Goal: Communication & Community: Answer question/provide support

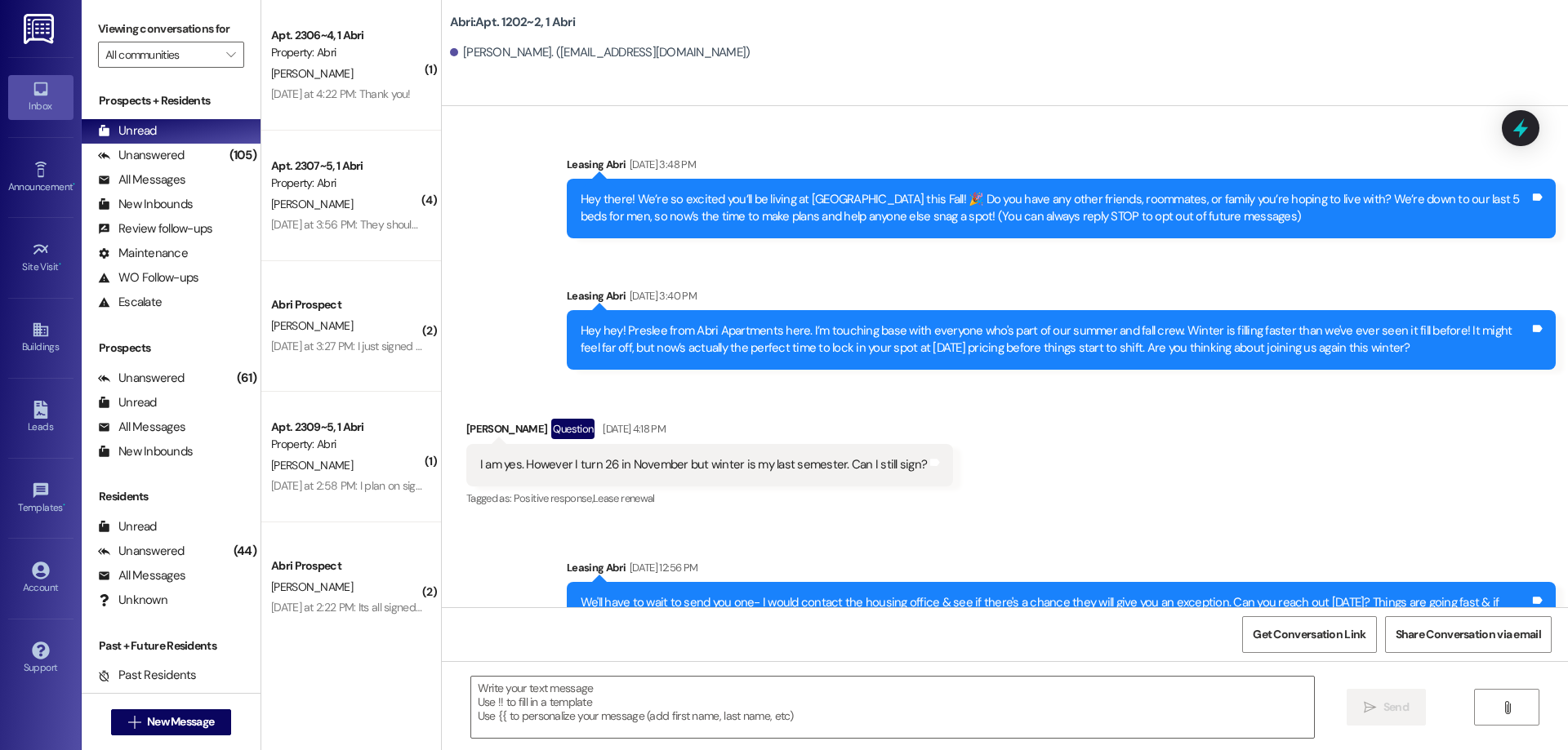
scroll to position [2077, 0]
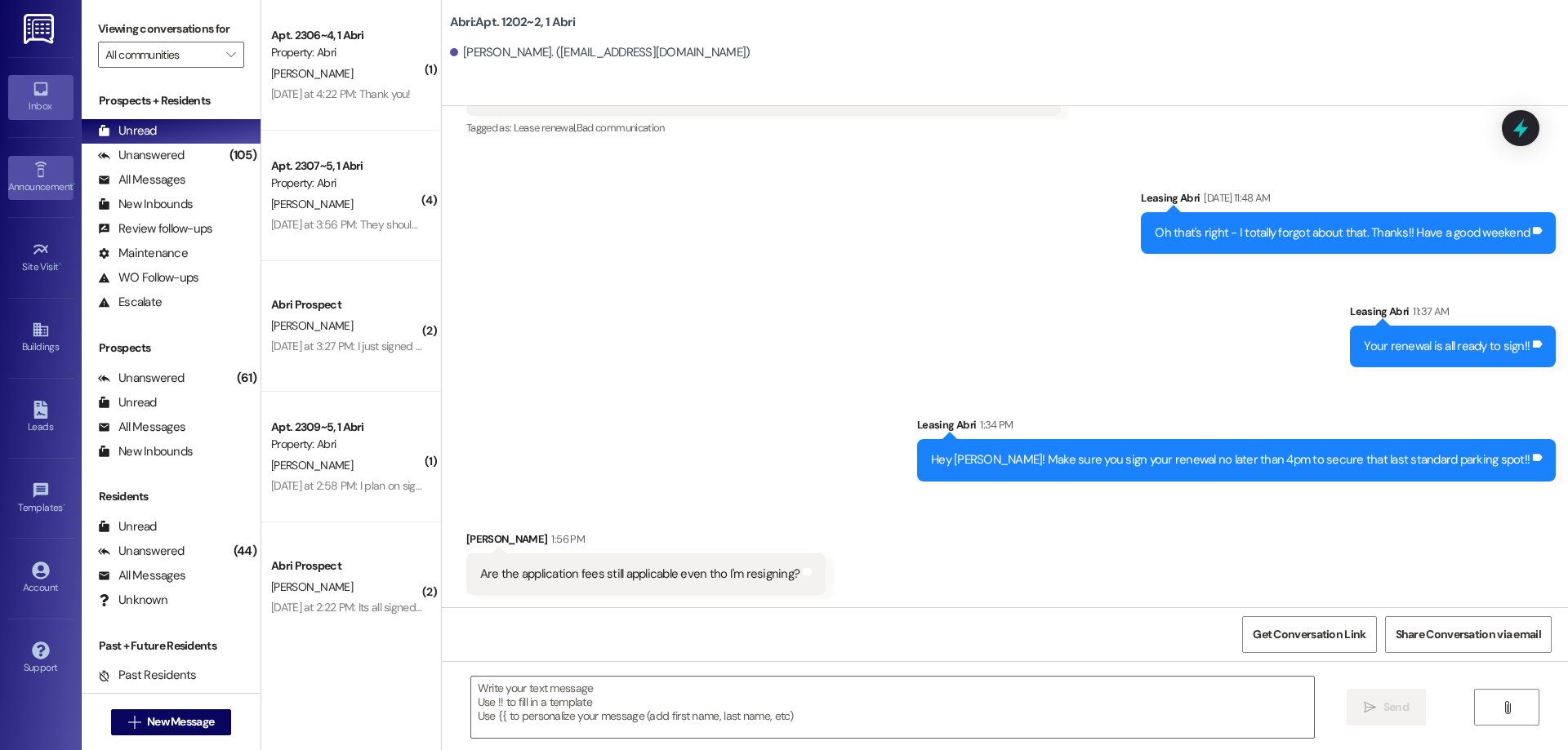
click at [44, 173] on icon at bounding box center [40, 169] width 18 height 18
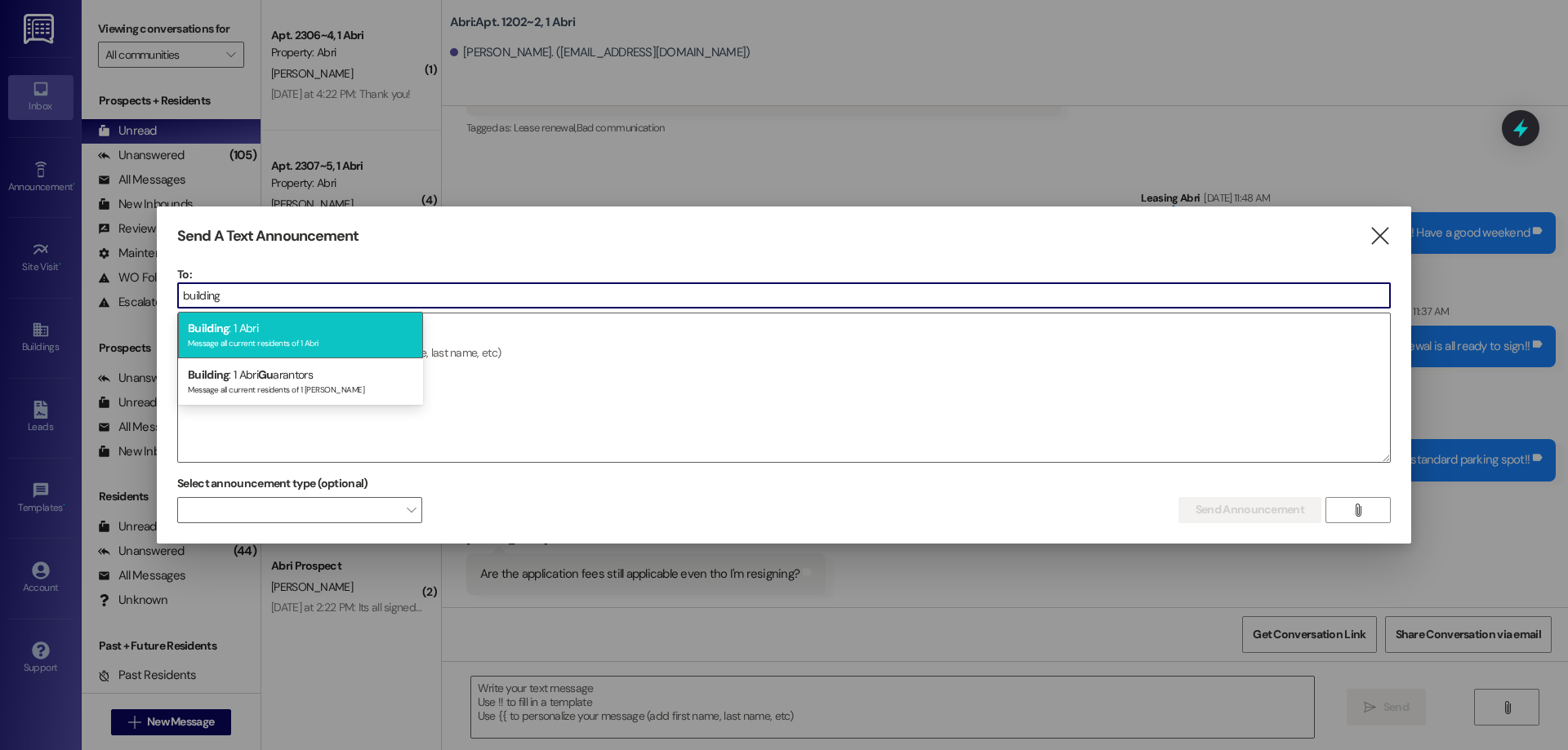
type input "building"
click at [313, 332] on div "Building : 1 Abri Message all current residents of 1 Abri" at bounding box center [300, 335] width 245 height 47
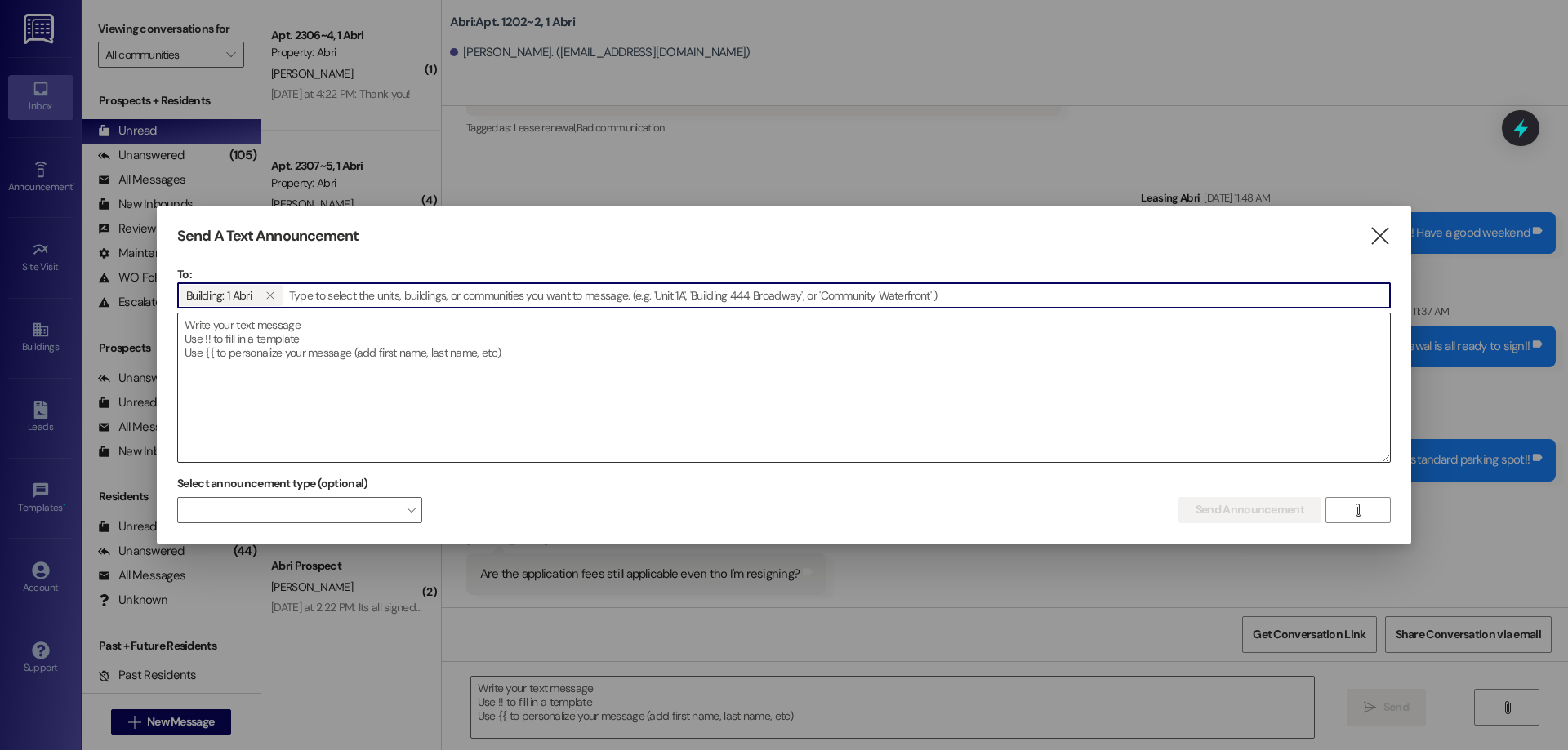
click at [335, 362] on textarea at bounding box center [784, 388] width 1212 height 149
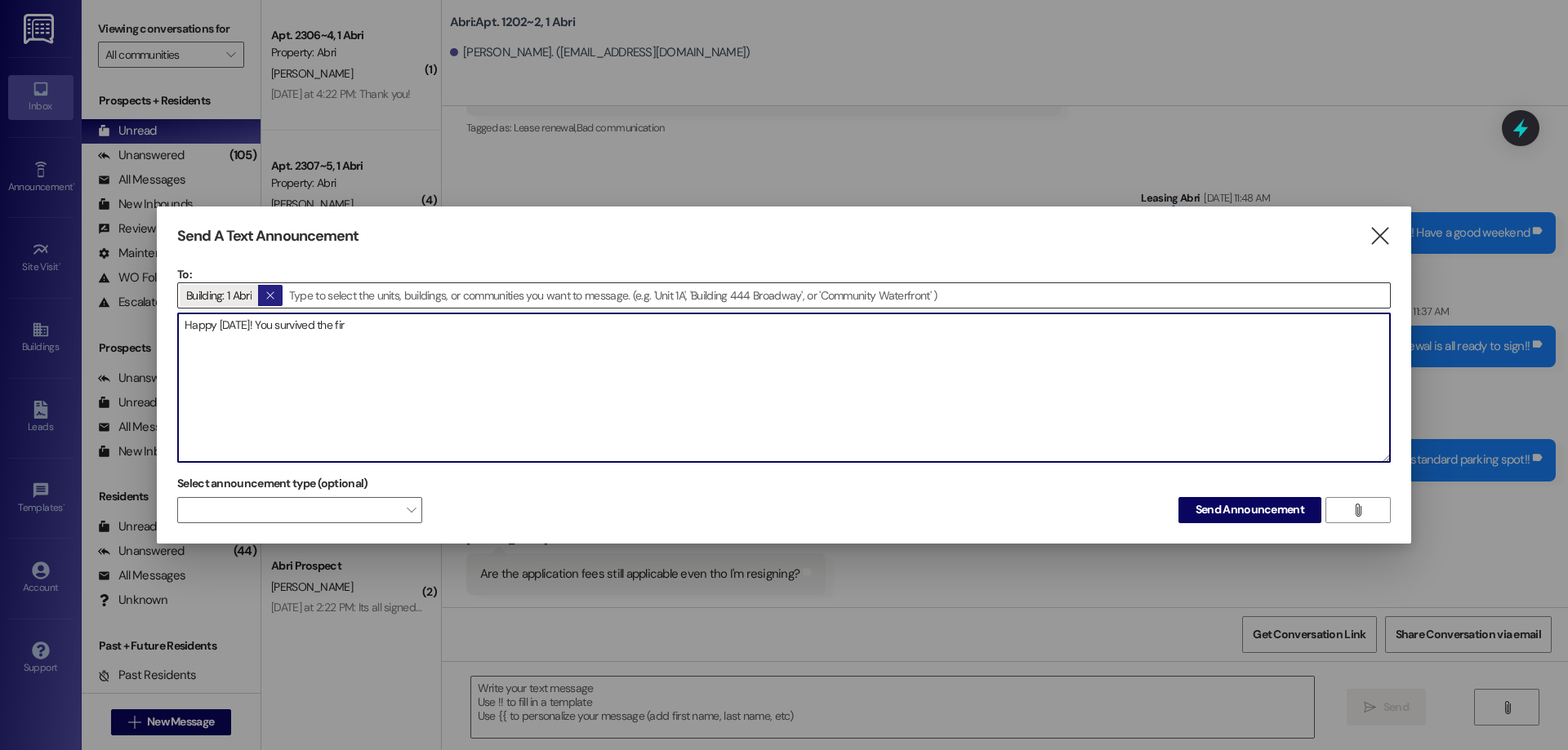
click at [260, 300] on button "" at bounding box center [270, 295] width 25 height 21
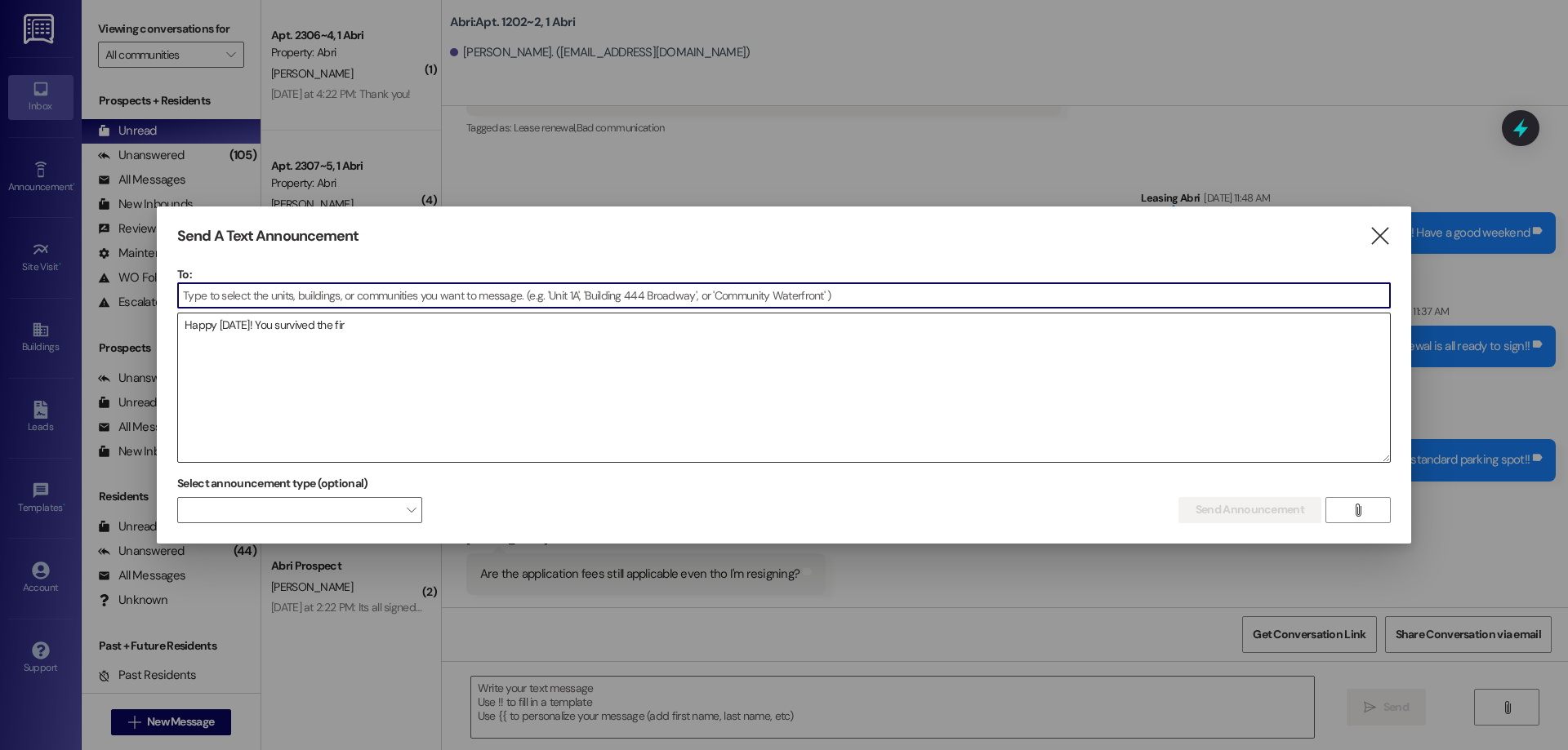
click at [379, 331] on textarea "Happy Friday! You survived the fir" at bounding box center [784, 388] width 1212 height 149
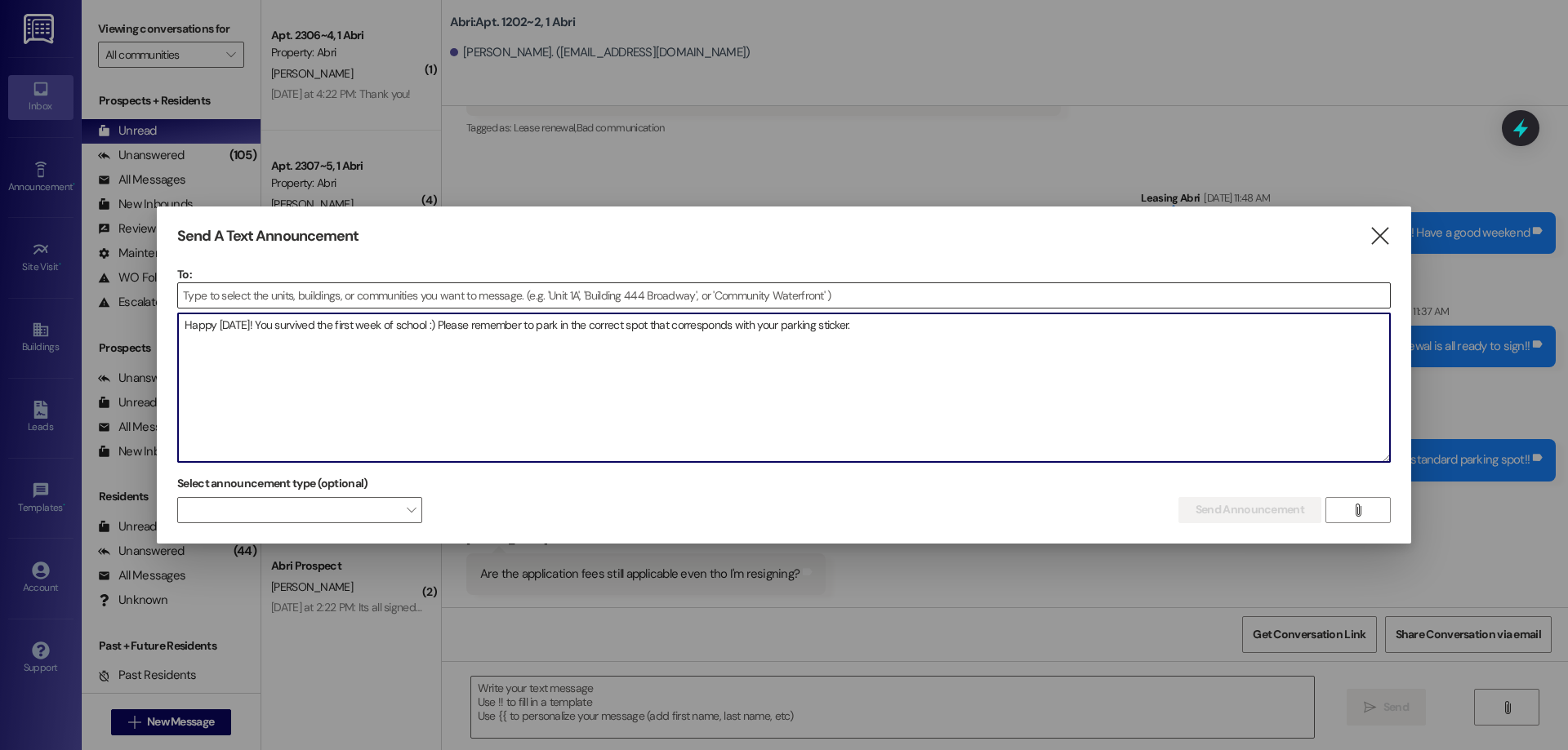
type textarea "Happy Friday! You survived the first week of school :) Please remember to park …"
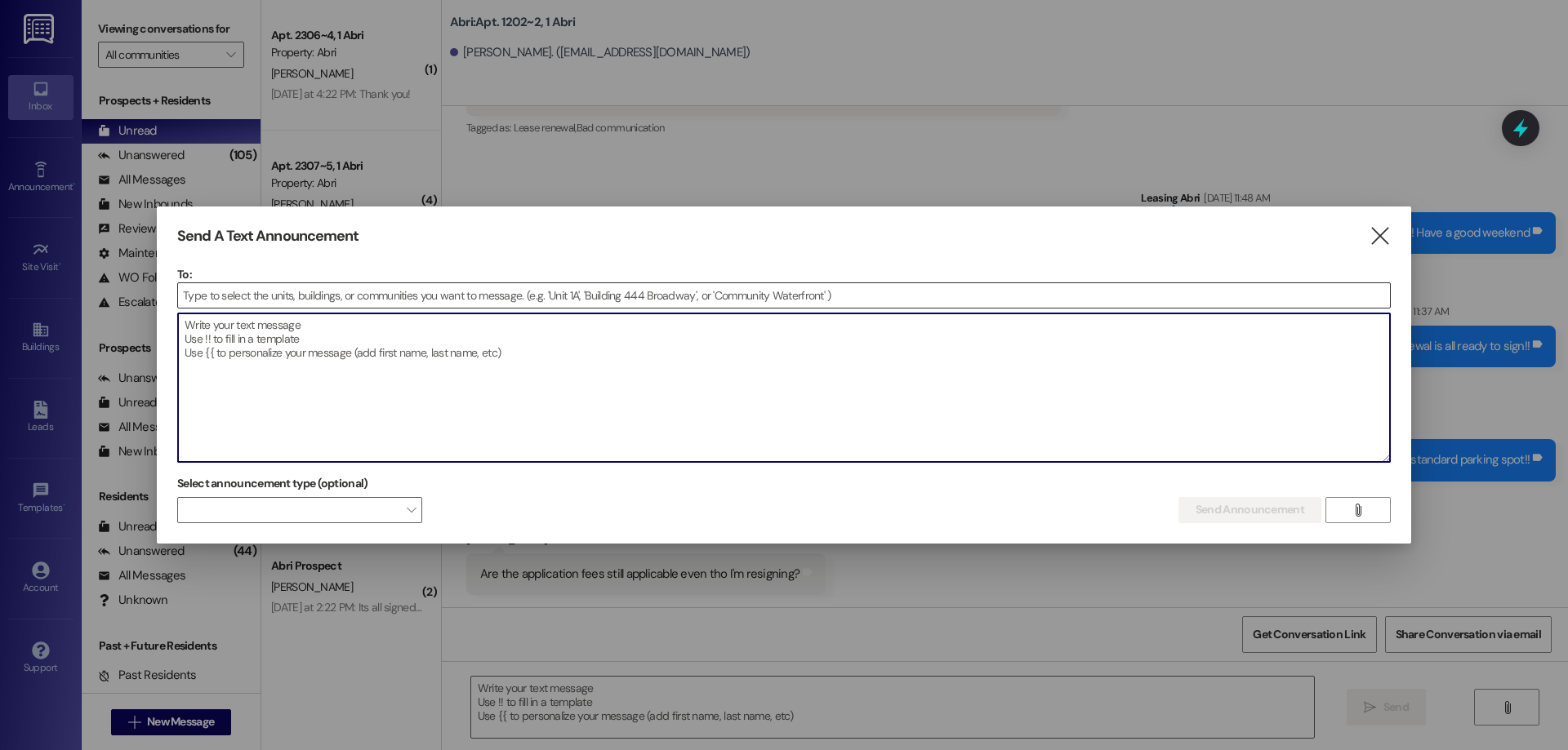
click at [417, 339] on textarea at bounding box center [784, 388] width 1212 height 149
paste textarea "Happy Friday! 🎉 You made it through the first week of school! Just a quick remi…"
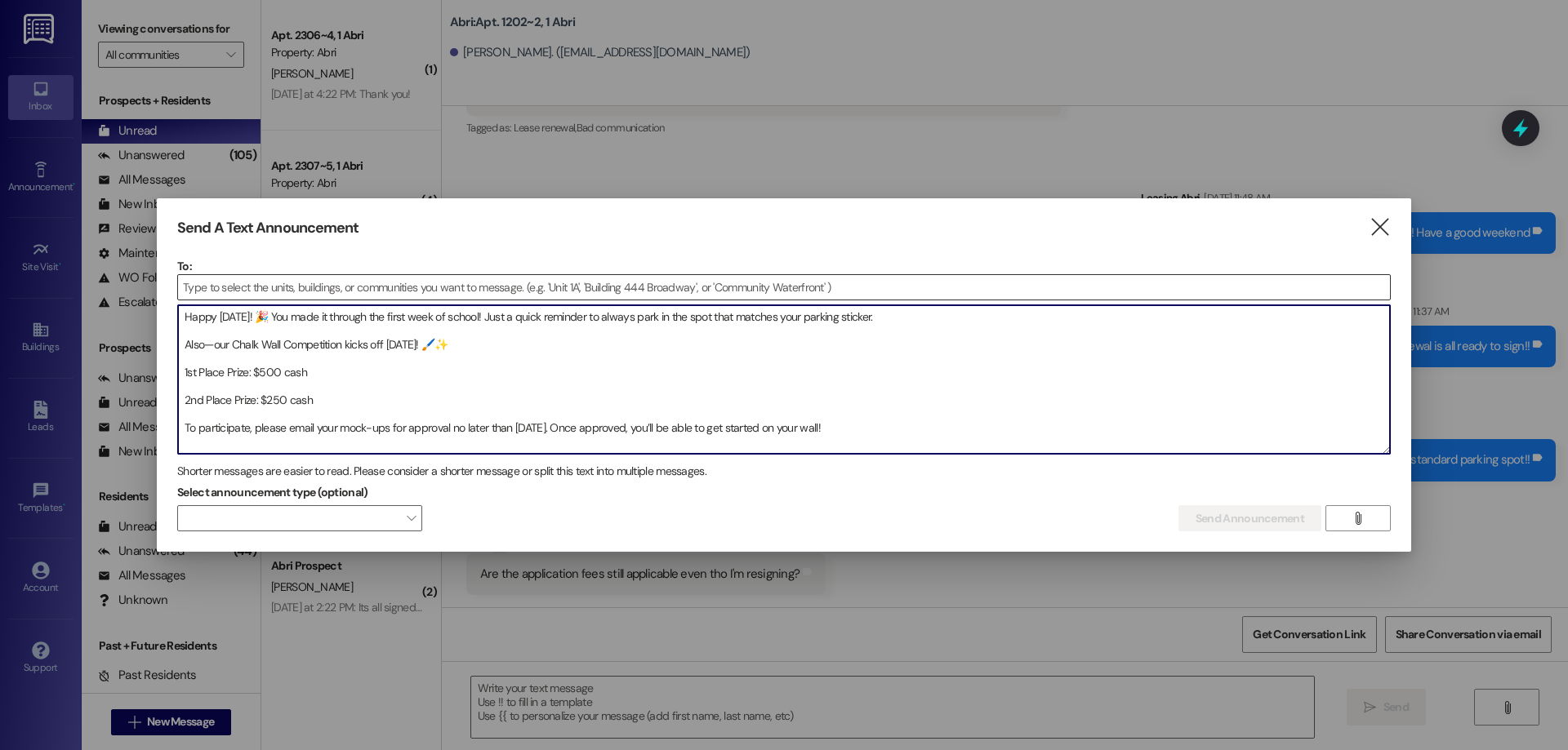
click at [185, 370] on textarea "Happy Friday! 🎉 You made it through the first week of school! Just a quick remi…" at bounding box center [784, 379] width 1212 height 149
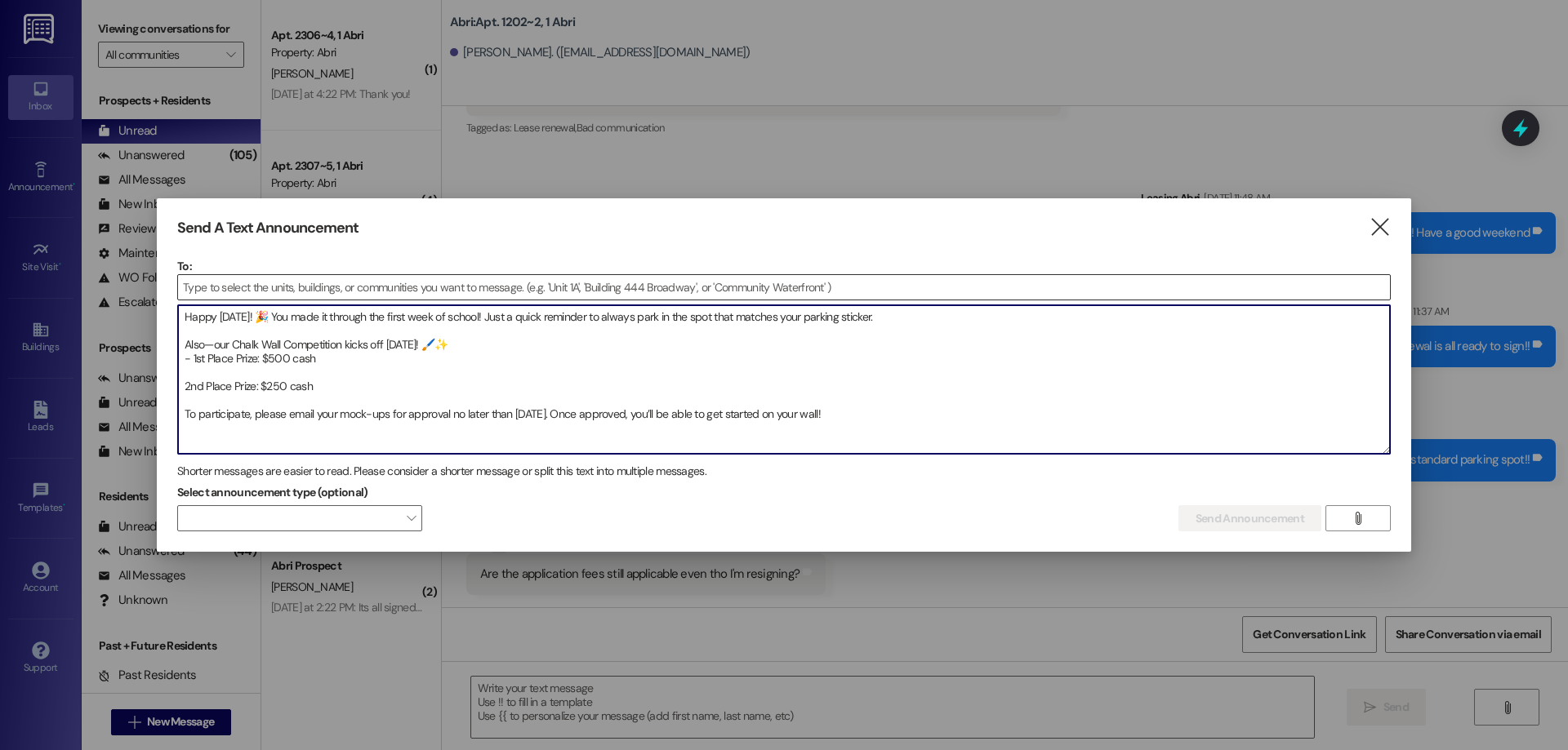
click at [180, 389] on textarea "Happy Friday! 🎉 You made it through the first week of school! Just a quick remi…" at bounding box center [784, 379] width 1212 height 149
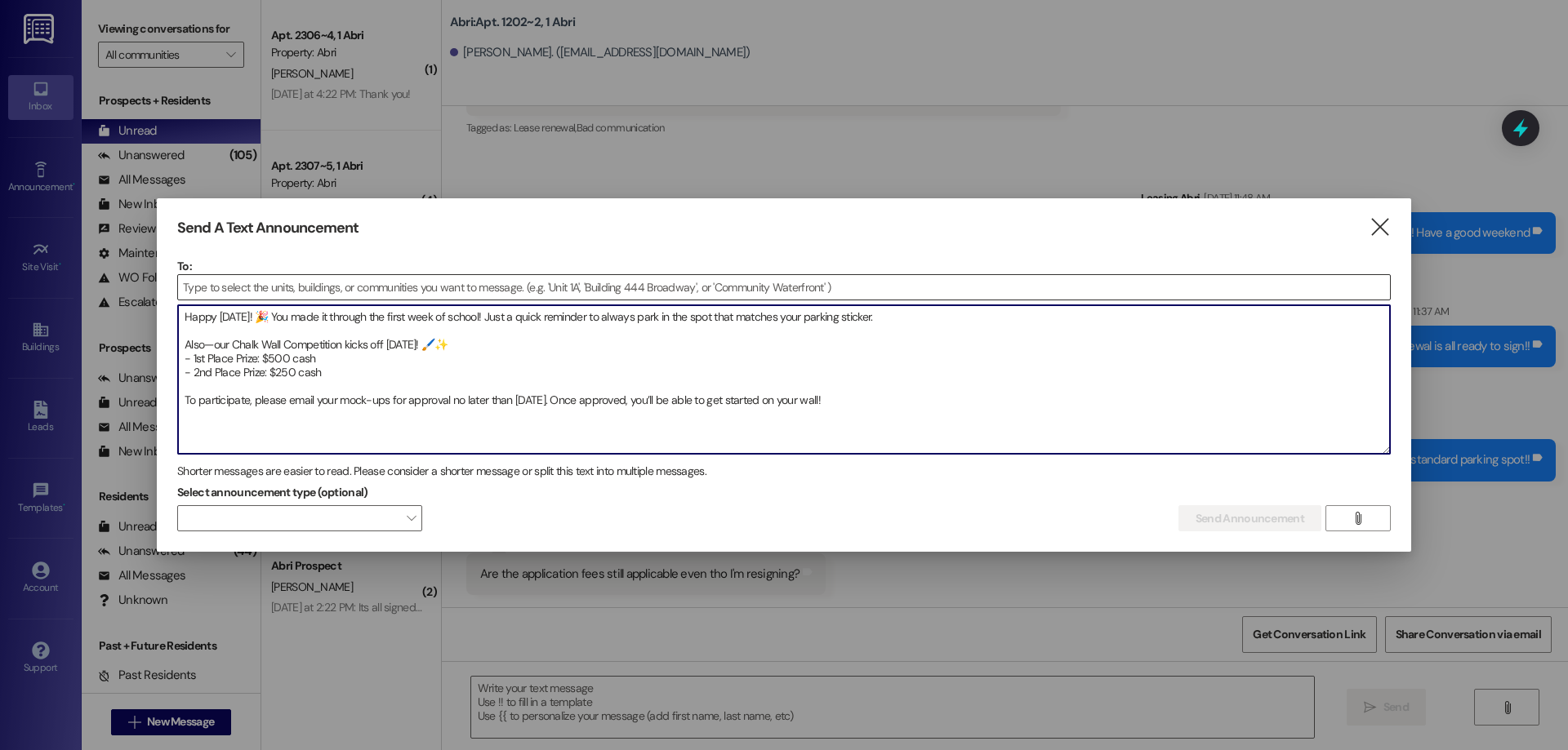
click at [249, 417] on textarea "Happy Friday! 🎉 You made it through the first week of school! Just a quick remi…" at bounding box center [784, 379] width 1212 height 149
click at [253, 419] on textarea "Happy Friday! 🎉 You made it through the first week of school! Just a quick remi…" at bounding box center [784, 379] width 1212 height 149
click at [969, 393] on textarea "Happy Friday! 🎉 You made it through the first week of school! Just a quick remi…" at bounding box center [784, 379] width 1212 height 149
click at [954, 401] on textarea "Happy Friday! 🎉 You made it through the first week of school! Just a quick remi…" at bounding box center [784, 379] width 1212 height 149
click at [1098, 413] on textarea "Happy Friday! 🎉 You made it through the first week of school! Just a quick remi…" at bounding box center [784, 379] width 1212 height 149
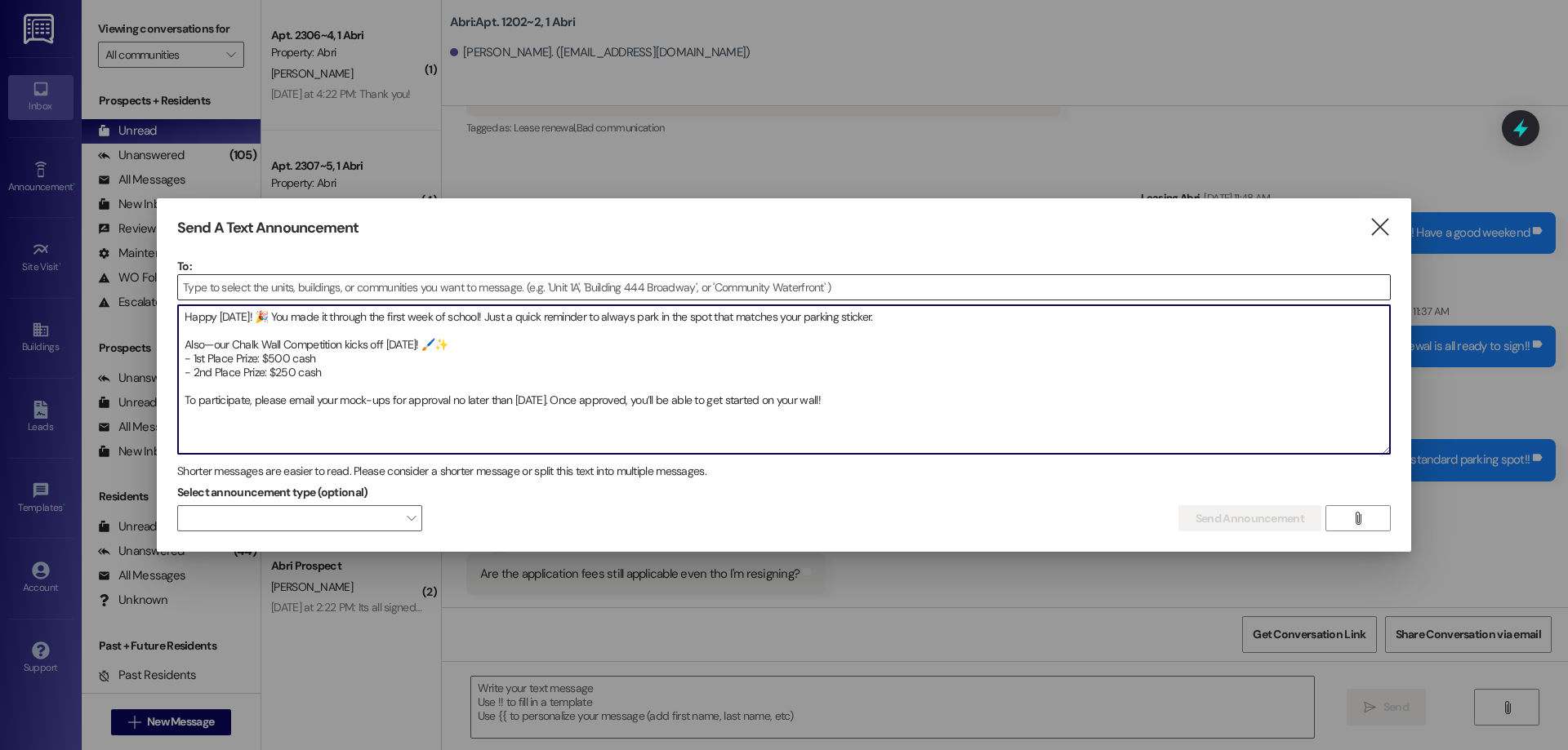
type textarea "Happy Friday! 🎉 You made it through the first week of school! Just a quick remi…"
click at [1035, 283] on input at bounding box center [784, 287] width 1212 height 25
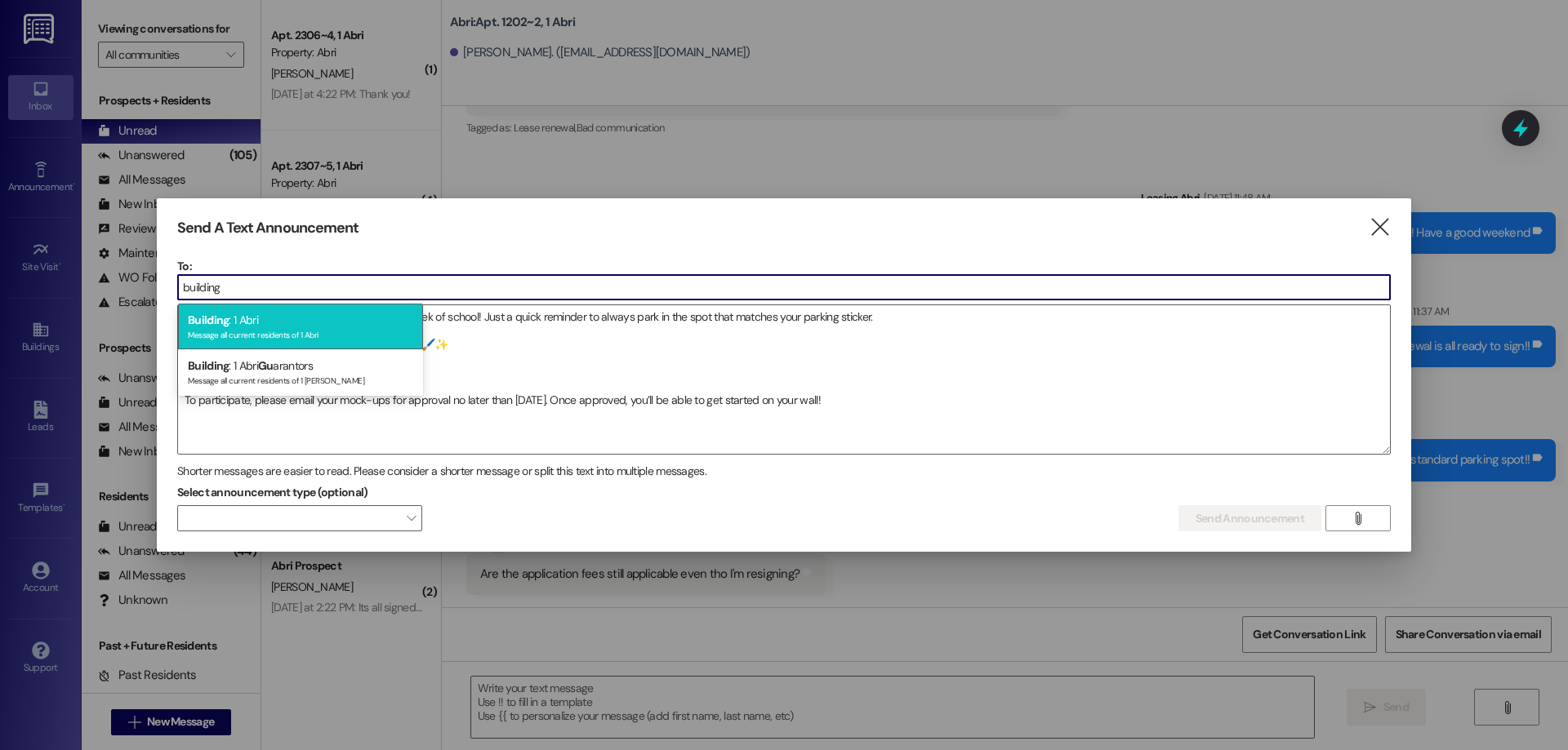
type input "building"
click at [291, 316] on div "Building : 1 Abri Message all current residents of 1 Abri" at bounding box center [300, 327] width 245 height 47
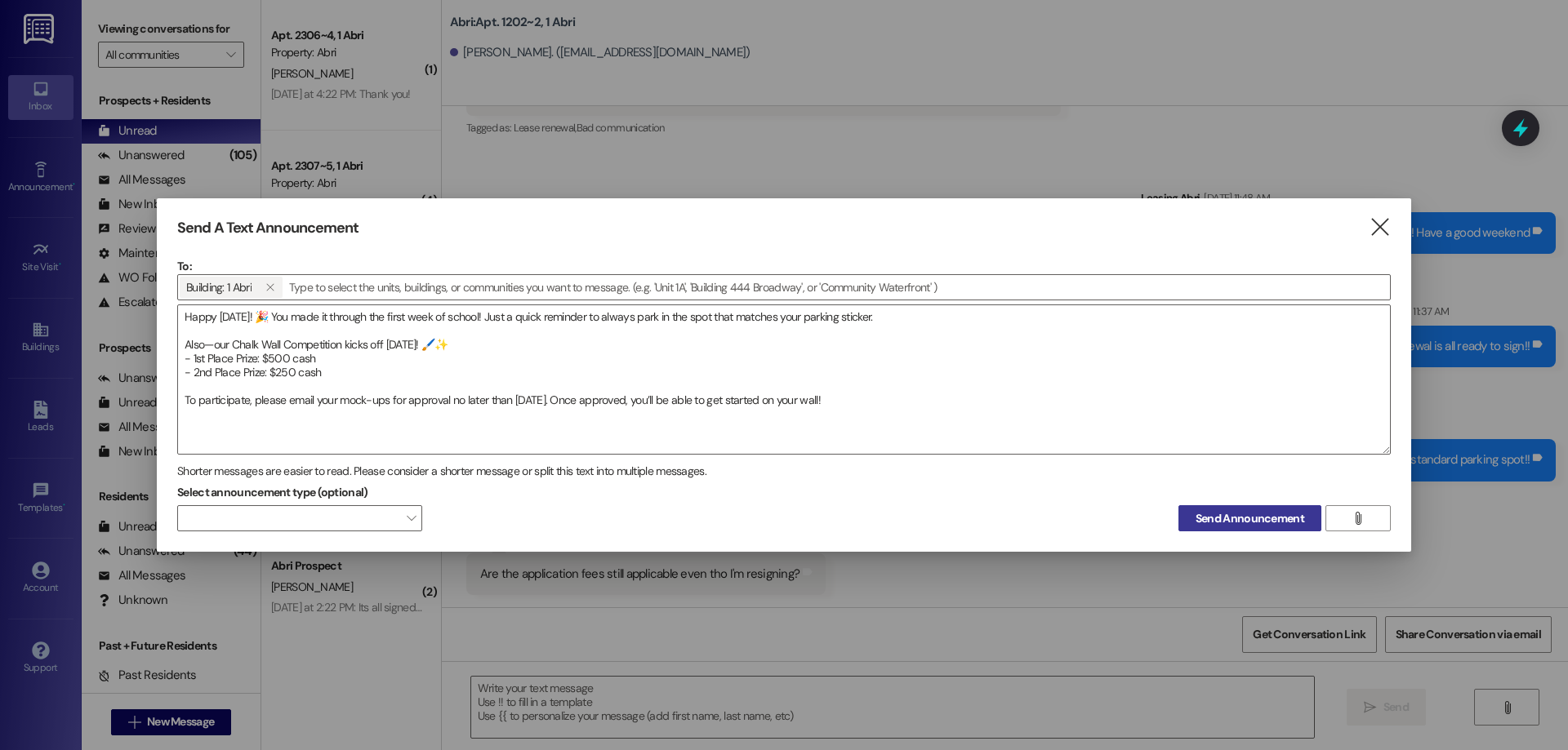
click at [1237, 519] on span "Send Announcement" at bounding box center [1250, 519] width 109 height 17
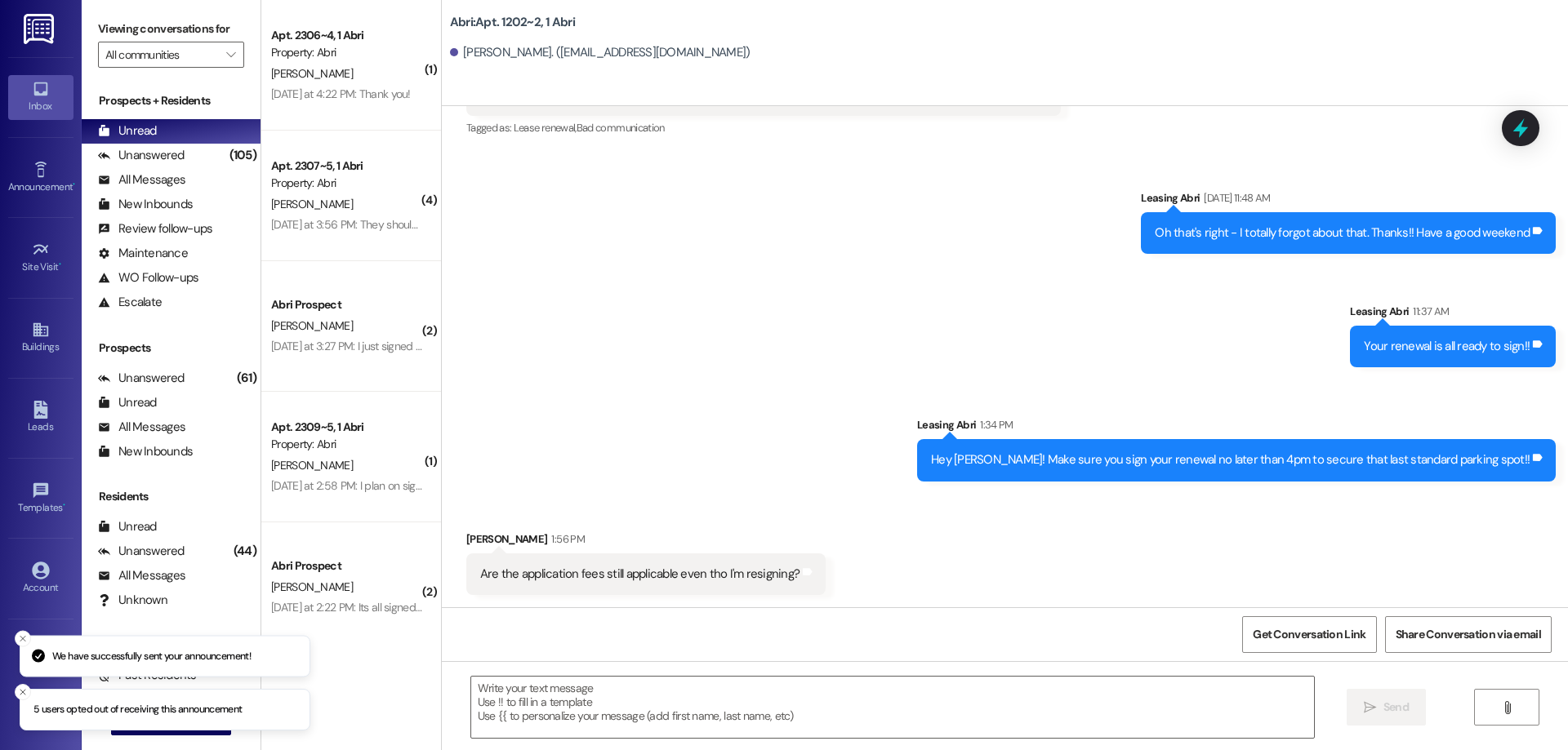
scroll to position [2078, 0]
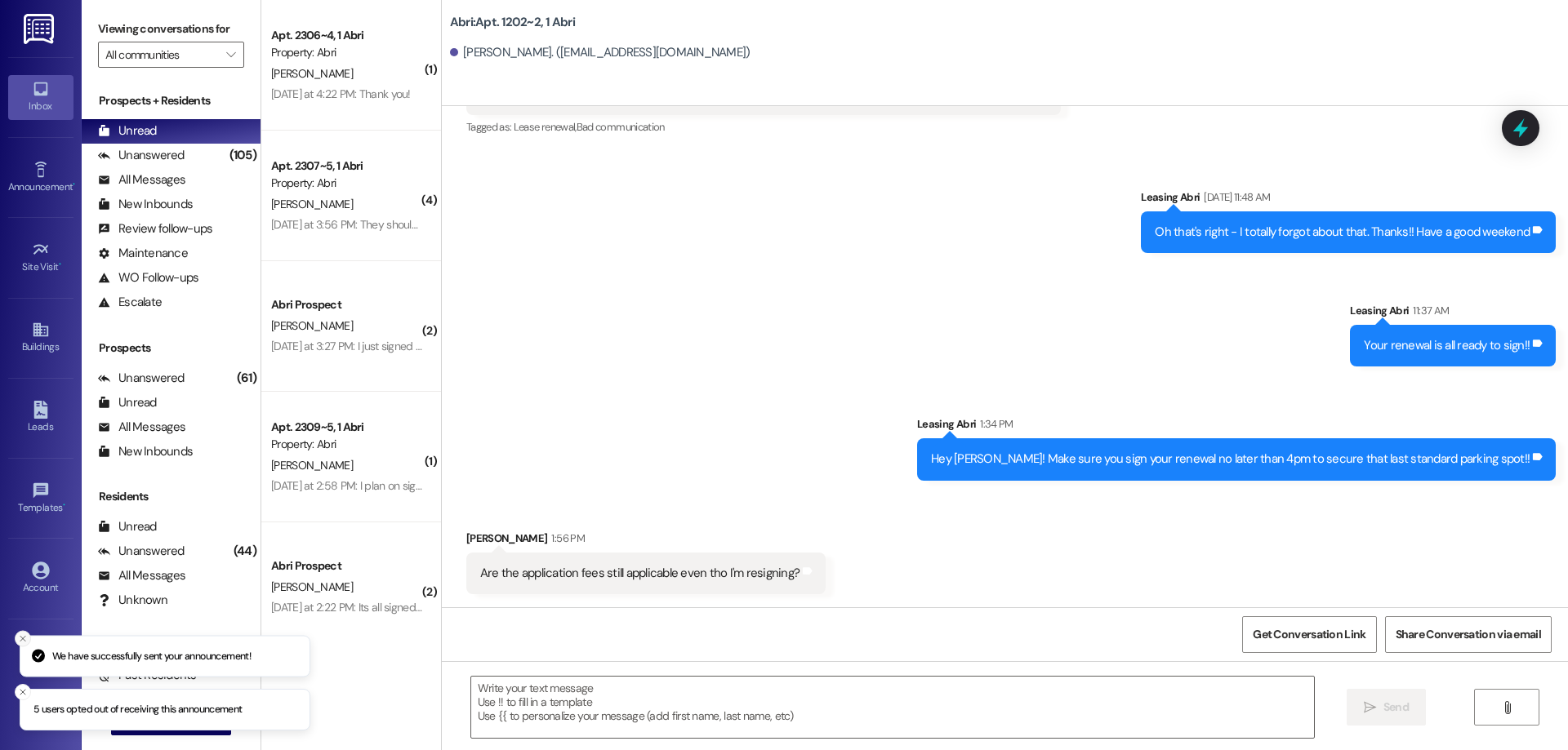
click at [20, 640] on icon "Close toast" at bounding box center [23, 639] width 10 height 10
click at [17, 696] on button "Close toast" at bounding box center [22, 691] width 16 height 16
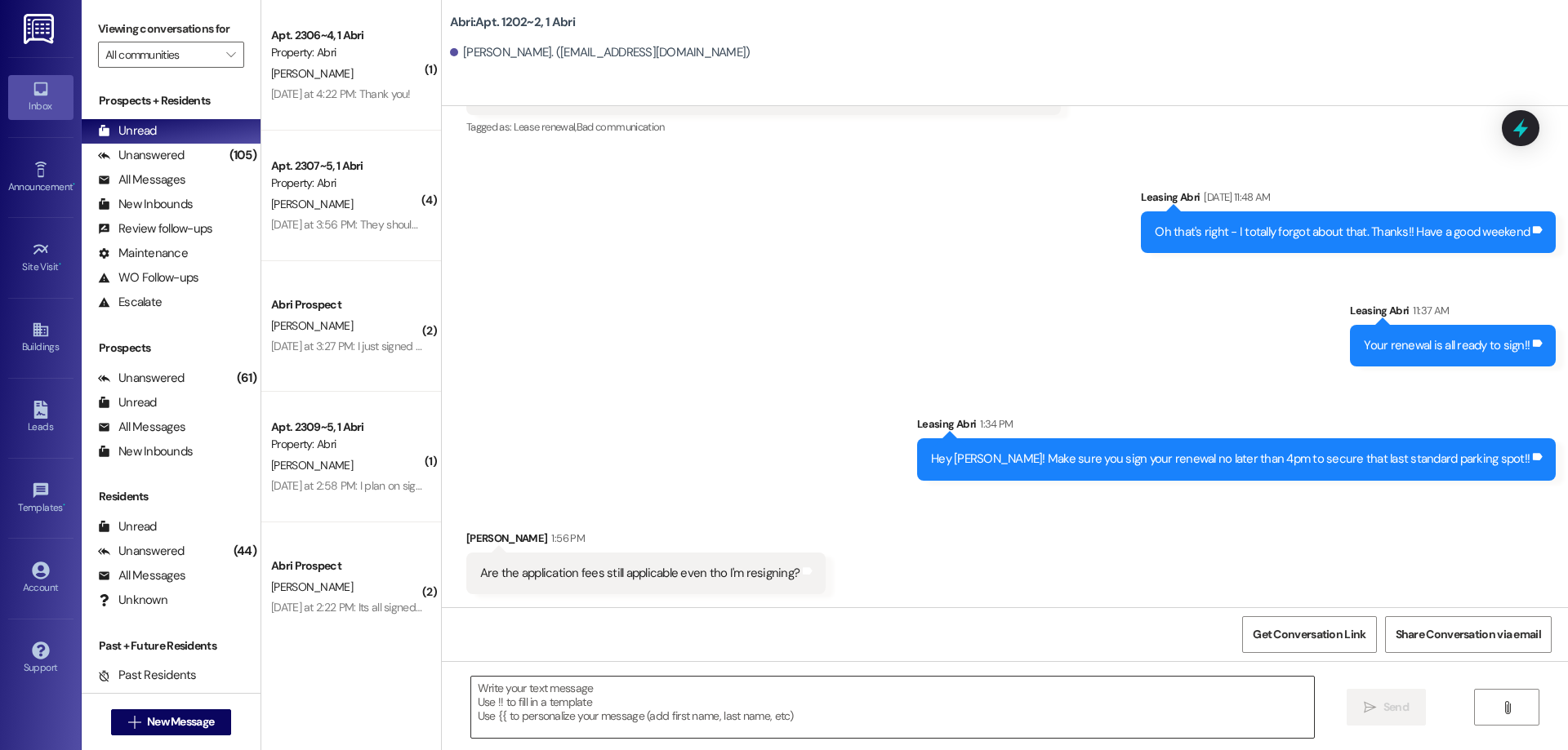
click at [632, 724] on textarea at bounding box center [892, 707] width 843 height 61
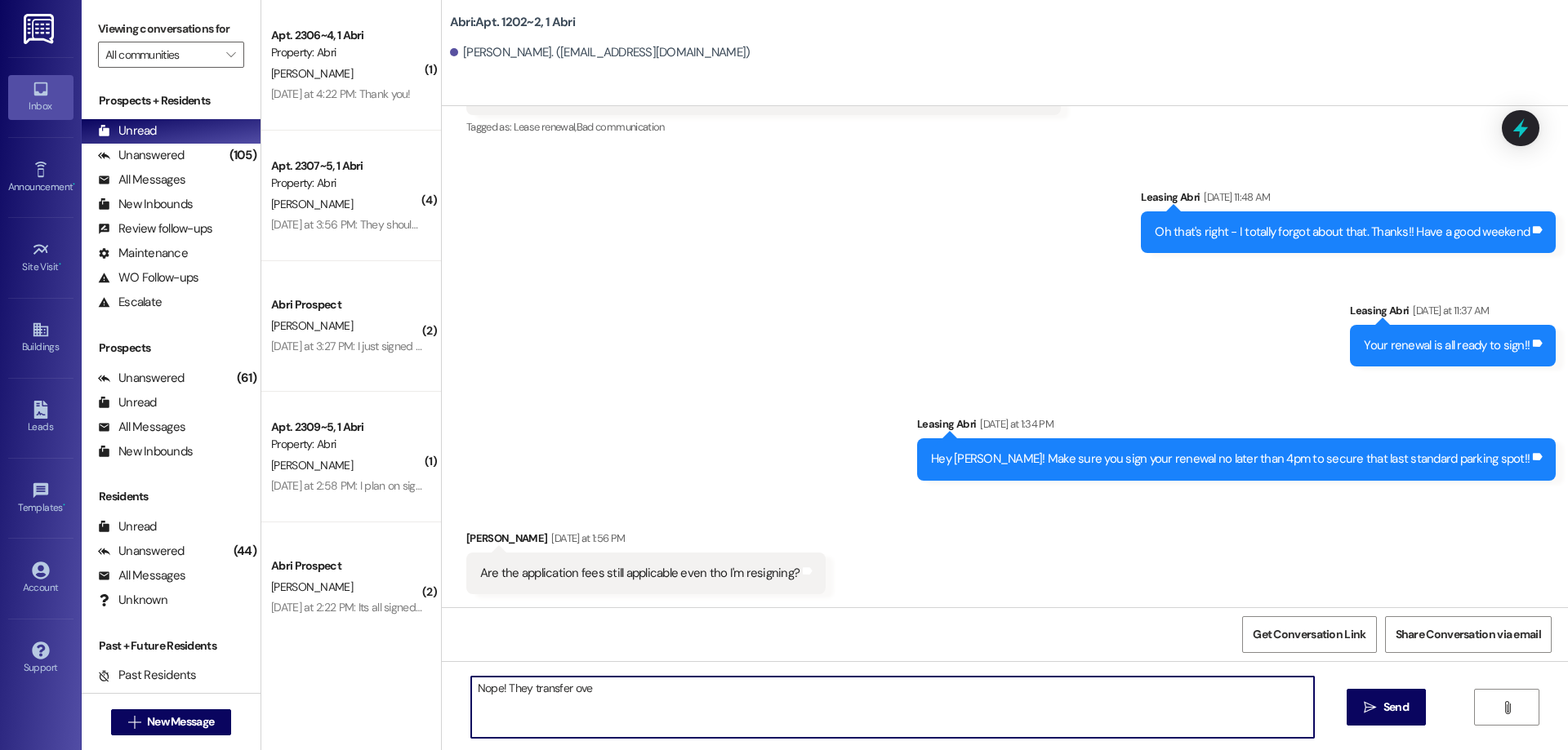
type textarea "Nope! They transfer over"
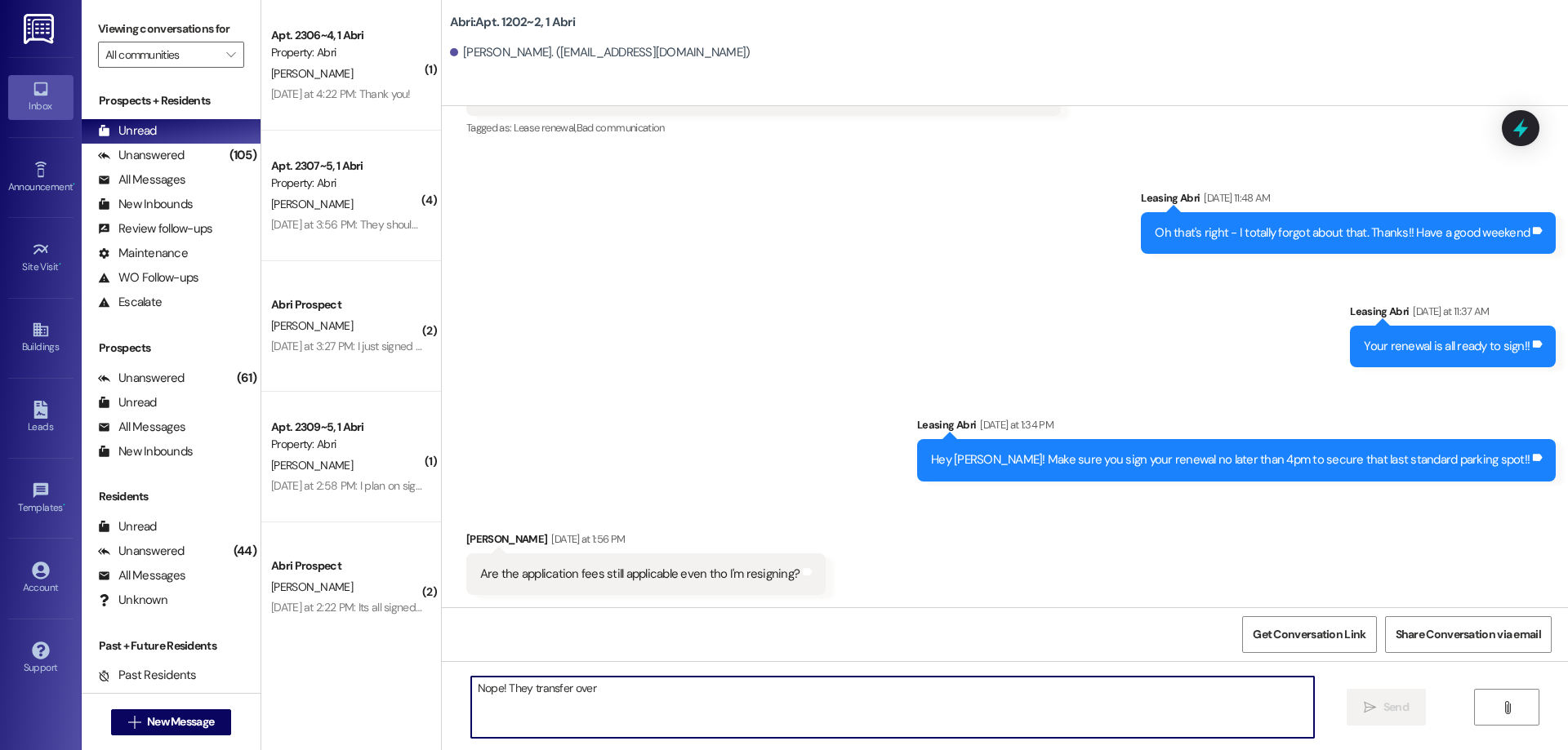
scroll to position [2191, 0]
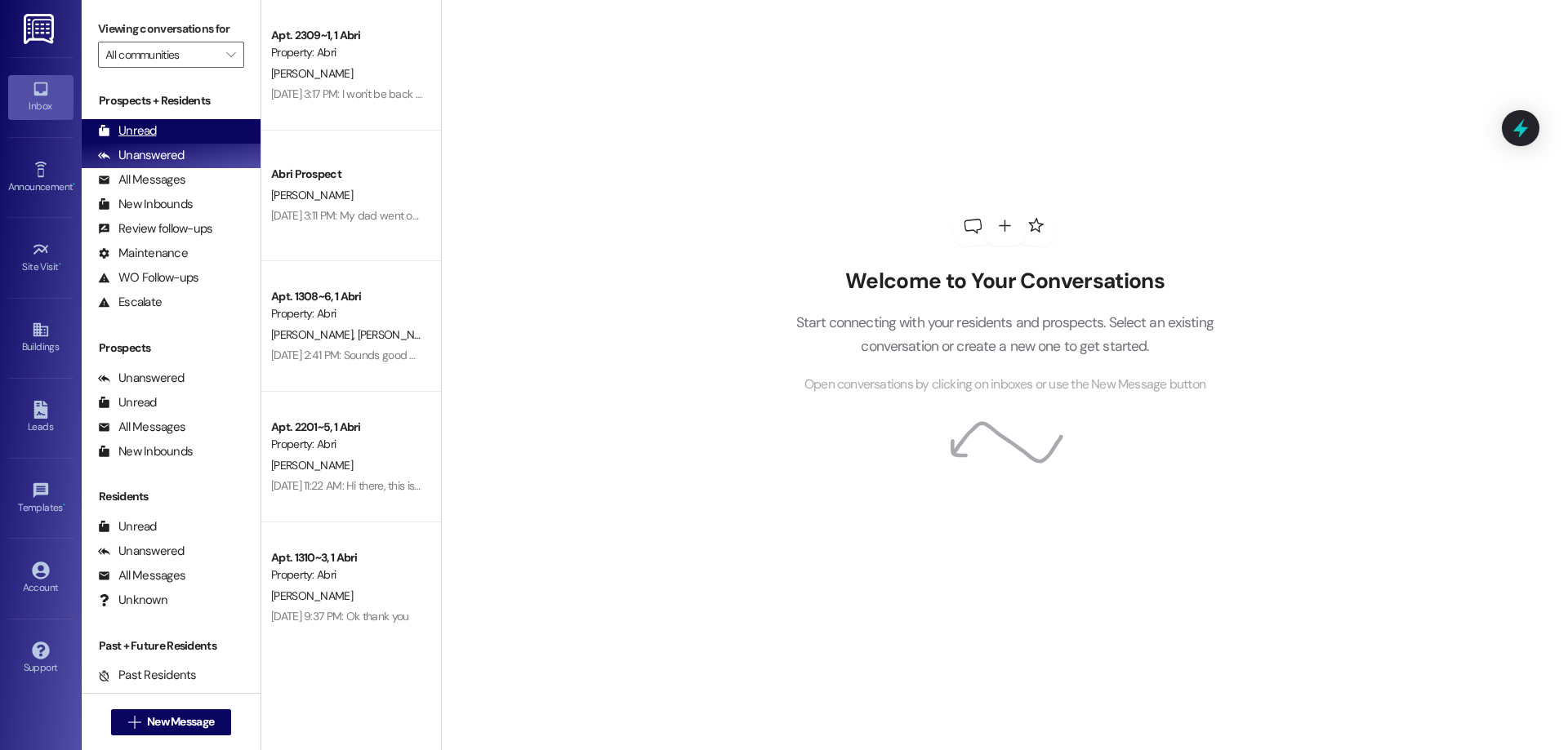
click at [173, 124] on div "Unread (0)" at bounding box center [171, 131] width 179 height 25
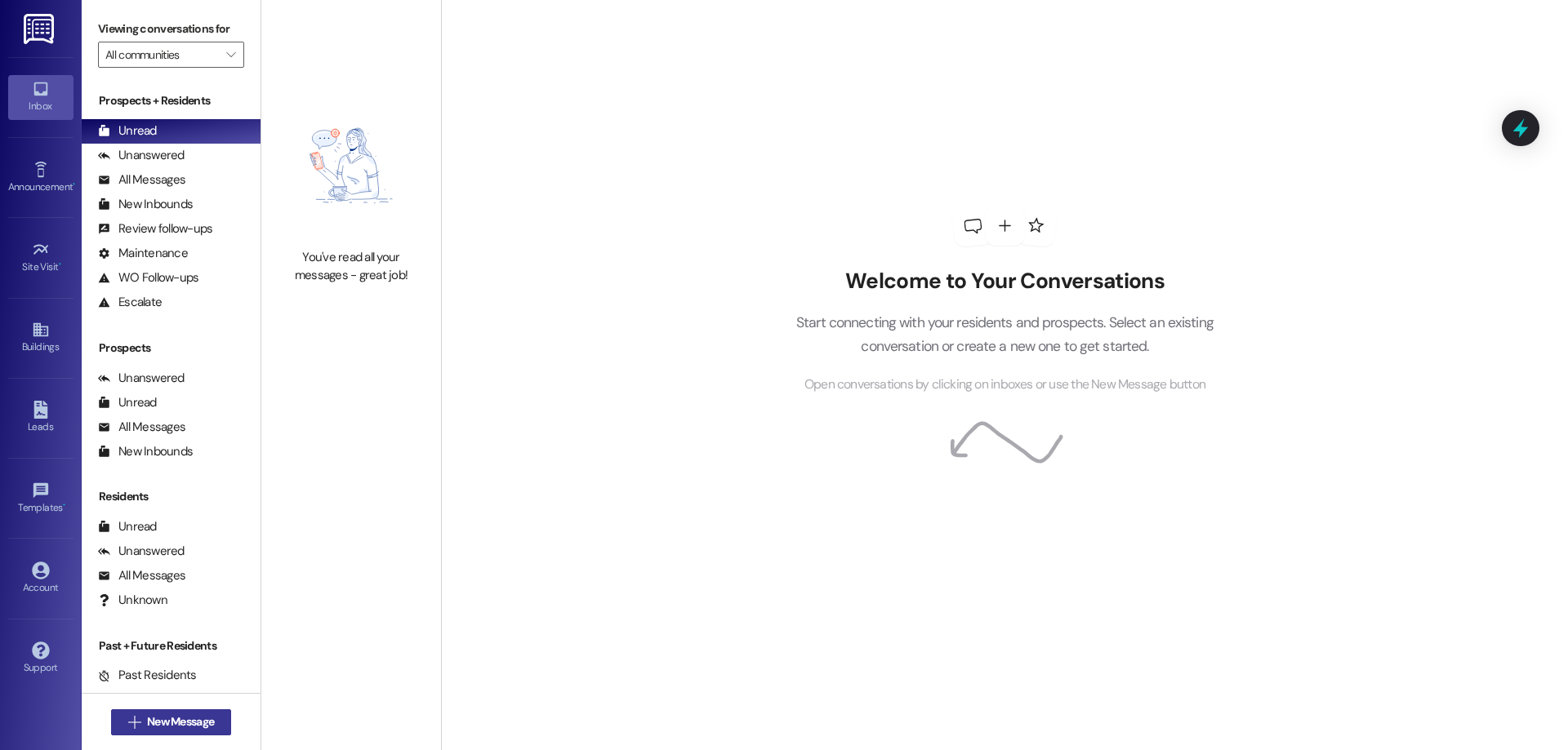
click at [200, 709] on button " New Message" at bounding box center [172, 722] width 121 height 26
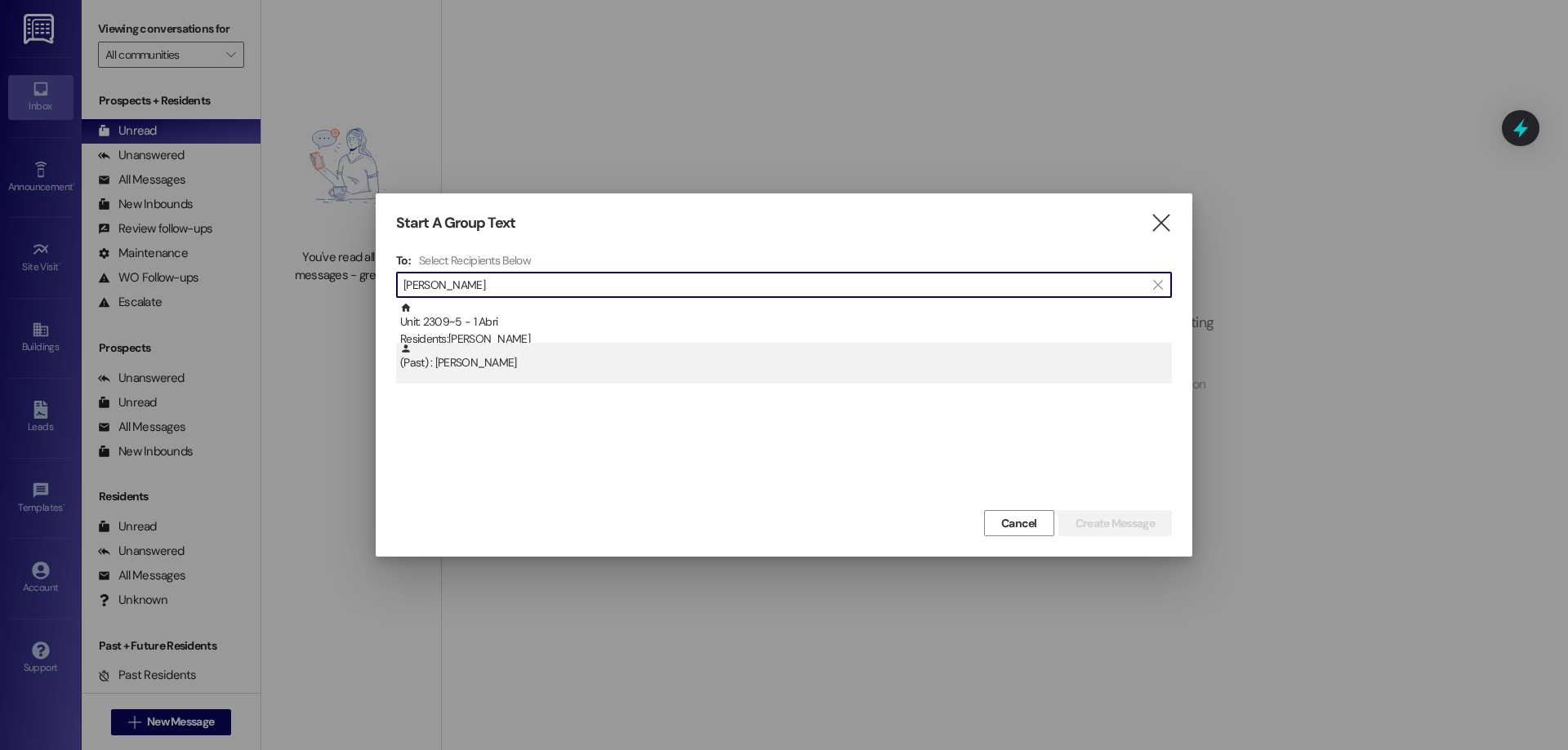
type input "[PERSON_NAME]"
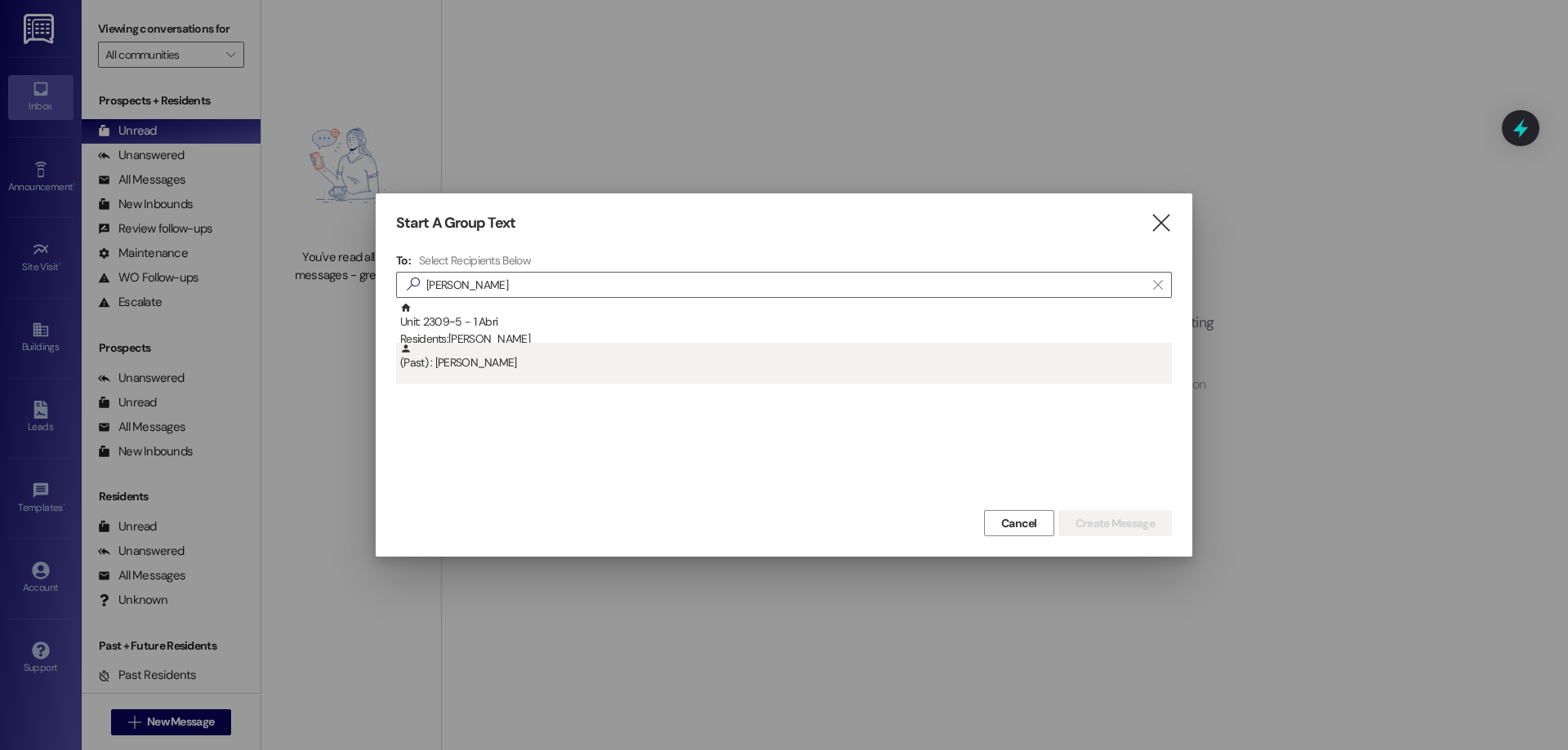
click at [476, 343] on div "(Past) : [PERSON_NAME]" at bounding box center [785, 357] width 772 height 29
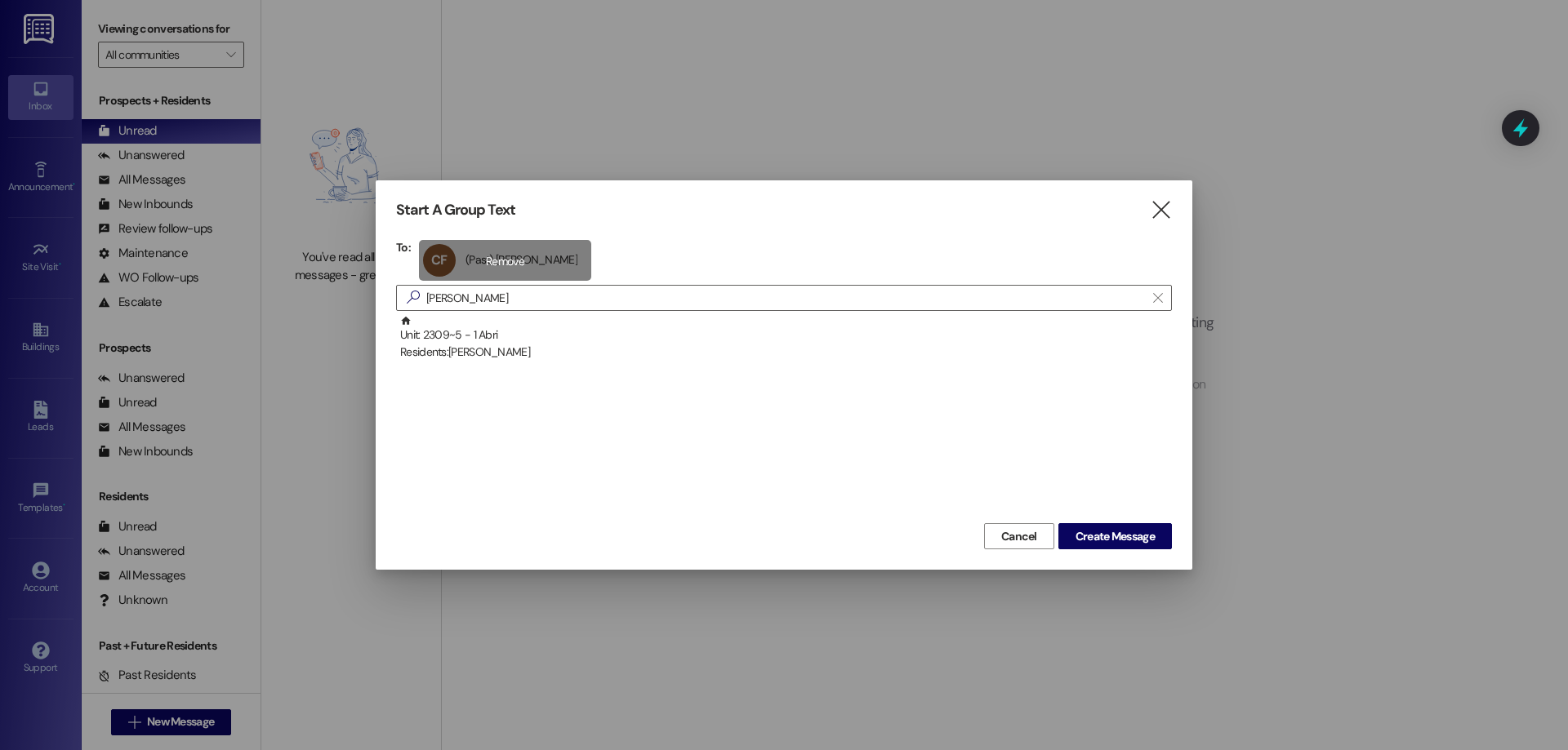
click at [474, 272] on div "CF (Past) [PERSON_NAME] (Past) [PERSON_NAME] click to remove" at bounding box center [505, 260] width 173 height 41
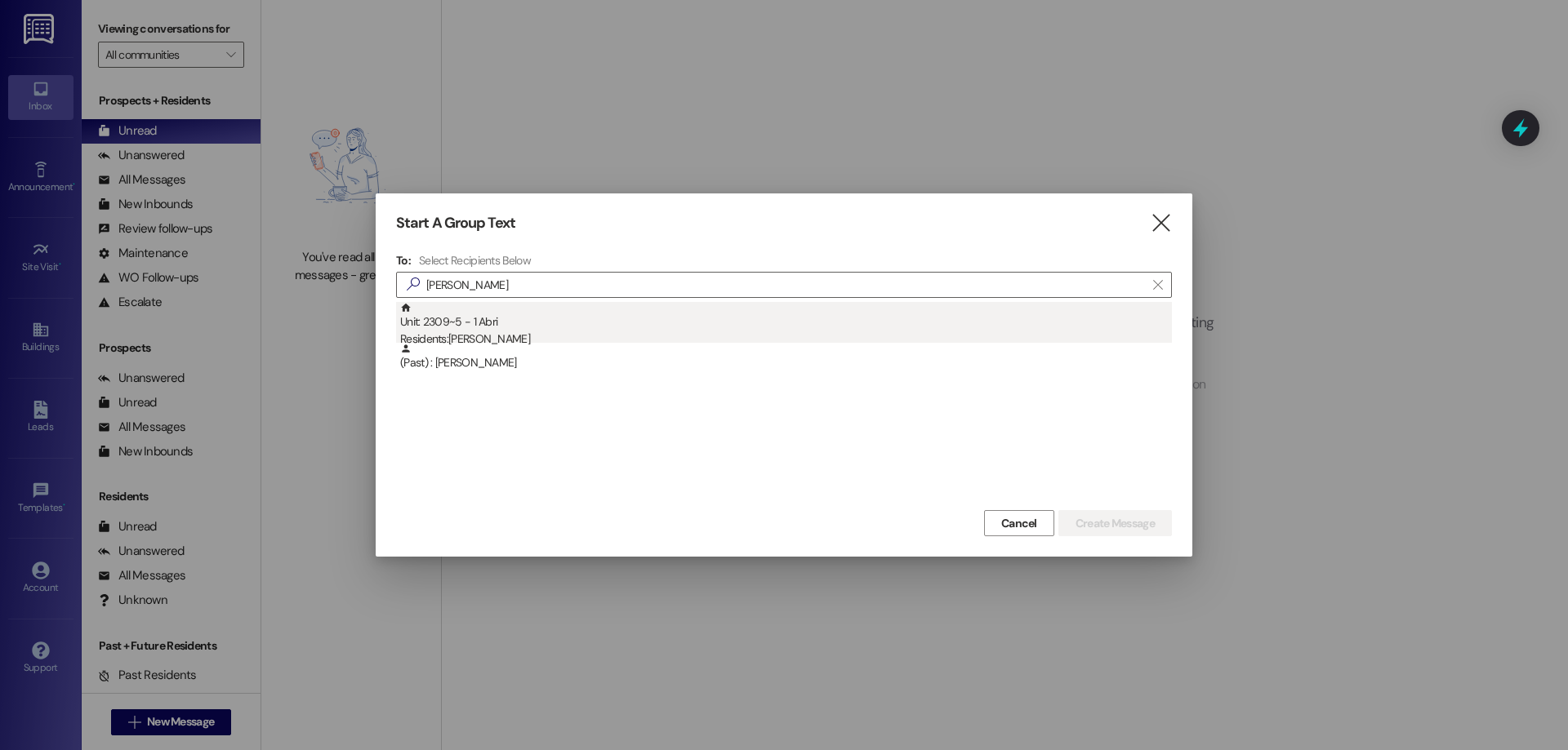
click at [466, 339] on div "Residents: [PERSON_NAME]" at bounding box center [785, 339] width 772 height 17
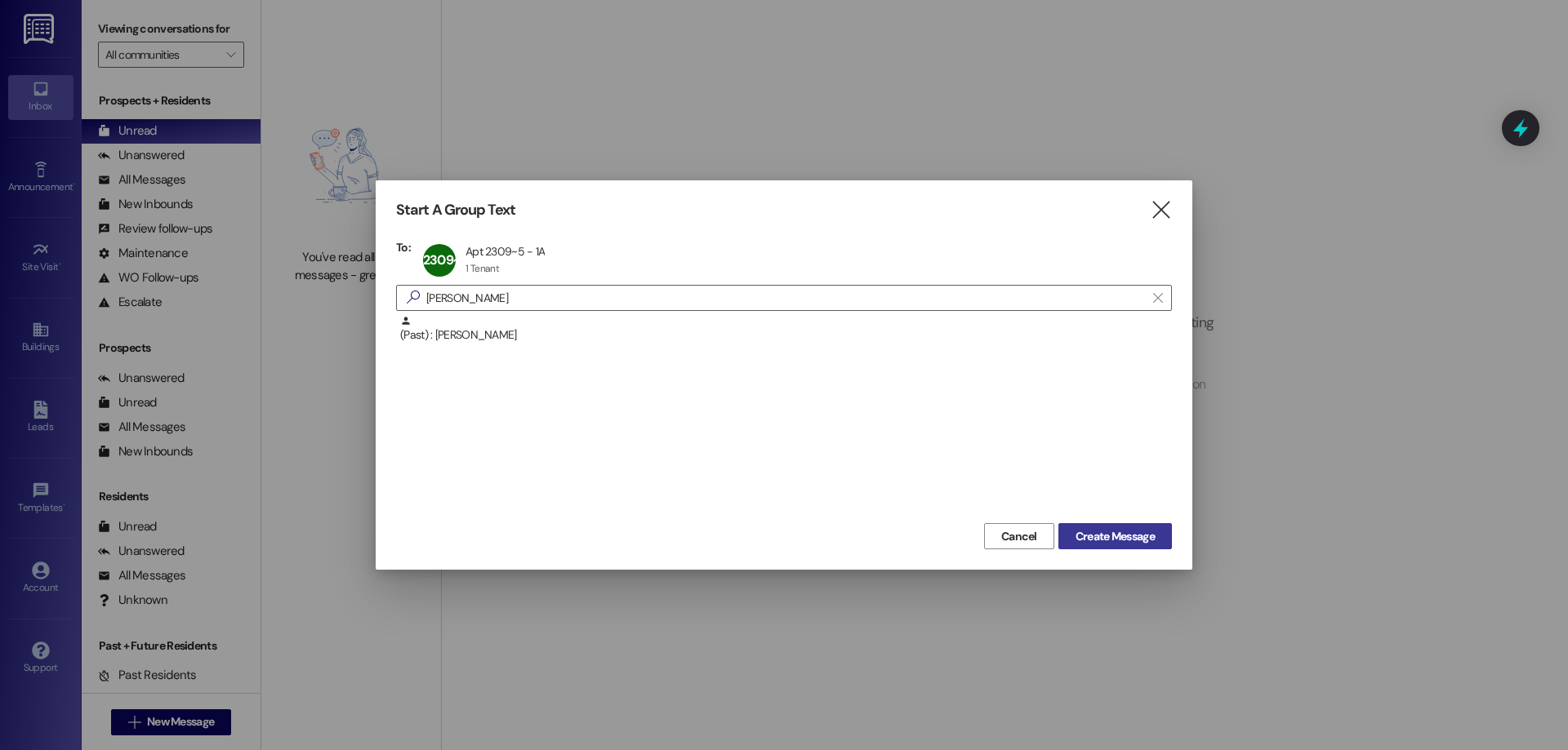
click at [1115, 548] on button "Create Message" at bounding box center [1115, 536] width 113 height 26
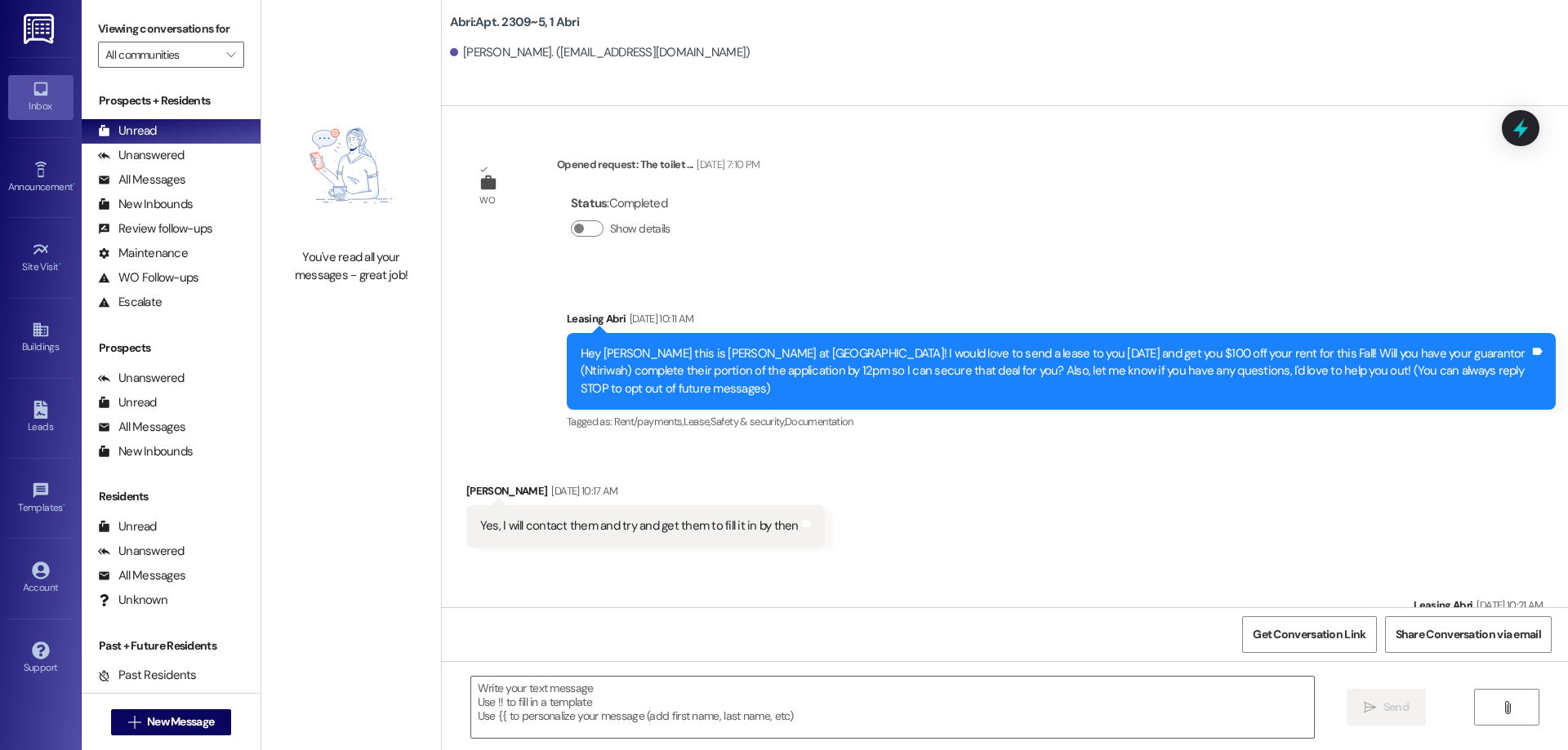
scroll to position [29691, 0]
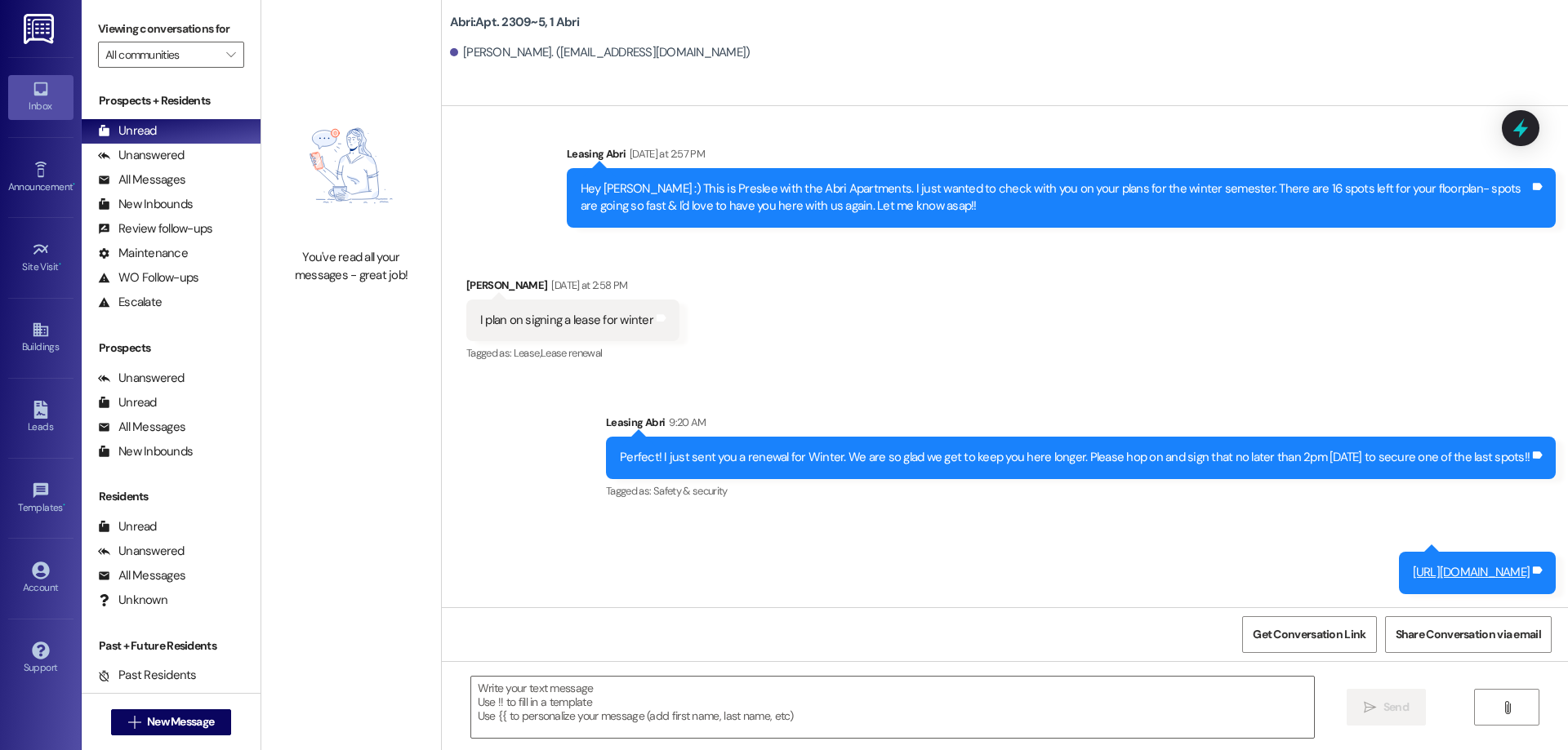
click at [618, 185] on div "Hey [PERSON_NAME] :) This is Preslee with the Abri Apartments. I just wanted to…" at bounding box center [1054, 197] width 949 height 35
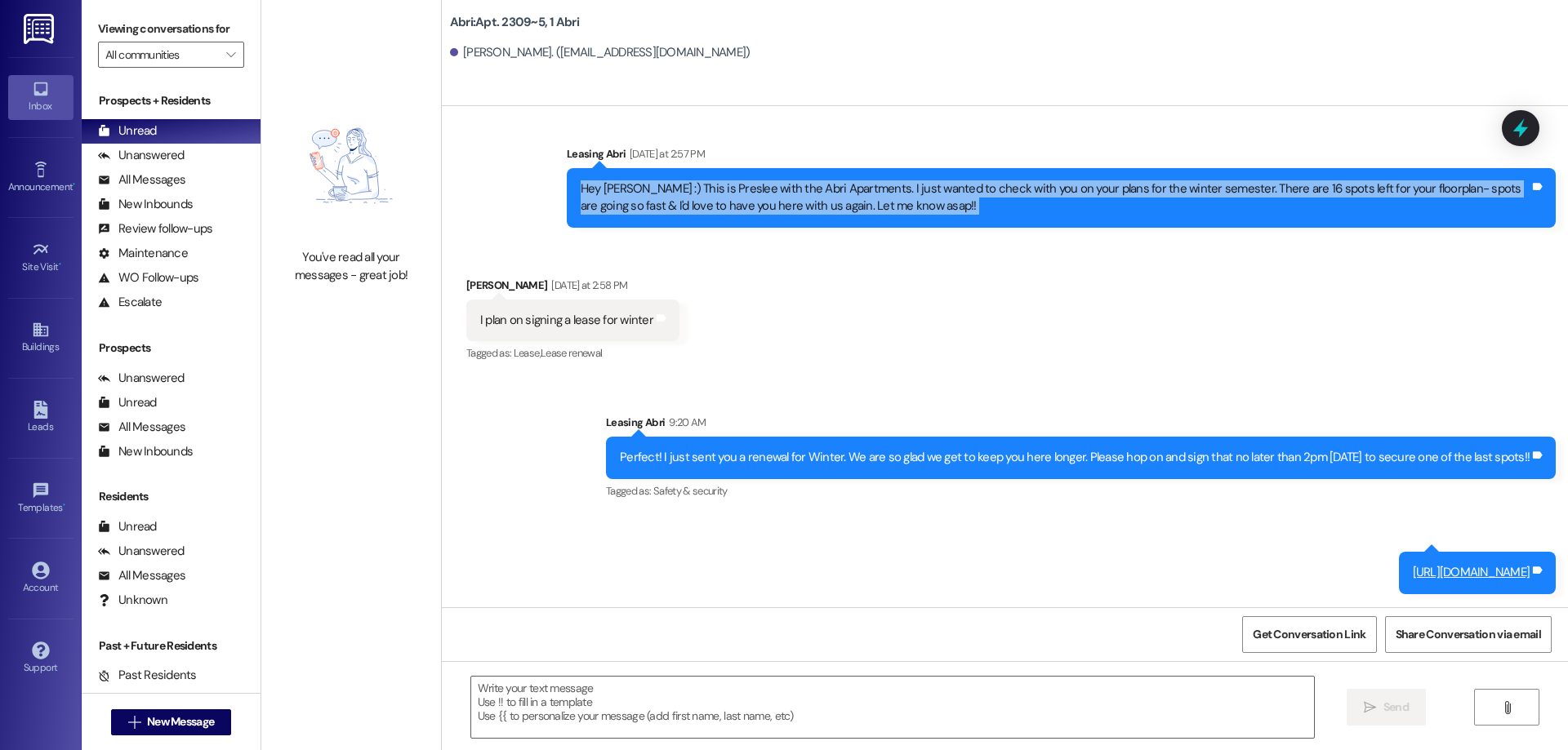
click at [618, 185] on div "Hey [PERSON_NAME] :) This is Preslee with the Abri Apartments. I just wanted to…" at bounding box center [1054, 197] width 949 height 35
copy div "Hey [PERSON_NAME] :) This is Preslee with the Abri Apartments. I just wanted to…"
click at [197, 715] on span "New Message" at bounding box center [180, 722] width 67 height 17
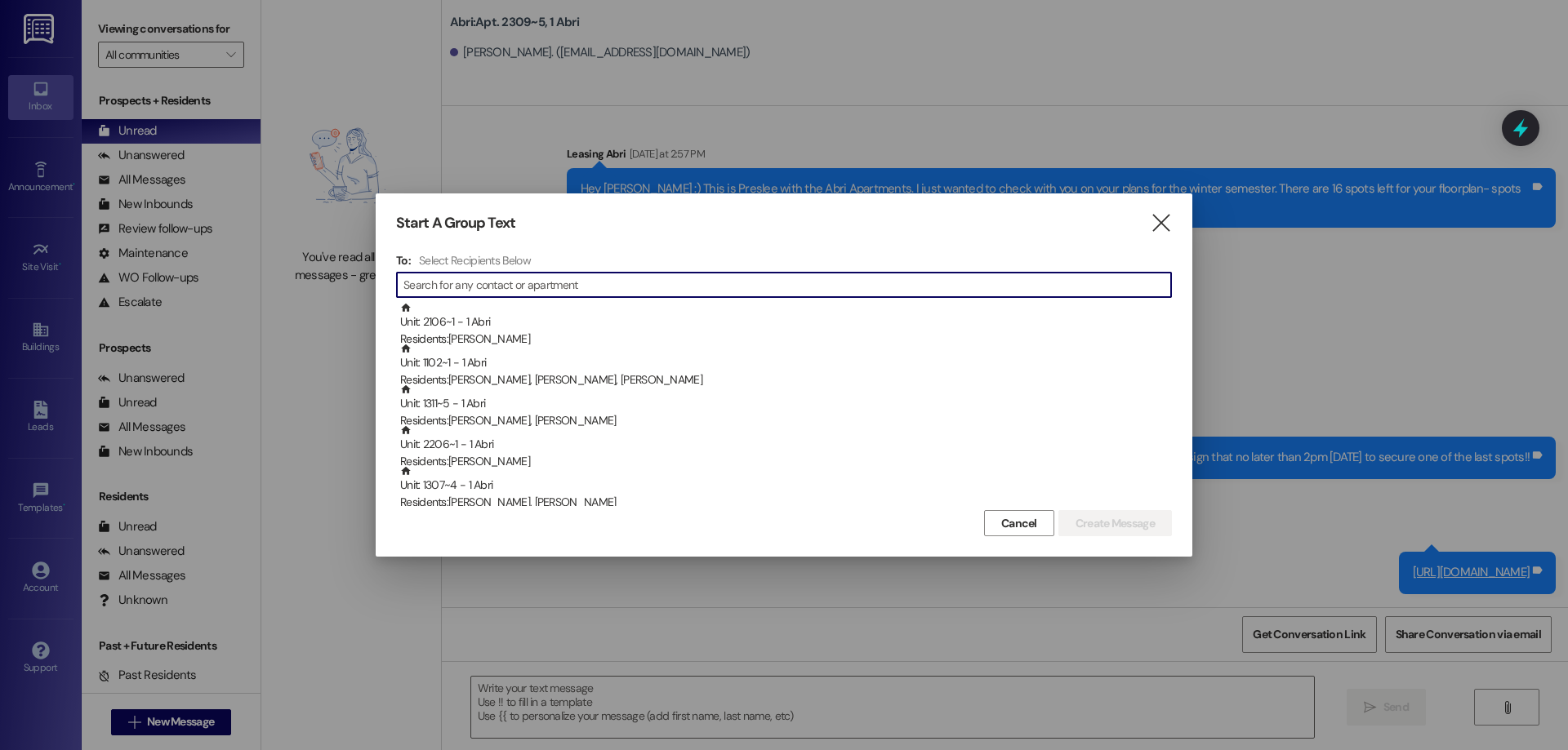
click at [739, 284] on input at bounding box center [787, 285] width 767 height 23
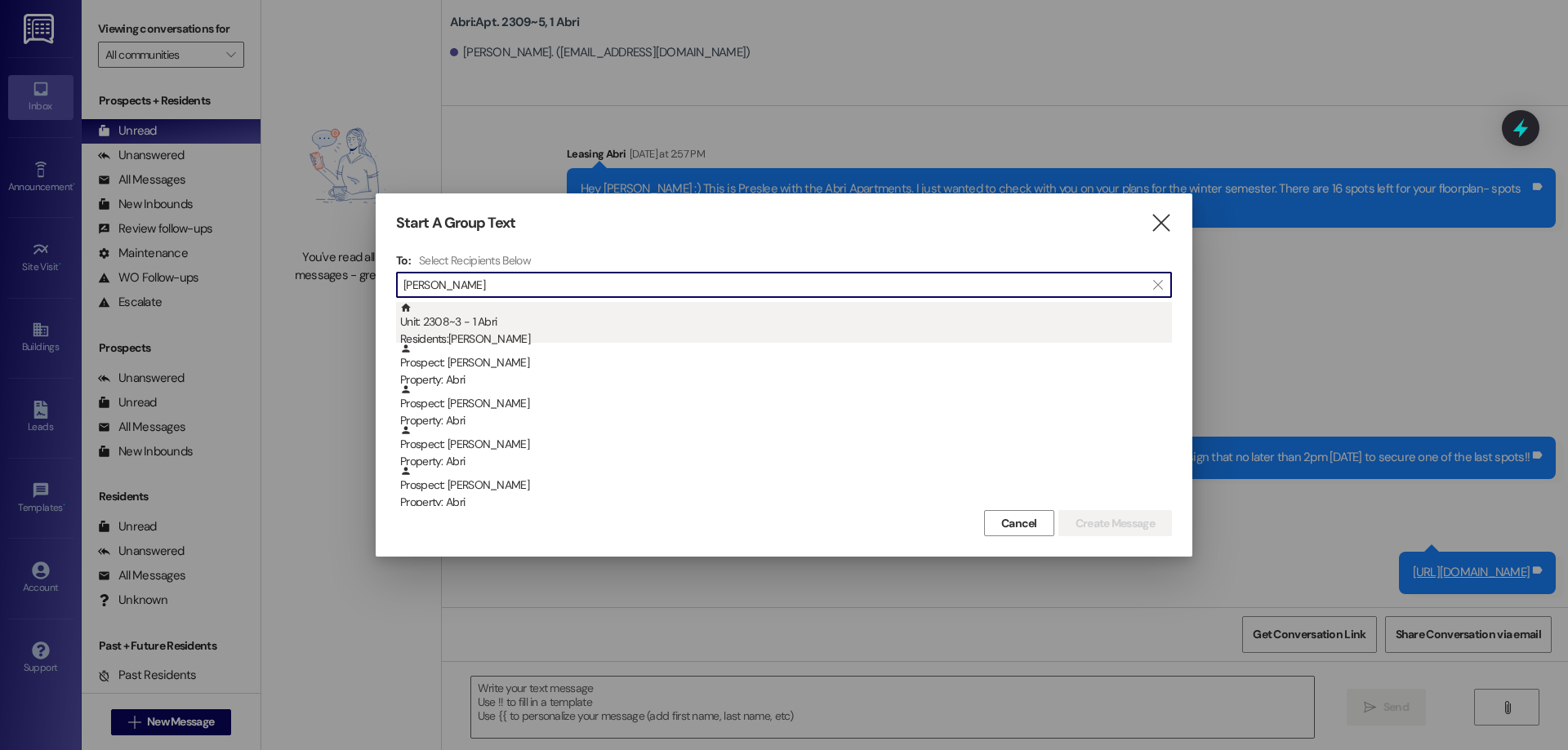
type input "[PERSON_NAME]"
click at [728, 305] on div "Unit: 2308~3 - 1 Abri Residents: [PERSON_NAME]" at bounding box center [785, 325] width 772 height 47
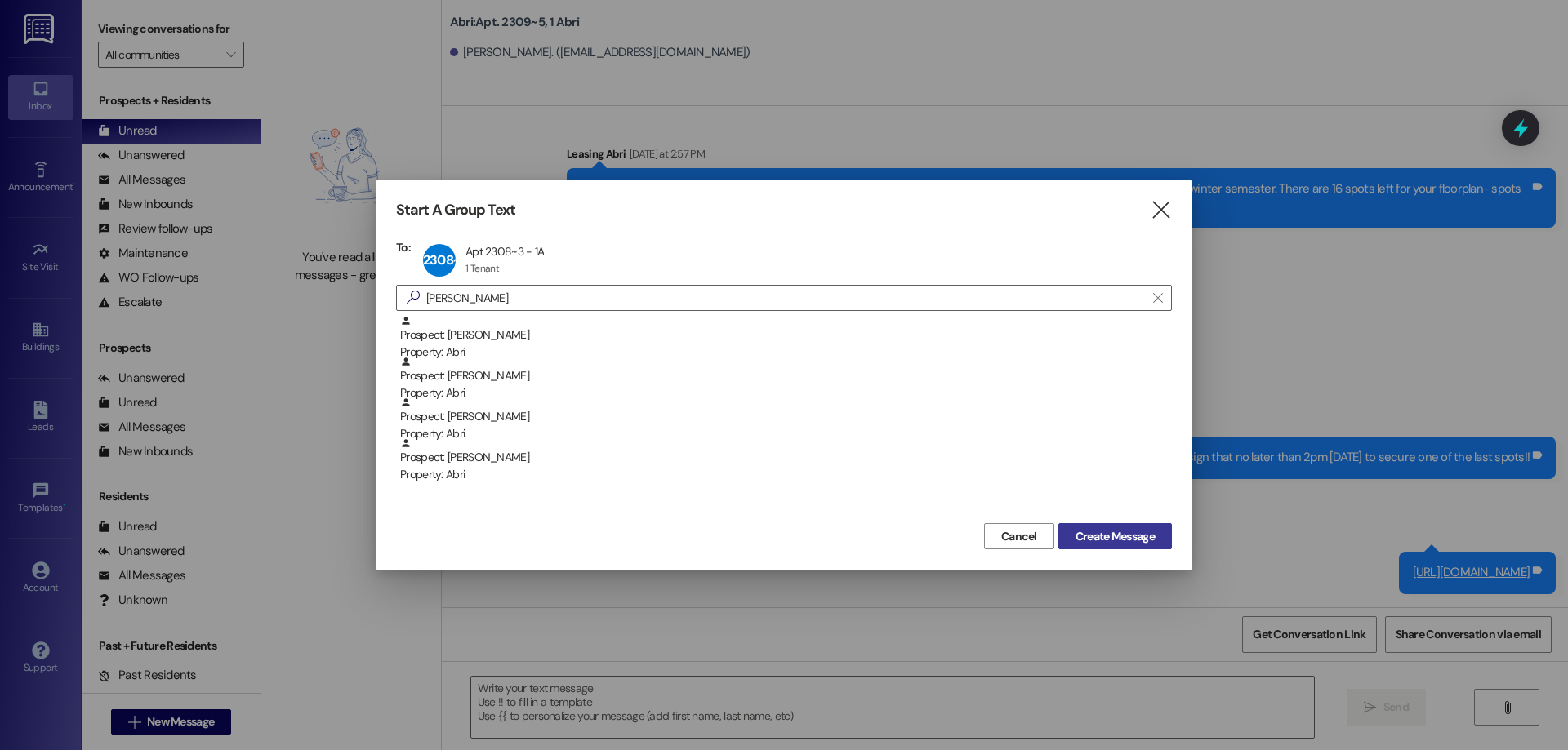
click at [1099, 524] on button "Create Message" at bounding box center [1115, 536] width 113 height 26
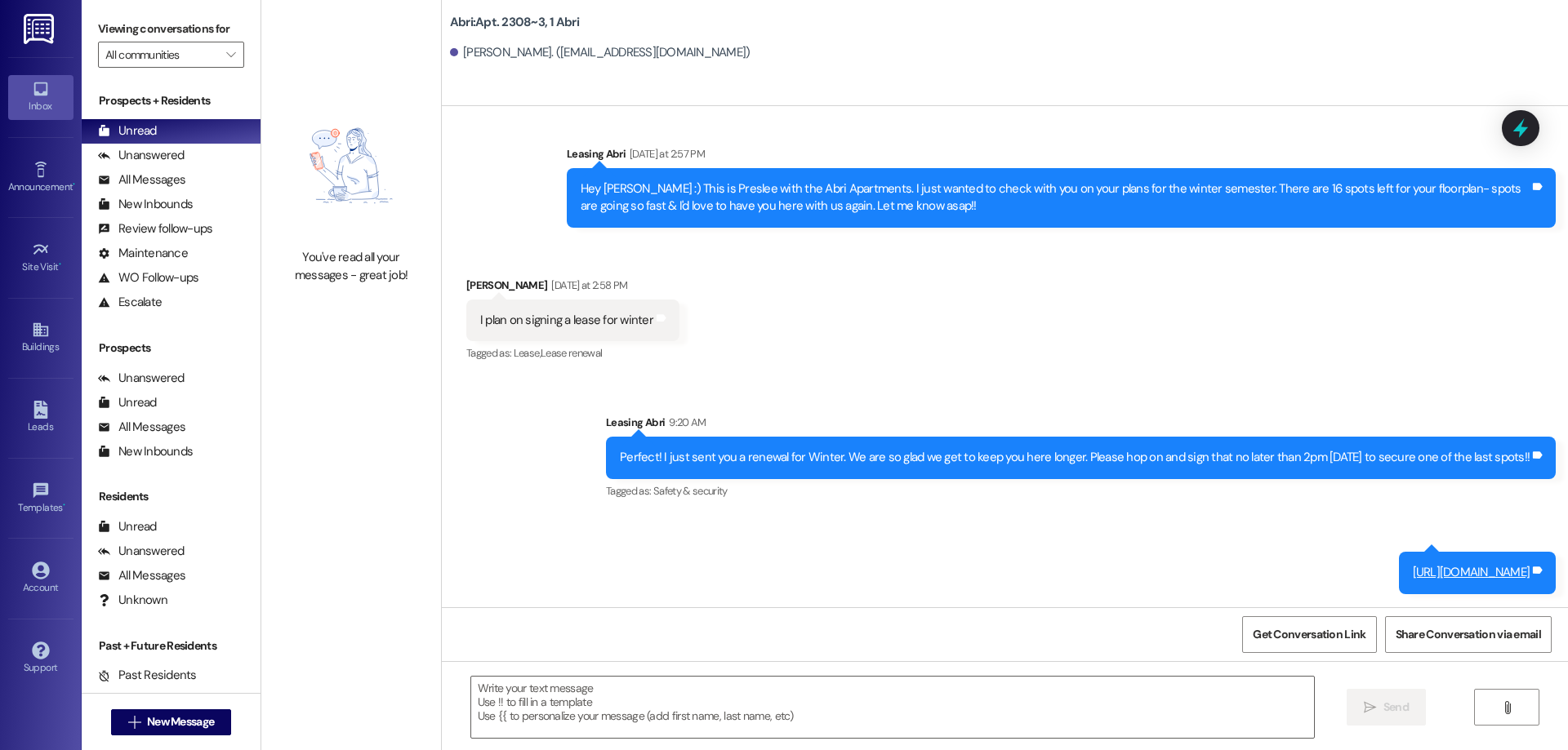
scroll to position [33, 0]
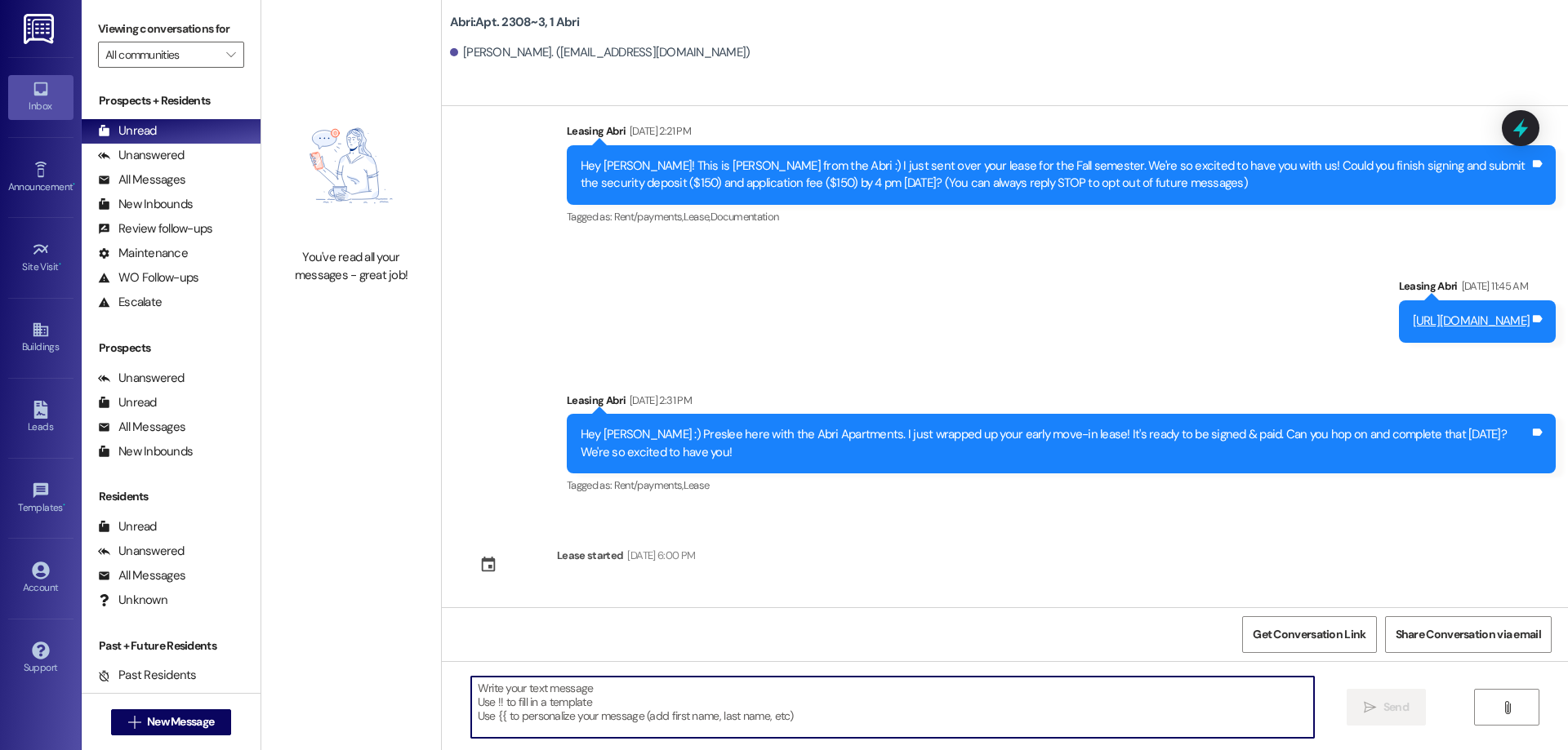
click at [927, 696] on textarea at bounding box center [892, 707] width 843 height 61
paste textarea "Hey [PERSON_NAME] :) This is Preslee with the Abri Apartments. I just wanted to…"
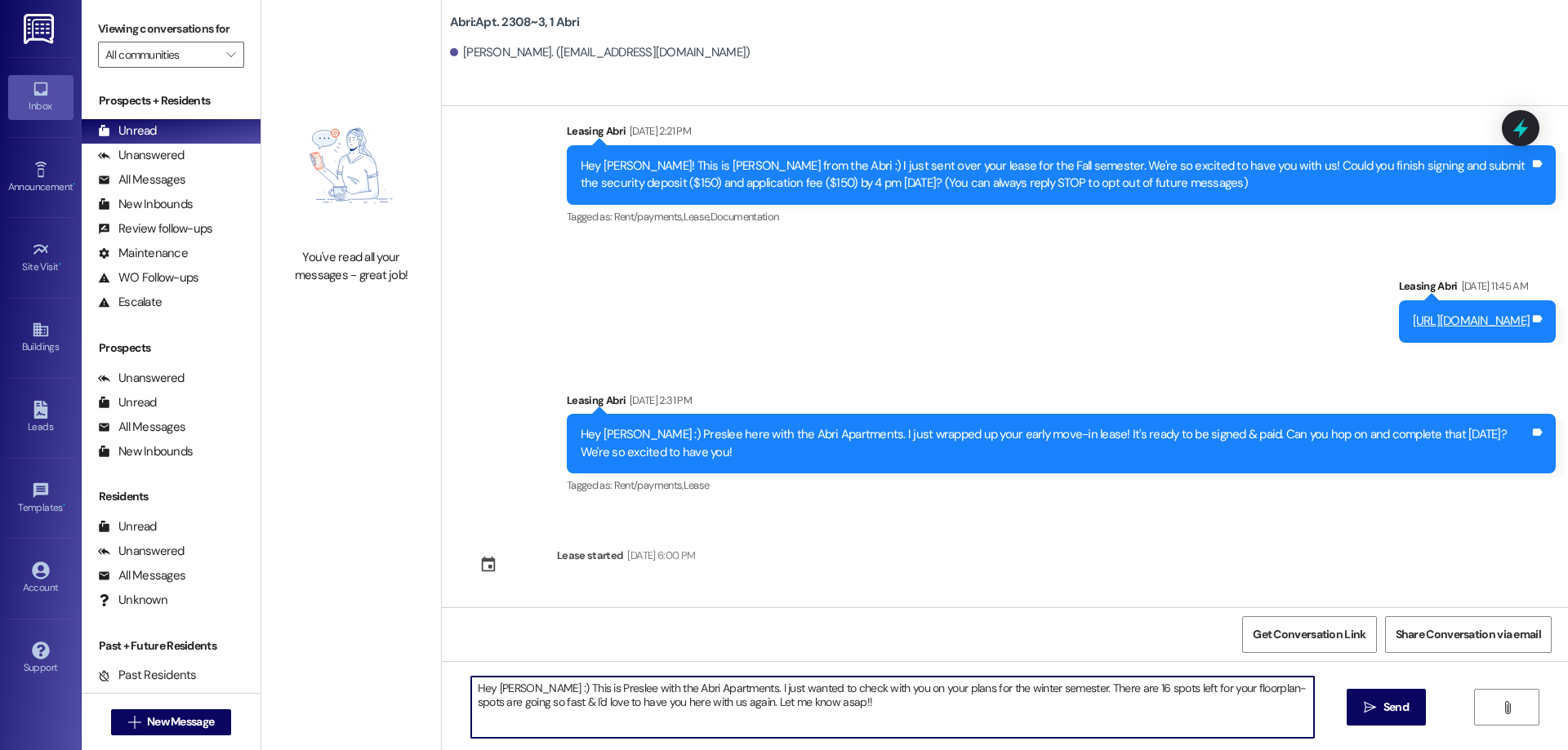
click at [499, 683] on textarea "Hey [PERSON_NAME] :) This is Preslee with the Abri Apartments. I just wanted to…" at bounding box center [892, 707] width 843 height 61
click at [498, 682] on textarea "Hey [PERSON_NAME] :) This is Preslee with the Abri Apartments. I just wanted to…" at bounding box center [892, 707] width 843 height 61
click at [570, 692] on textarea "Hey [PERSON_NAME] :) This is Preslee with the Abri Apartments. I just wanted to…" at bounding box center [892, 707] width 843 height 61
click at [843, 707] on textarea "Hey [PERSON_NAME] :) This is [PERSON_NAME] with the Abri Apartments. I just wan…" at bounding box center [892, 707] width 843 height 61
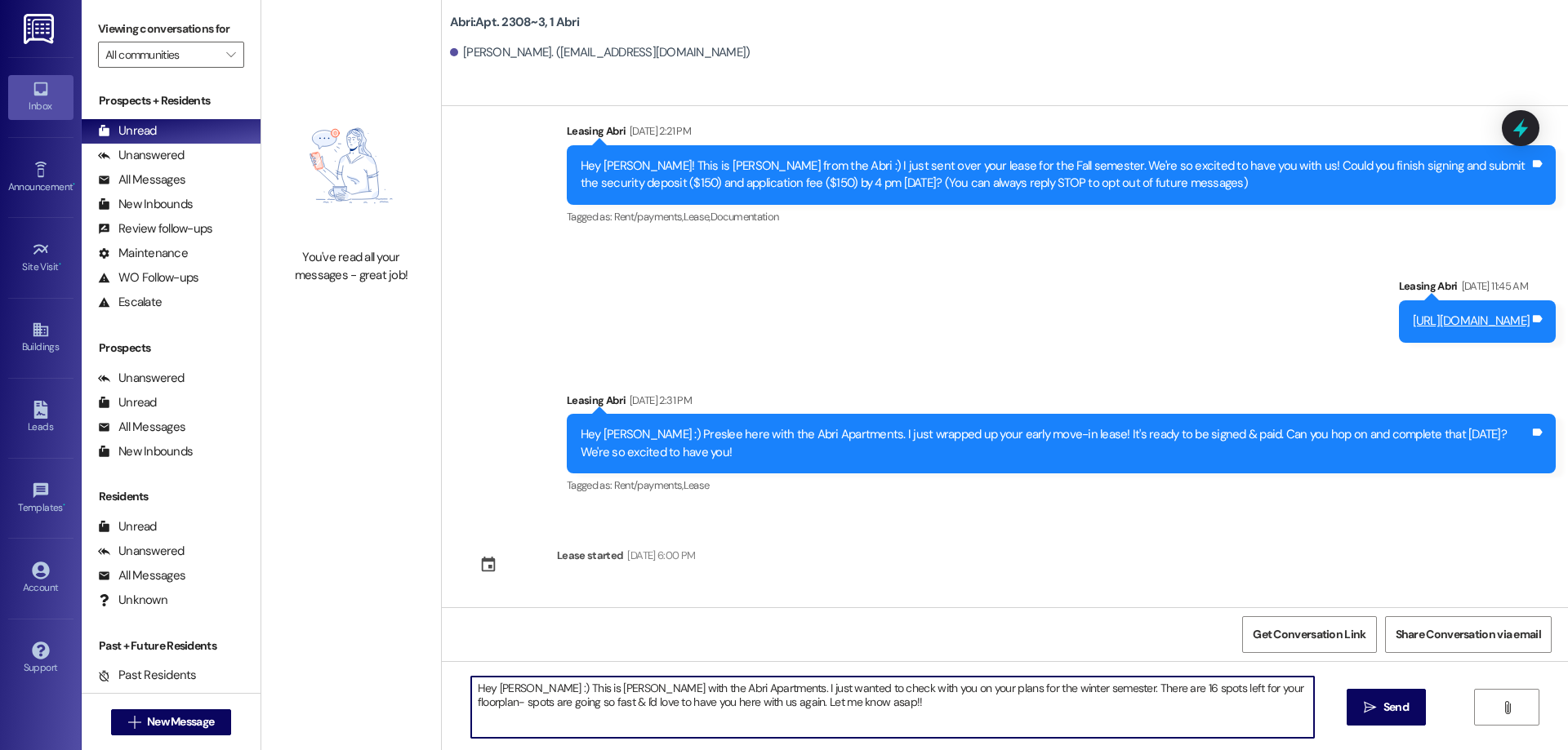
click at [1094, 687] on textarea "Hey [PERSON_NAME] :) This is [PERSON_NAME] with the Abri Apartments. I just wan…" at bounding box center [892, 707] width 843 height 61
click at [1093, 687] on textarea "Hey [PERSON_NAME] :) This is [PERSON_NAME] with the Abri Apartments. I just wan…" at bounding box center [892, 707] width 843 height 61
click at [1069, 715] on textarea "Hey [PERSON_NAME] :) This is [PERSON_NAME] with the Abri Apartments. I just wan…" at bounding box center [892, 707] width 843 height 61
click at [858, 703] on textarea "Hey [PERSON_NAME] :) This is [PERSON_NAME] with the Abri Apartments. I just wan…" at bounding box center [892, 707] width 843 height 61
click at [853, 702] on textarea "Hey [PERSON_NAME] :) This is [PERSON_NAME] with the Abri Apartments. I just wan…" at bounding box center [892, 707] width 843 height 61
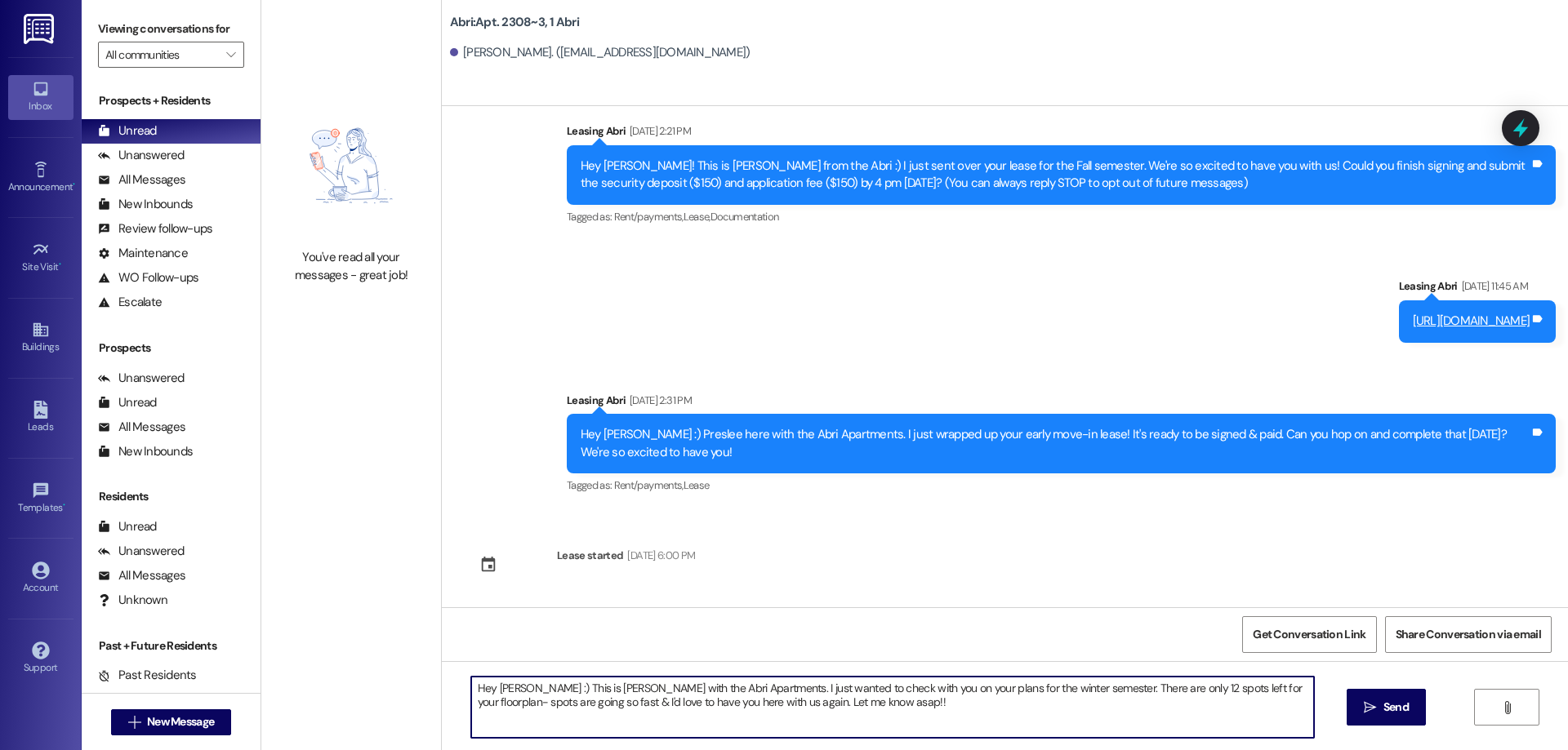
drag, startPoint x: 824, startPoint y: 705, endPoint x: 721, endPoint y: 705, distance: 103.0
click at [721, 705] on textarea "Hey [PERSON_NAME] :) This is [PERSON_NAME] with the Abri Apartments. I just wan…" at bounding box center [892, 707] width 843 height 61
type textarea "Hey [PERSON_NAME] :) This is [PERSON_NAME] with the Abri Apartments. I just wan…"
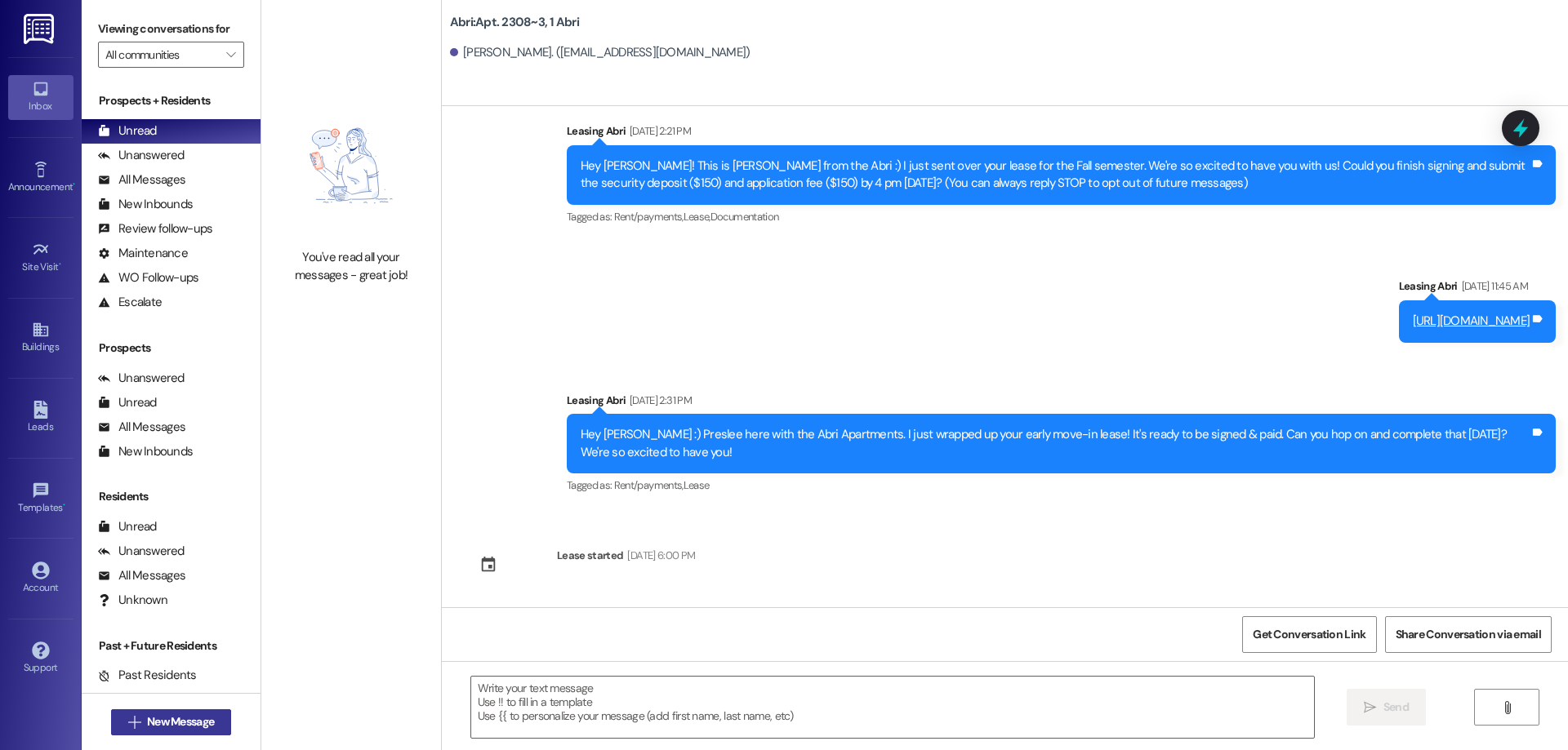
click at [214, 720] on button " New Message" at bounding box center [172, 722] width 121 height 26
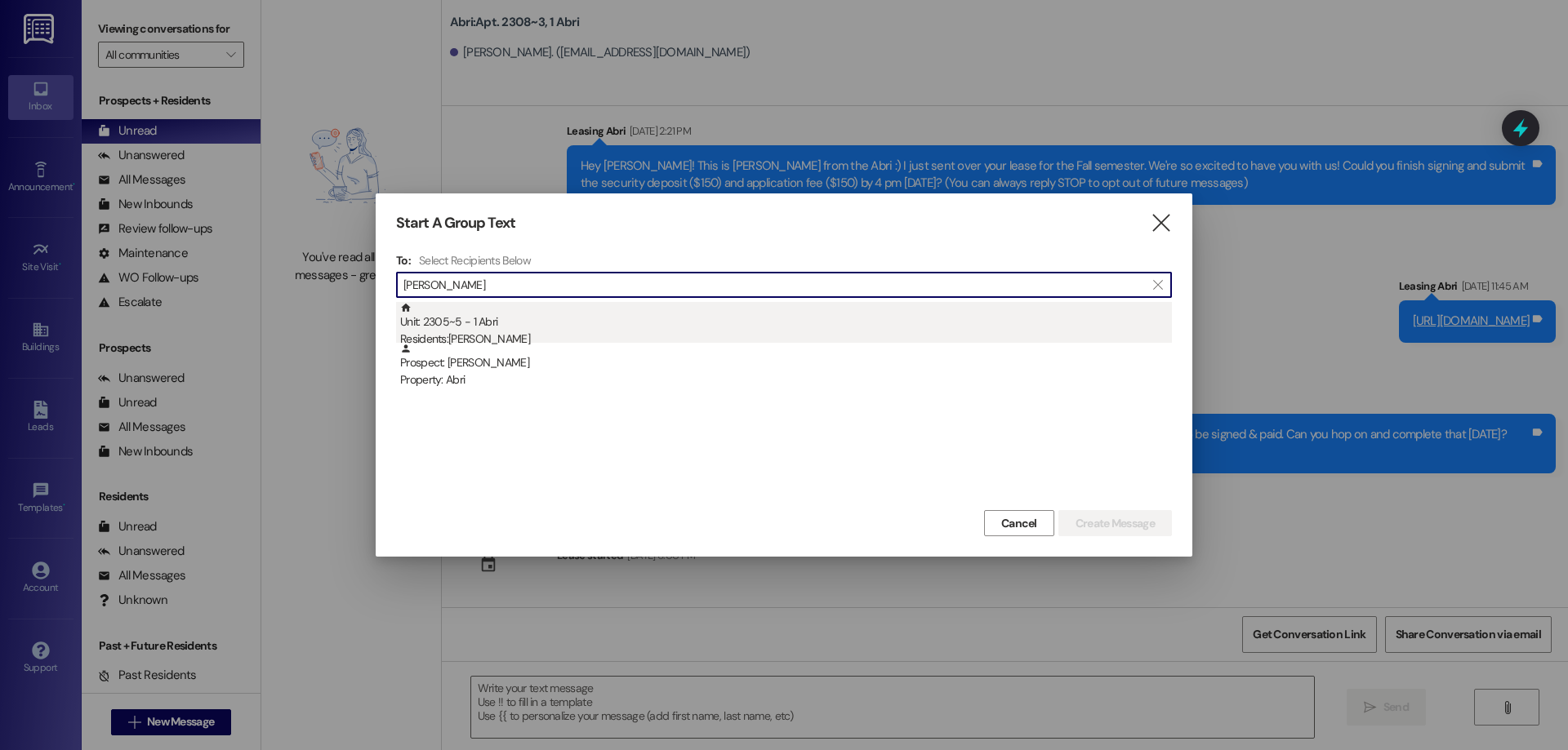
type input "[PERSON_NAME]"
click at [579, 314] on div "Unit: 2305~5 - 1 [DEMOGRAPHIC_DATA] Residents: [PERSON_NAME]" at bounding box center [785, 325] width 772 height 47
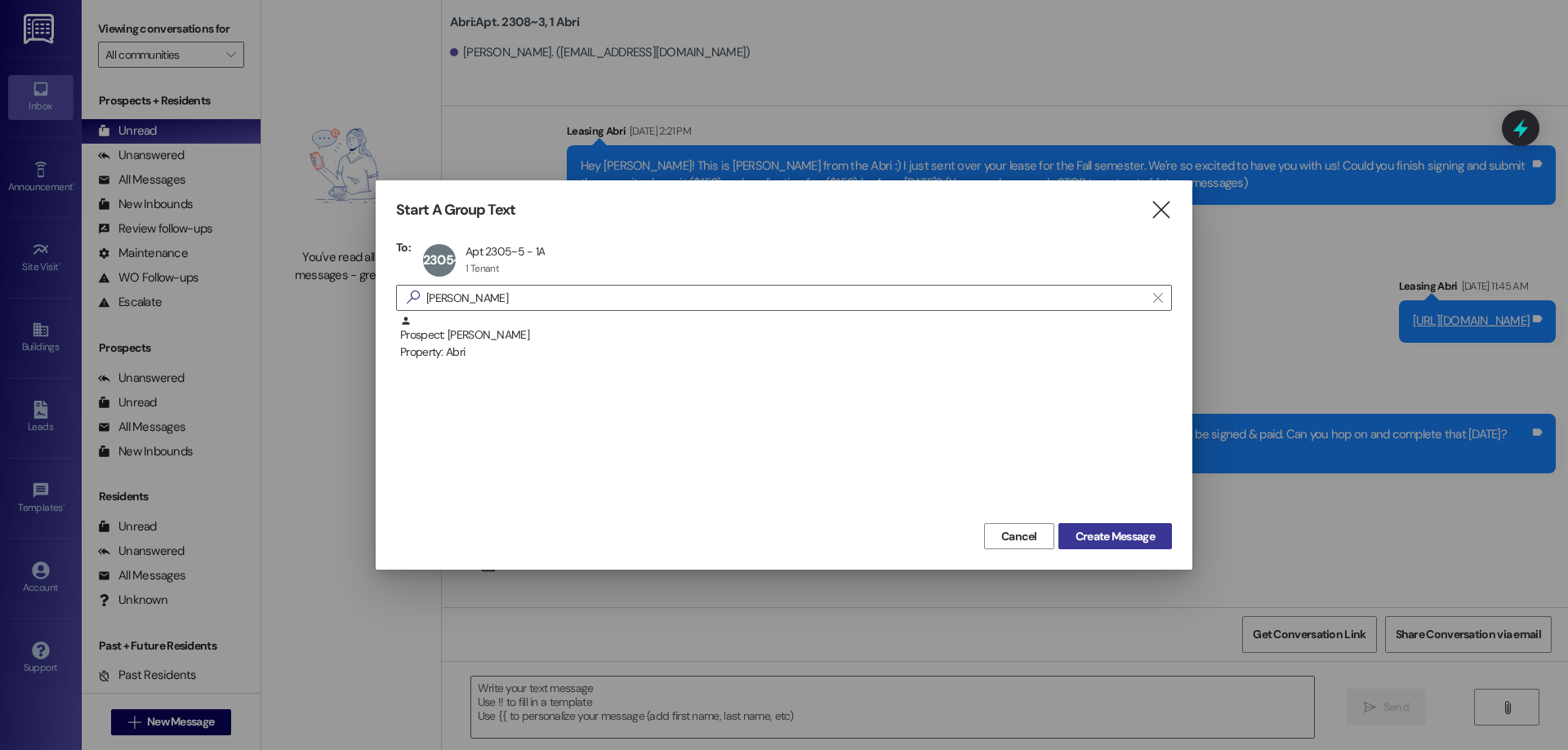
click at [1133, 532] on span "Create Message" at bounding box center [1115, 537] width 79 height 17
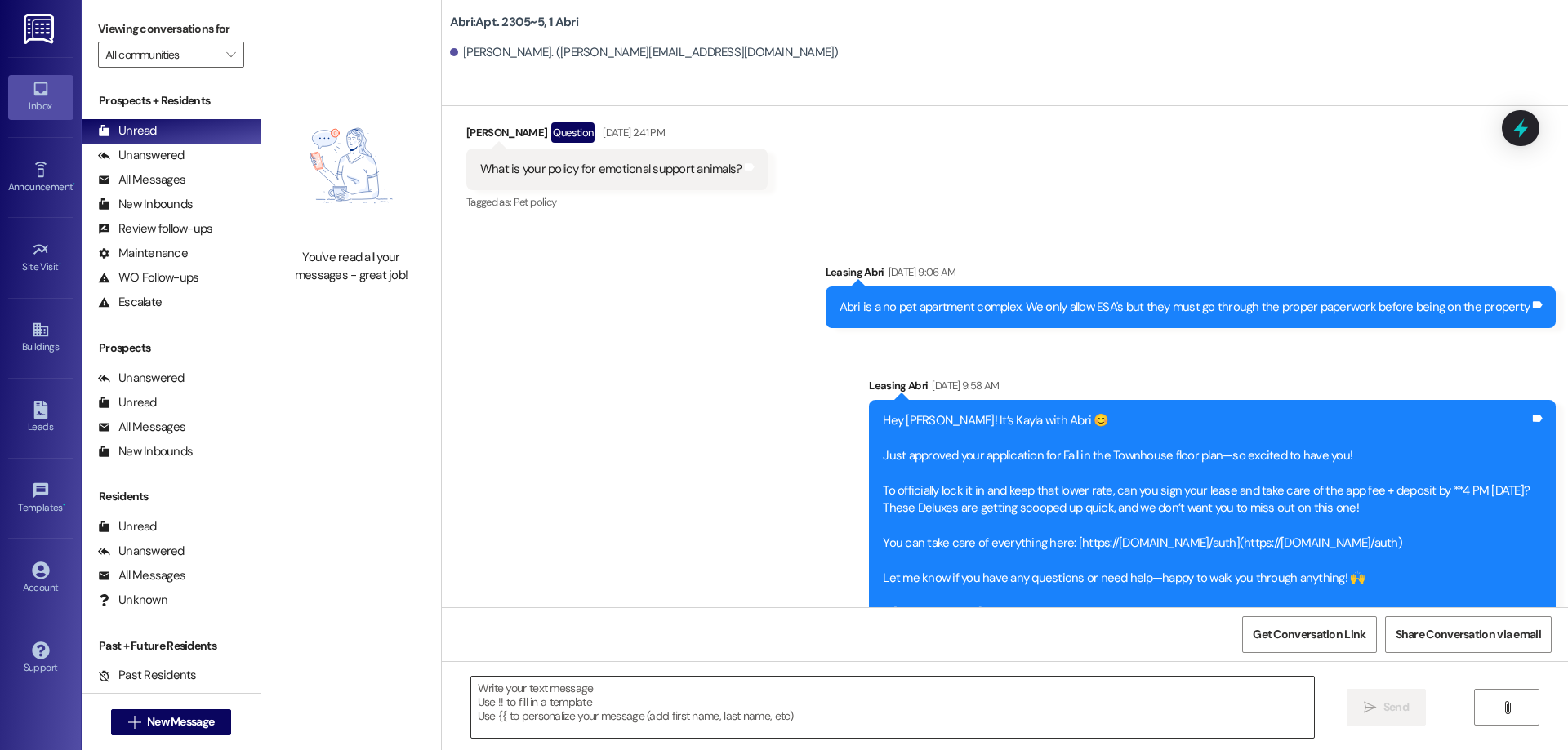
scroll to position [1162, 0]
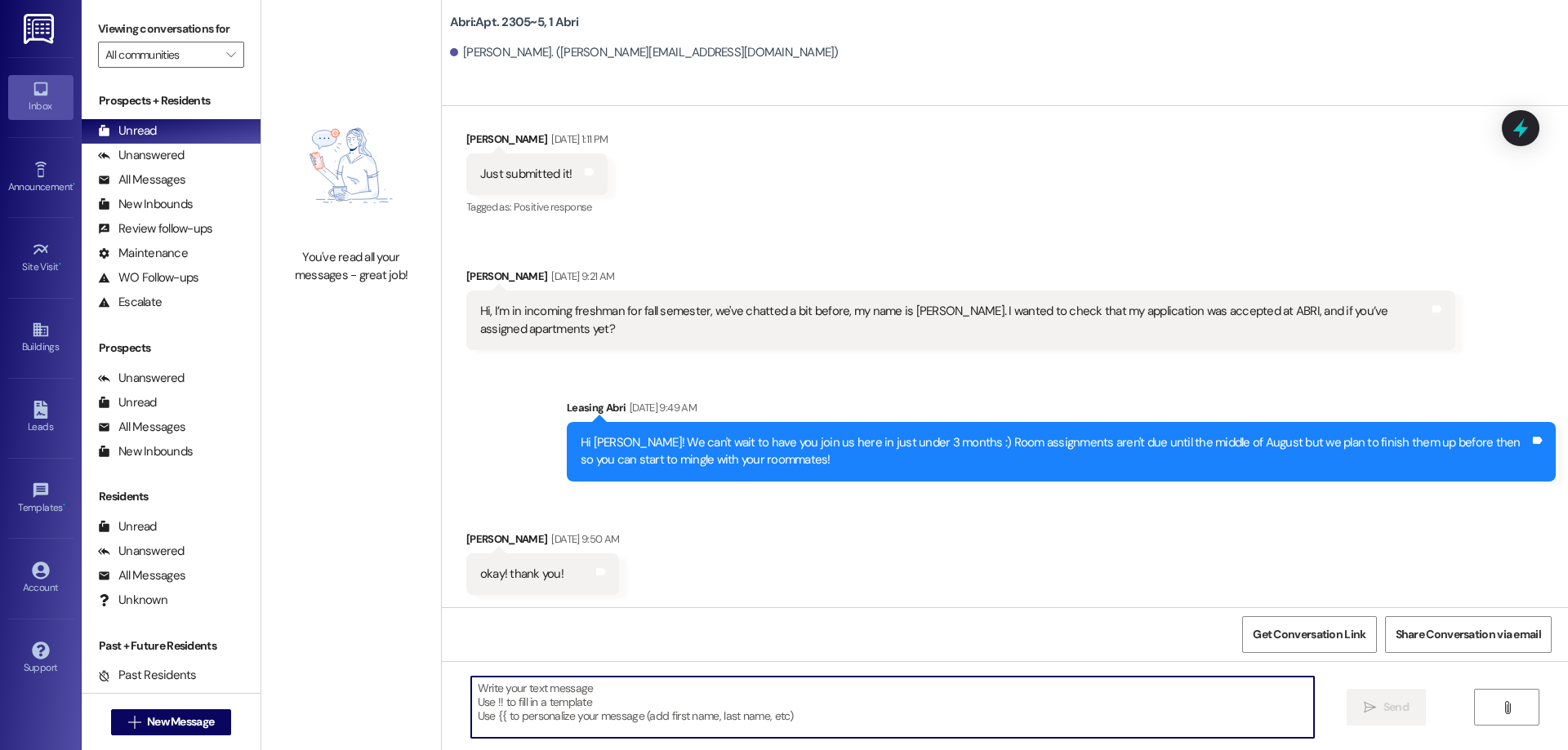
click at [708, 687] on textarea at bounding box center [892, 707] width 843 height 61
paste textarea "Hey [PERSON_NAME] :) This is [PERSON_NAME] with the Abri Apartments. I just wan…"
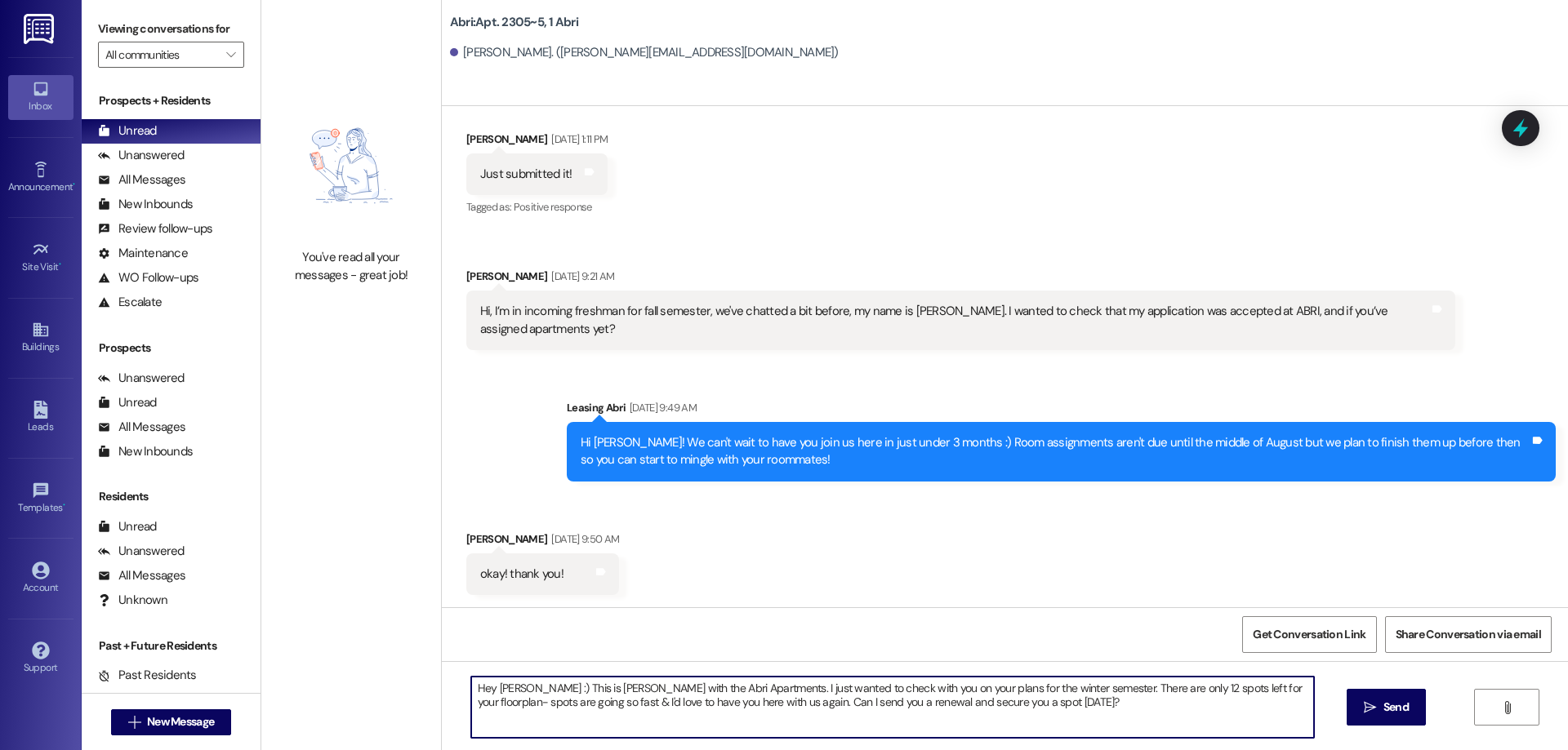
click at [494, 689] on textarea "Hey [PERSON_NAME] :) This is [PERSON_NAME] with the Abri Apartments. I just wan…" at bounding box center [892, 707] width 843 height 61
type textarea "Hey [PERSON_NAME] :) This is [PERSON_NAME] with the Abri Apartments. I just wan…"
click at [1372, 699] on span " Send" at bounding box center [1386, 707] width 51 height 17
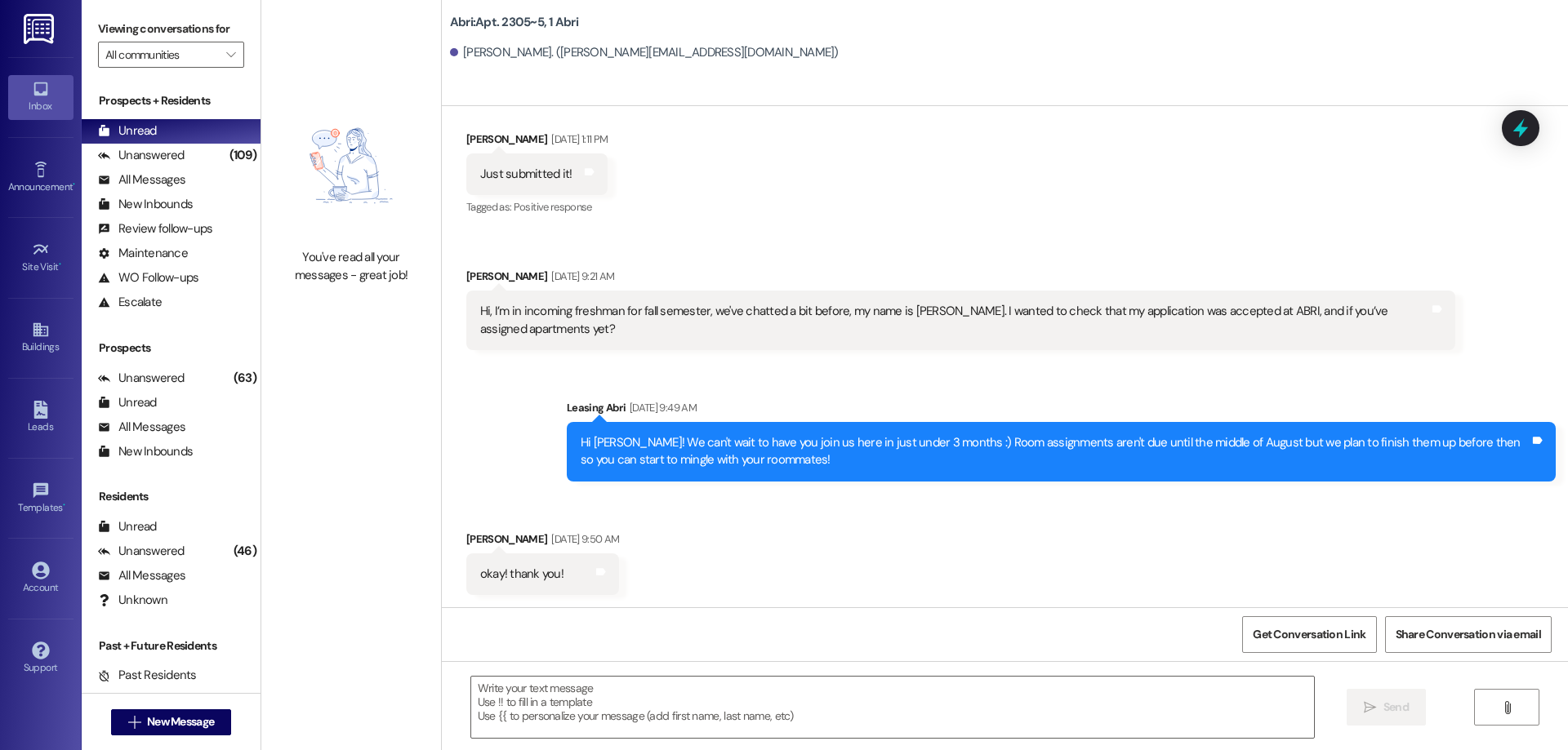
scroll to position [1711, 0]
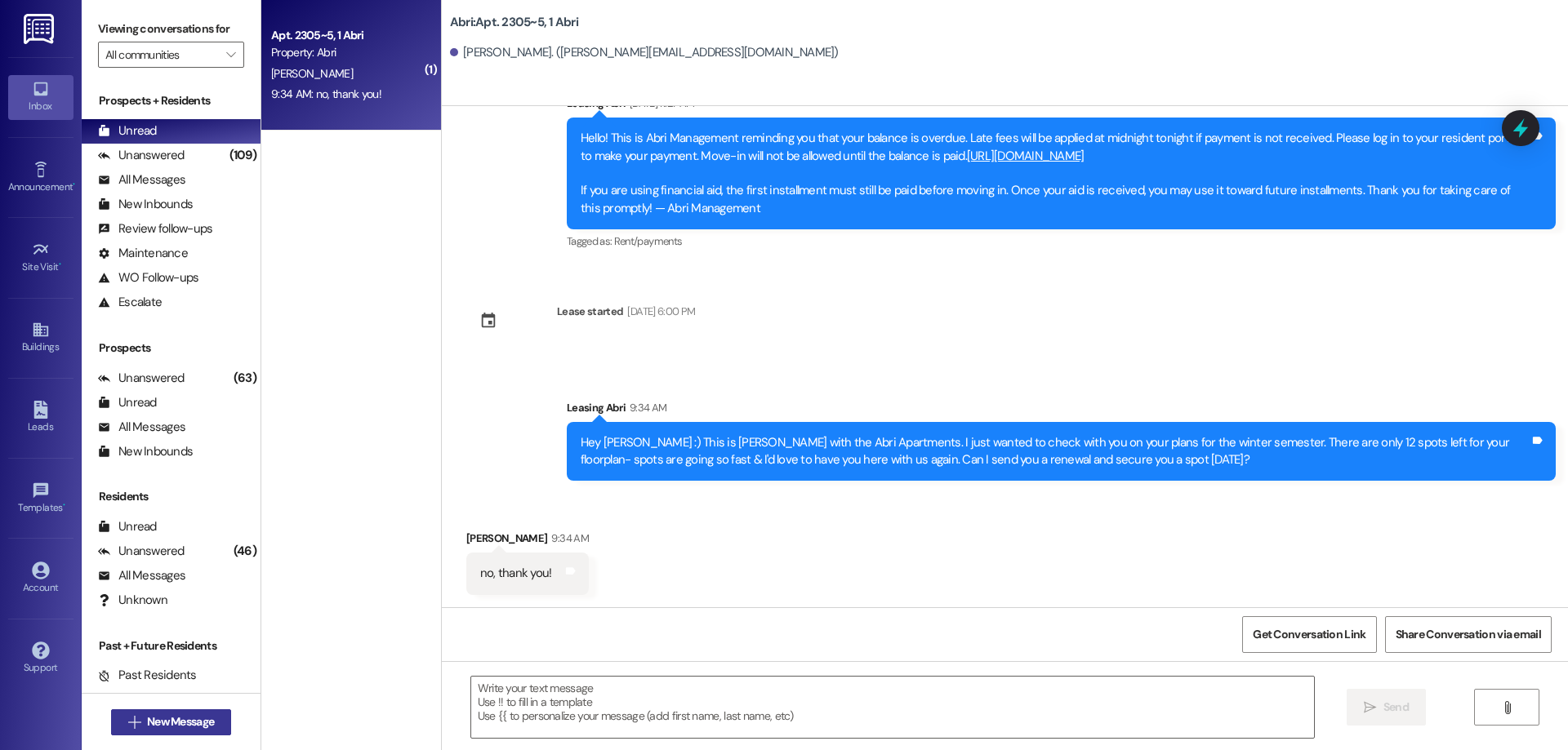
click at [163, 724] on span "New Message" at bounding box center [180, 722] width 67 height 17
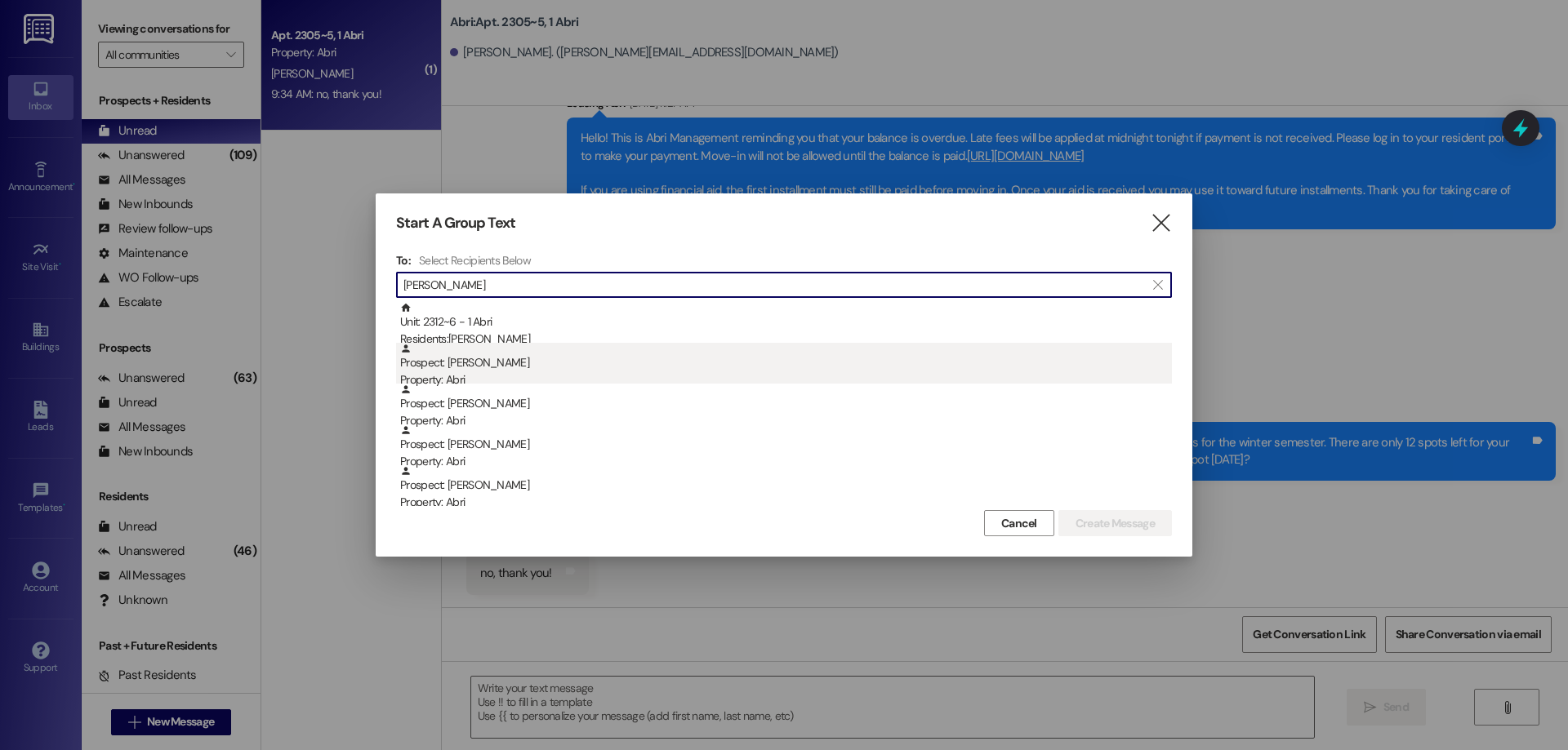
type input "[PERSON_NAME]"
click at [547, 343] on div "Prospect: [PERSON_NAME] Property: [PERSON_NAME]" at bounding box center [785, 366] width 772 height 47
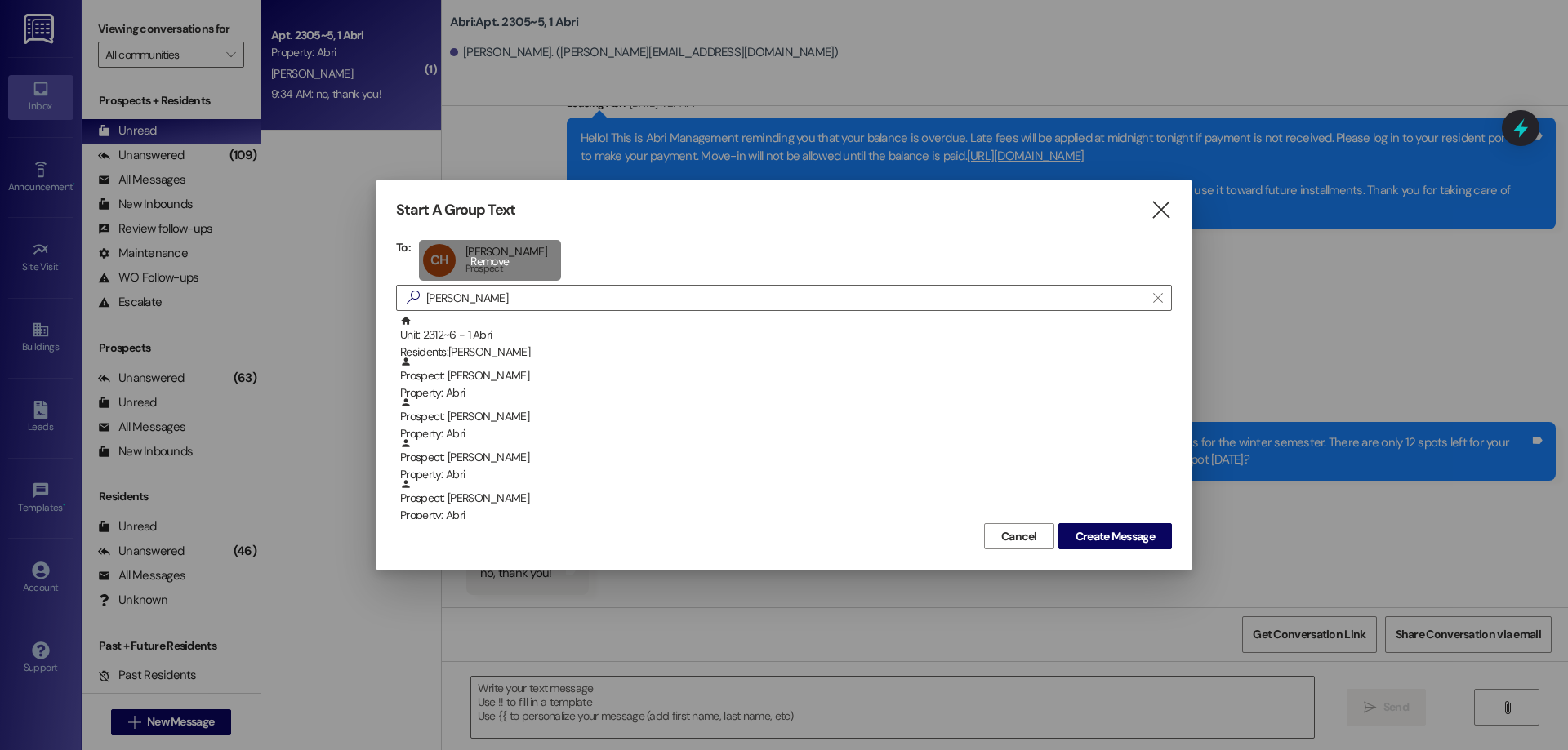
click at [482, 256] on div "CH [PERSON_NAME] [PERSON_NAME] Prospect Prospect click to remove" at bounding box center [489, 260] width 142 height 41
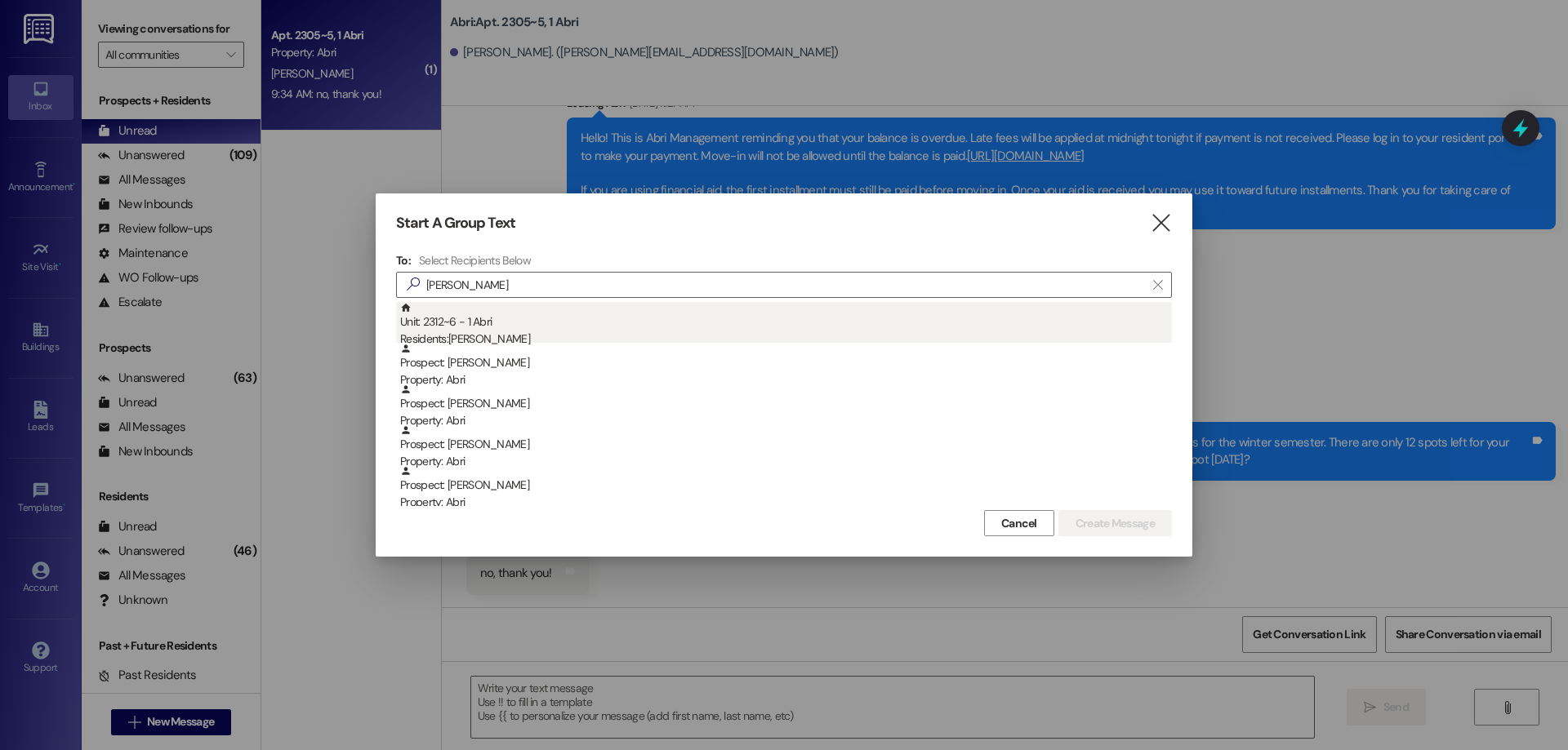
click at [507, 333] on div "Residents: [PERSON_NAME]" at bounding box center [785, 339] width 772 height 17
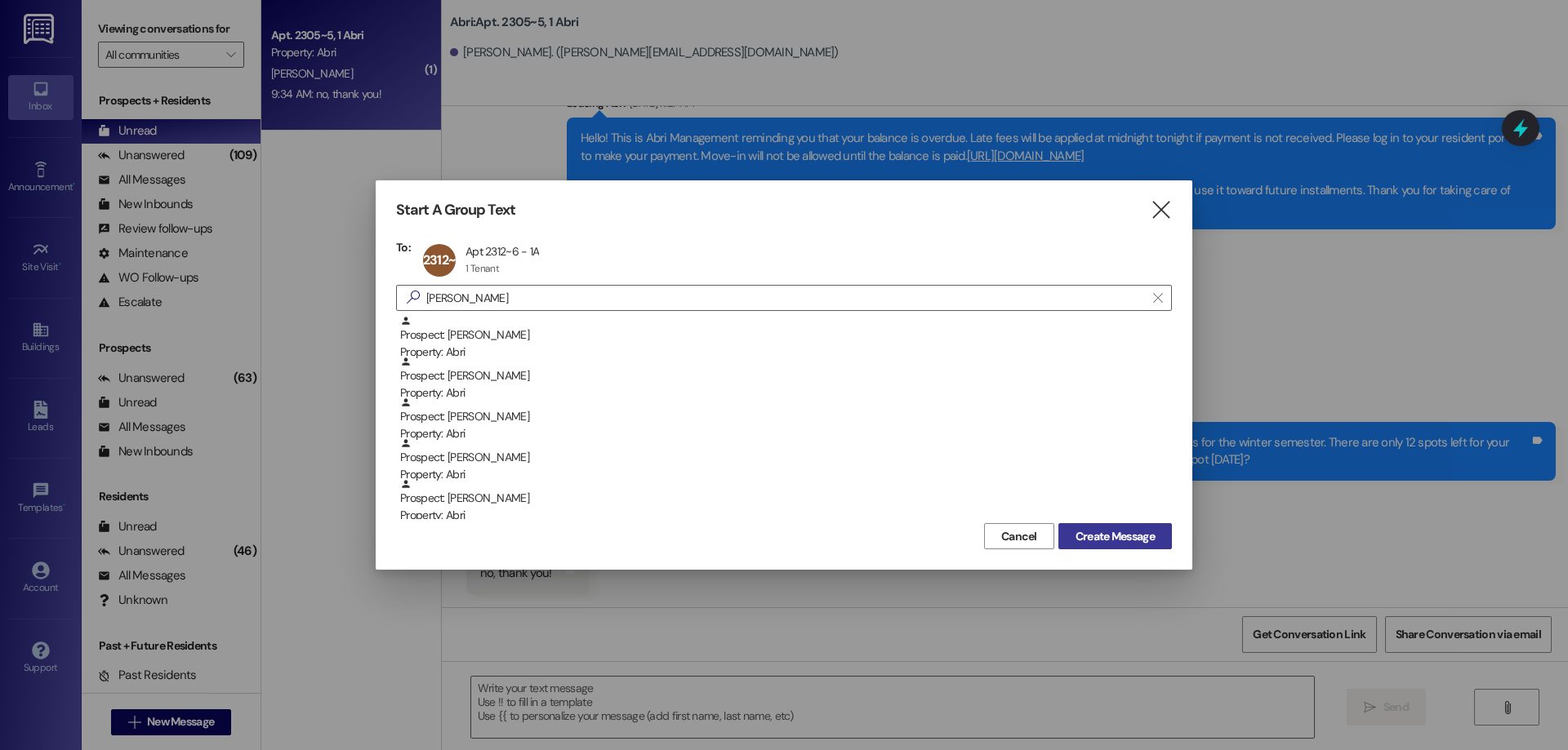
click at [1132, 537] on span "Create Message" at bounding box center [1115, 537] width 79 height 17
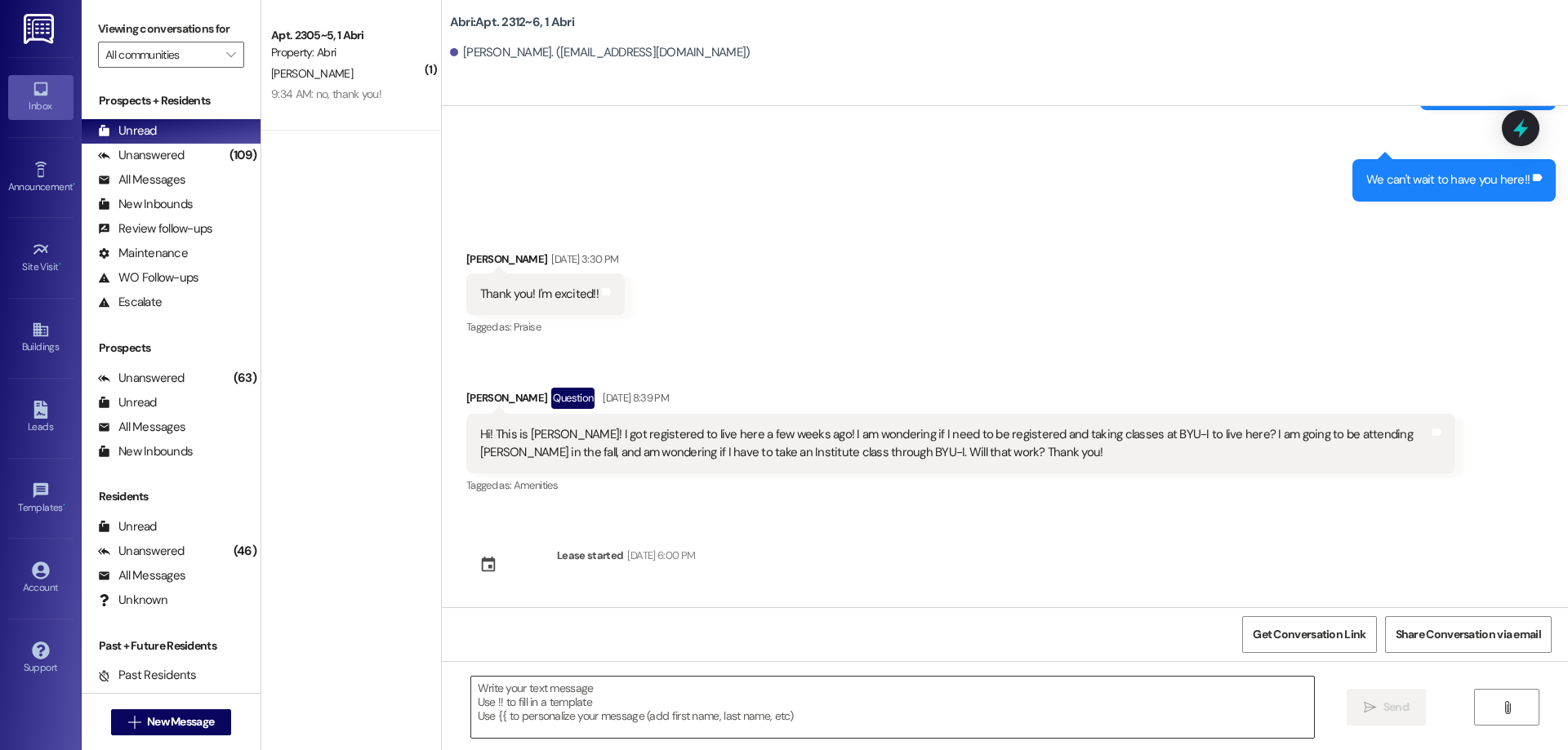
scroll to position [702, 0]
click at [614, 713] on textarea at bounding box center [892, 707] width 843 height 61
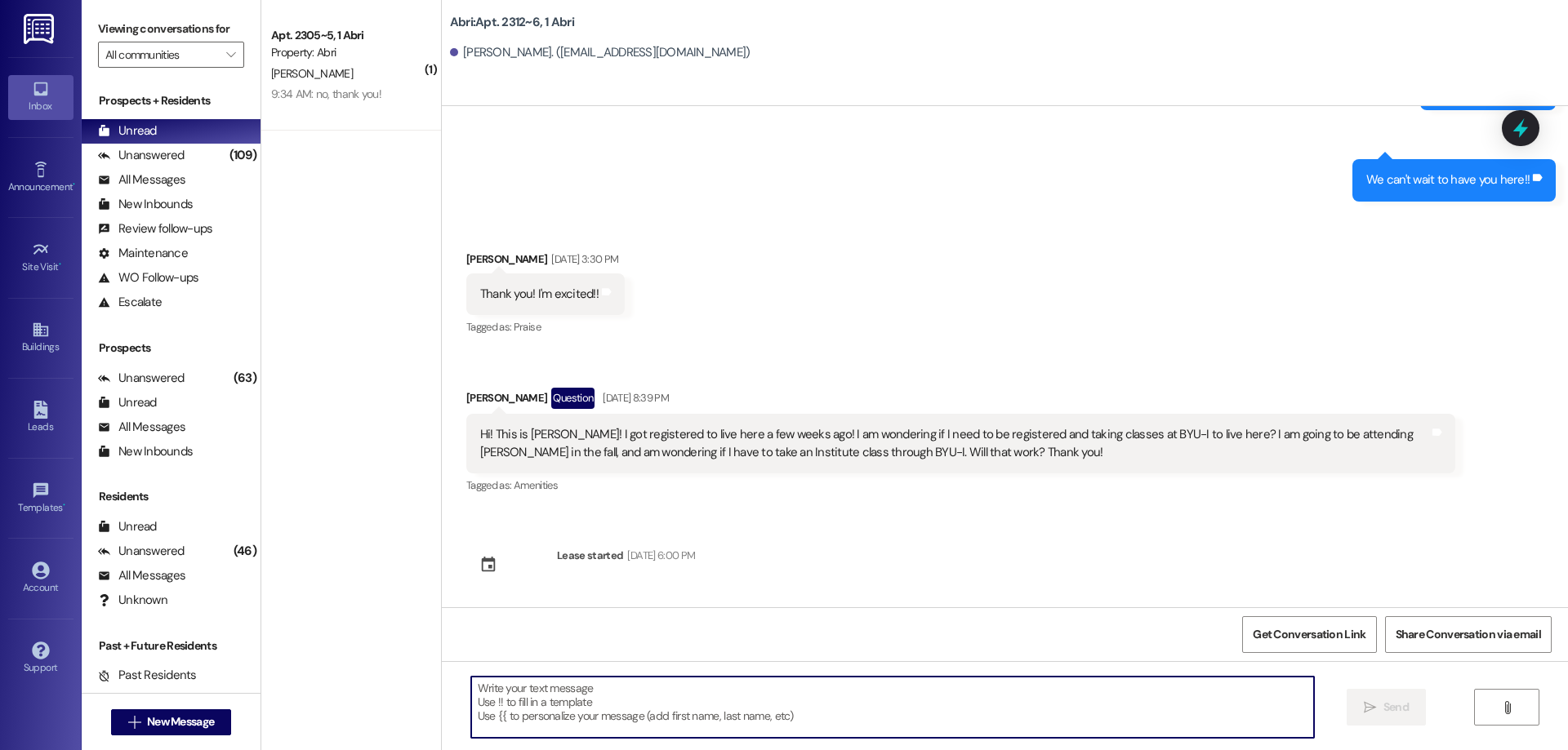
click at [735, 701] on textarea at bounding box center [892, 707] width 843 height 61
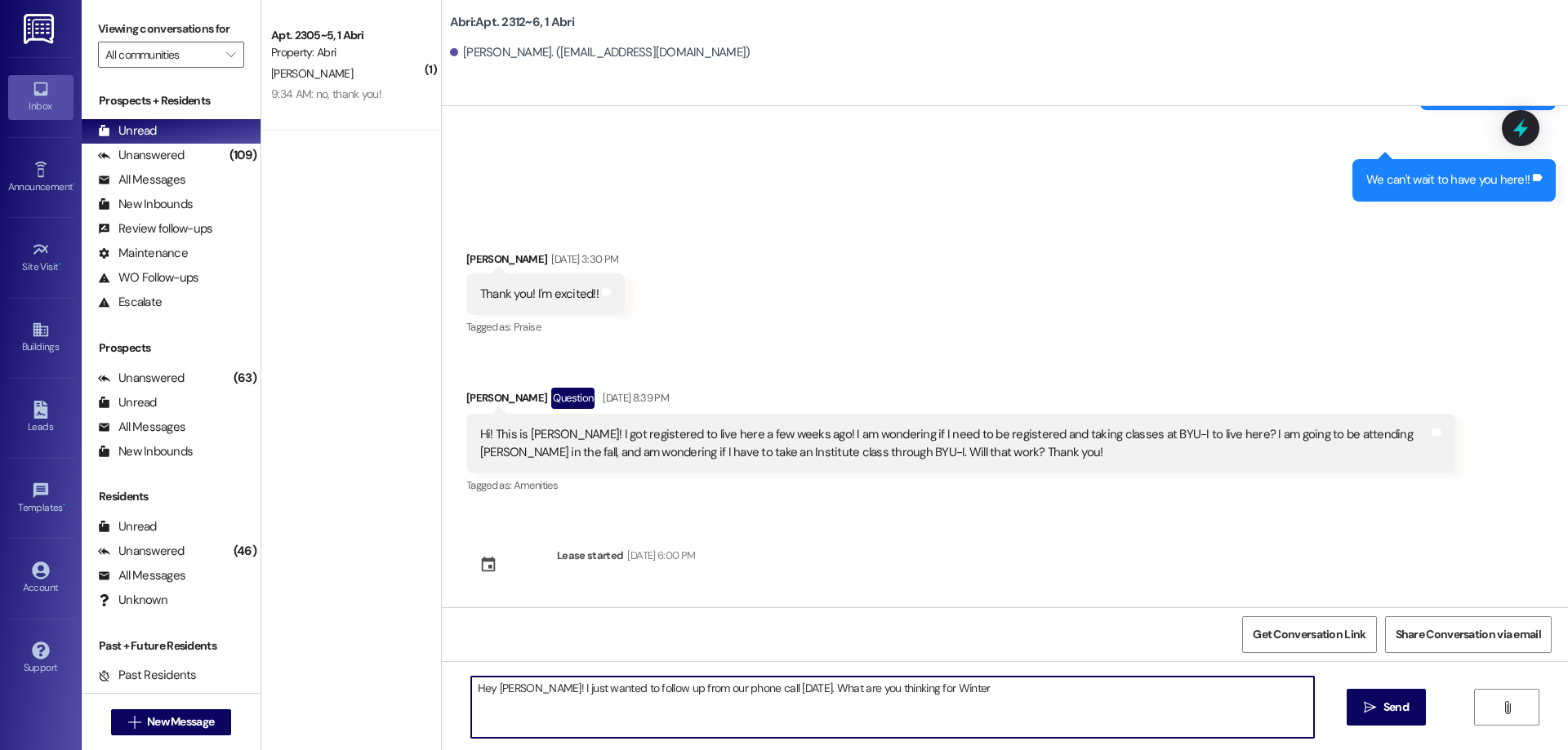
type textarea "Hey [PERSON_NAME]! I just wanted to follow up from our phone call [DATE]. What …"
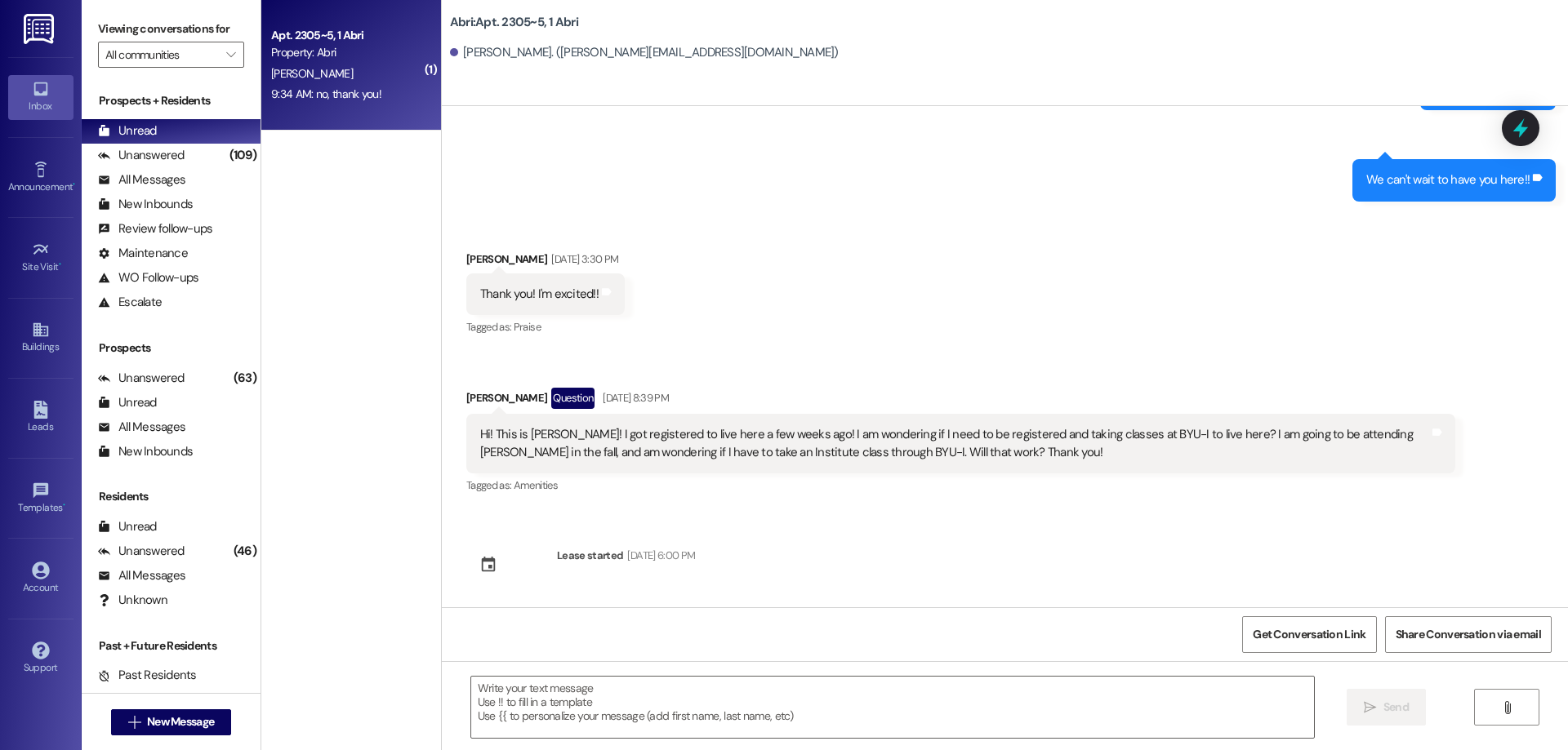
scroll to position [1776, 0]
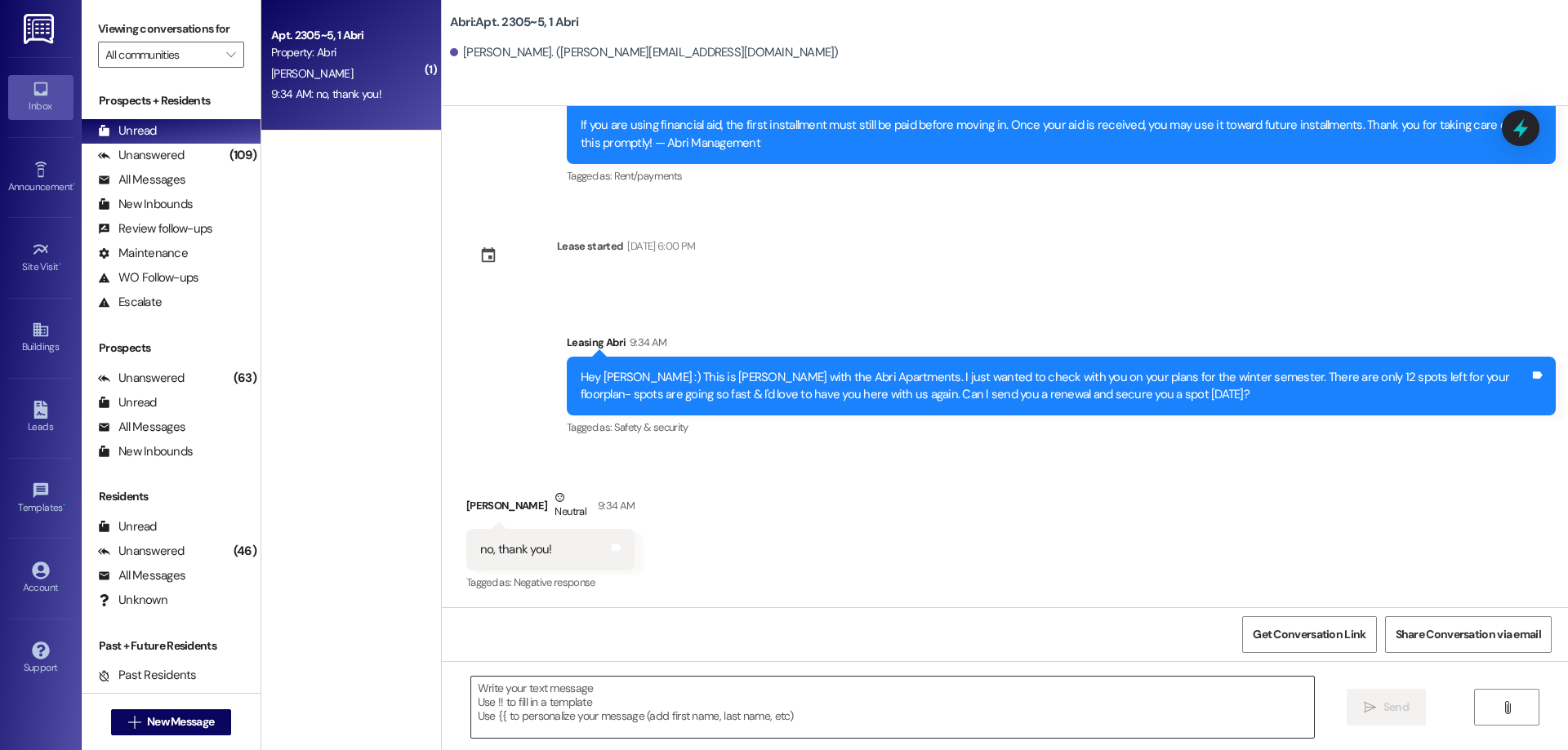
click at [642, 708] on textarea at bounding box center [892, 707] width 843 height 61
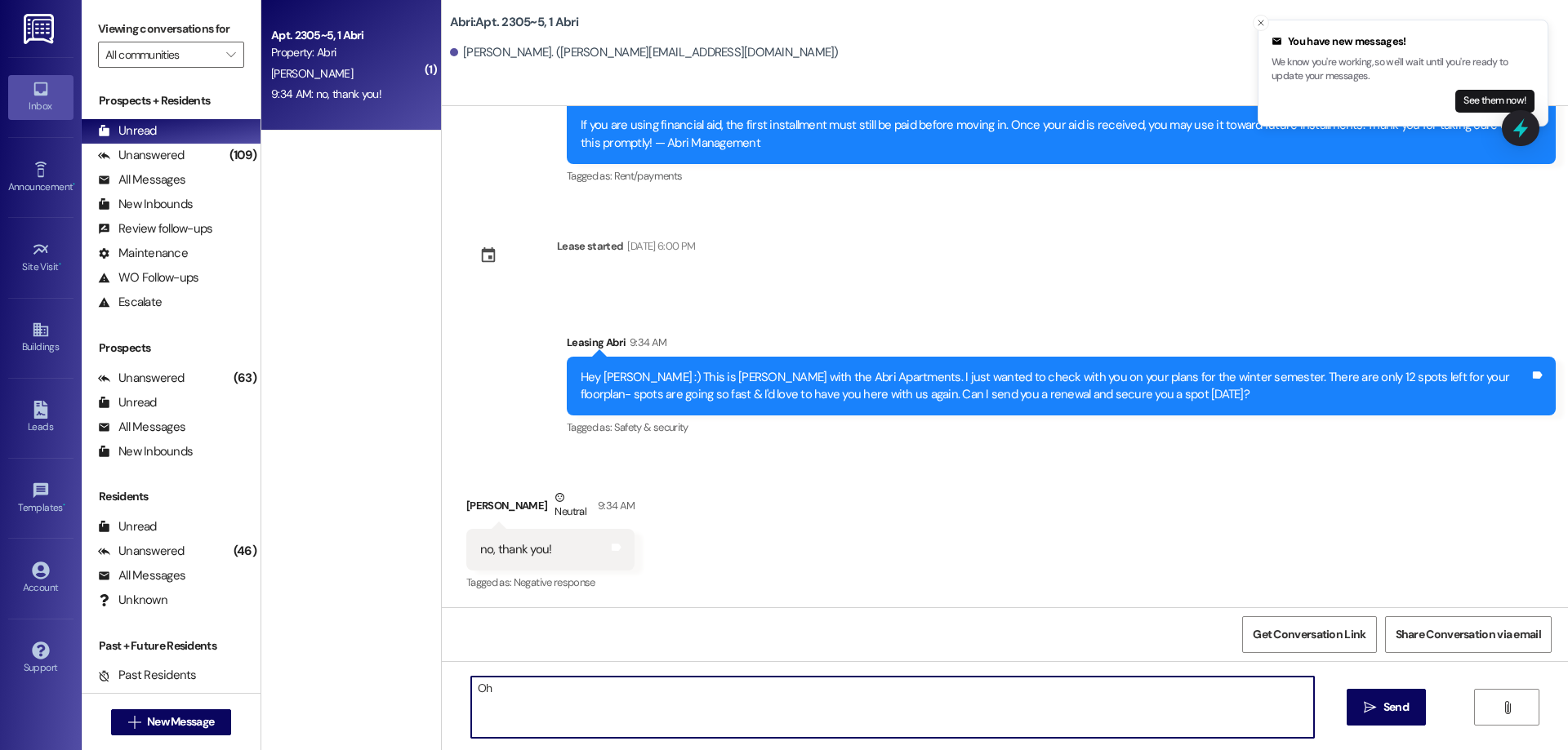
type textarea "O"
type textarea "We will miss you! Where are you headed?"
click at [1258, 24] on icon "Close toast" at bounding box center [1261, 23] width 10 height 10
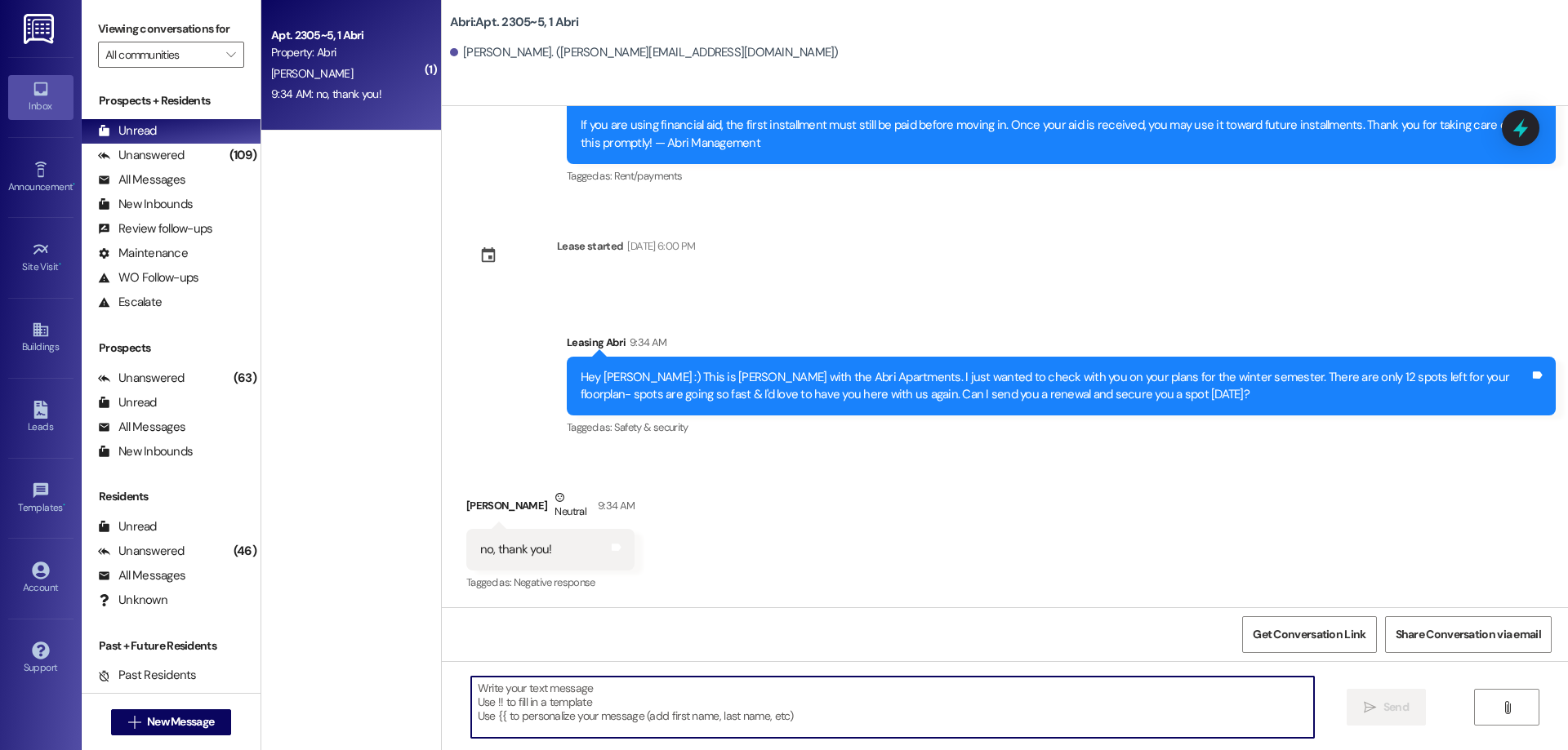
scroll to position [1890, 0]
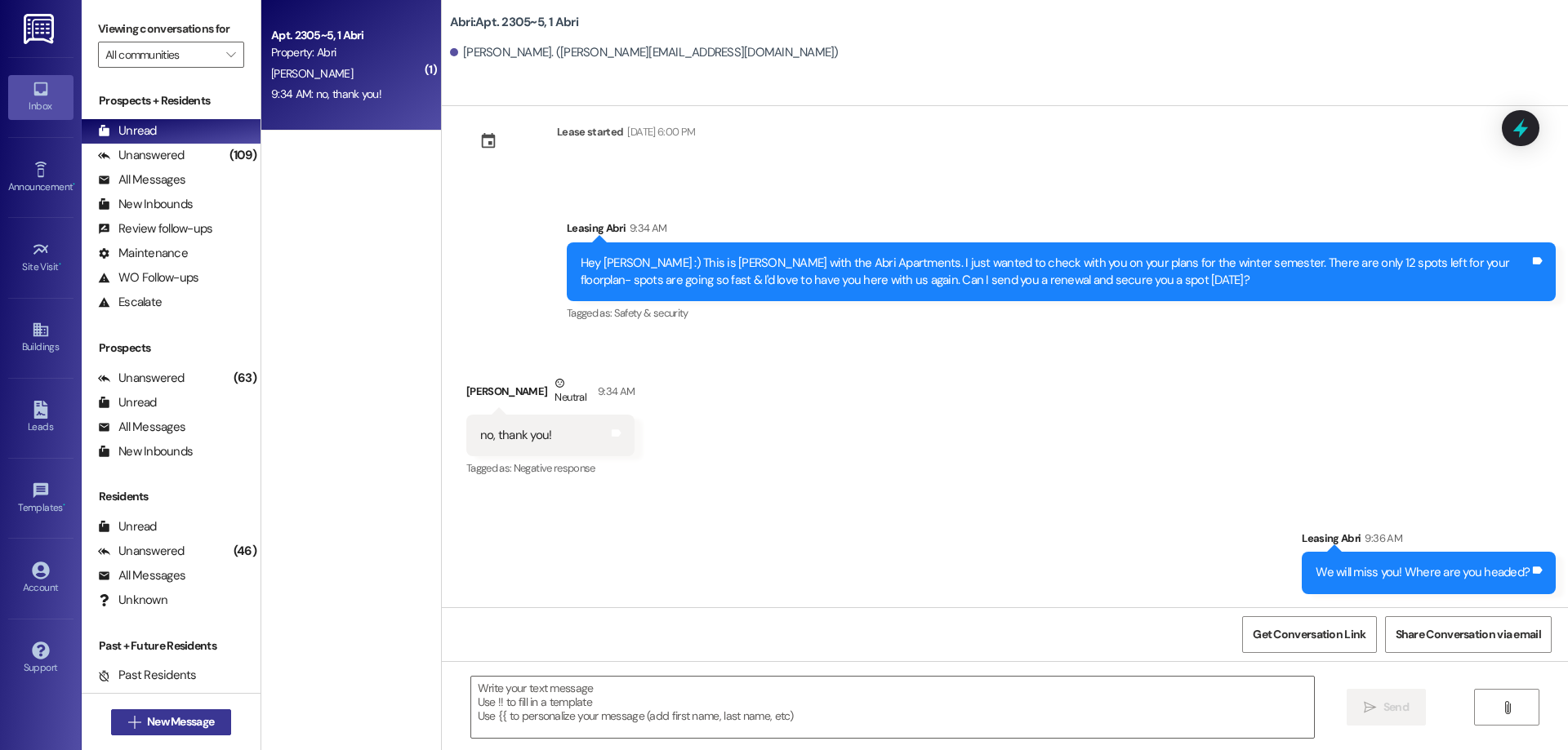
click at [190, 713] on button " New Message" at bounding box center [172, 722] width 121 height 26
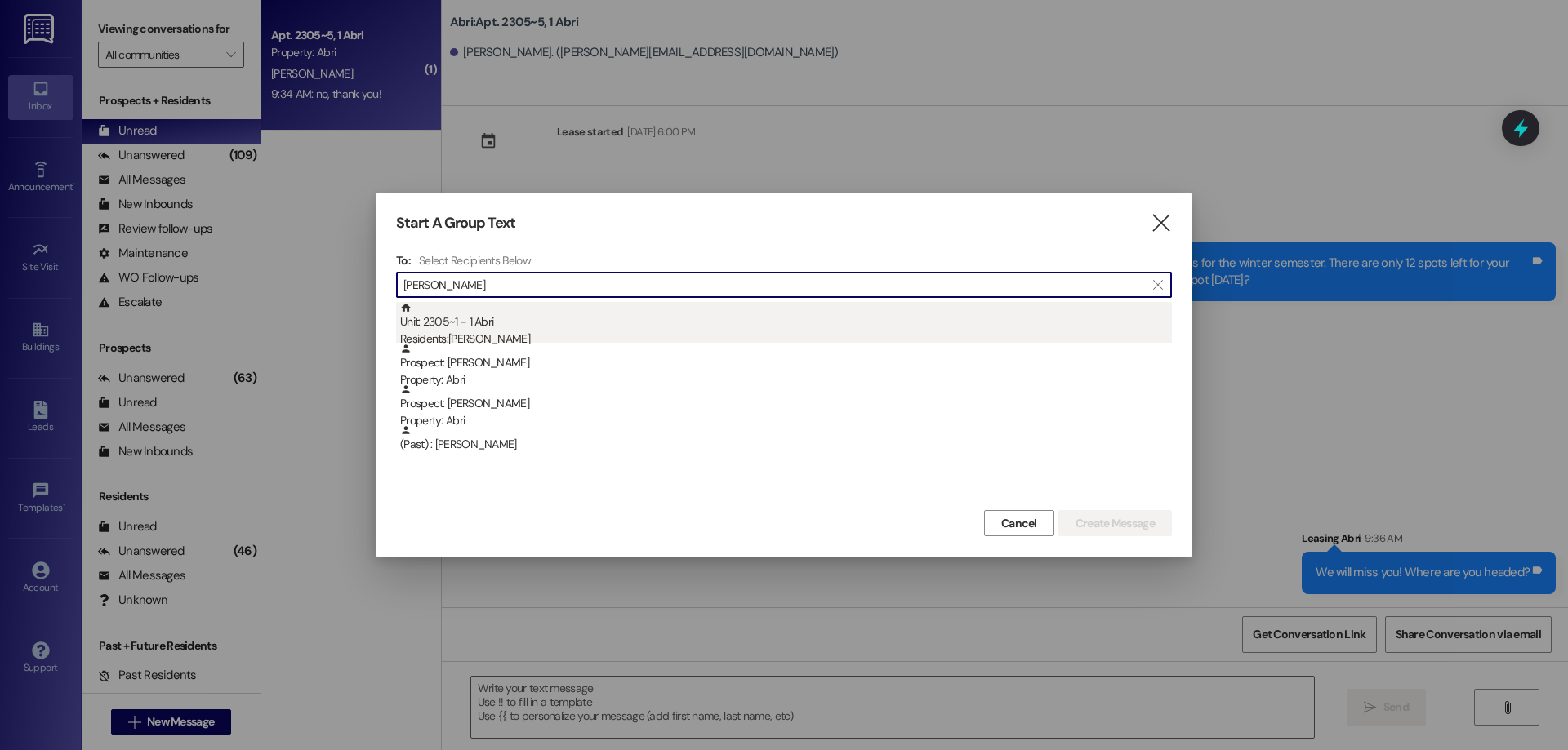
type input "[PERSON_NAME]"
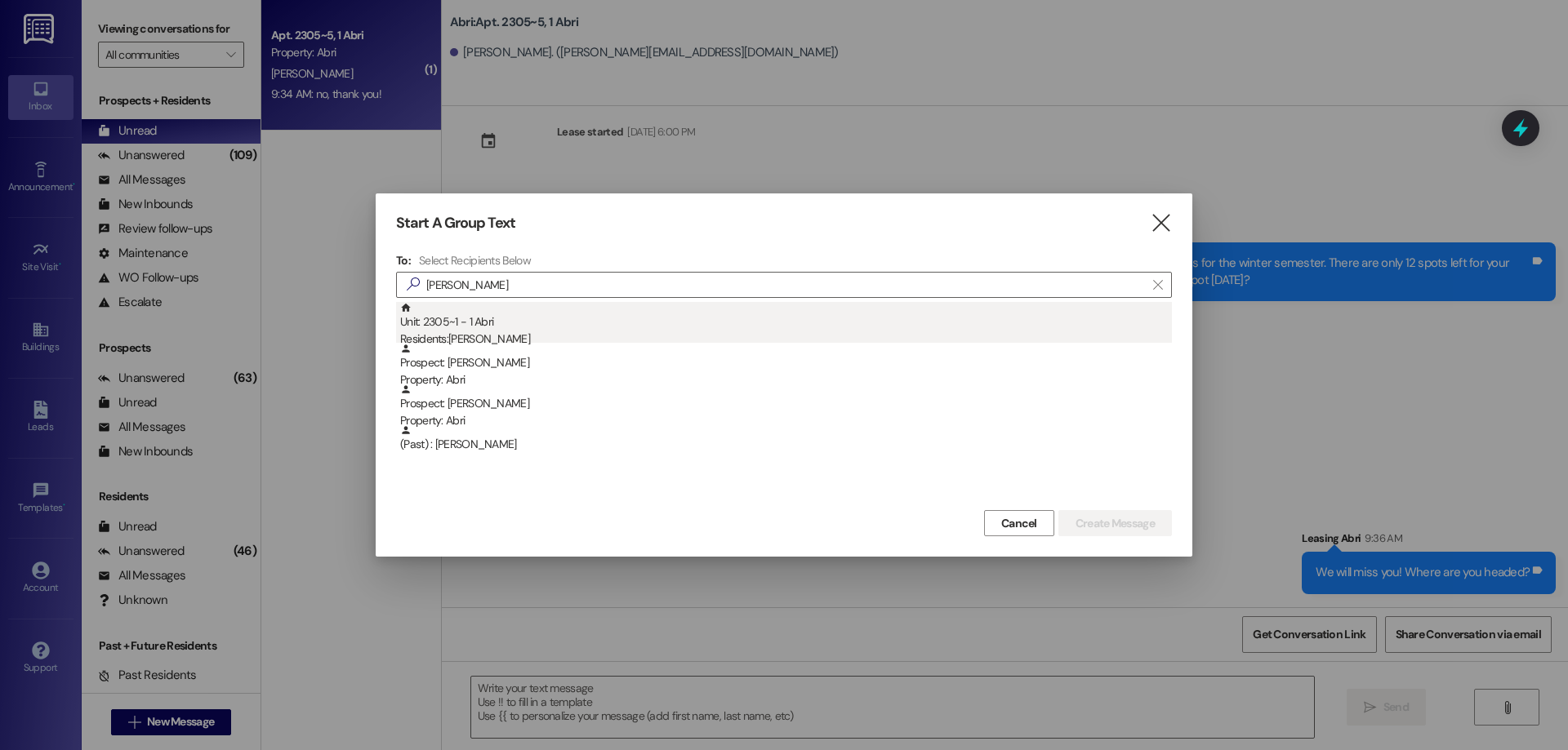
click at [636, 323] on div "Unit: 2305~1 - 1 Abri Residents: [PERSON_NAME]" at bounding box center [785, 325] width 772 height 47
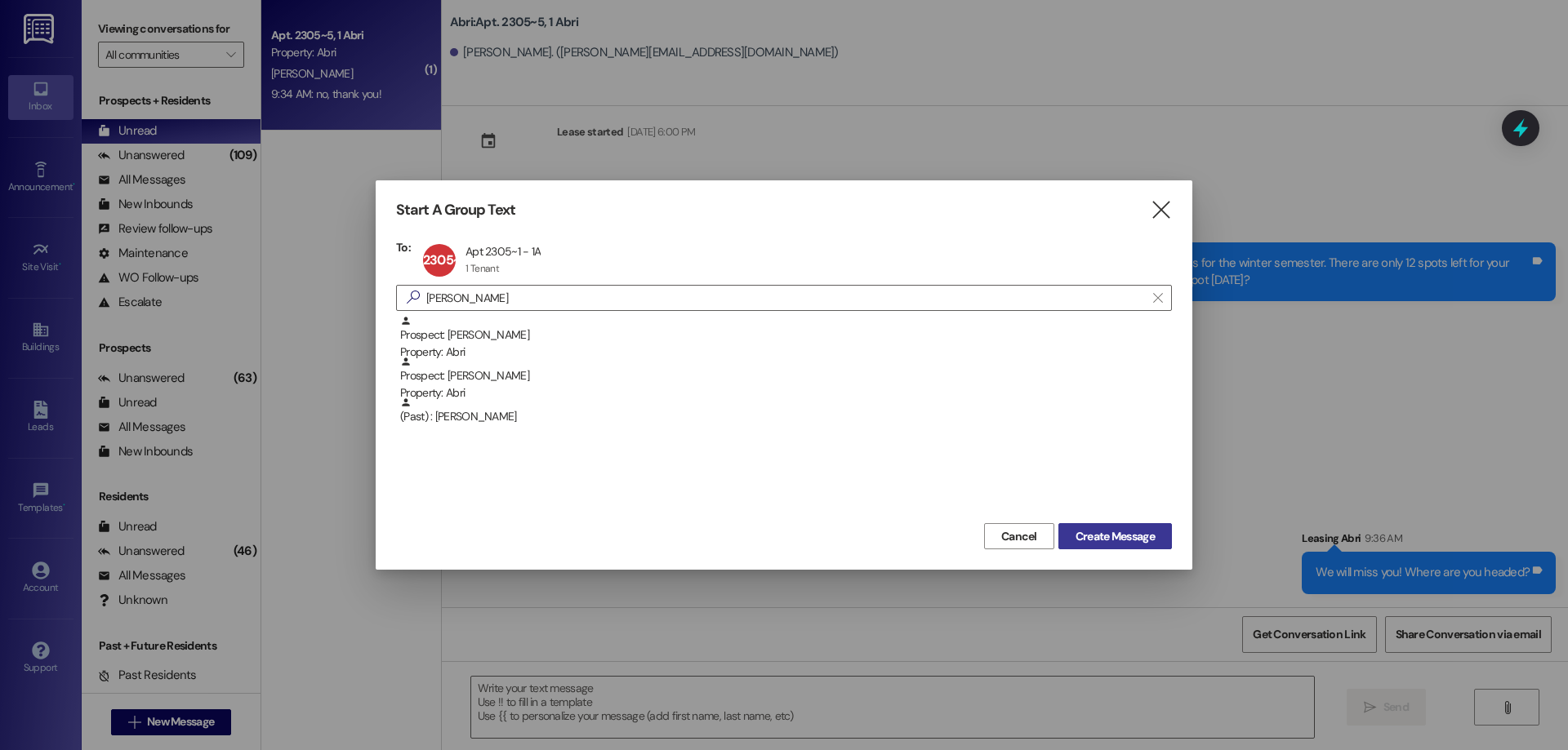
click at [1115, 544] on span "Create Message" at bounding box center [1115, 537] width 79 height 17
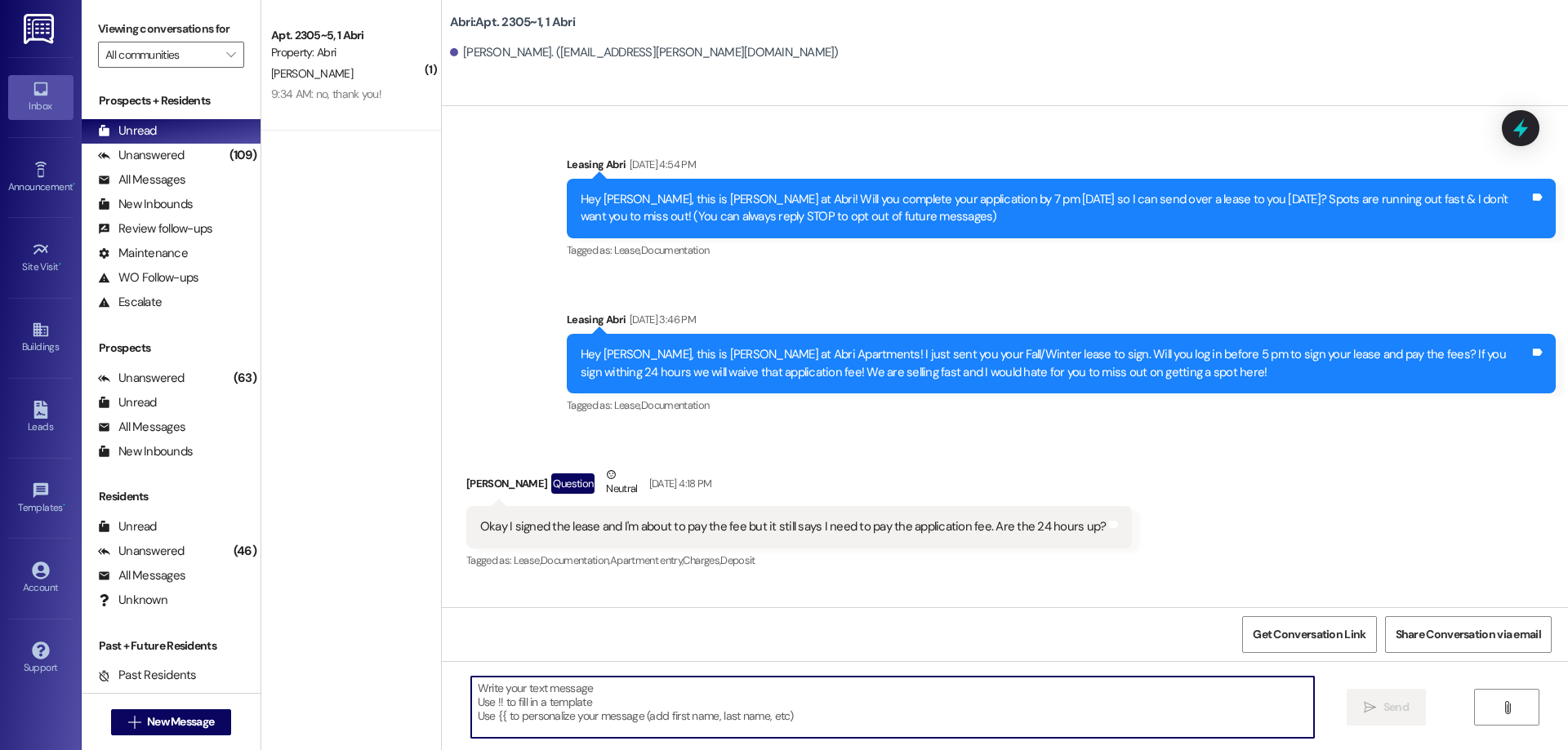
click at [657, 706] on textarea at bounding box center [892, 707] width 843 height 61
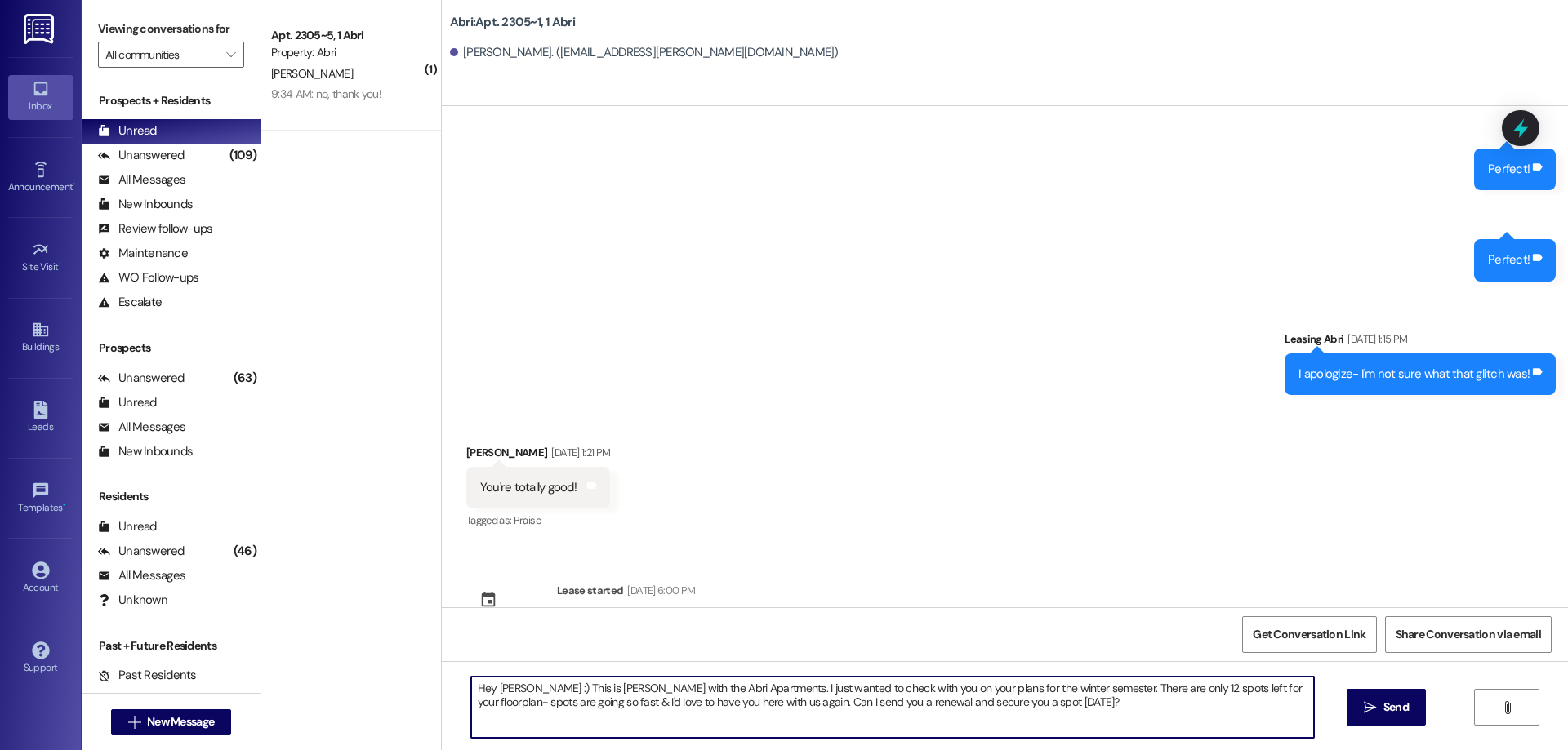
click at [505, 691] on textarea "Hey [PERSON_NAME] :) This is [PERSON_NAME] with the Abri Apartments. I just wan…" at bounding box center [892, 707] width 843 height 61
click at [1076, 701] on textarea "Hey [PERSON_NAME] :) This is [PERSON_NAME] with the Abri Apartments. I just wan…" at bounding box center [892, 707] width 843 height 61
type textarea "Hey [PERSON_NAME] :) This is [PERSON_NAME] with the Abri Apartments. I just wan…"
click at [1377, 709] on span " Send" at bounding box center [1386, 707] width 51 height 17
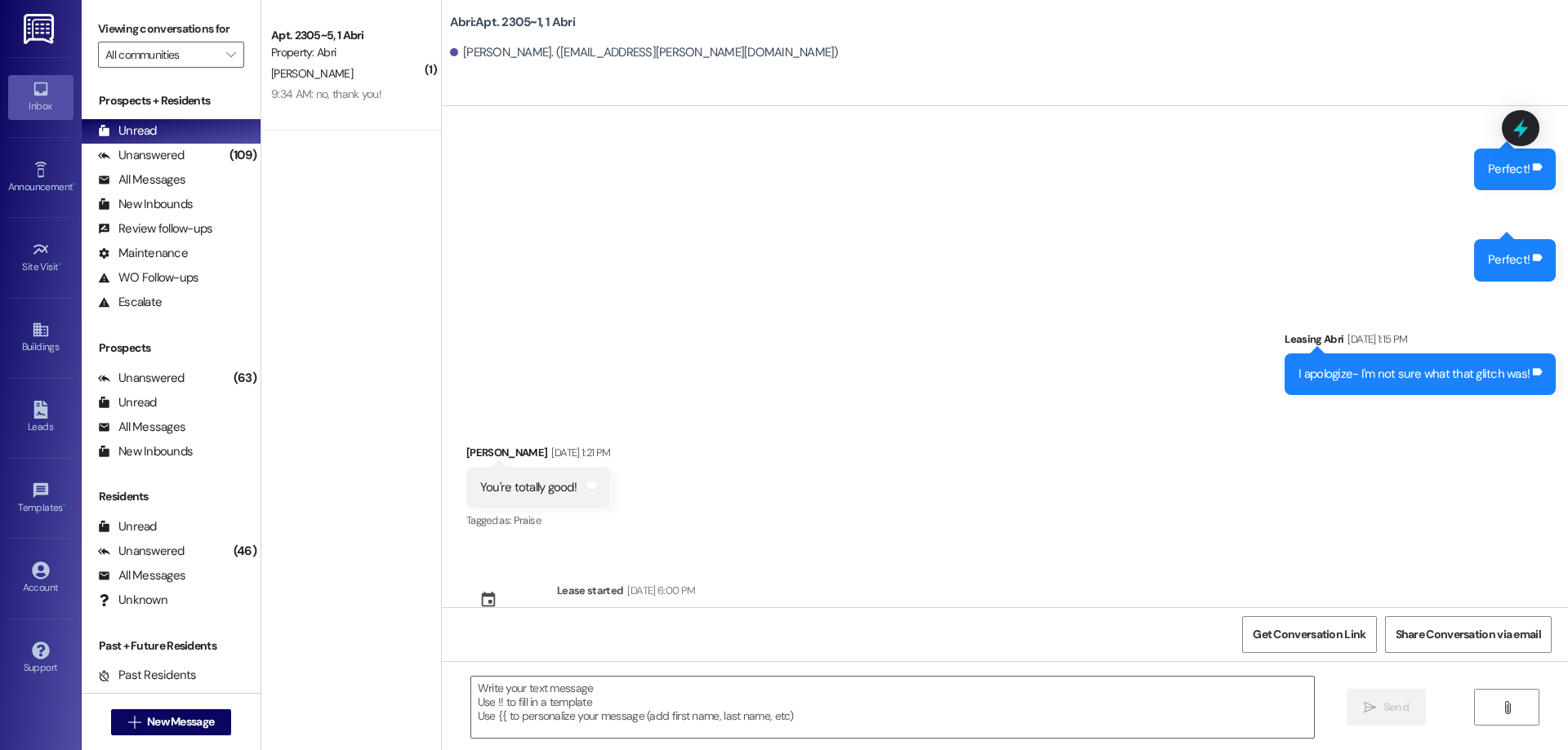
scroll to position [23372, 0]
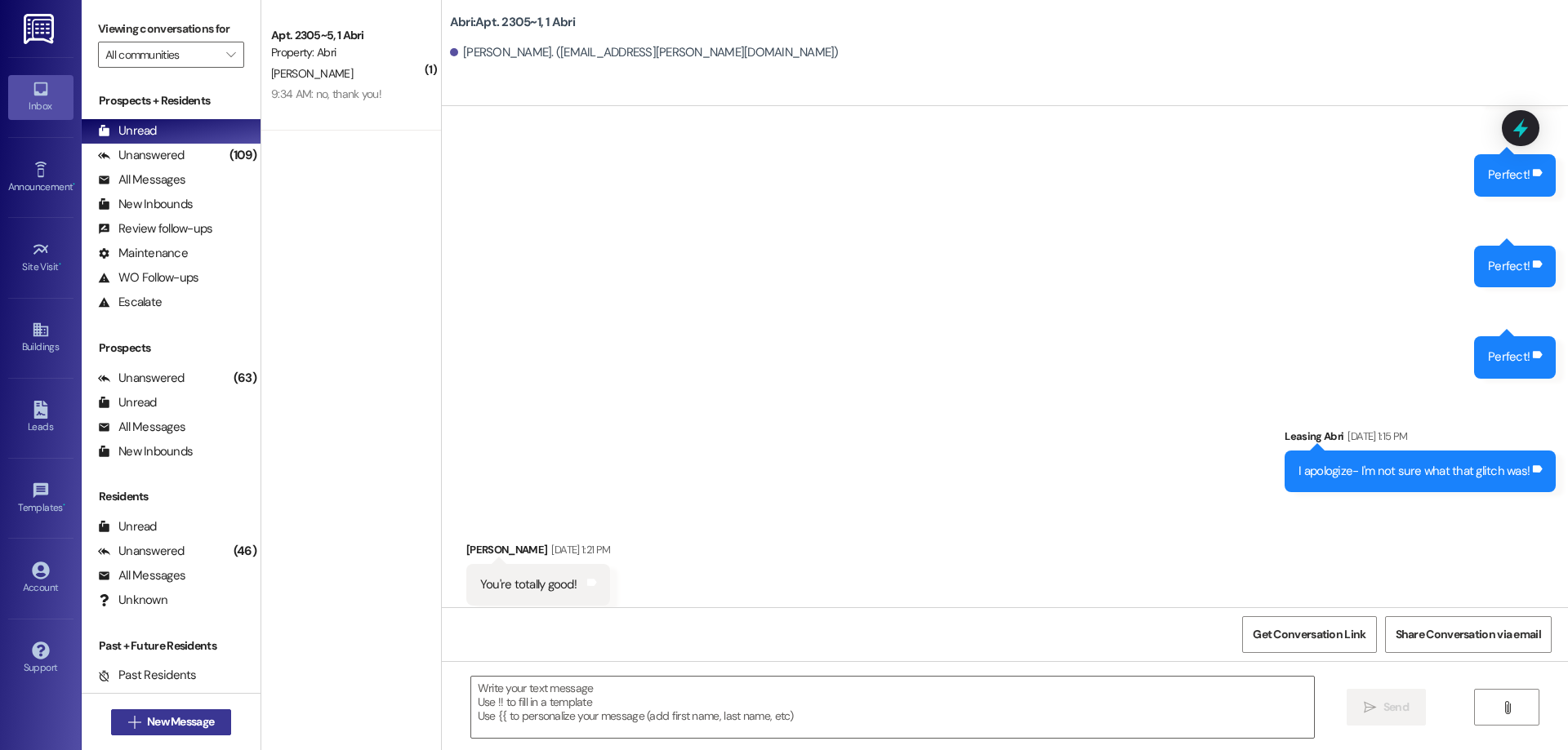
click at [172, 713] on span "New Message" at bounding box center [180, 722] width 67 height 17
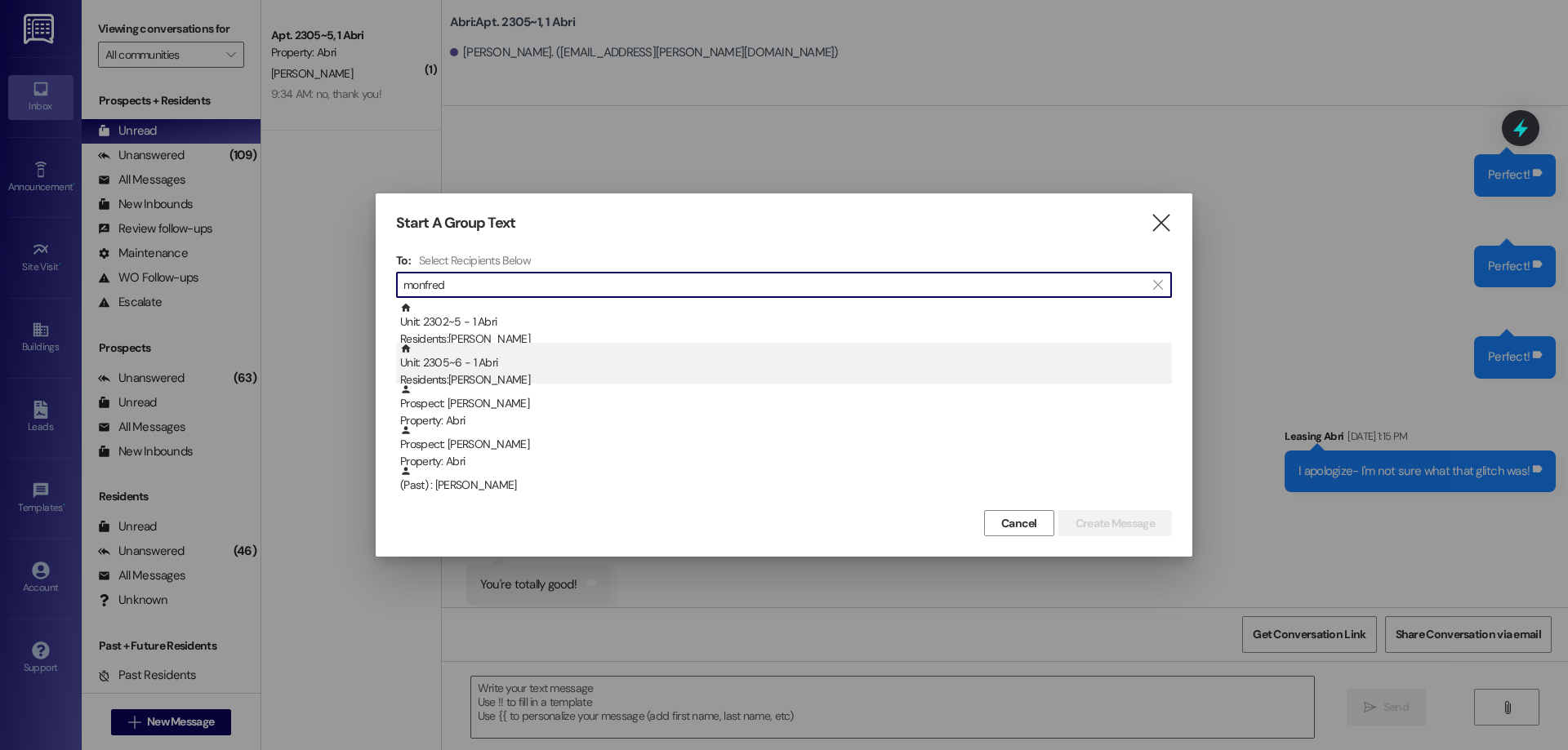
type input "monfred"
click at [577, 377] on div "Residents: [PERSON_NAME]" at bounding box center [785, 380] width 772 height 17
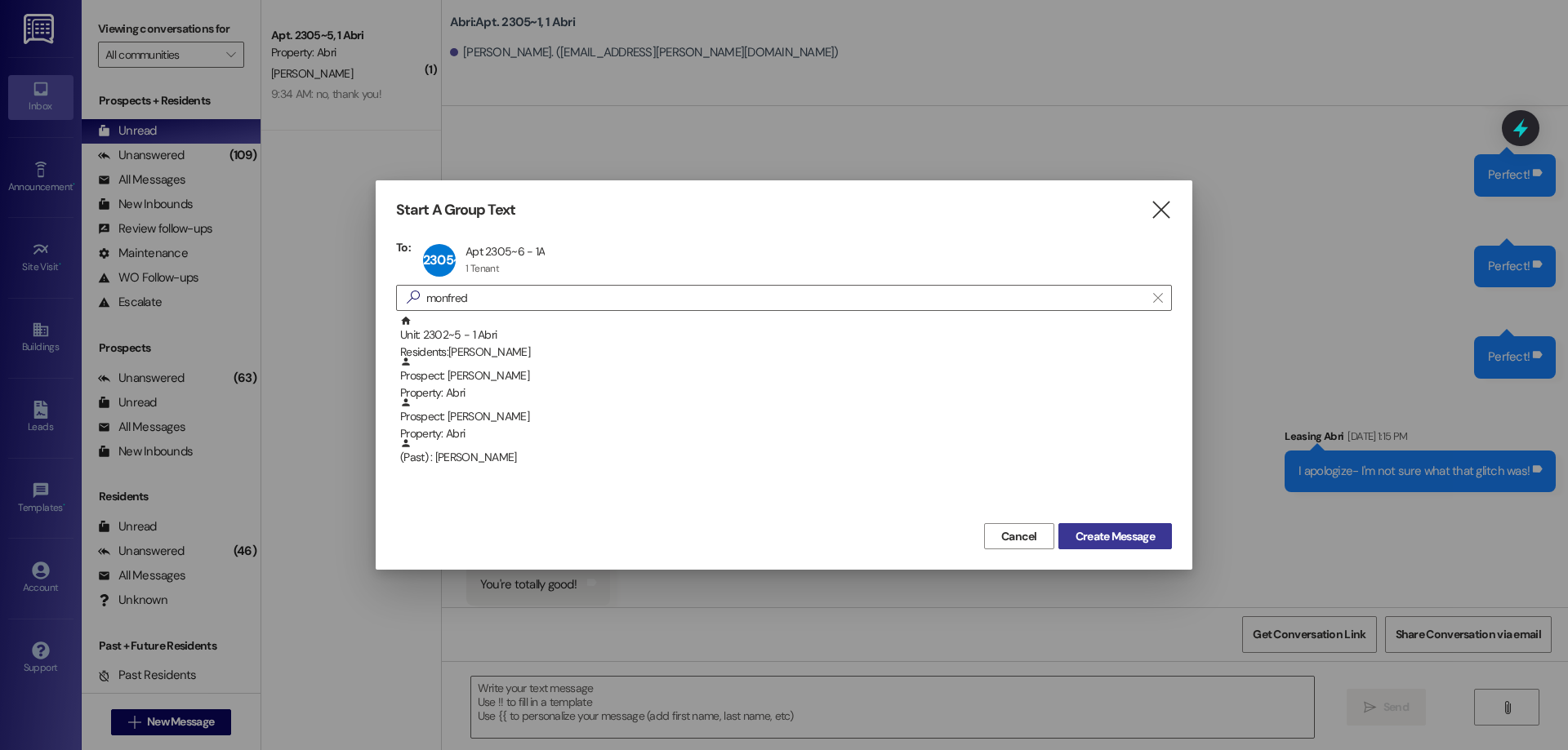
click at [1137, 536] on span "Create Message" at bounding box center [1115, 537] width 79 height 17
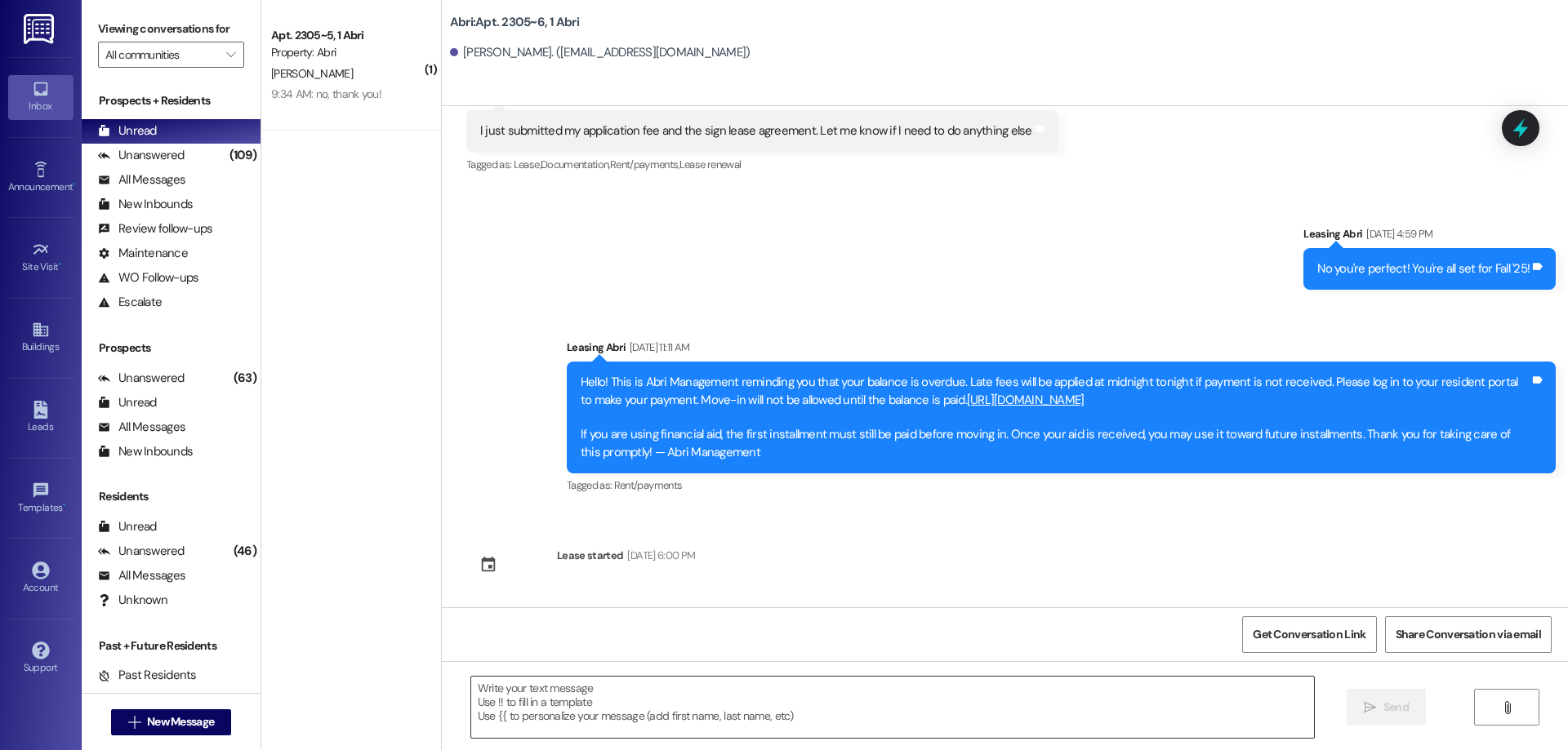
scroll to position [227, 0]
click at [584, 709] on textarea at bounding box center [892, 707] width 843 height 61
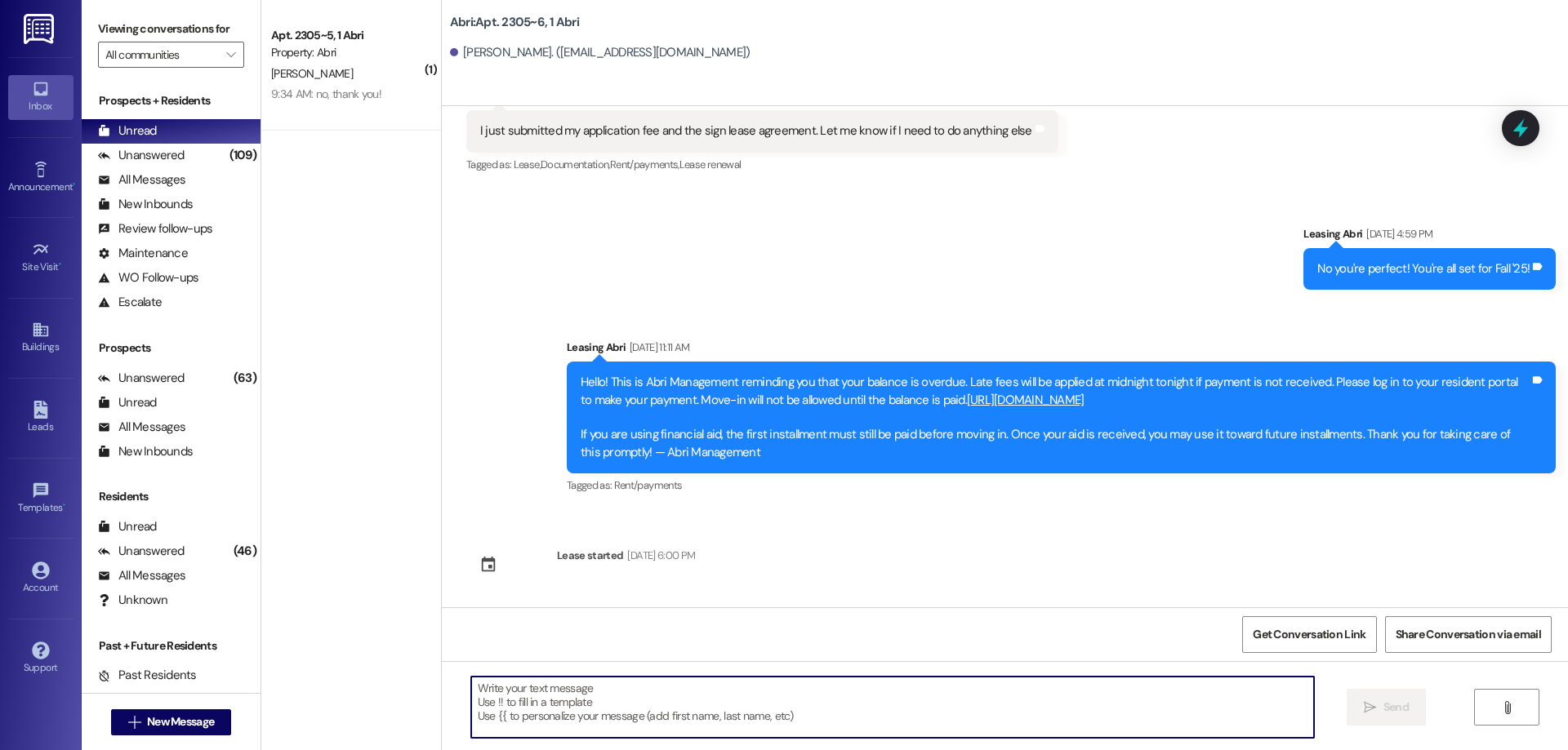
paste textarea "Hey [PERSON_NAME] :) This is [PERSON_NAME] with the Abri Apartments. I just wan…"
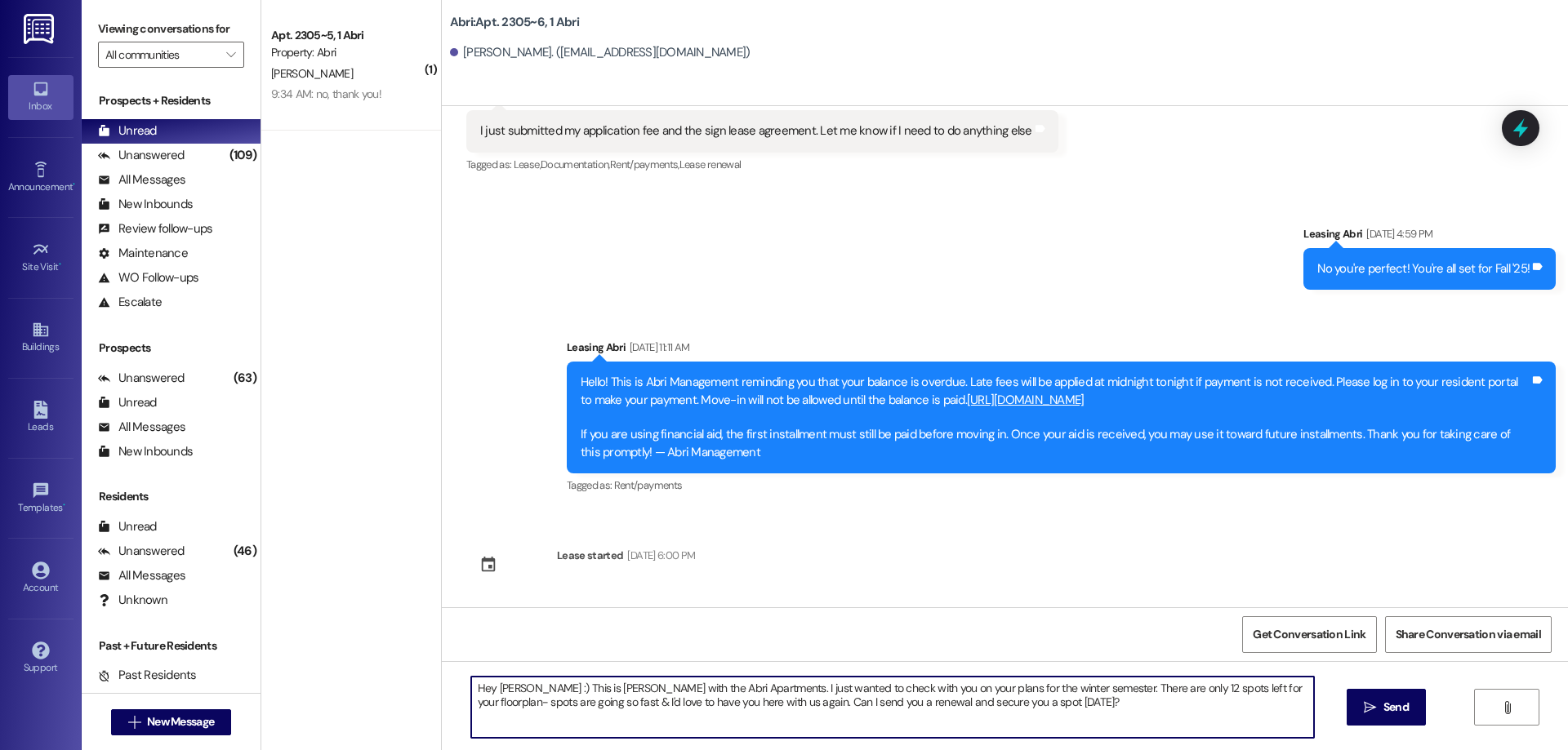
click at [496, 689] on textarea "Hey [PERSON_NAME] :) This is [PERSON_NAME] with the Abri Apartments. I just wan…" at bounding box center [892, 707] width 843 height 61
type textarea "Hey [PERSON_NAME]:) This is [PERSON_NAME] with the Abri Apartments. I just want…"
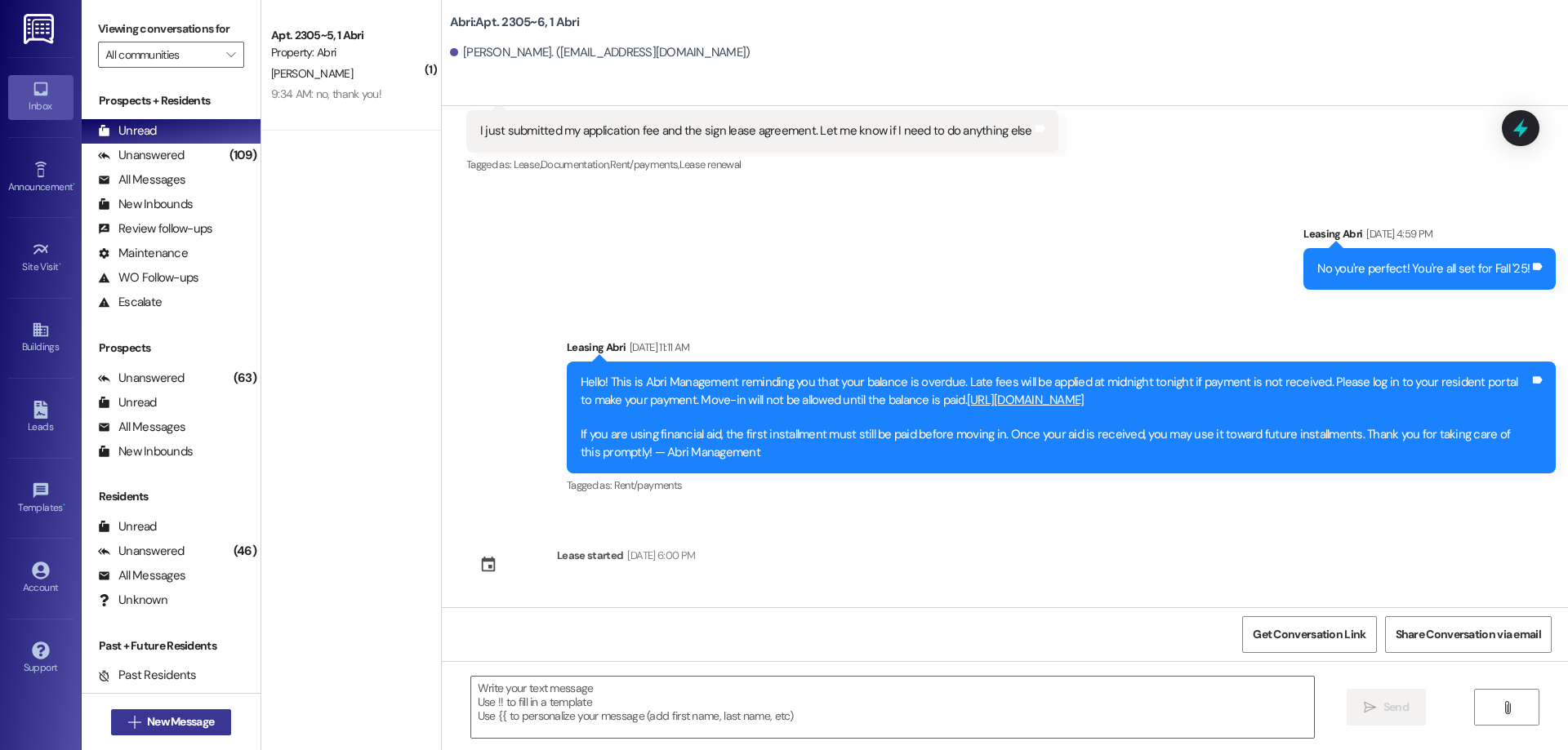
click at [147, 725] on span "New Message" at bounding box center [180, 722] width 67 height 17
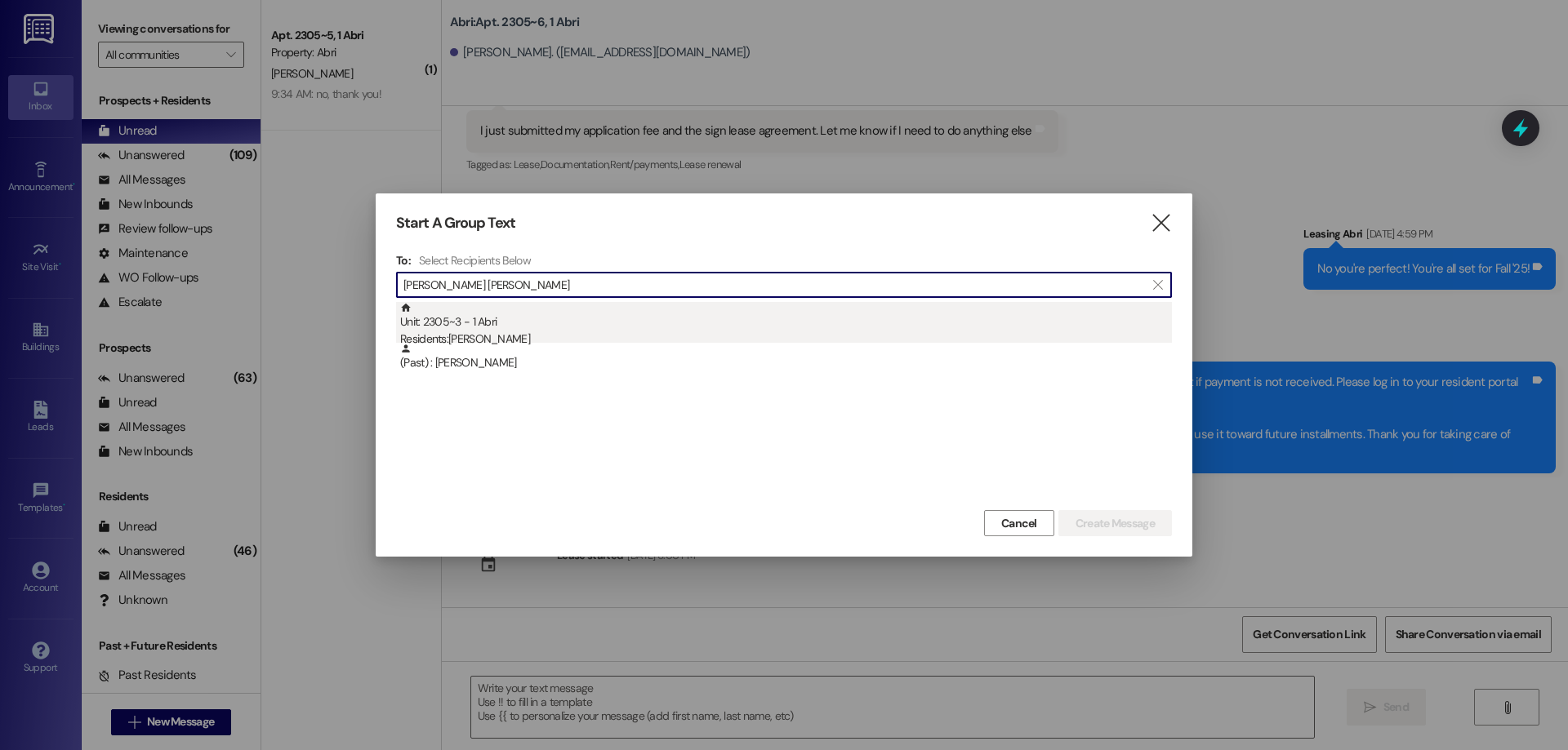
type input "[PERSON_NAME] [PERSON_NAME]"
click at [521, 335] on div "Residents: [PERSON_NAME]" at bounding box center [785, 339] width 772 height 17
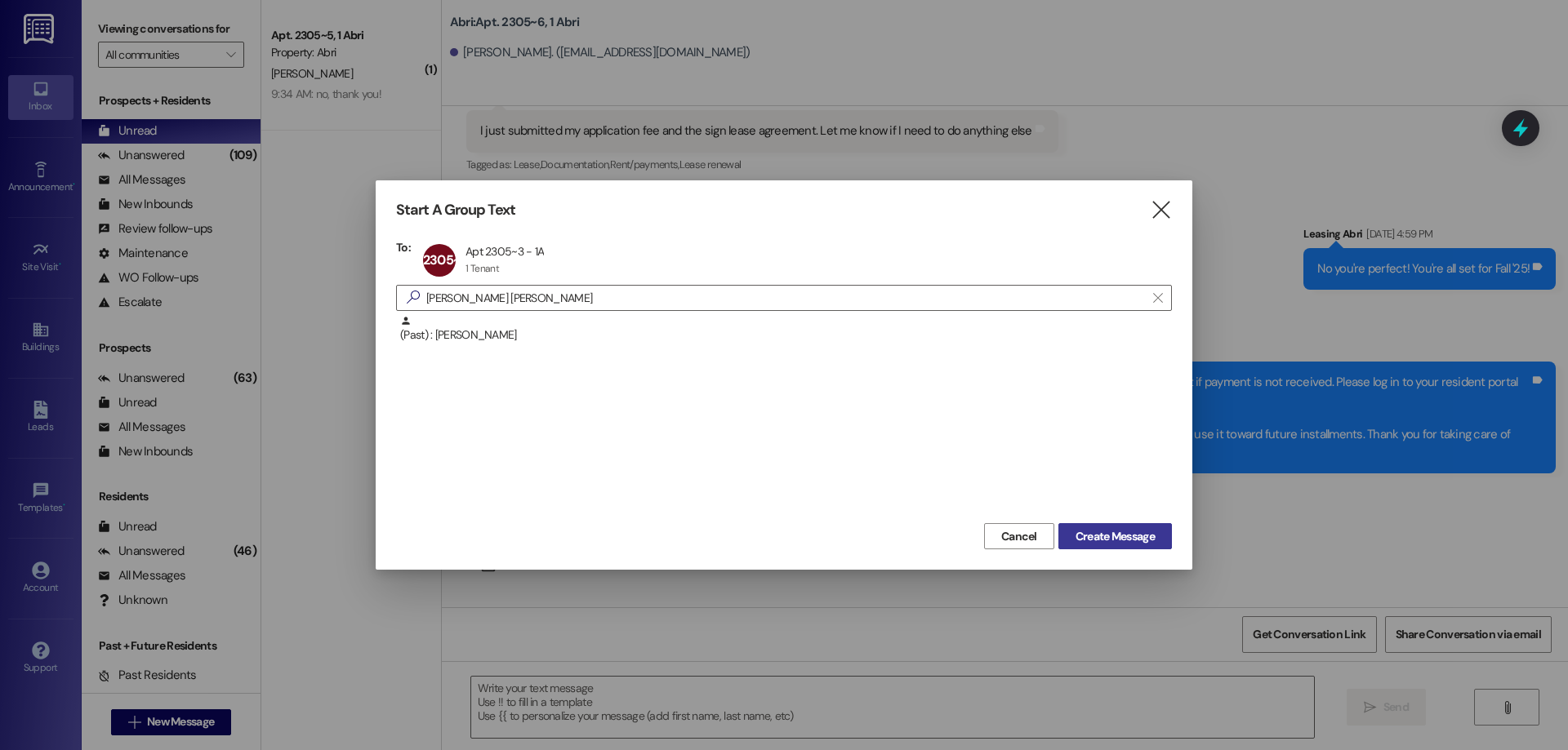
click at [1131, 535] on span "Create Message" at bounding box center [1115, 537] width 79 height 17
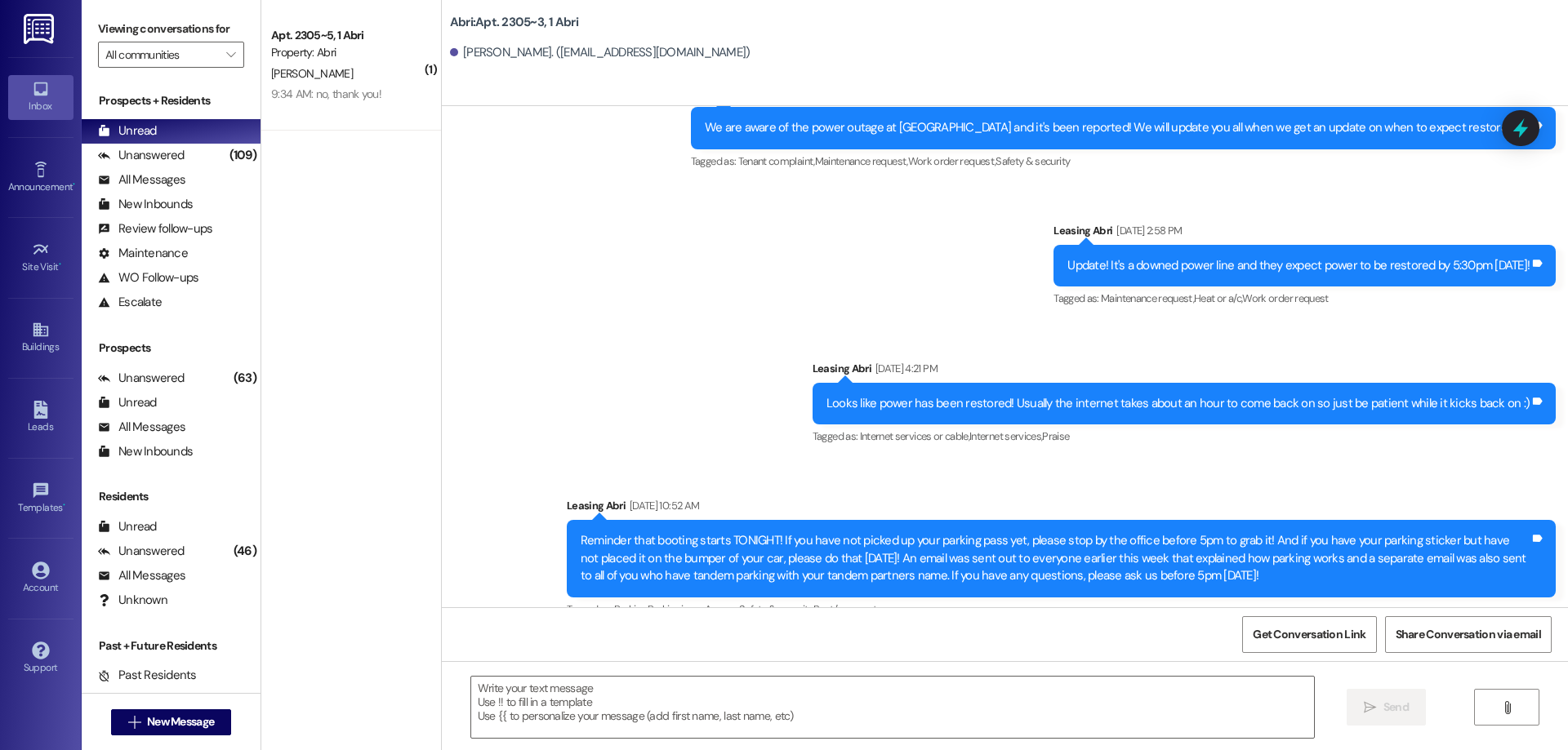
scroll to position [30099, 0]
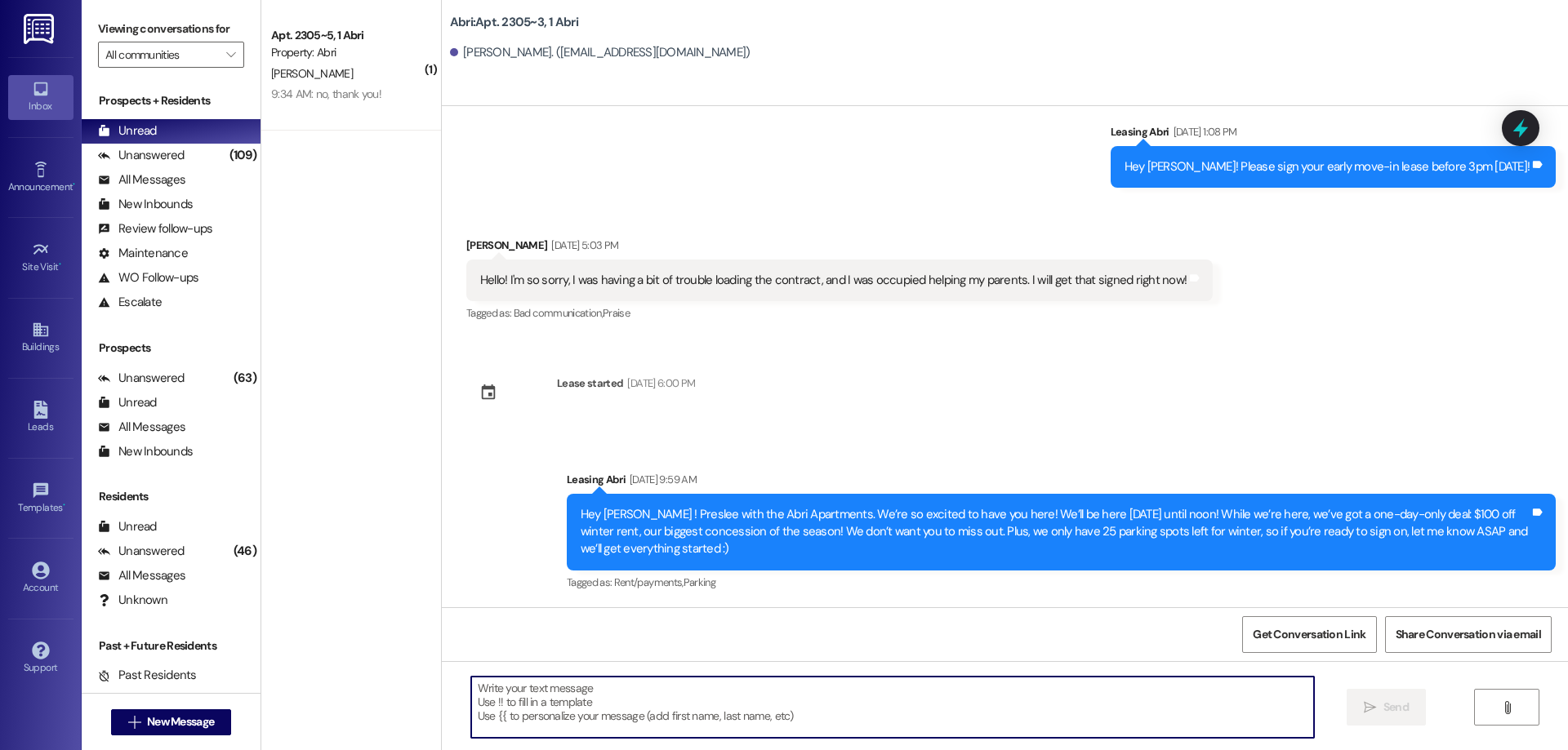
click at [760, 700] on textarea at bounding box center [892, 707] width 843 height 61
paste textarea "Hey [PERSON_NAME] :) This is [PERSON_NAME] with the Abri Apartments. I just wan…"
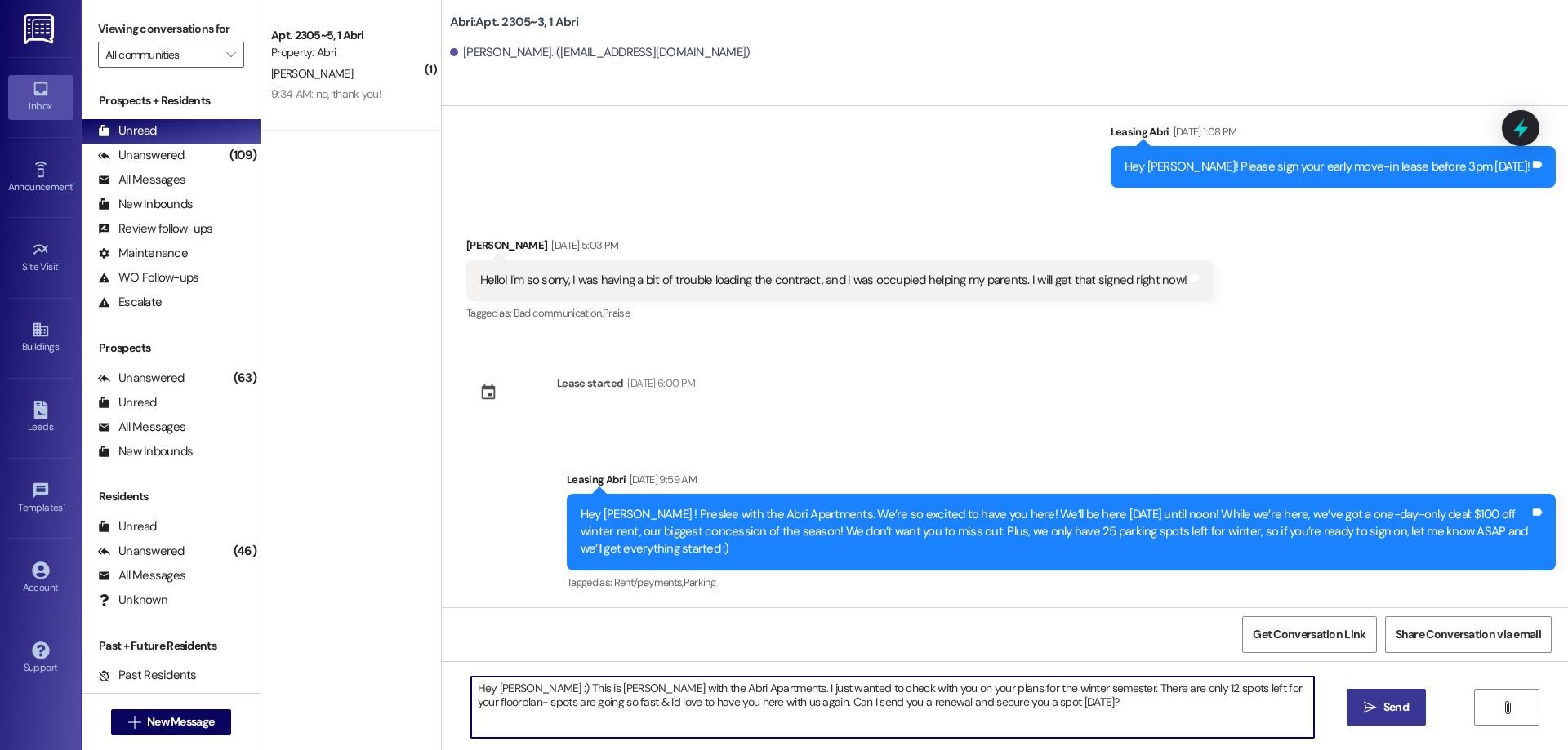
type textarea "Hey [PERSON_NAME] :) This is [PERSON_NAME] with the Abri Apartments. I just wan…"
click at [1405, 704] on span "Send" at bounding box center [1396, 707] width 26 height 17
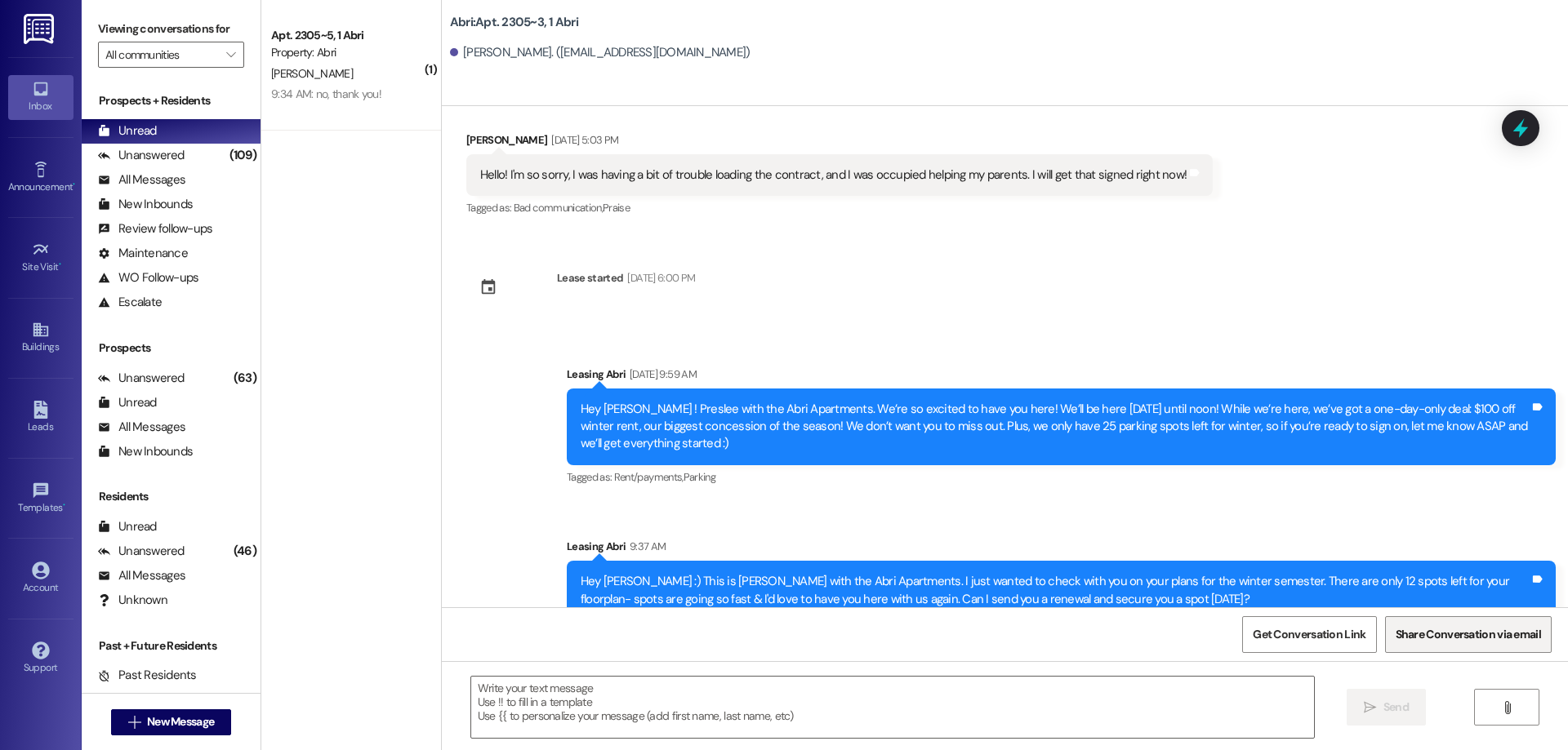
scroll to position [29830, 0]
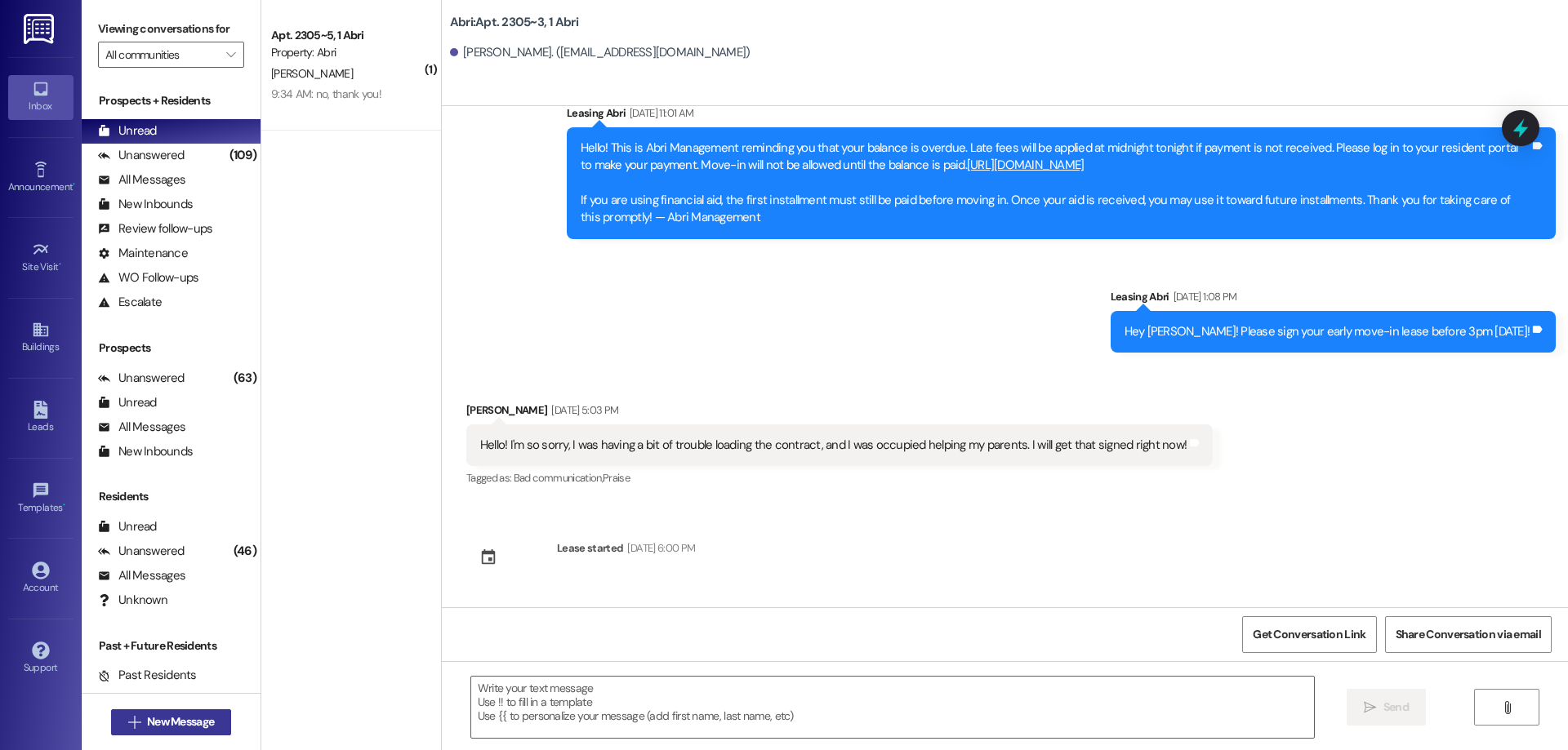
click at [191, 717] on span "New Message" at bounding box center [180, 722] width 67 height 17
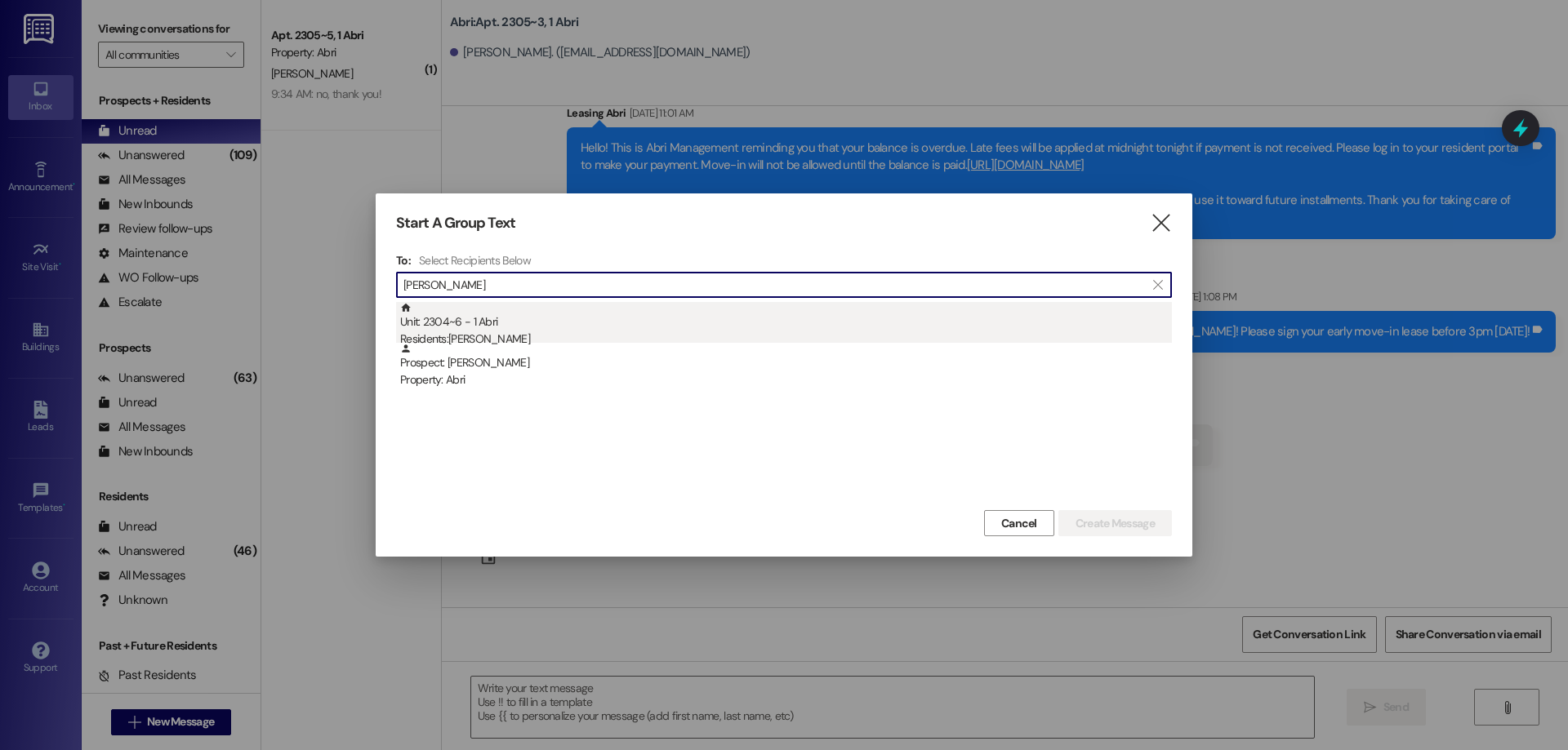
type input "[PERSON_NAME]"
click at [579, 334] on div "Residents: [PERSON_NAME]" at bounding box center [785, 339] width 772 height 17
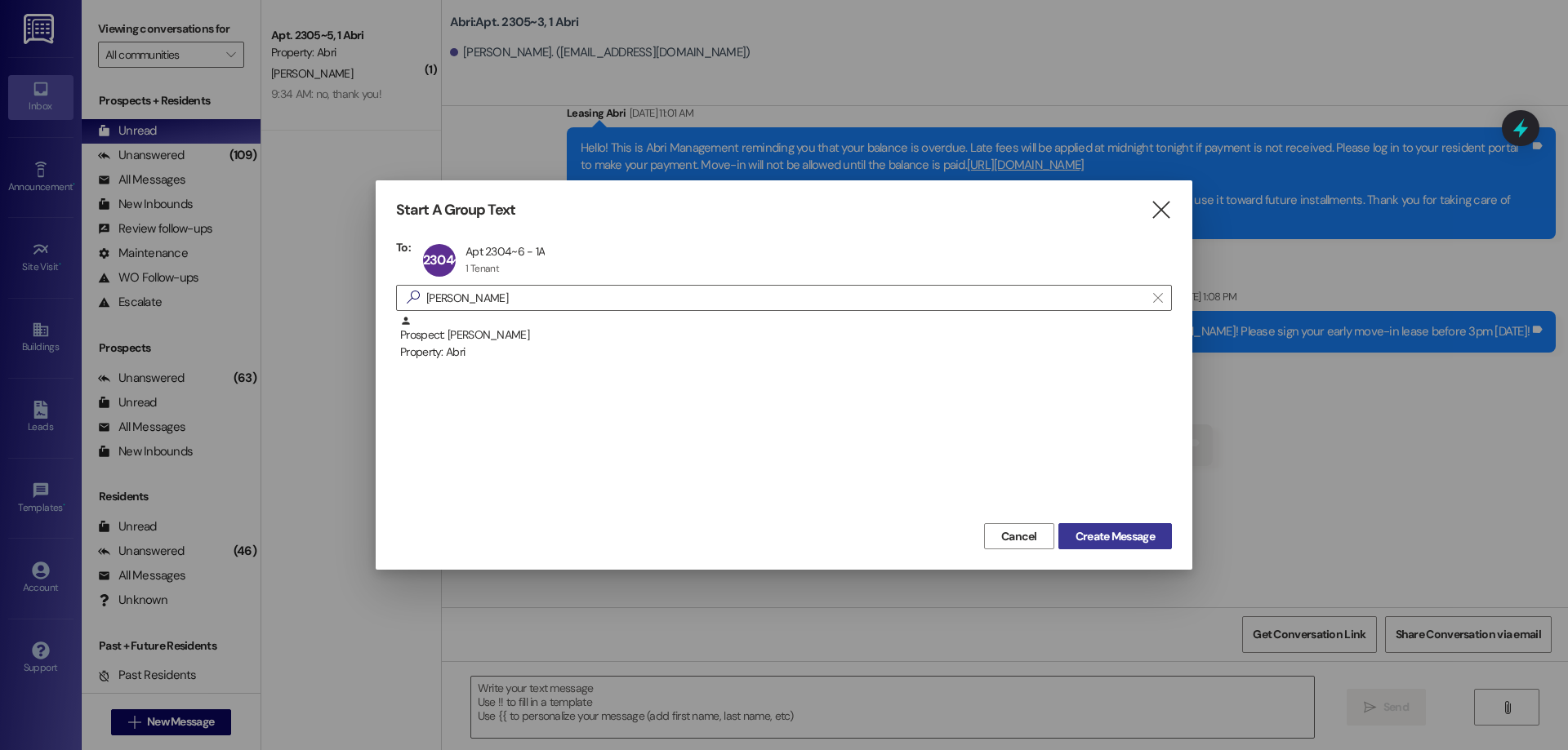
click at [1142, 530] on span "Create Message" at bounding box center [1115, 537] width 79 height 17
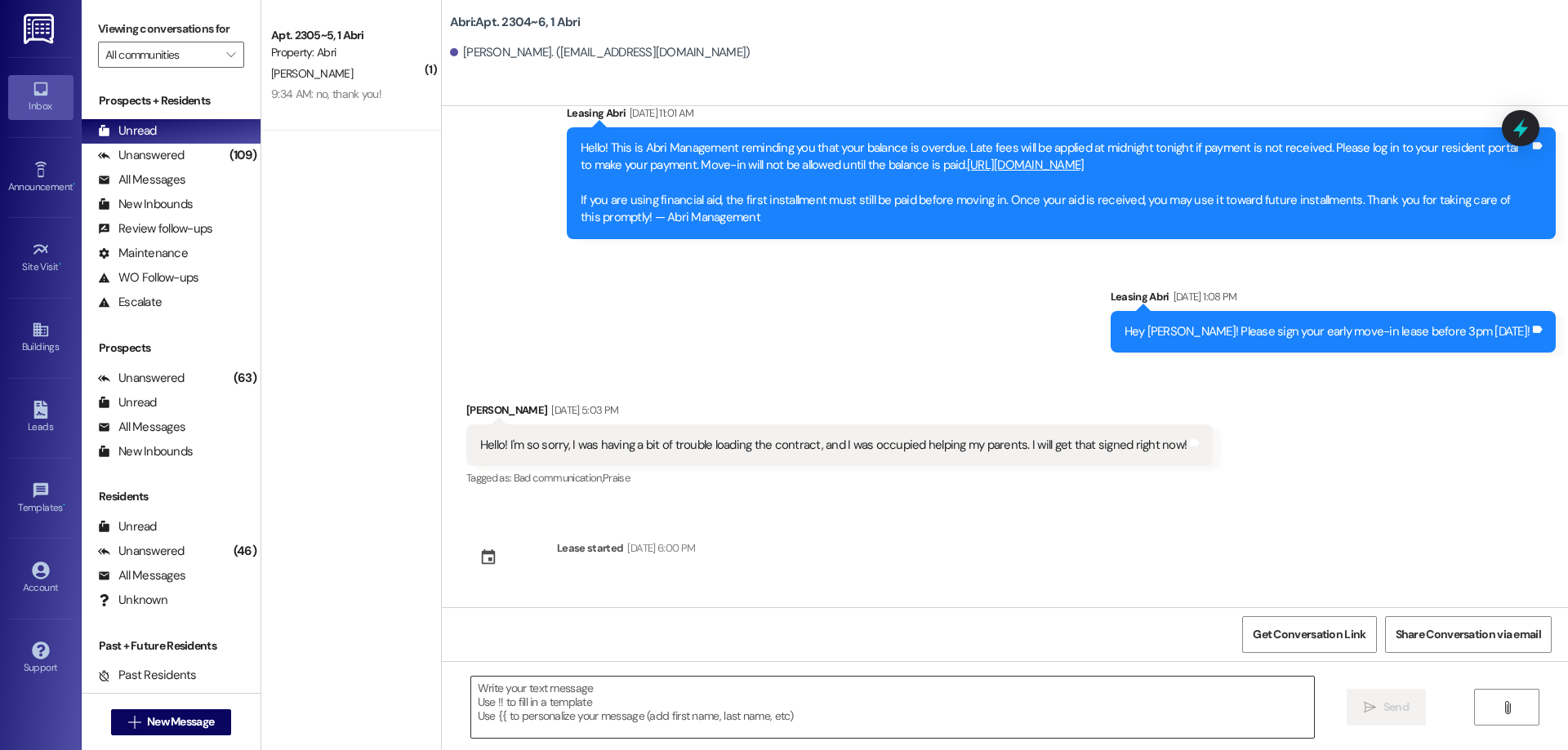
click at [595, 702] on textarea at bounding box center [892, 707] width 843 height 61
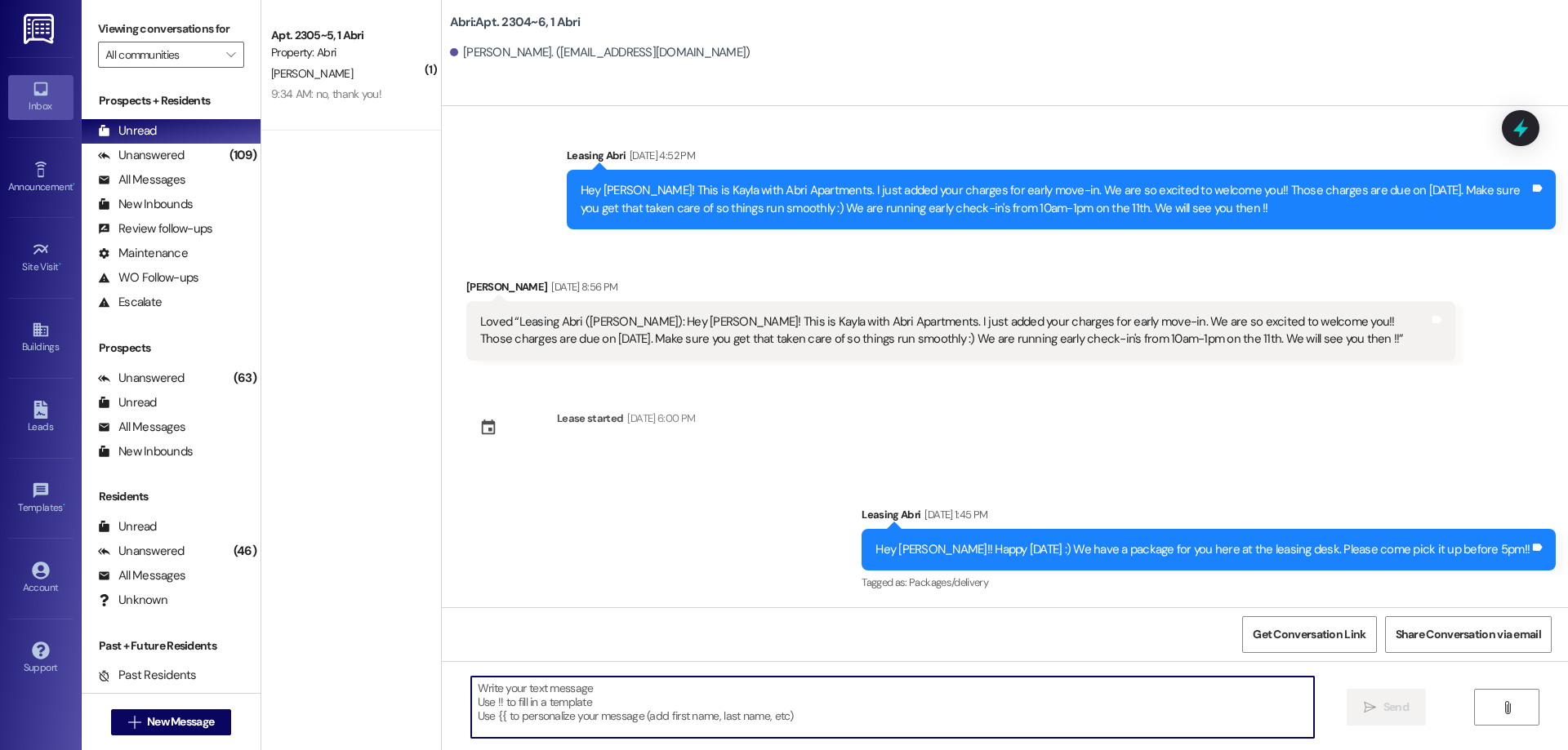
scroll to position [164, 0]
paste textarea "Hey [PERSON_NAME] :) This is [PERSON_NAME] with the Abri Apartments. I just wan…"
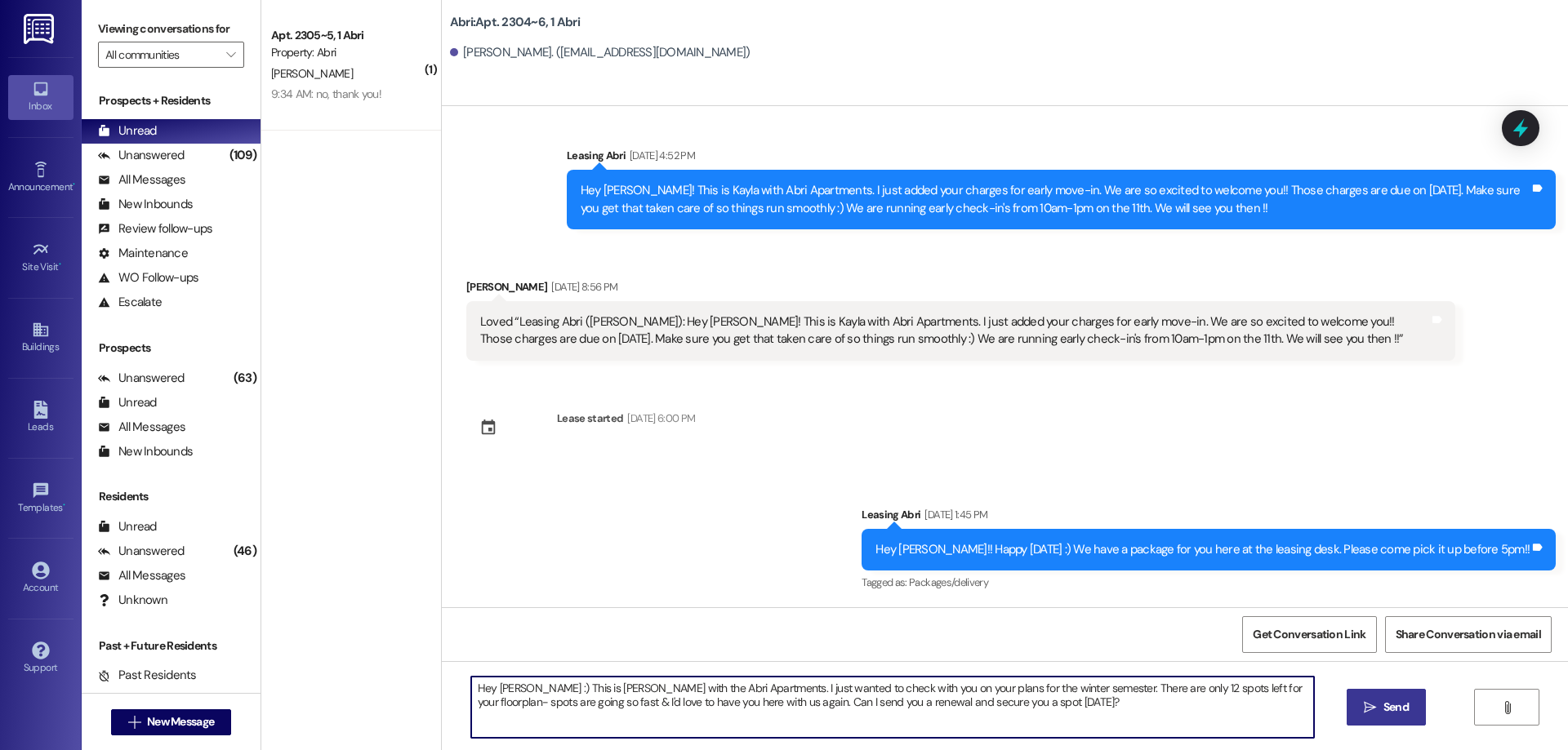
click at [489, 686] on textarea "Hey [PERSON_NAME] :) This is [PERSON_NAME] with the Abri Apartments. I just wan…" at bounding box center [892, 707] width 843 height 61
type textarea "Hey [PERSON_NAME] :) This is [PERSON_NAME] with the Abri Apartments. I just wan…"
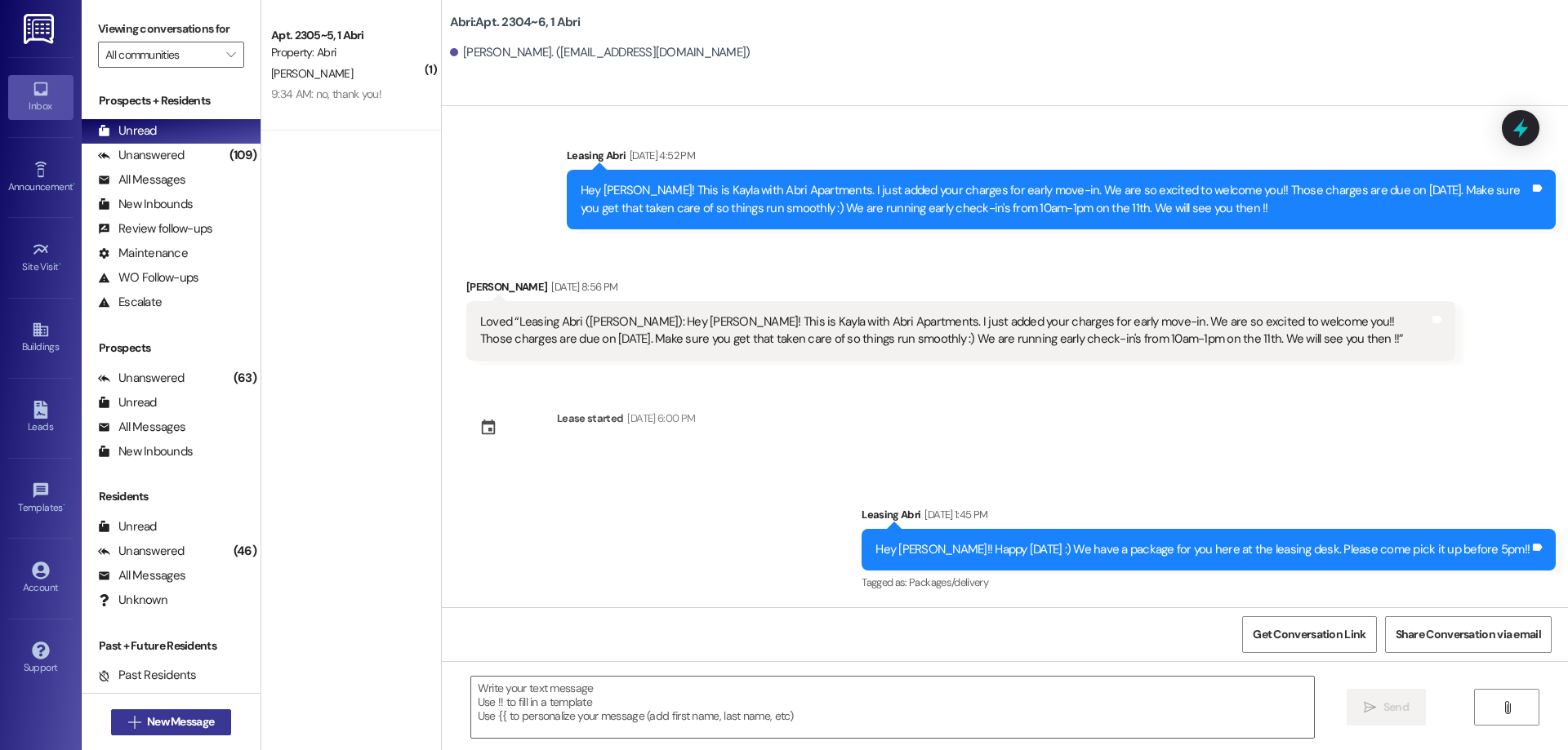
click at [165, 710] on button " New Message" at bounding box center [172, 722] width 121 height 26
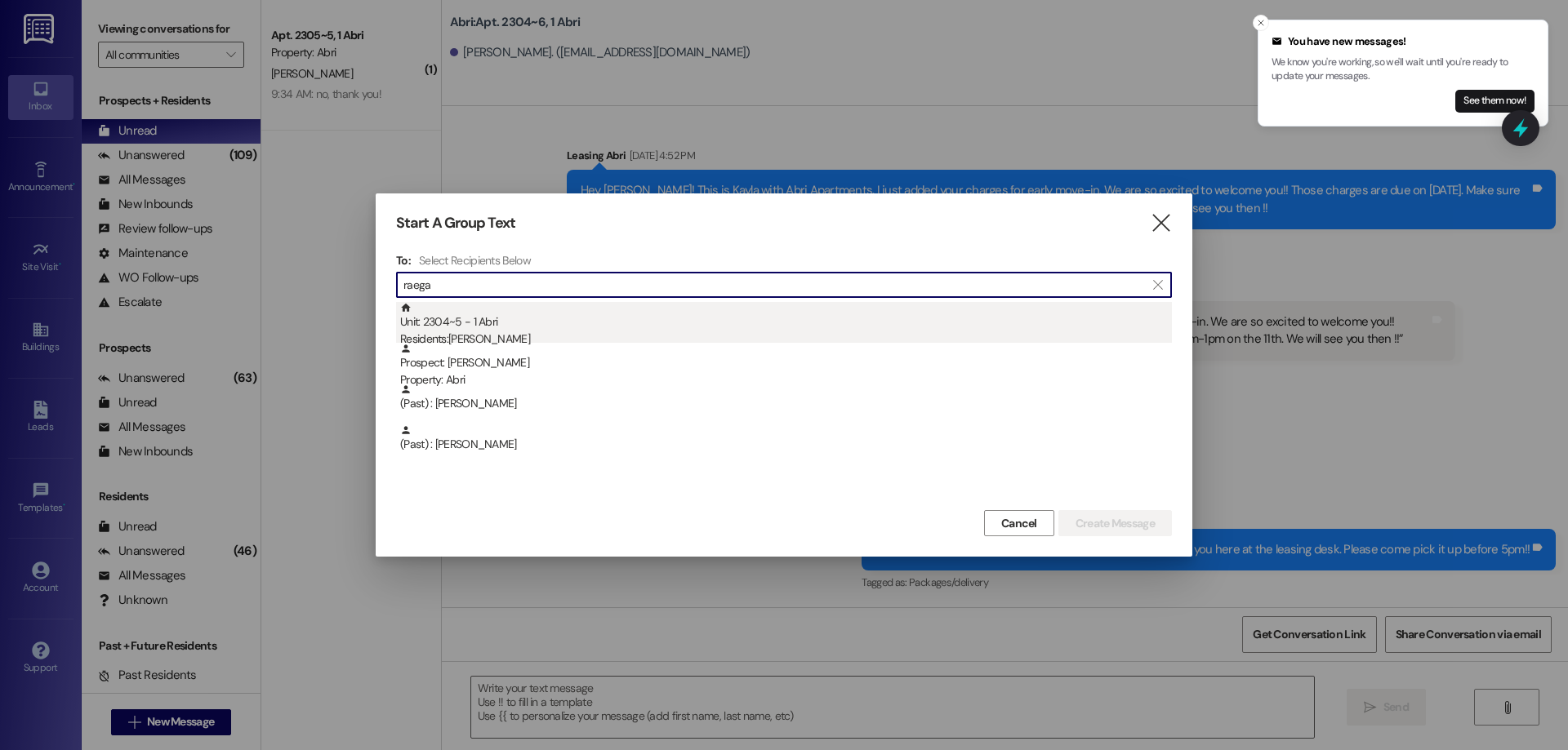
type input "raega"
click at [504, 334] on div "Residents: [PERSON_NAME]" at bounding box center [785, 339] width 772 height 17
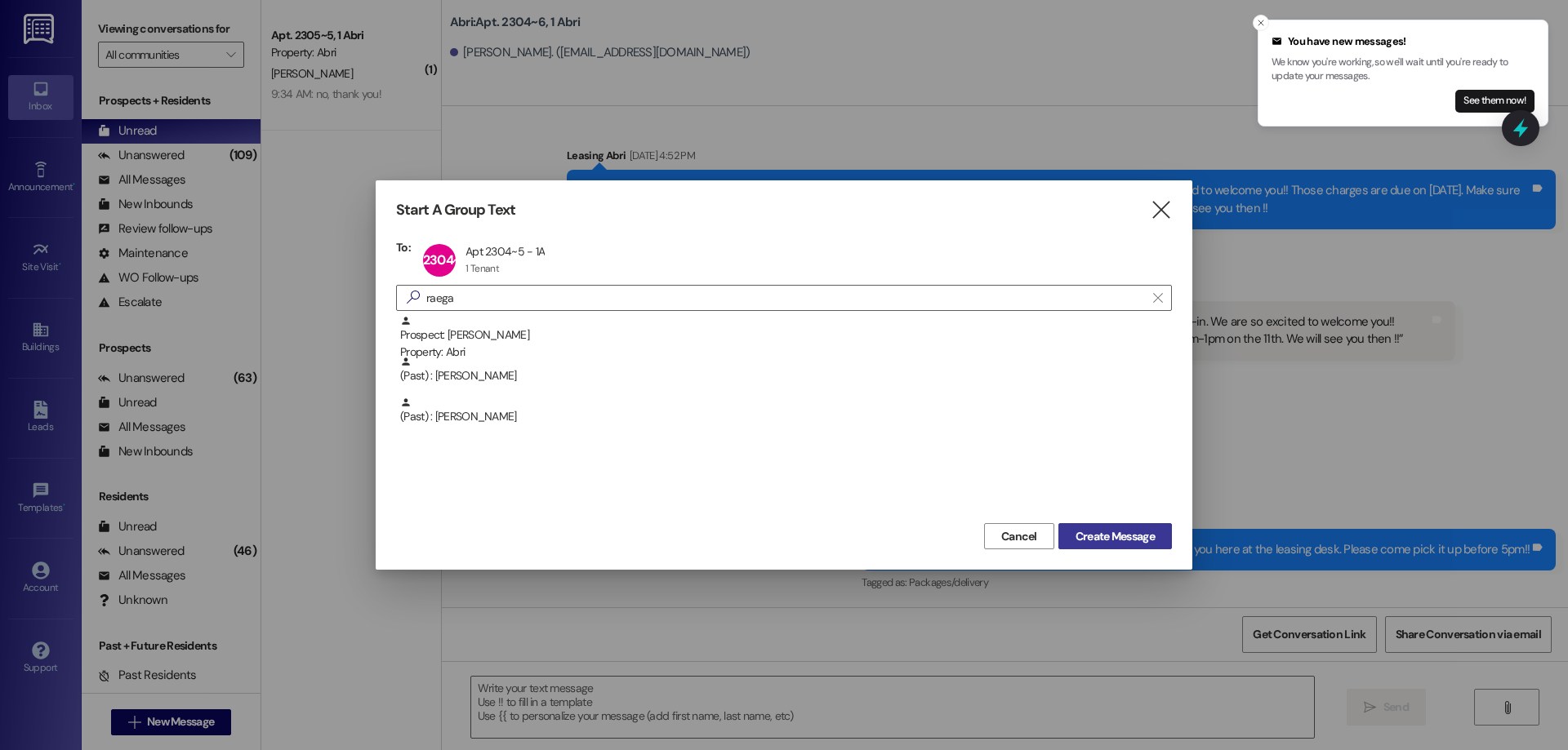
click at [1131, 538] on span "Create Message" at bounding box center [1115, 537] width 79 height 17
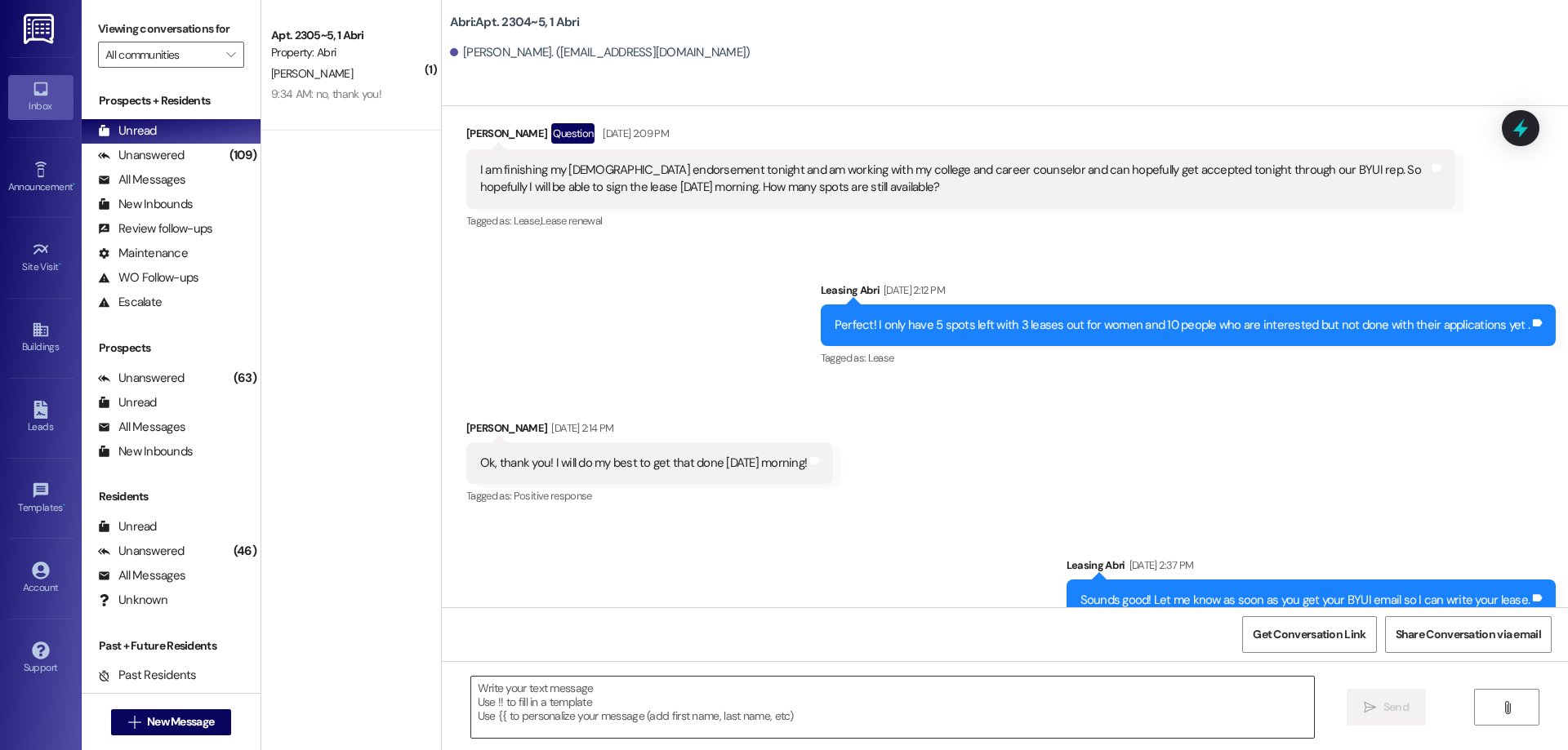
scroll to position [1990, 0]
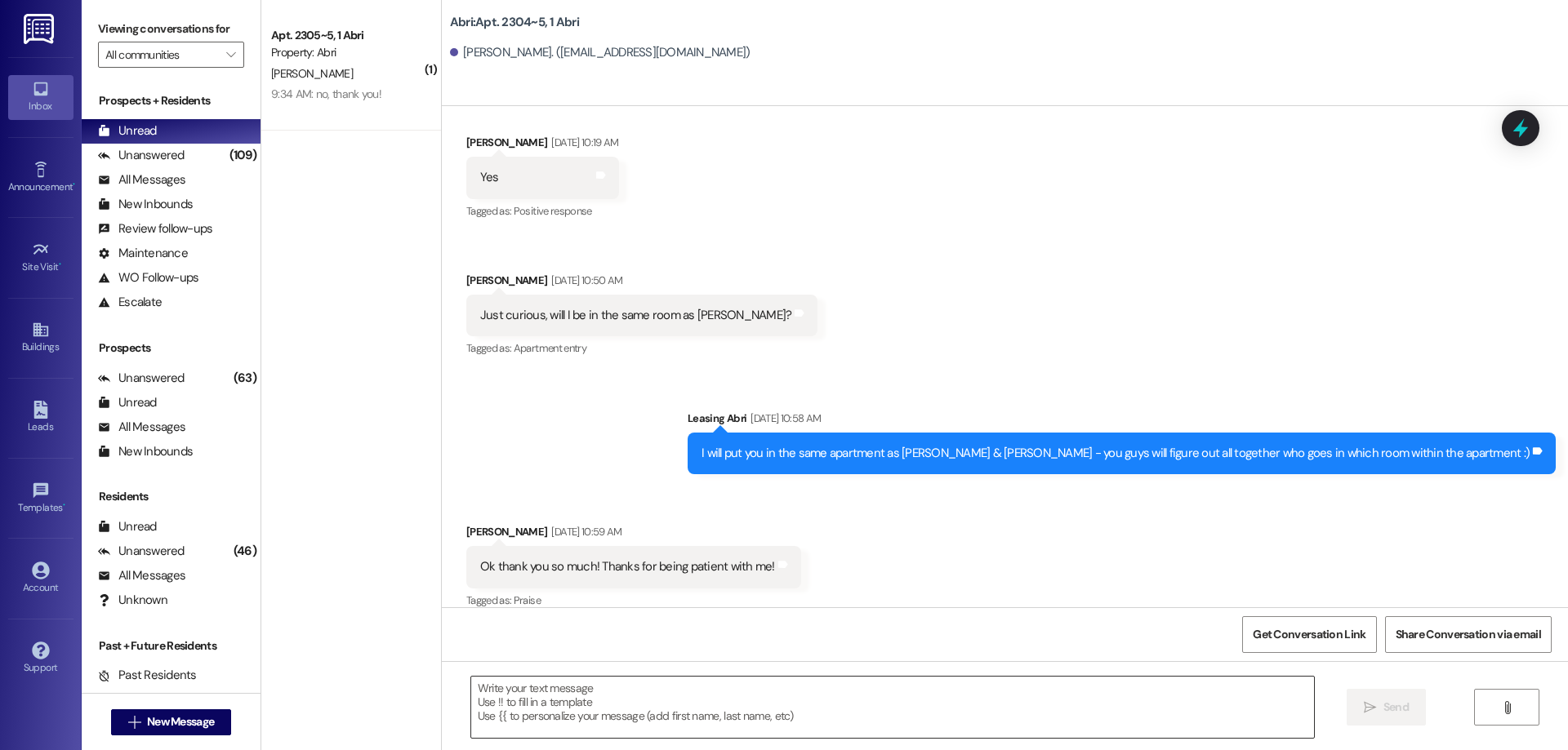
click at [649, 706] on textarea at bounding box center [892, 707] width 843 height 61
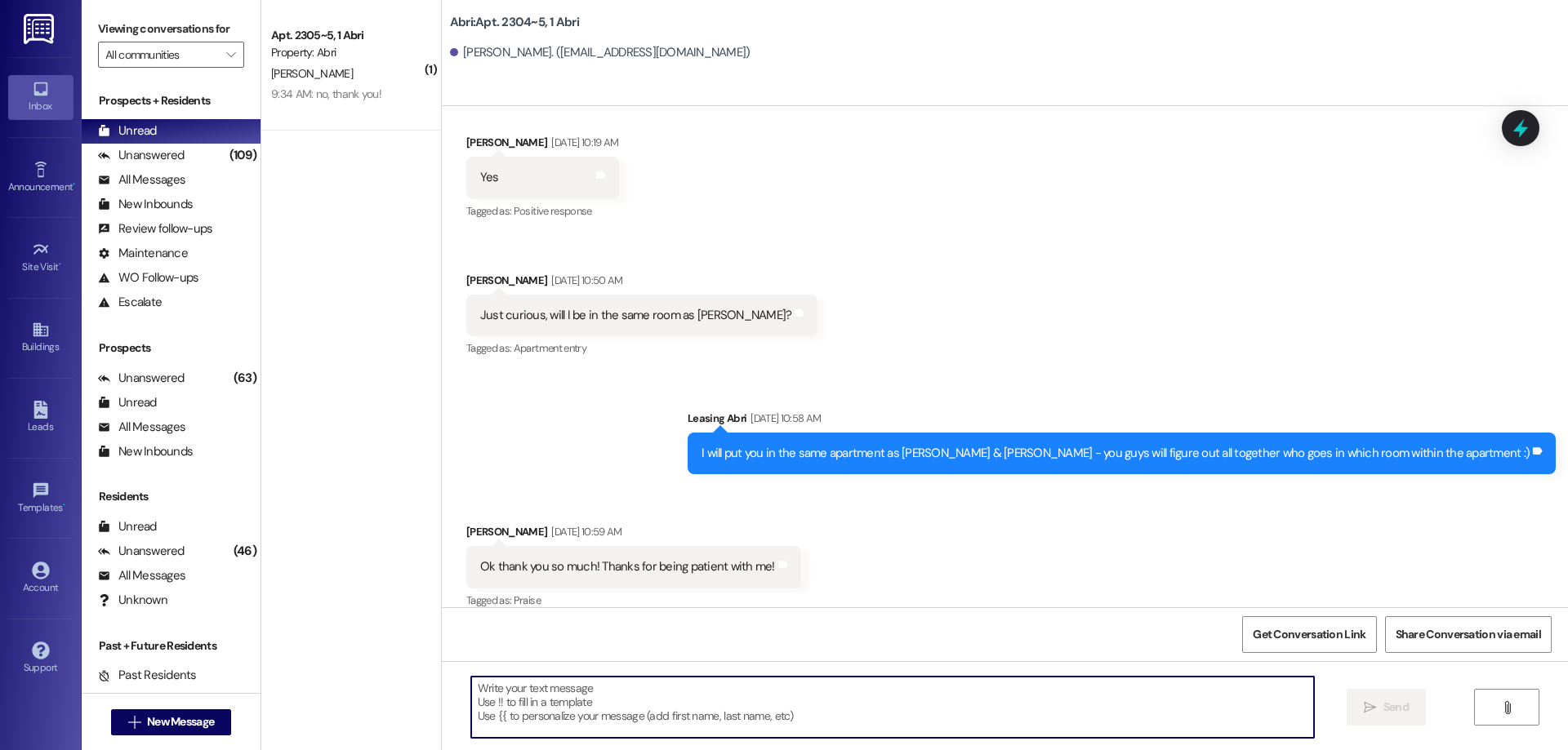
paste textarea "Hey [PERSON_NAME] :) This is [PERSON_NAME] with the Abri Apartments. I just wan…"
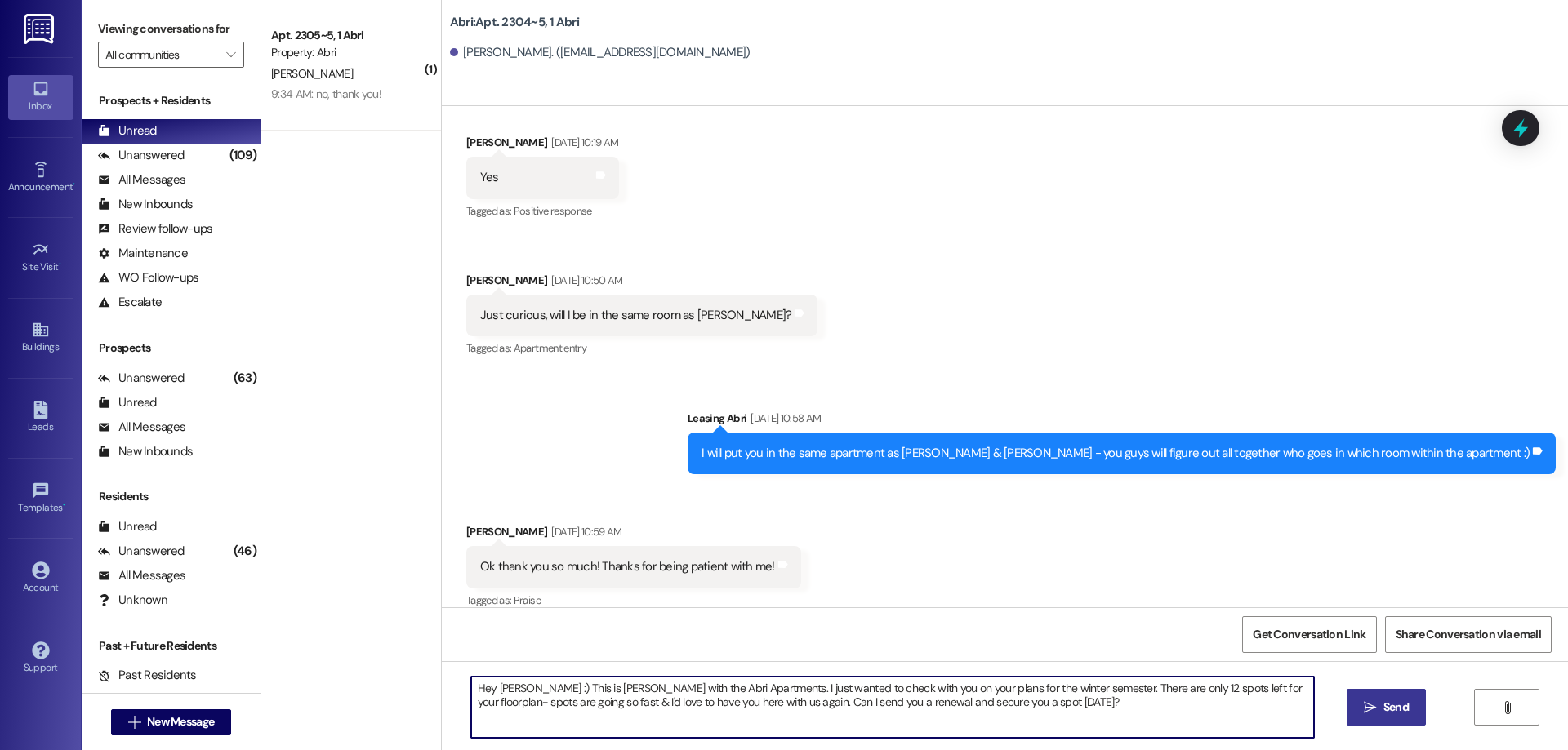
click at [497, 689] on textarea "Hey [PERSON_NAME] :) This is [PERSON_NAME] with the Abri Apartments. I just wan…" at bounding box center [892, 707] width 843 height 61
type textarea "Hey [PERSON_NAME] :) This is [PERSON_NAME] with the Abri Apartments. I just wan…"
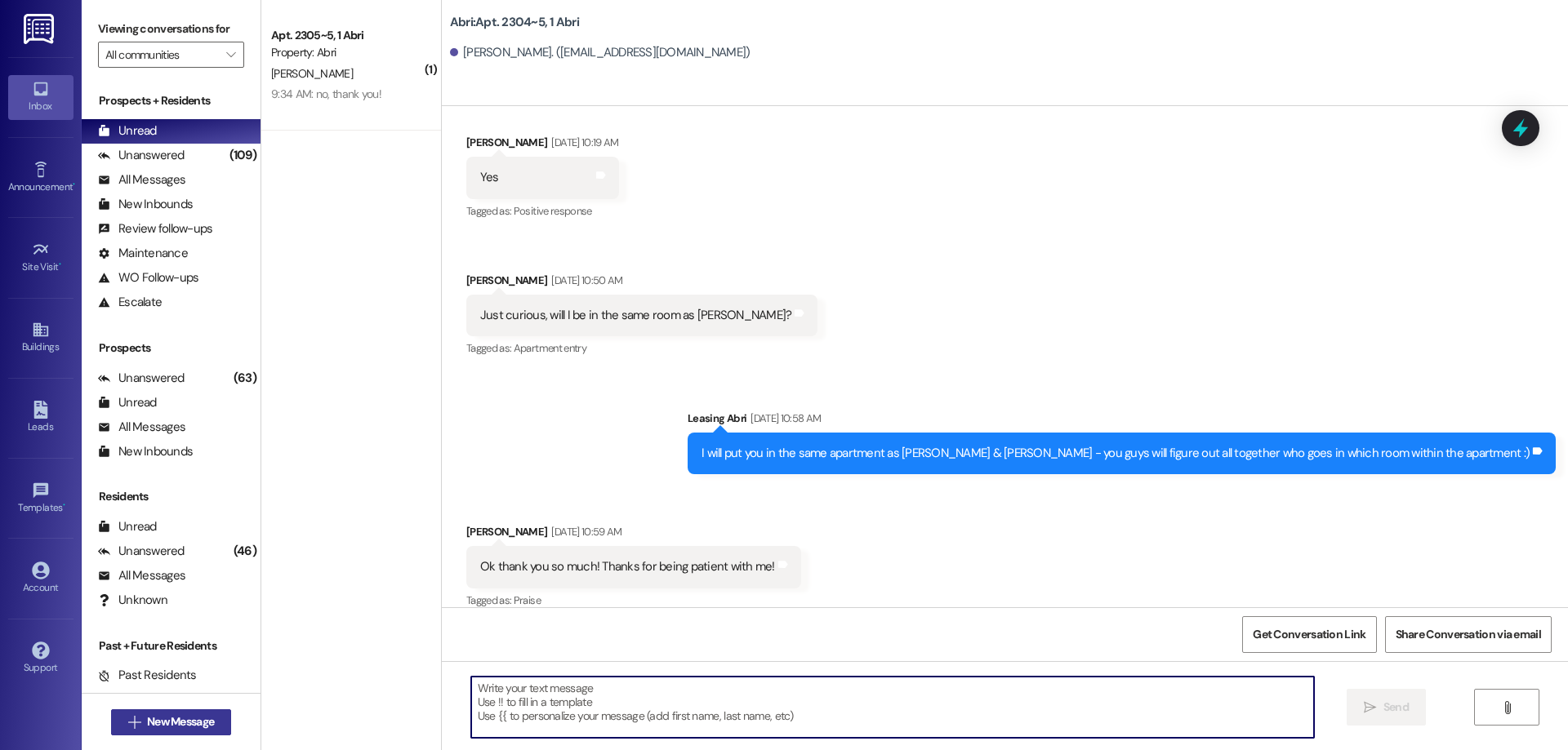
click at [203, 711] on button " New Message" at bounding box center [172, 722] width 121 height 26
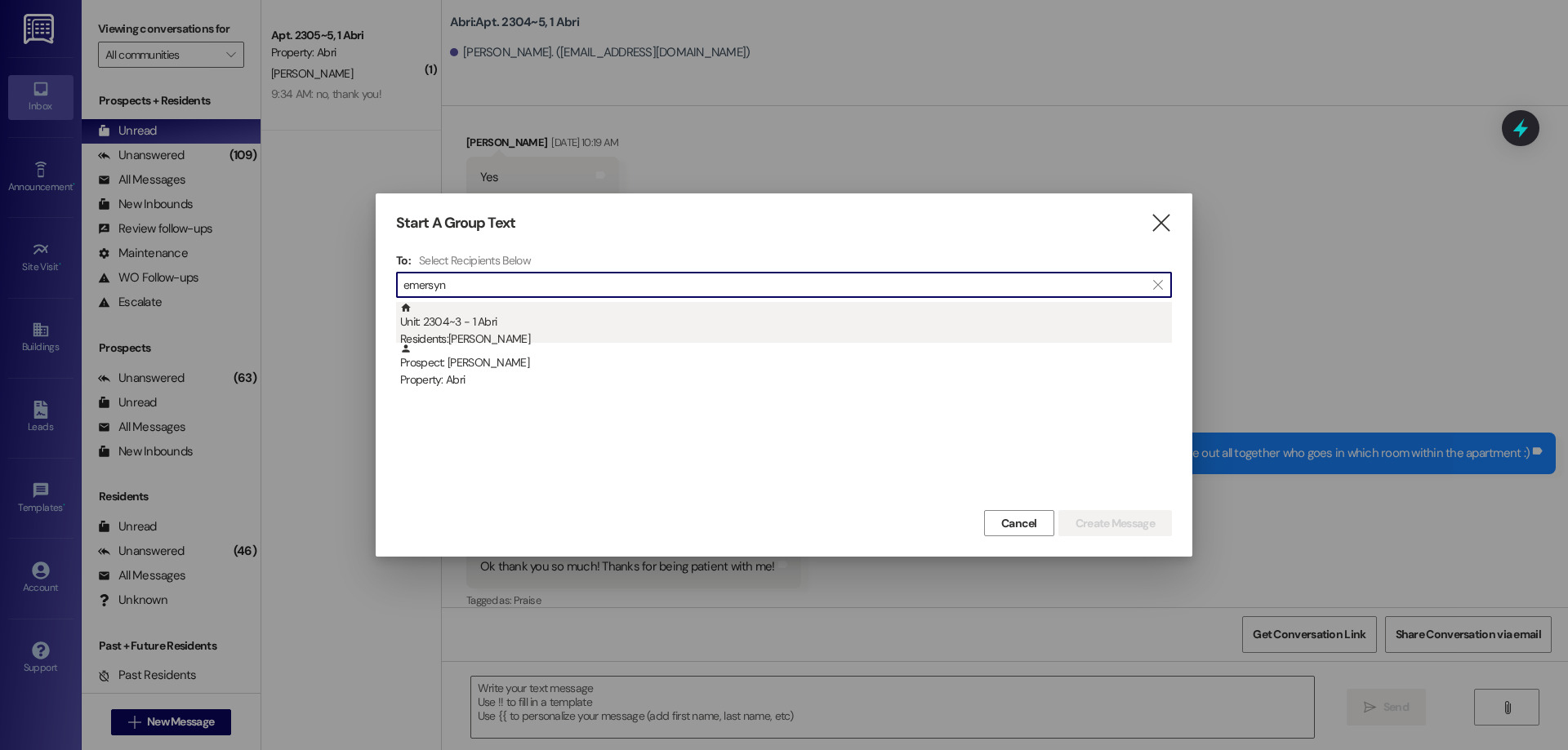
type input "emersyn"
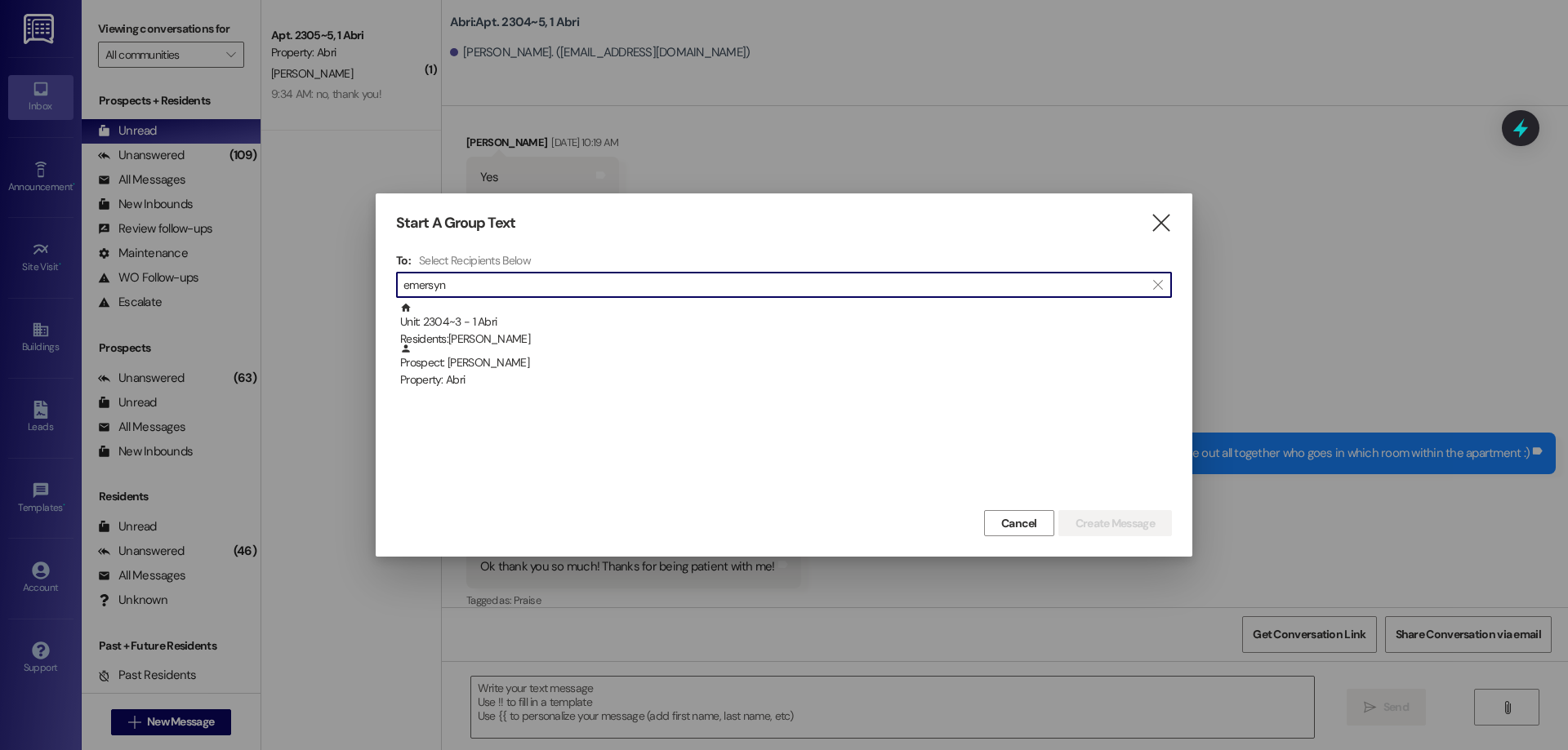
click at [525, 309] on div "Unit: 2304~3 - 1 Abri Residents: [PERSON_NAME]" at bounding box center [785, 325] width 772 height 47
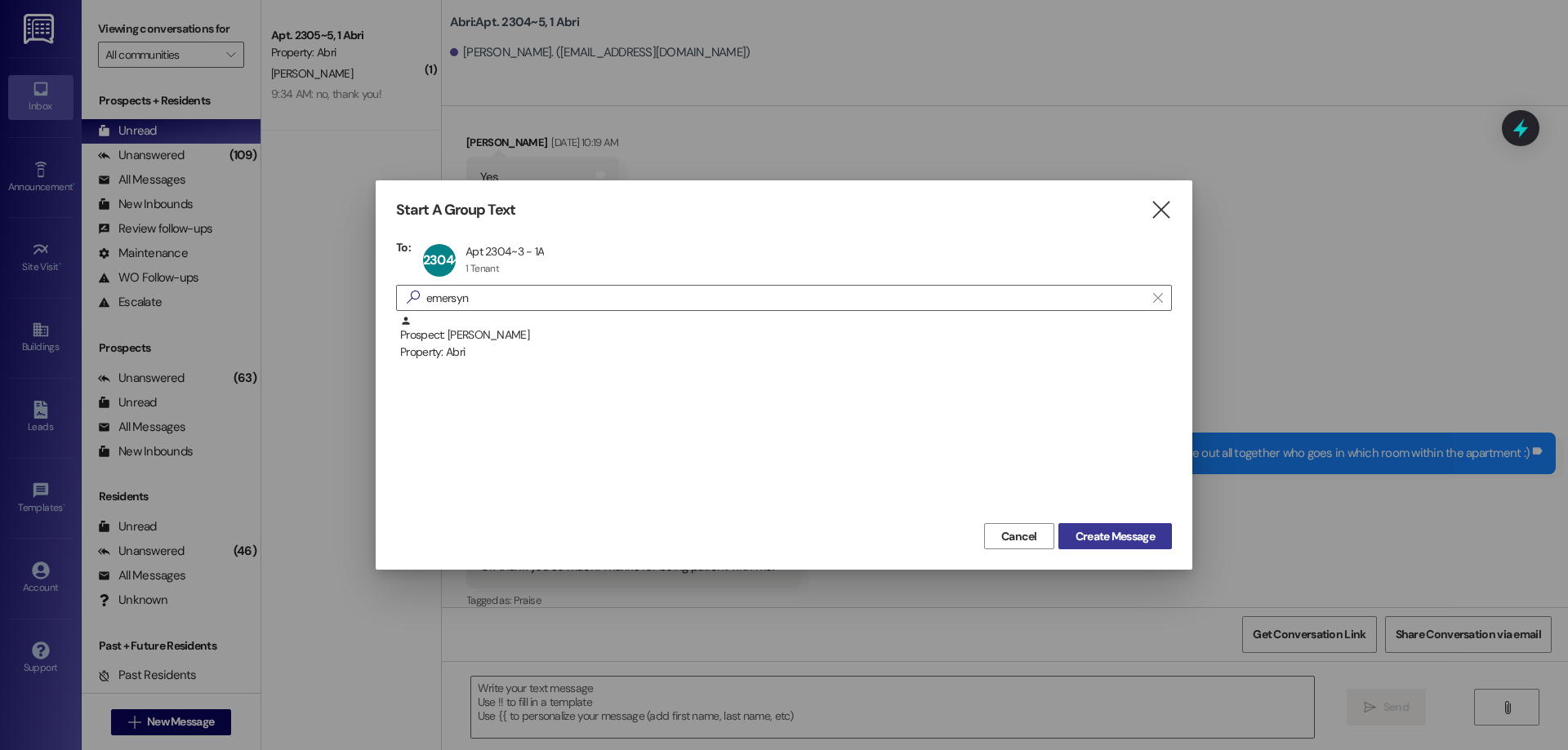
click at [1108, 532] on span "Create Message" at bounding box center [1115, 537] width 79 height 17
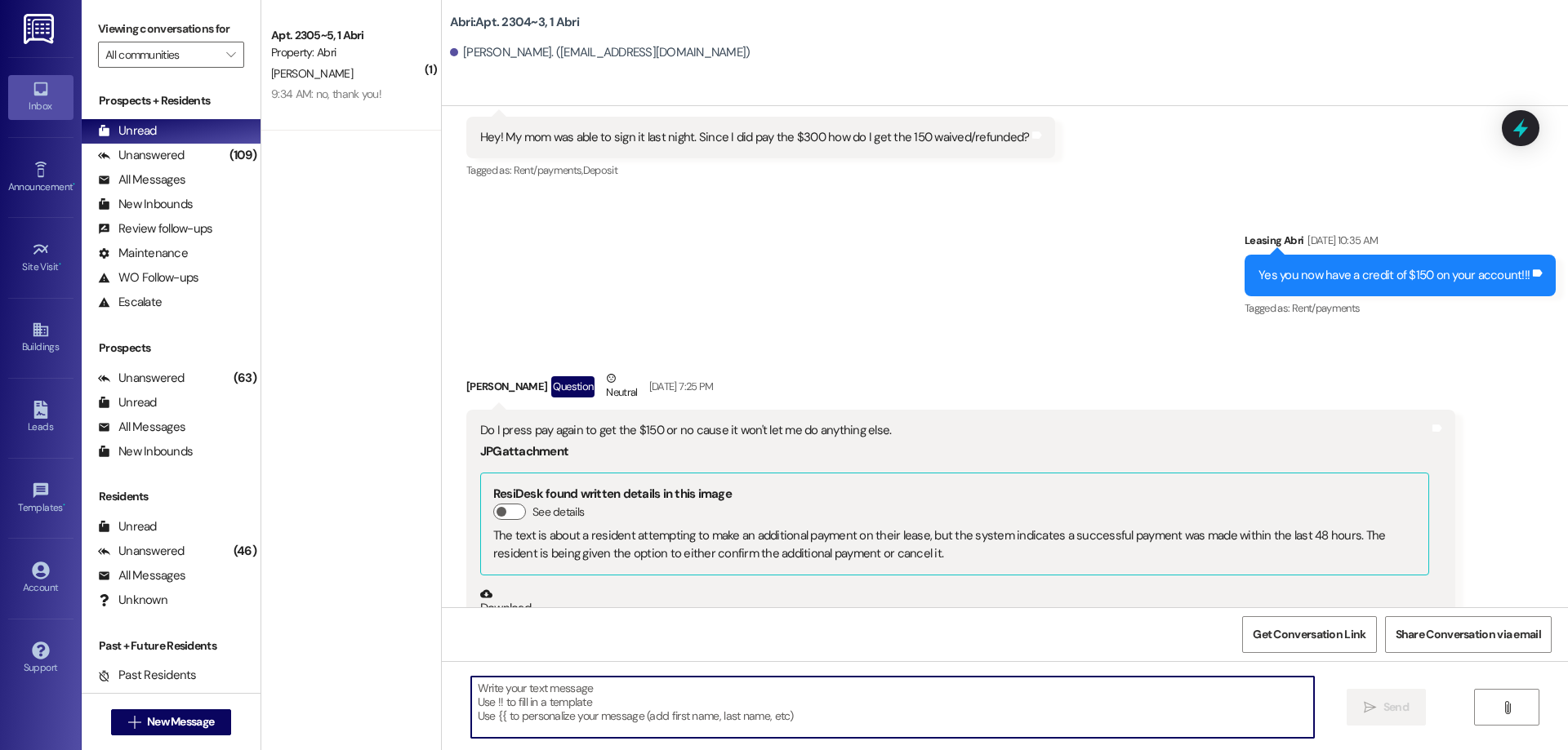
click at [554, 702] on textarea at bounding box center [892, 707] width 843 height 61
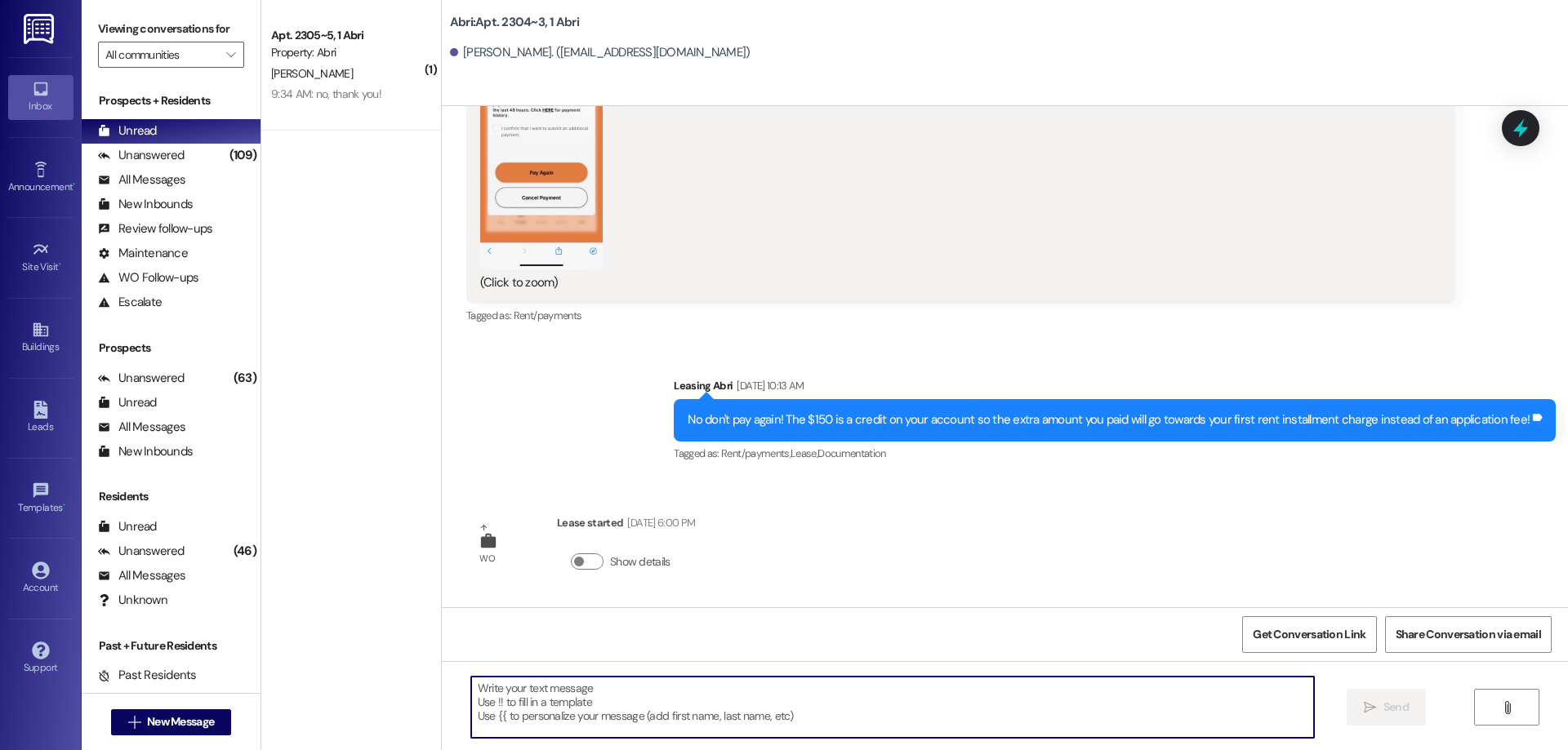
paste textarea "Hey [PERSON_NAME] :) This is [PERSON_NAME] with the Abri Apartments. I just wan…"
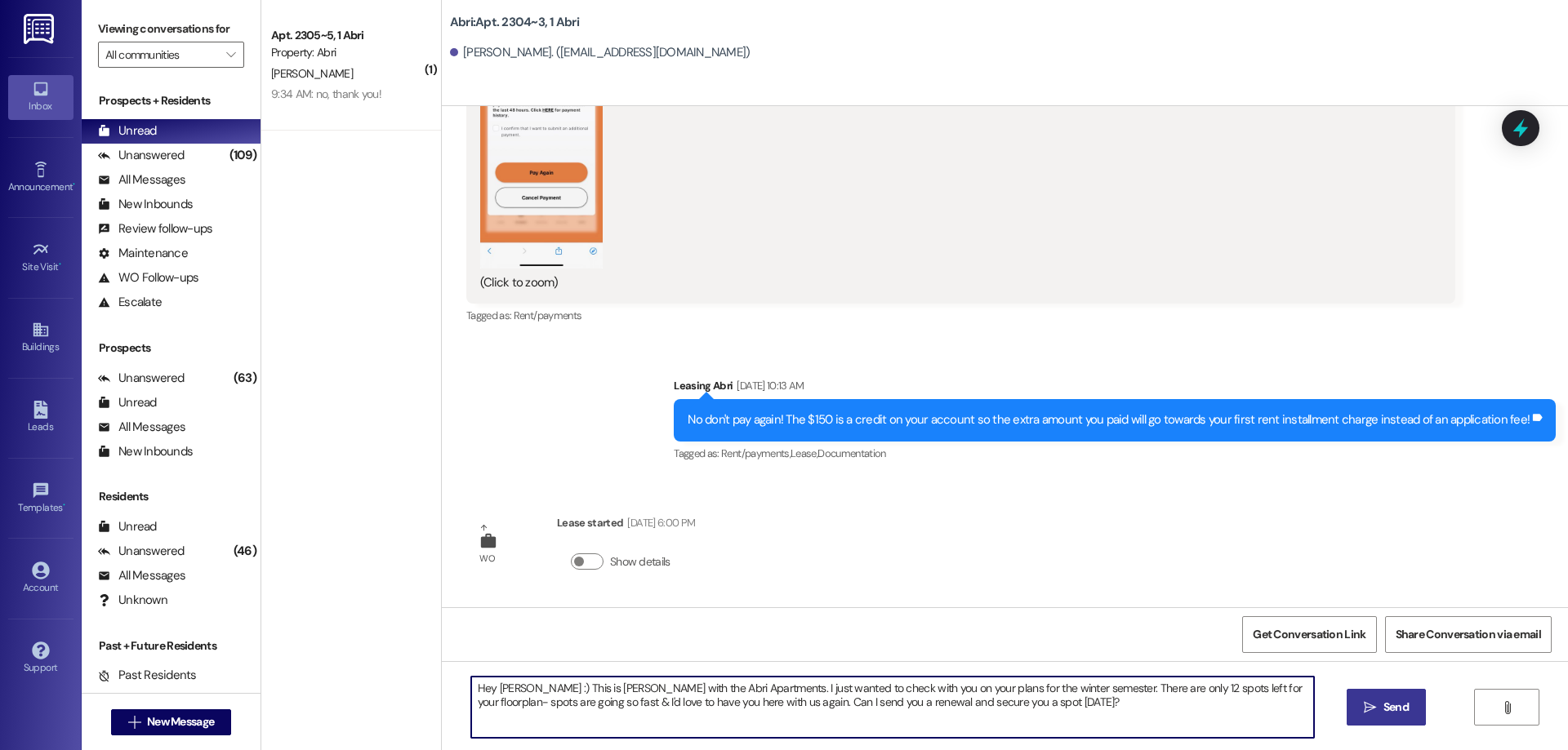
click at [490, 690] on textarea "Hey [PERSON_NAME] :) This is [PERSON_NAME] with the Abri Apartments. I just wan…" at bounding box center [892, 707] width 843 height 61
type textarea "Hey Emersyn :) This is [PERSON_NAME] with the Abri Apartments. I just wanted to…"
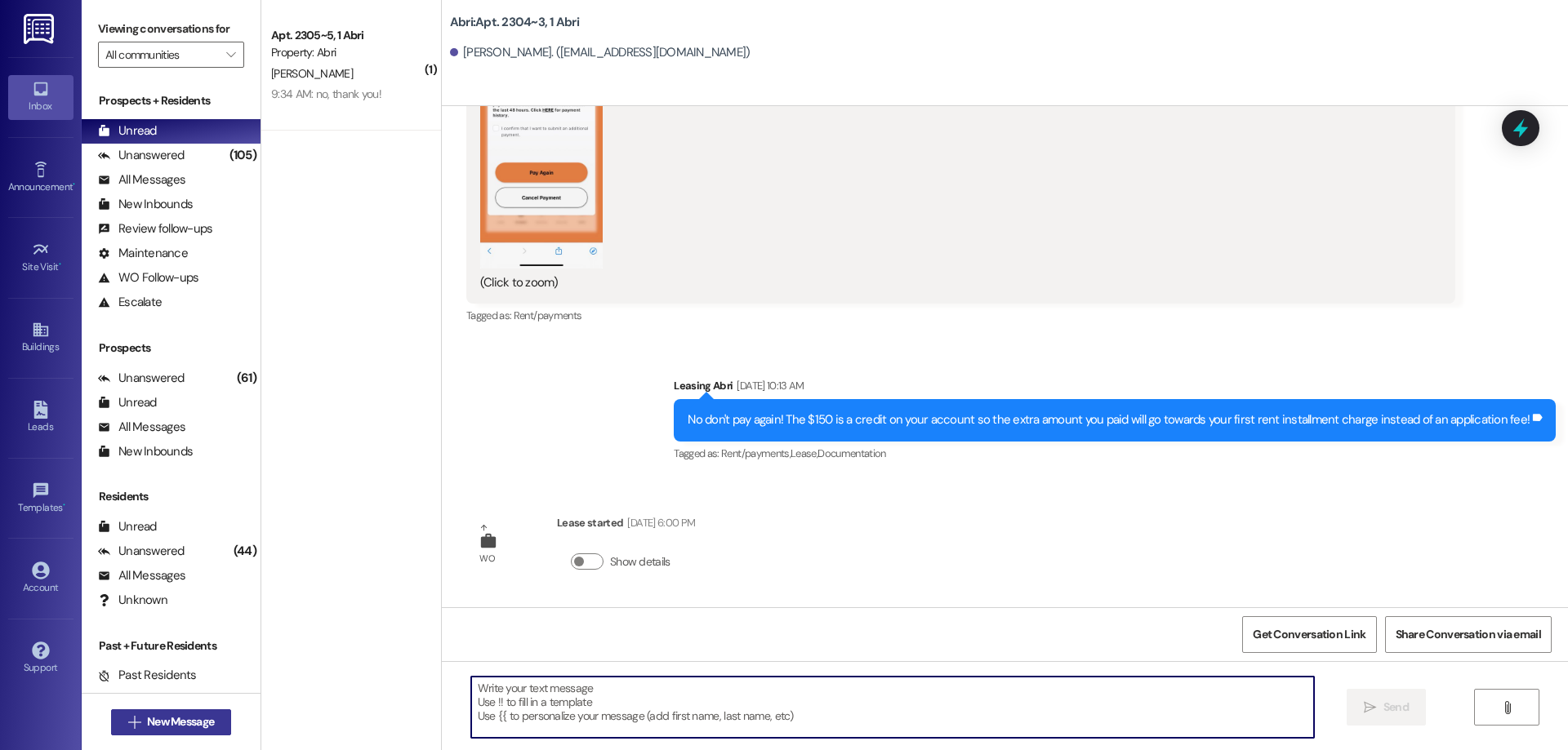
click at [173, 724] on span "New Message" at bounding box center [180, 722] width 67 height 17
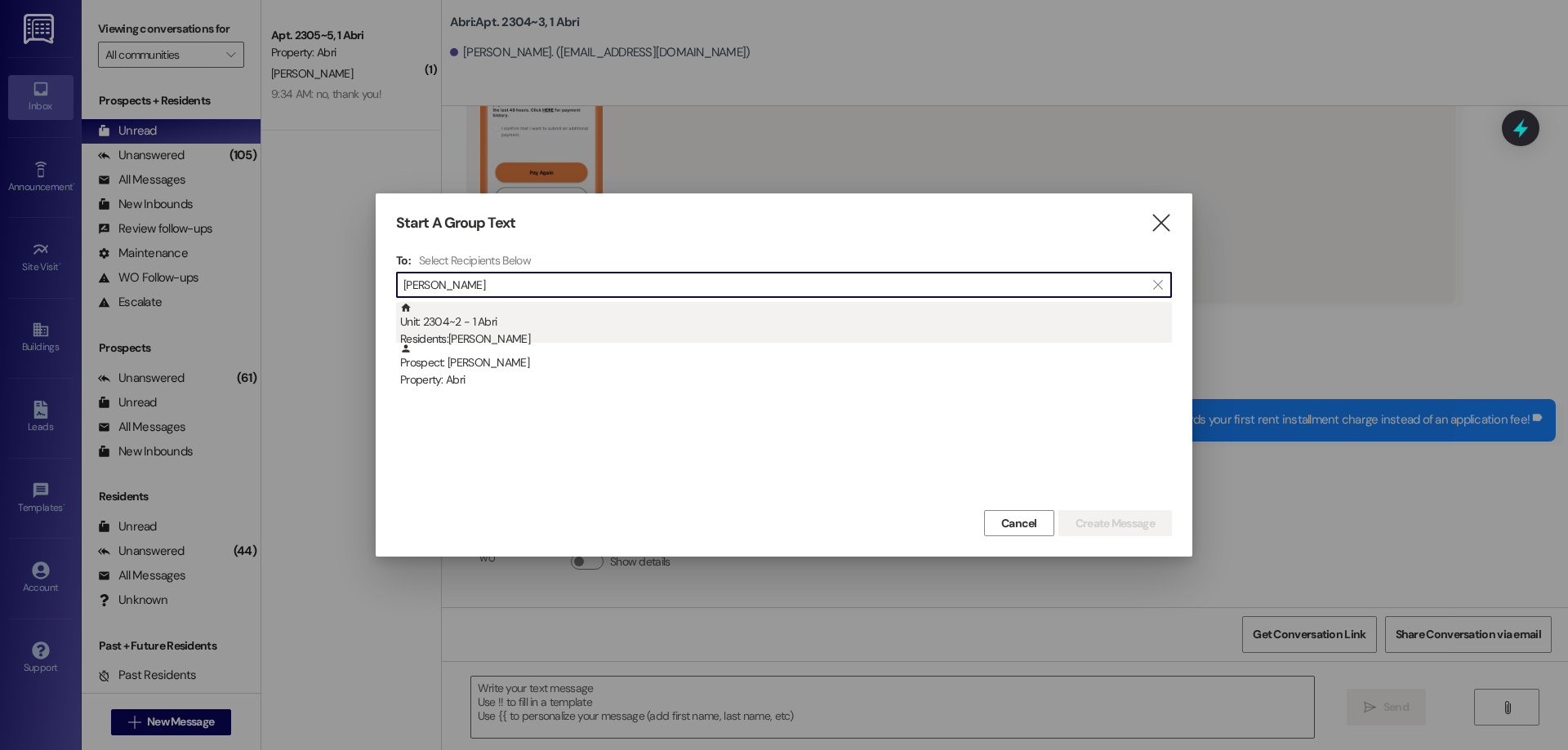
type input "[PERSON_NAME]"
click at [623, 316] on div "Unit: 2304~2 - 1 Abri Residents: [PERSON_NAME]" at bounding box center [785, 325] width 772 height 47
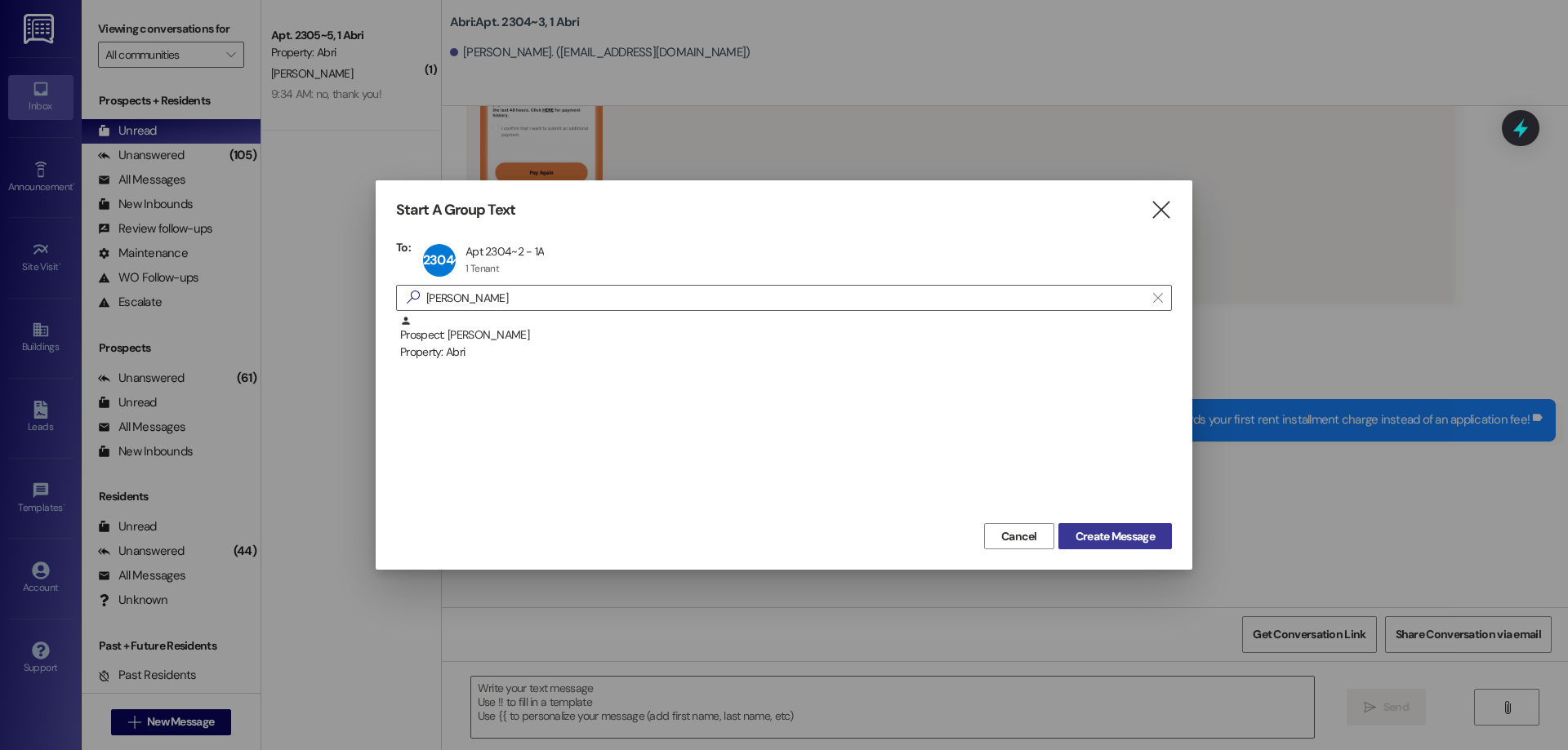
click at [1121, 543] on span "Create Message" at bounding box center [1115, 537] width 79 height 17
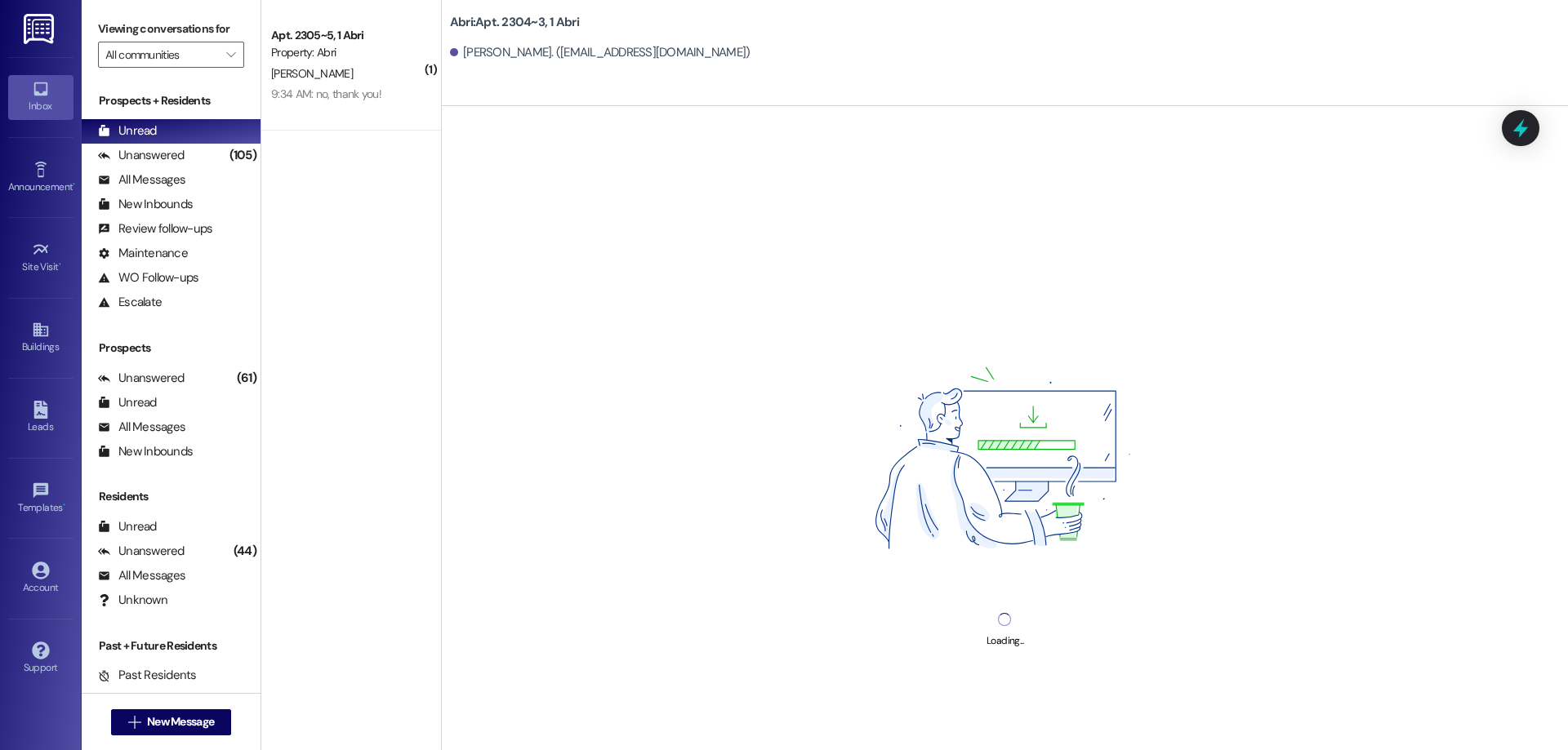
click at [693, 702] on div "Loading..." at bounding box center [1005, 481] width 1126 height 750
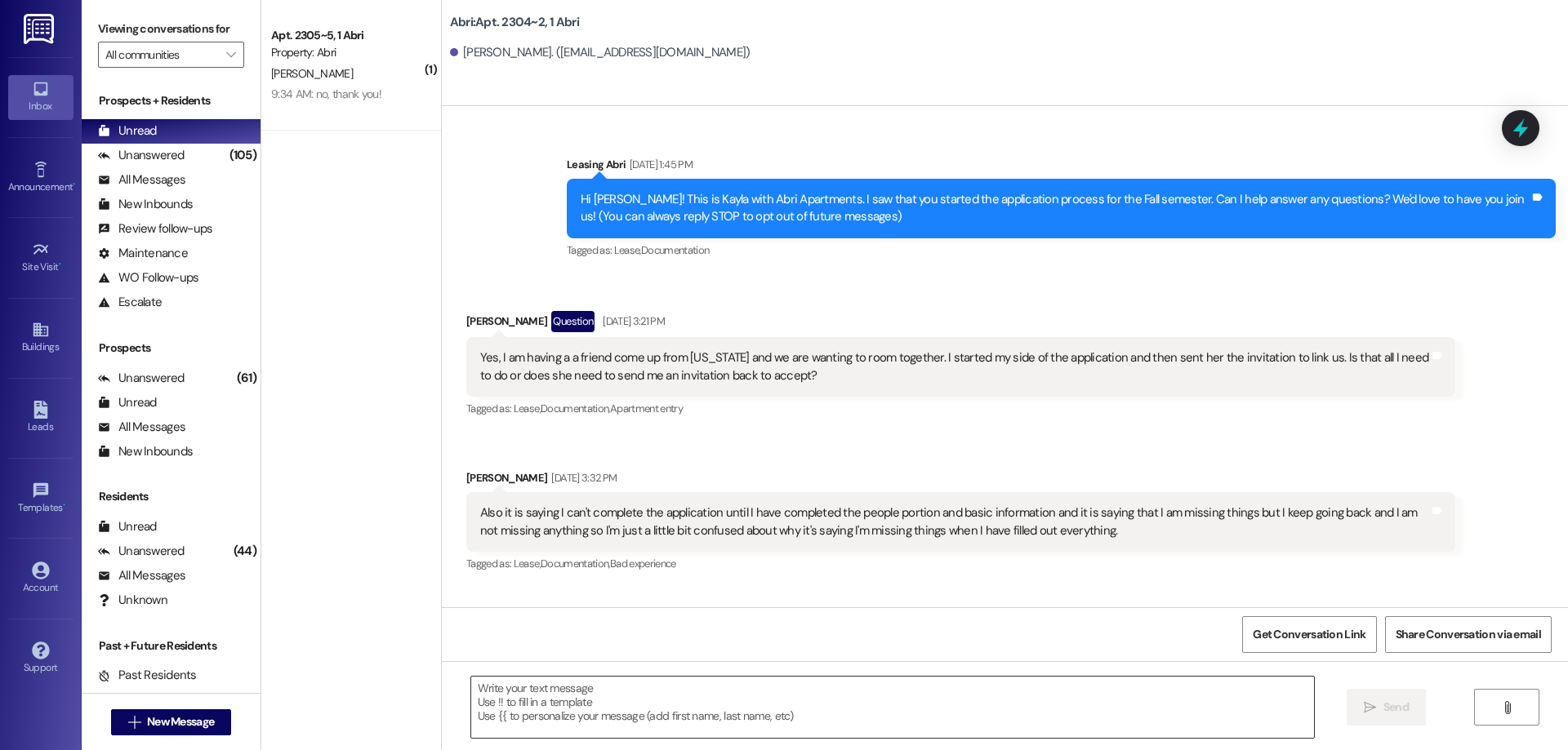
scroll to position [3047, 0]
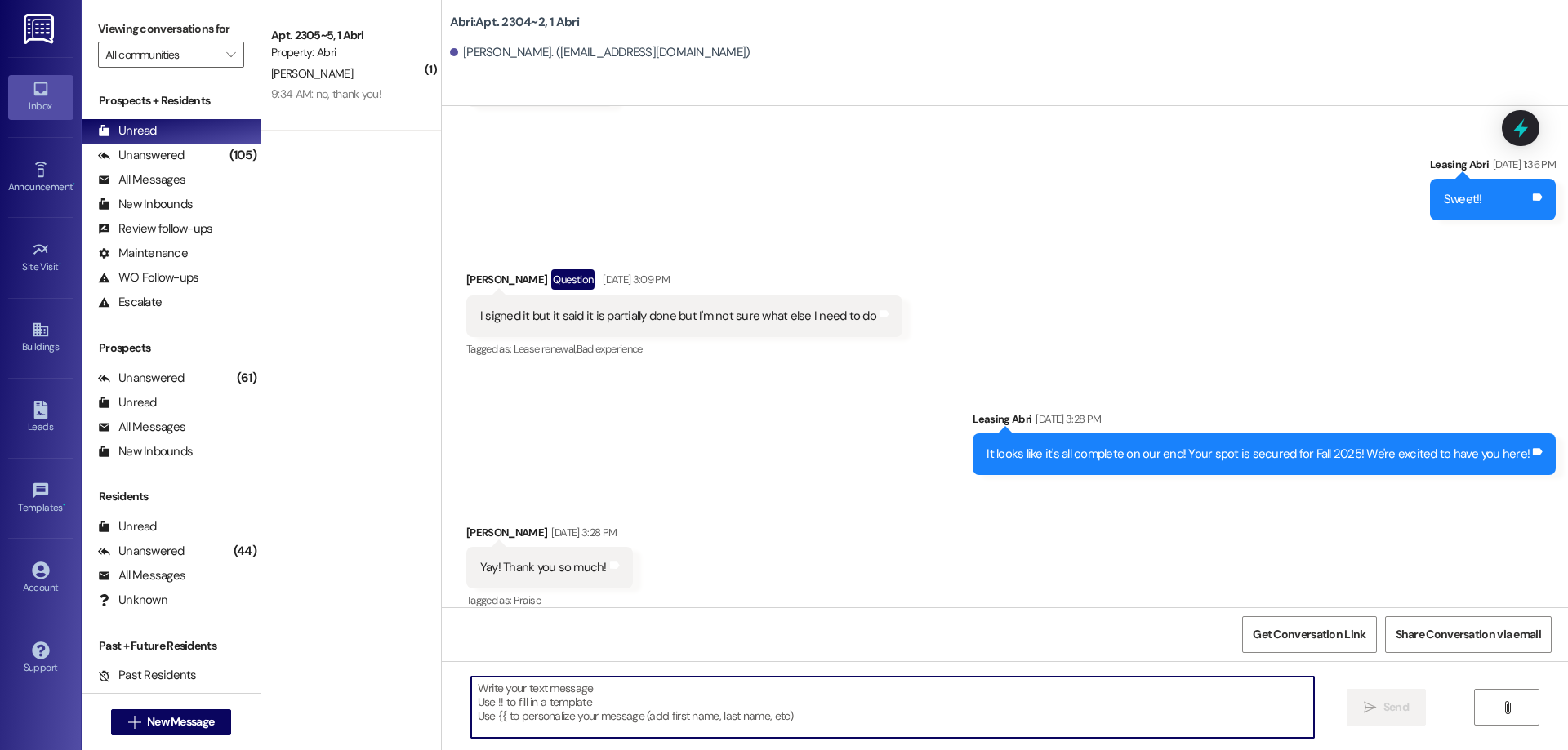
click at [623, 701] on textarea at bounding box center [892, 707] width 843 height 61
paste textarea "Hey [PERSON_NAME] :) This is [PERSON_NAME] with the Abri Apartments. I just wan…"
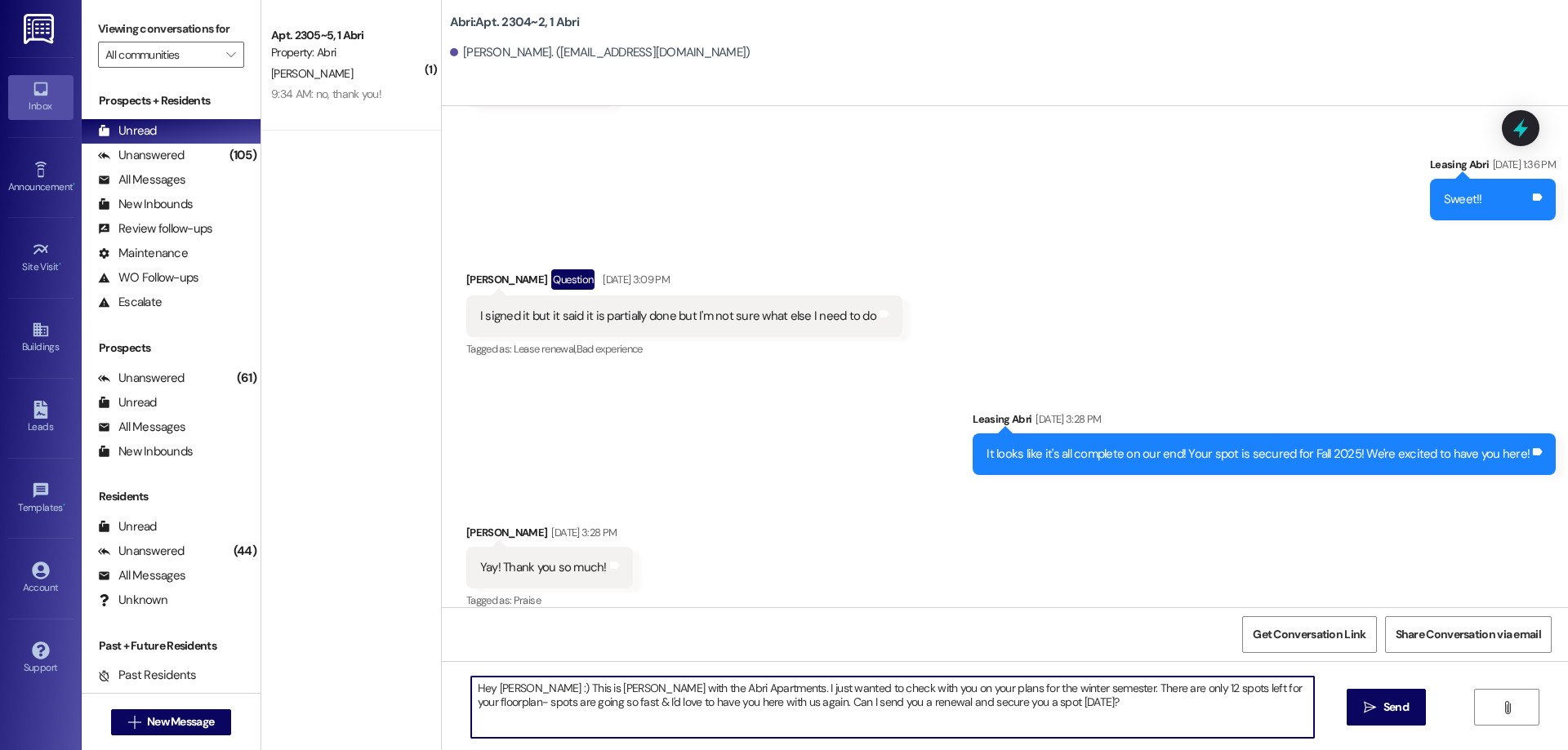
click at [508, 686] on textarea "Hey [PERSON_NAME] :) This is [PERSON_NAME] with the Abri Apartments. I just wan…" at bounding box center [892, 707] width 843 height 61
type textarea "Hey [PERSON_NAME] :) This is [PERSON_NAME] with the Abri Apartments. I just wan…"
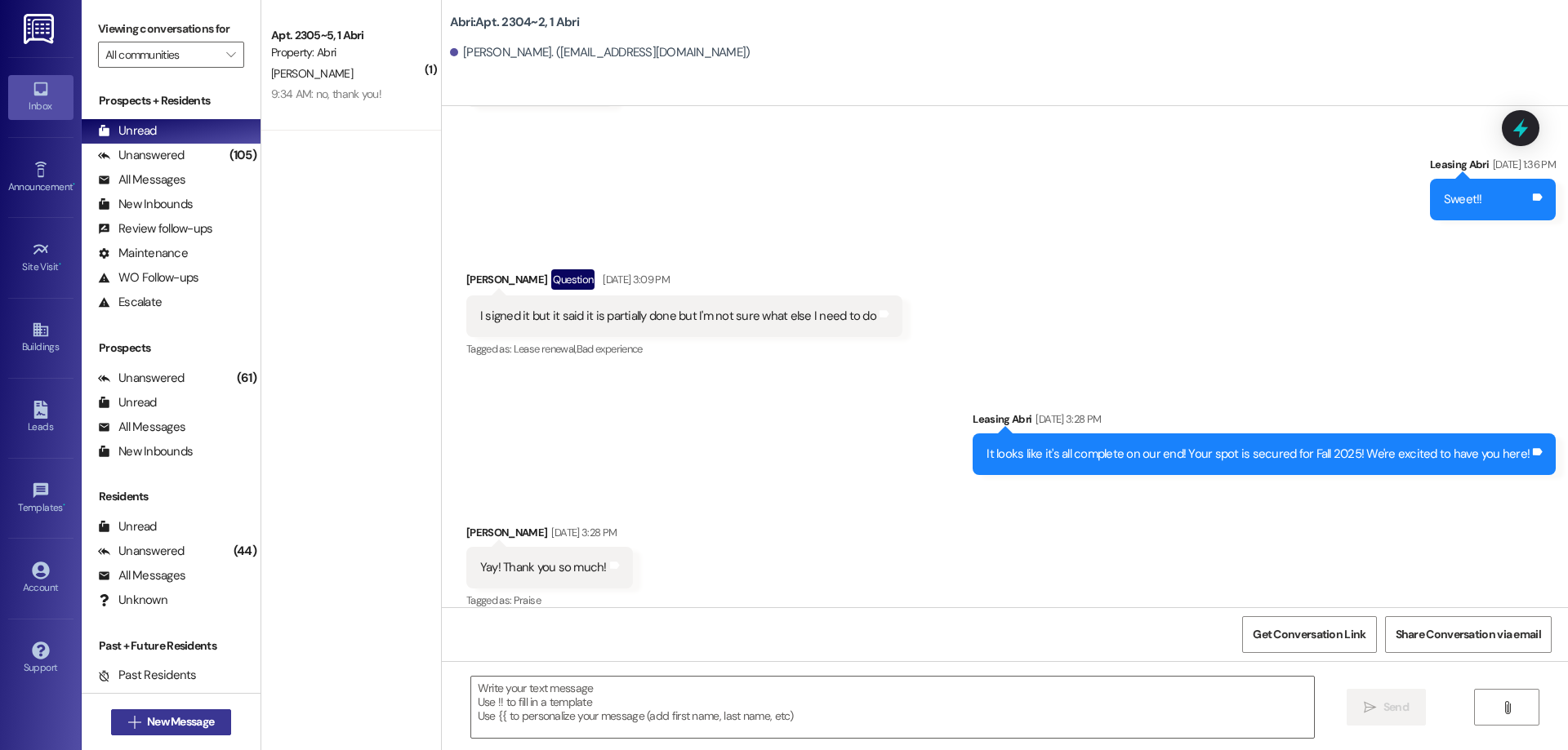
click at [157, 724] on span "New Message" at bounding box center [180, 722] width 67 height 17
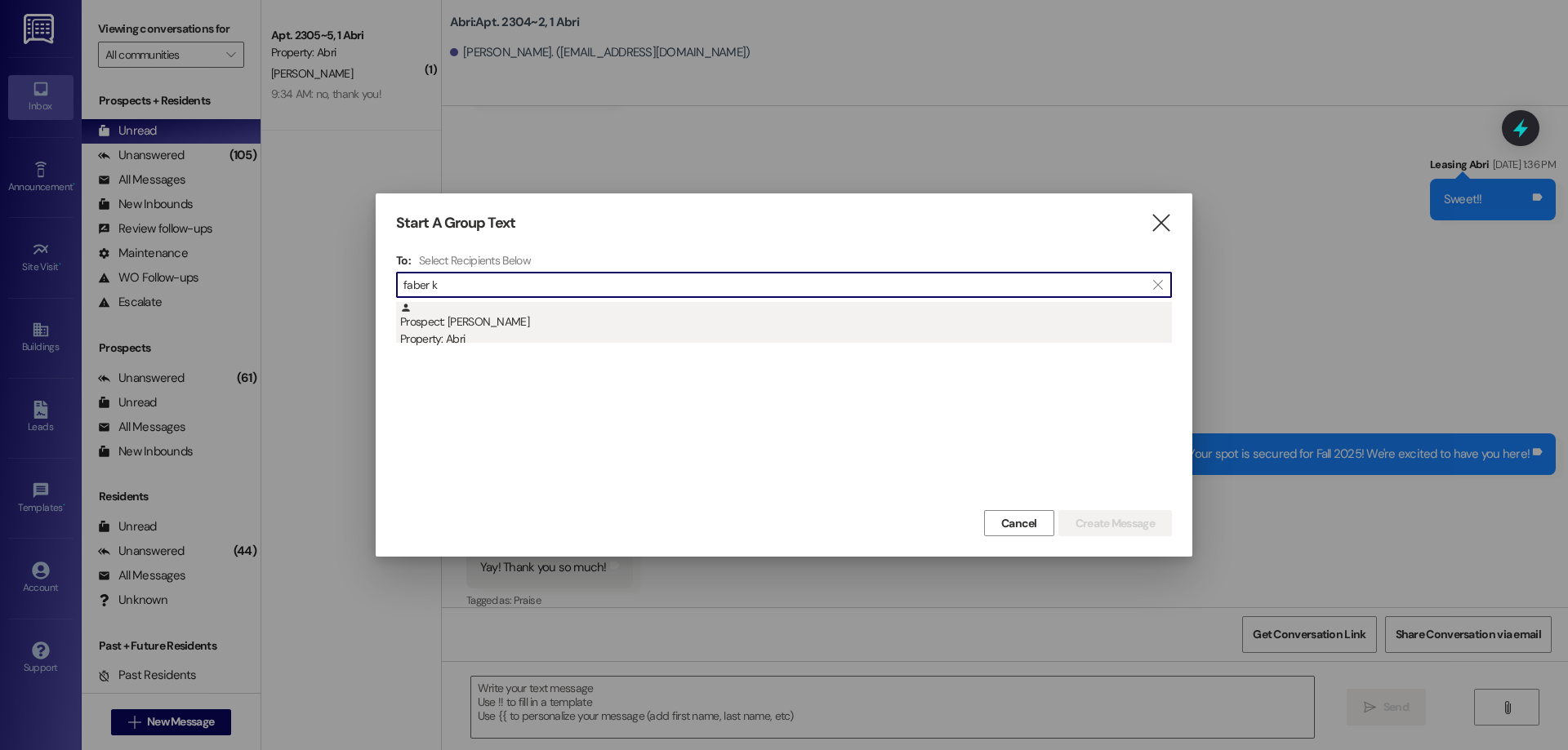
type input "faber k"
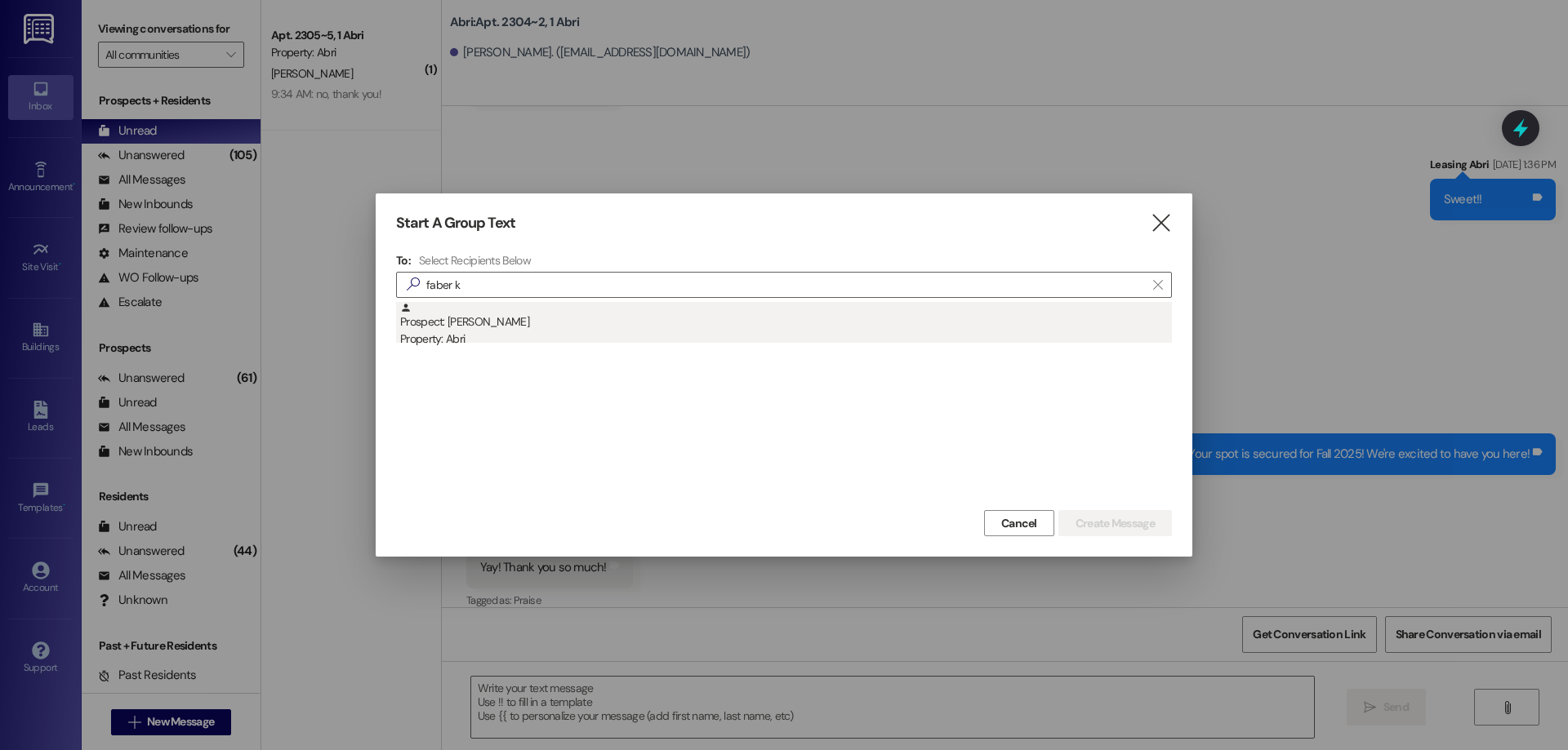
drag, startPoint x: 604, startPoint y: 343, endPoint x: 612, endPoint y: 330, distance: 15.3
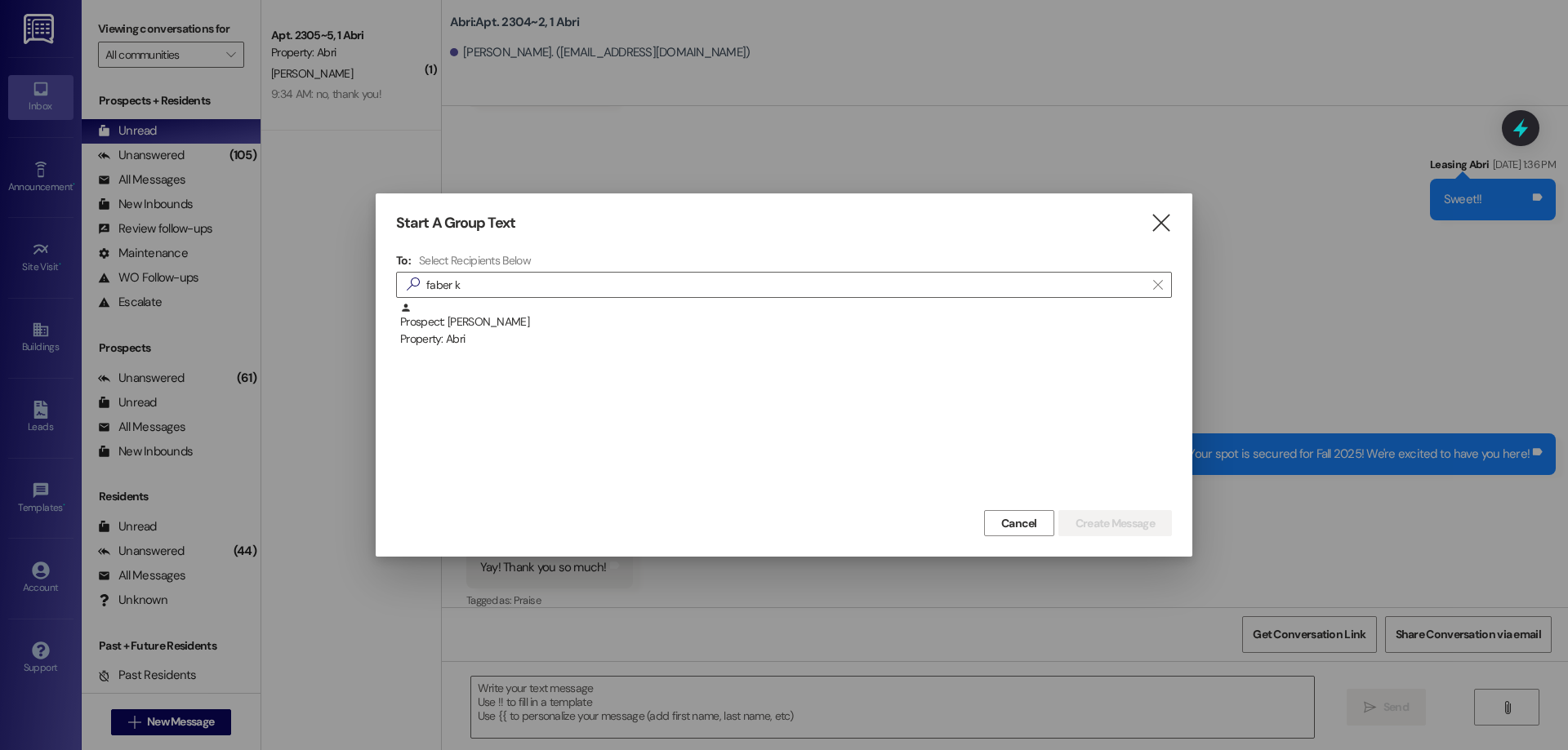
click at [607, 332] on div "Property: Abri" at bounding box center [785, 339] width 772 height 17
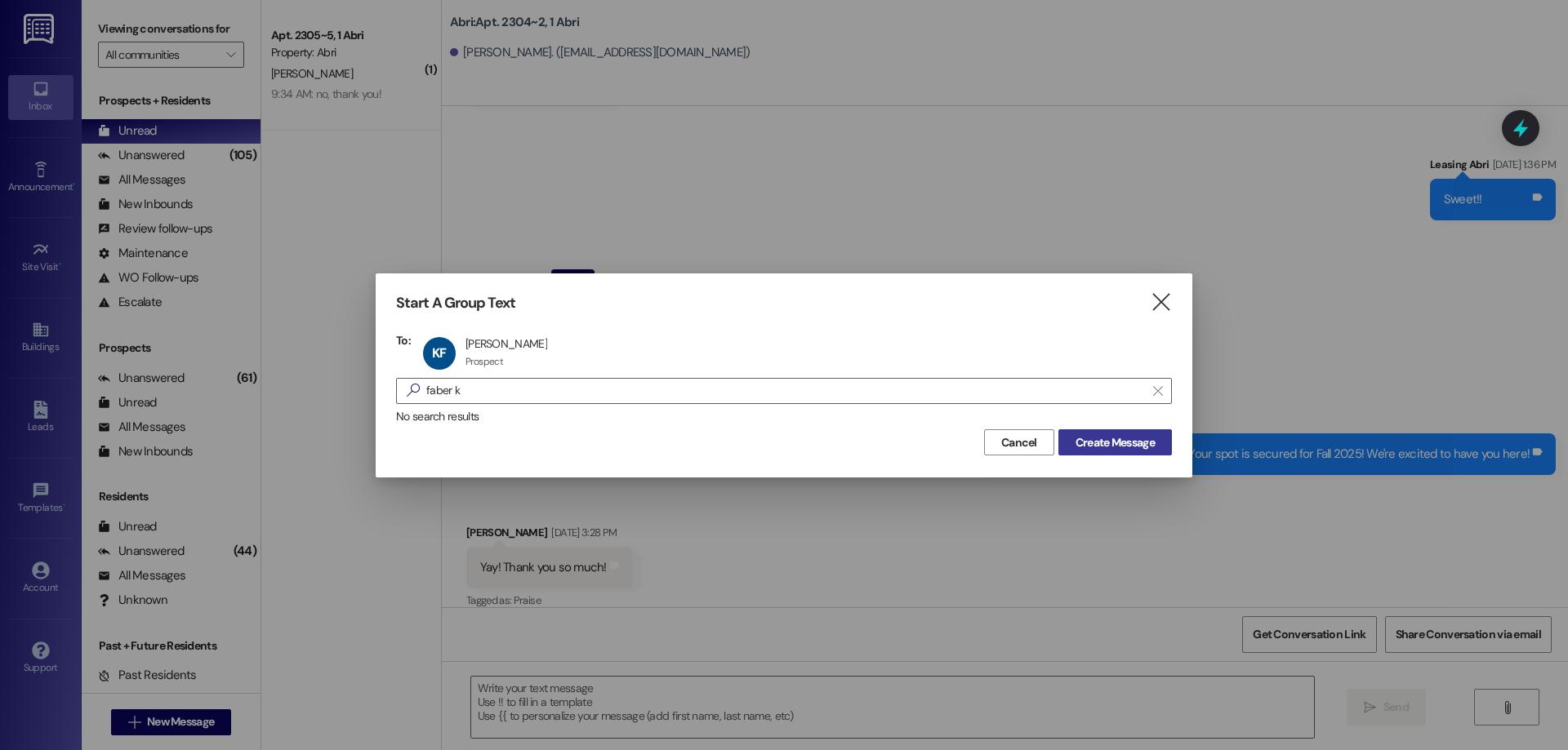
click at [1138, 440] on span "Create Message" at bounding box center [1115, 443] width 79 height 17
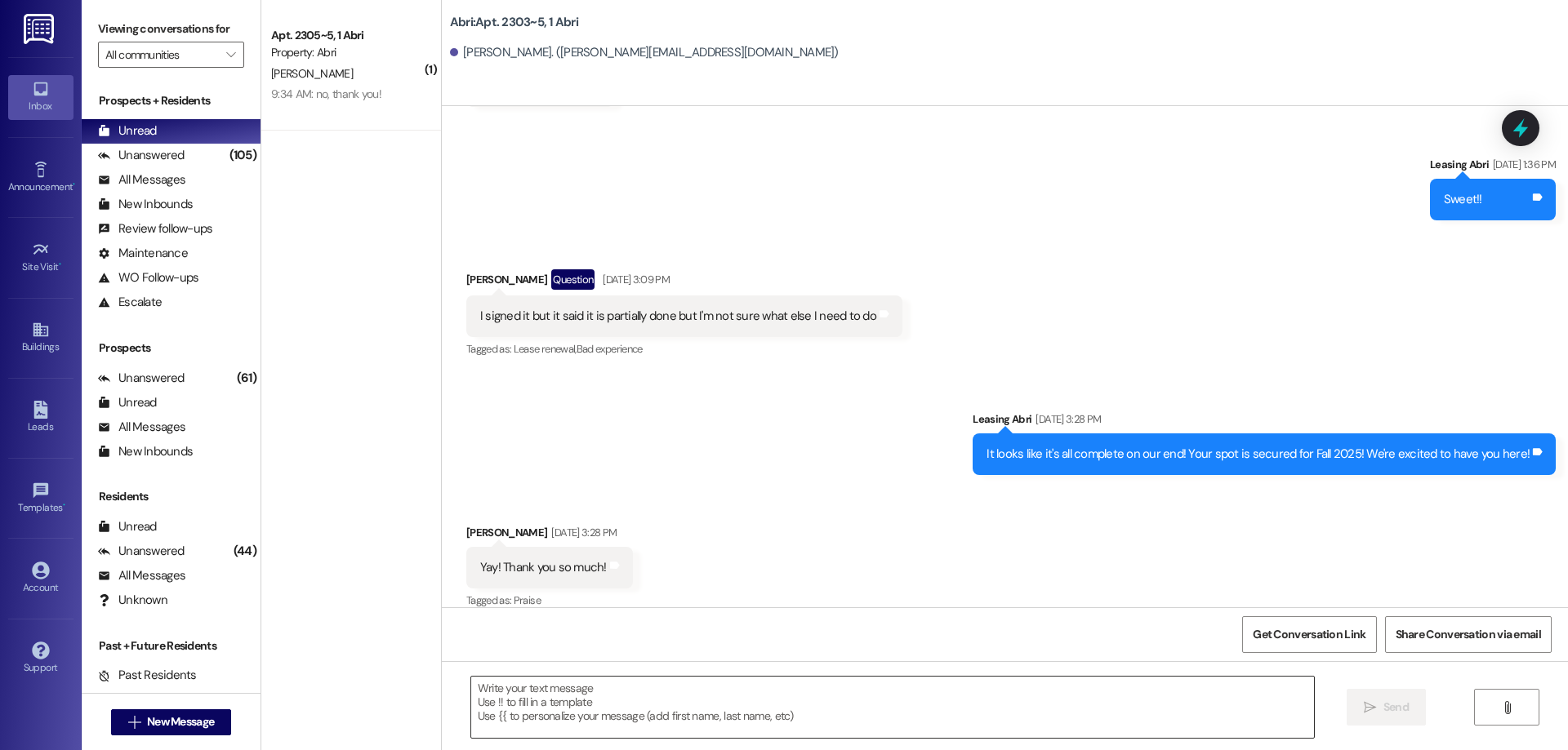
scroll to position [1168, 0]
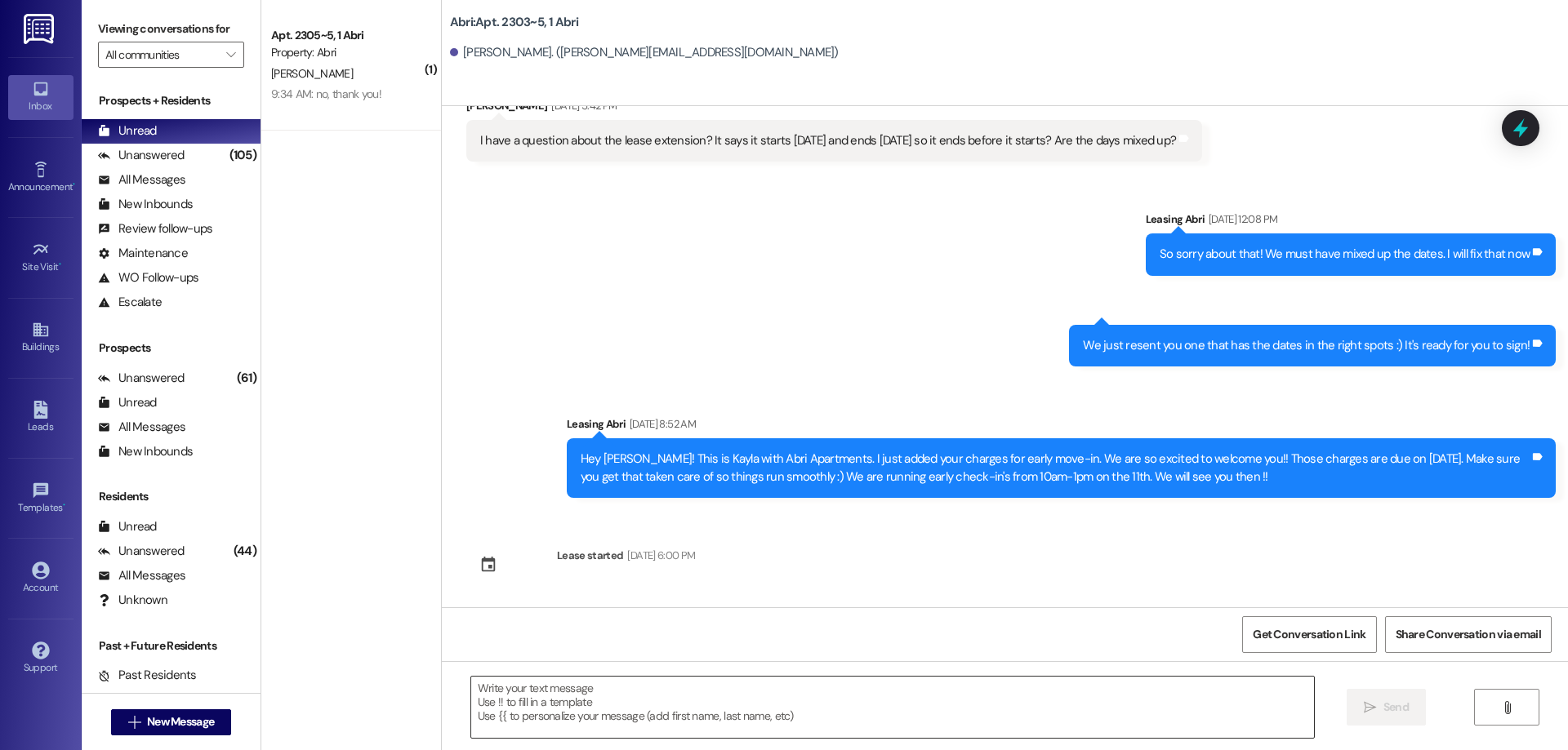
click at [536, 704] on textarea at bounding box center [892, 707] width 843 height 61
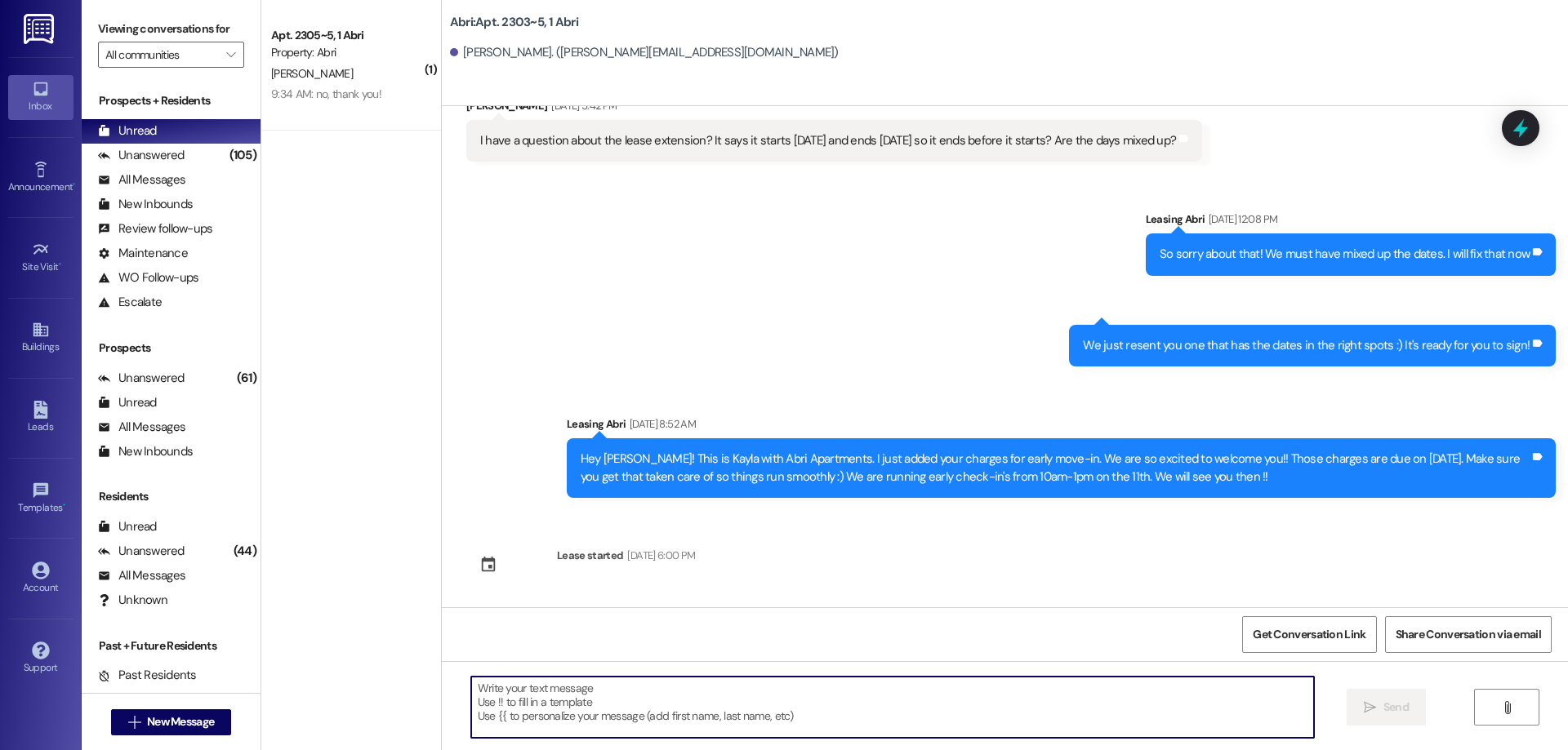
paste textarea "Hey [PERSON_NAME] :) This is [PERSON_NAME] with the Abri Apartments. I just wan…"
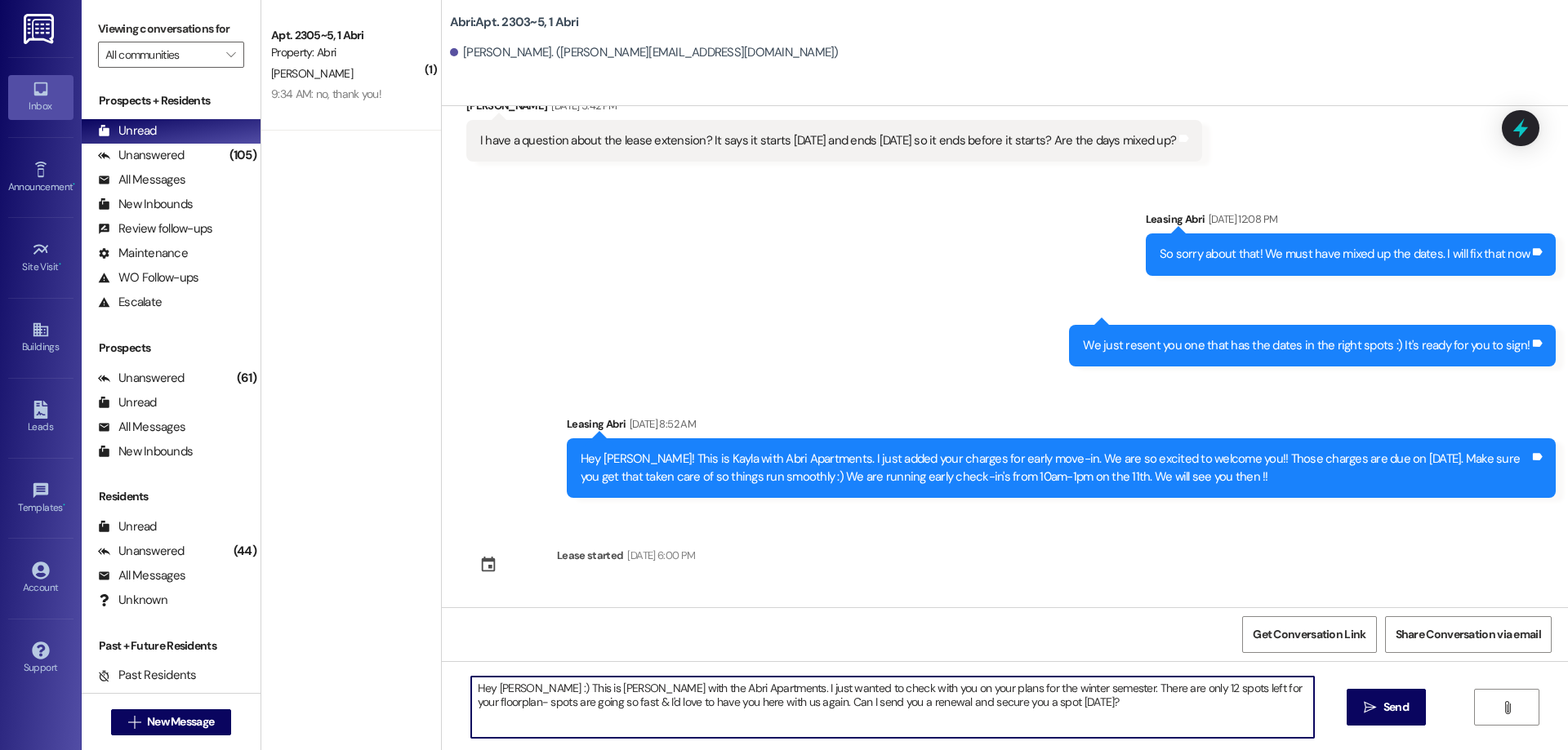
click at [512, 689] on textarea "Hey [PERSON_NAME] :) This is [PERSON_NAME] with the Abri Apartments. I just wan…" at bounding box center [892, 707] width 843 height 61
type textarea "Hey [PERSON_NAME] :) This is [PERSON_NAME] with the Abri Apartments. I just wan…"
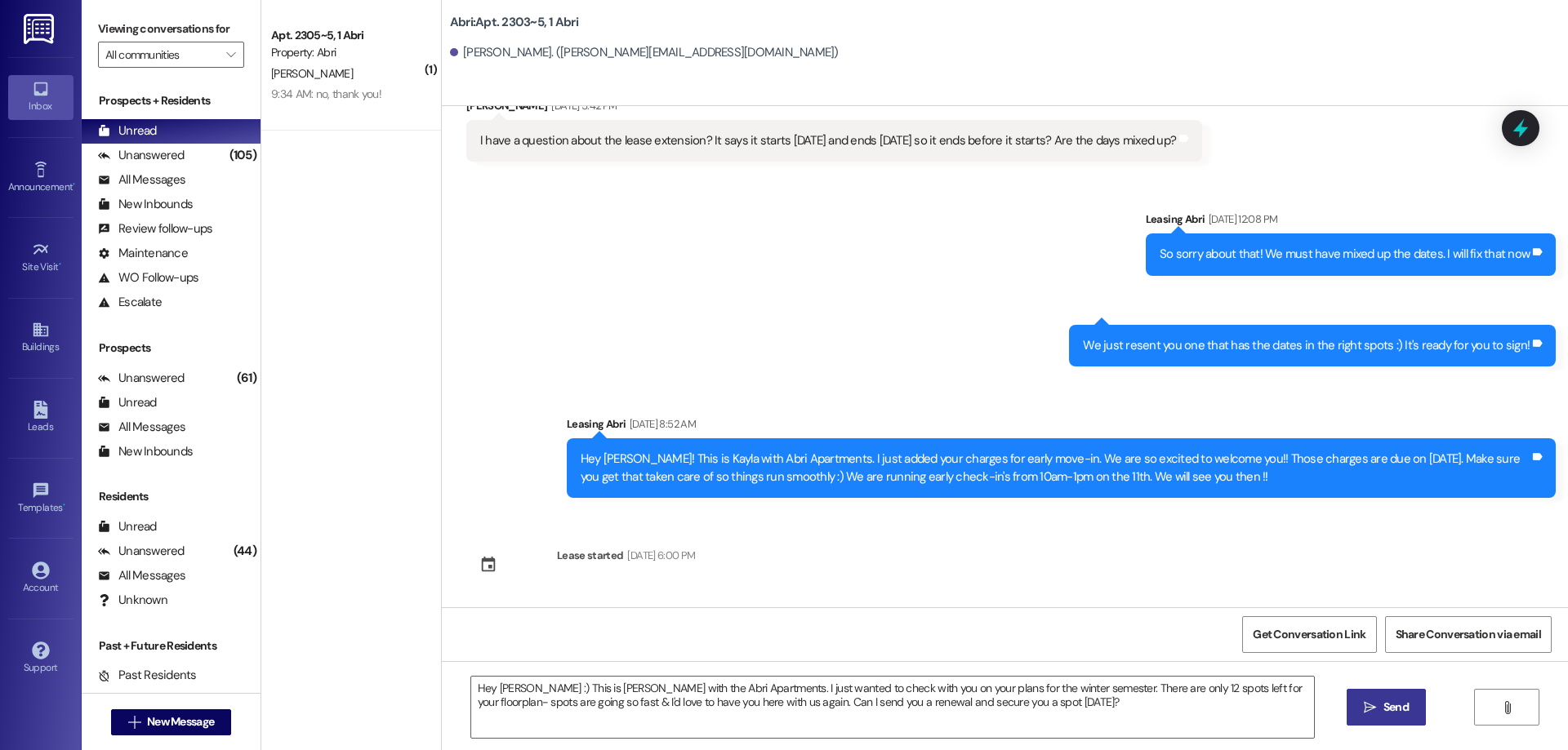
click at [1364, 719] on button " Send" at bounding box center [1386, 707] width 79 height 37
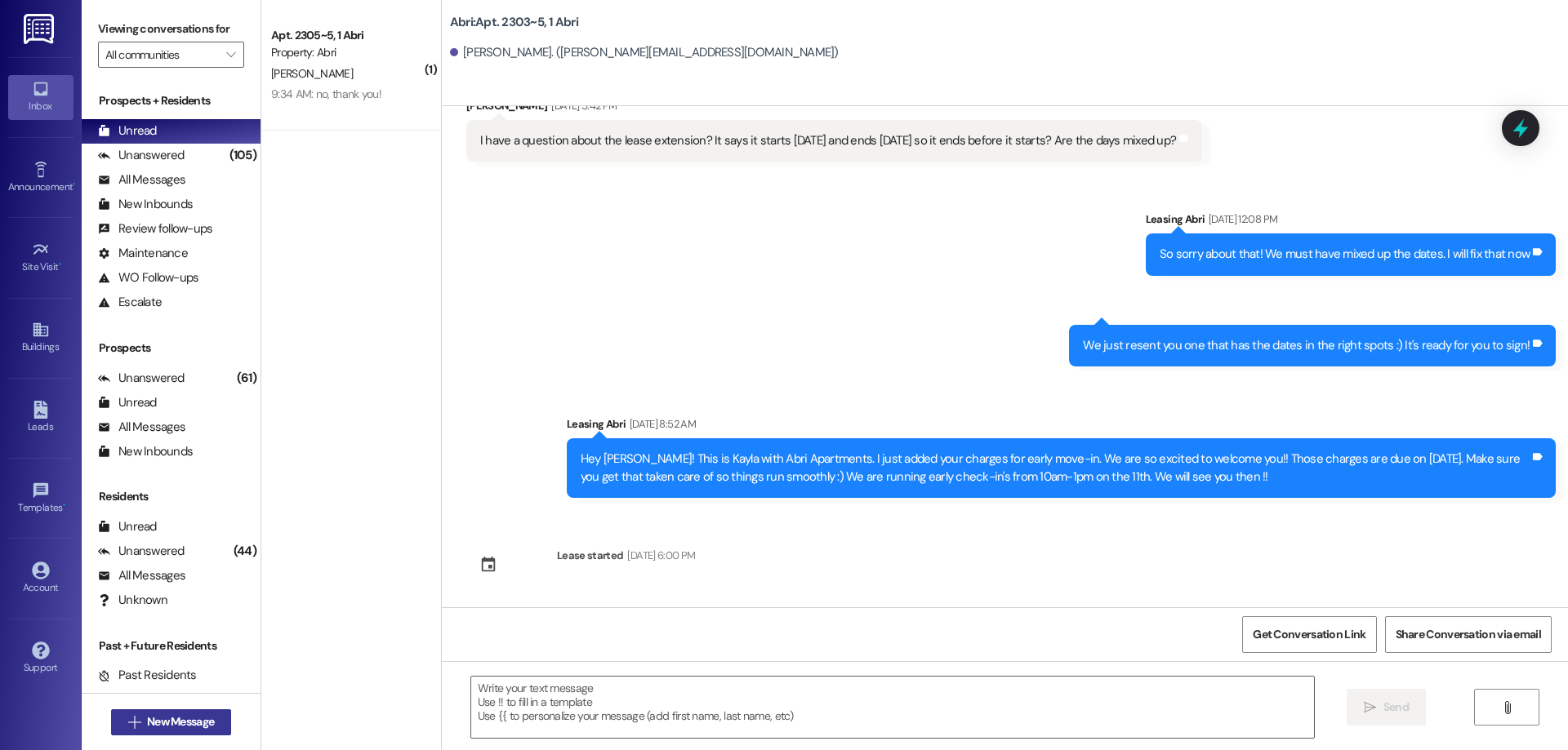
click at [158, 725] on span "New Message" at bounding box center [180, 722] width 67 height 17
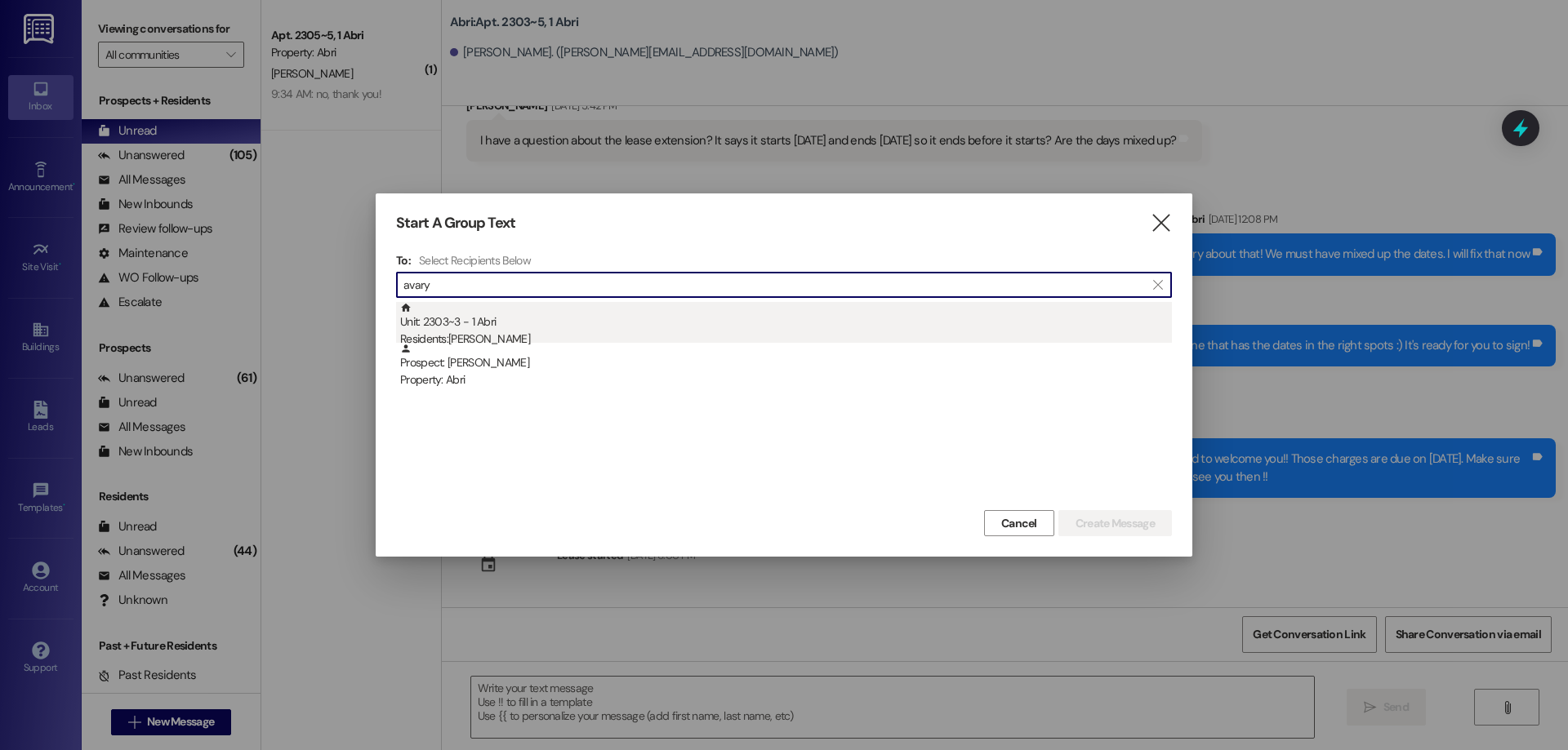
type input "avary"
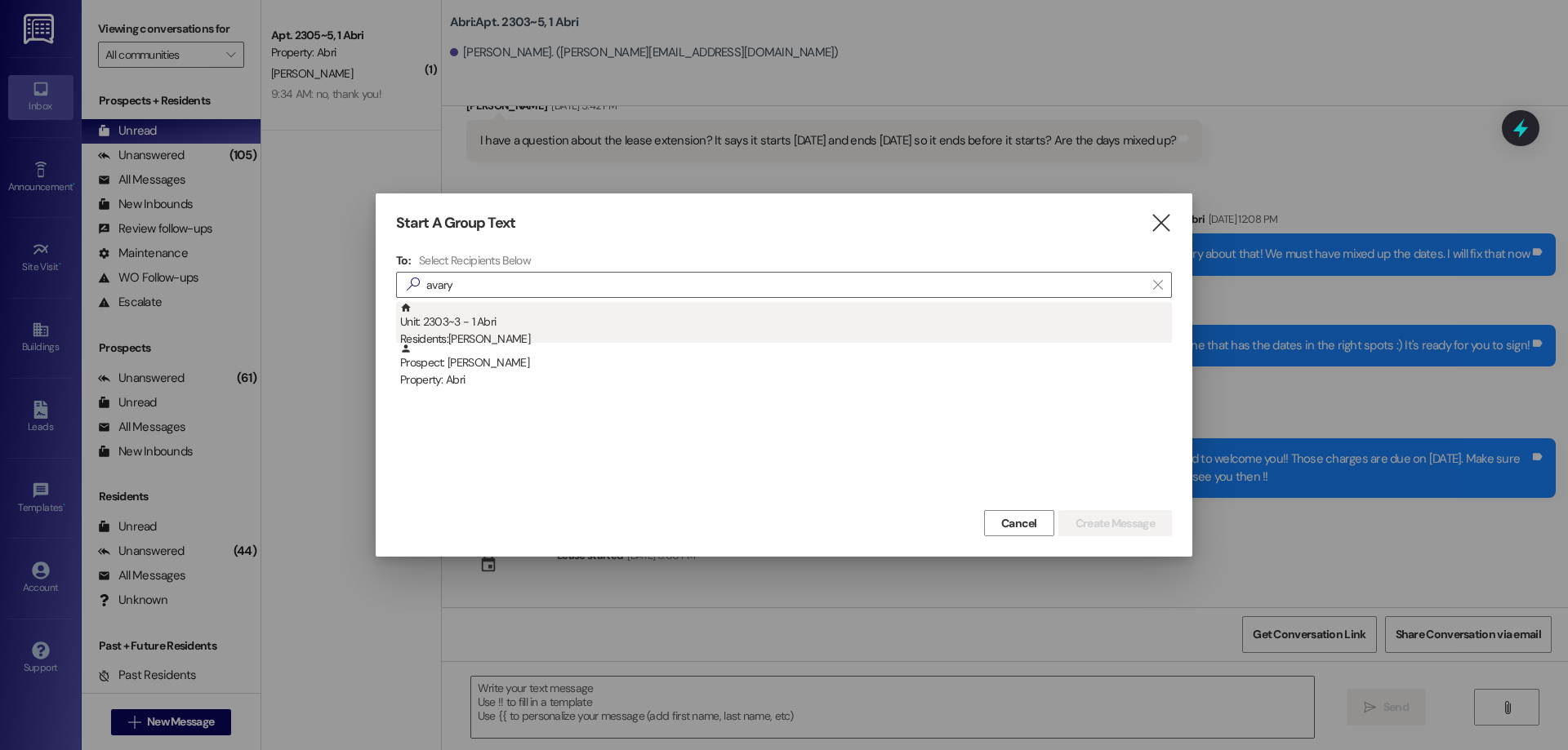
click at [600, 333] on div "Residents: [PERSON_NAME]" at bounding box center [785, 339] width 772 height 17
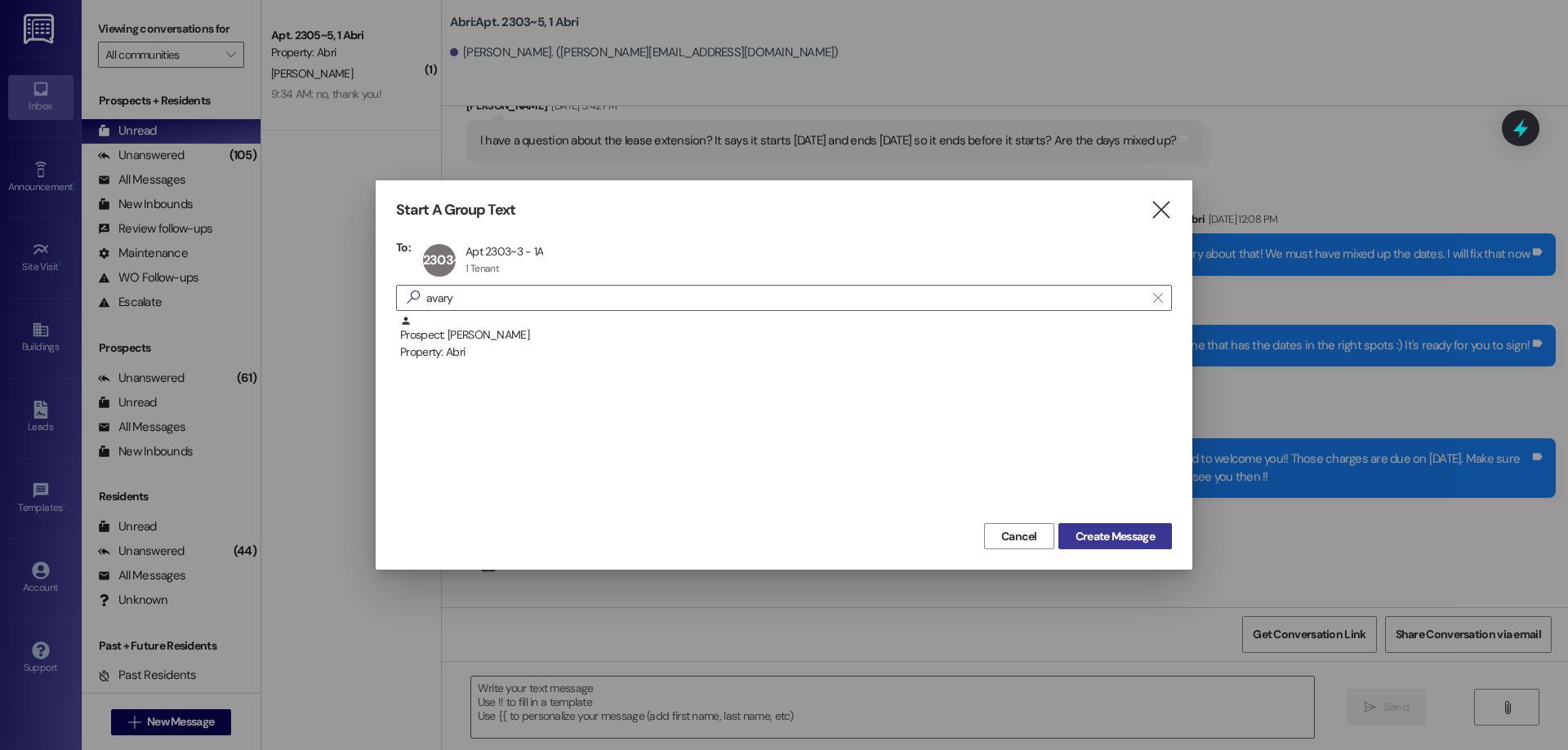
click at [1108, 535] on span "Create Message" at bounding box center [1115, 537] width 79 height 17
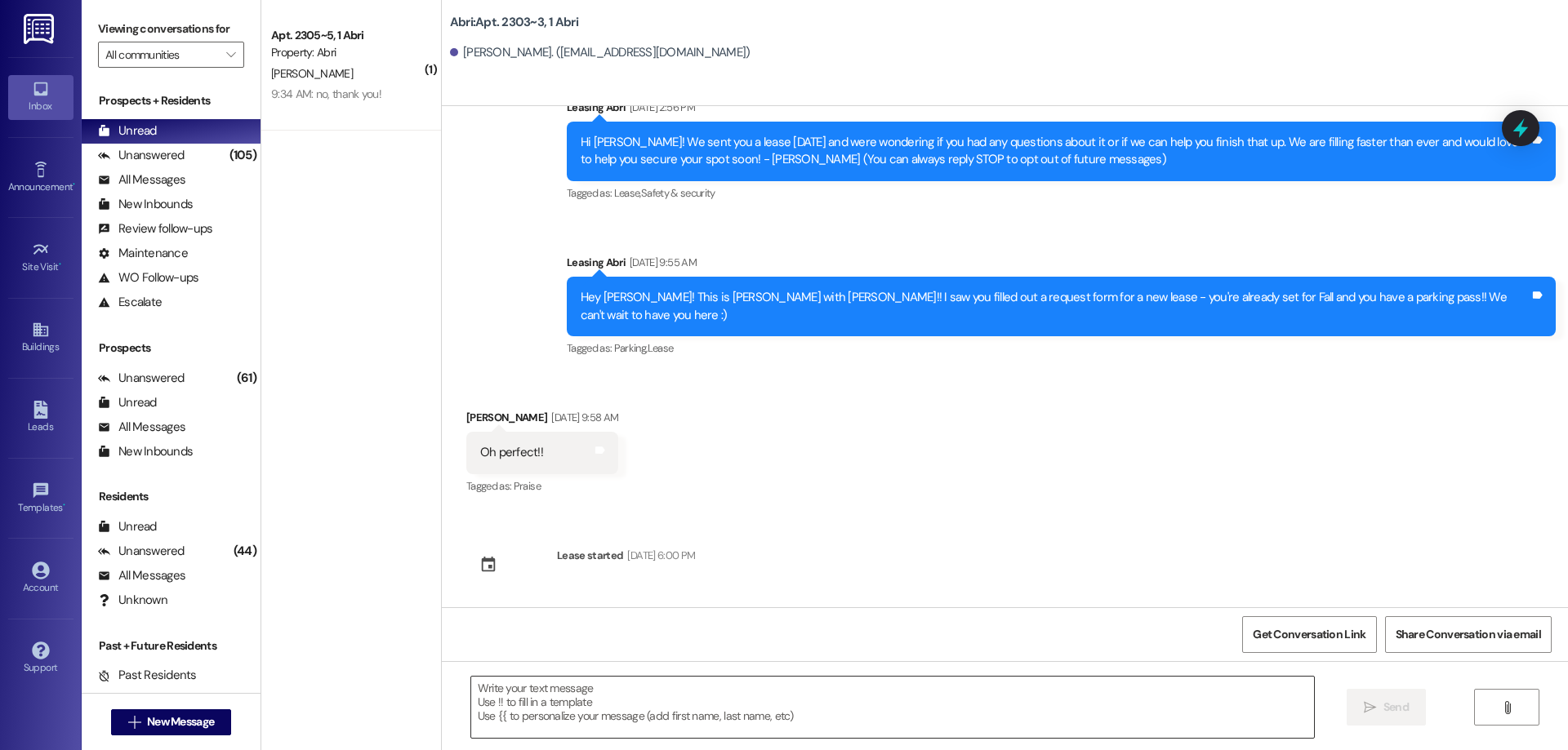
scroll to position [40, 0]
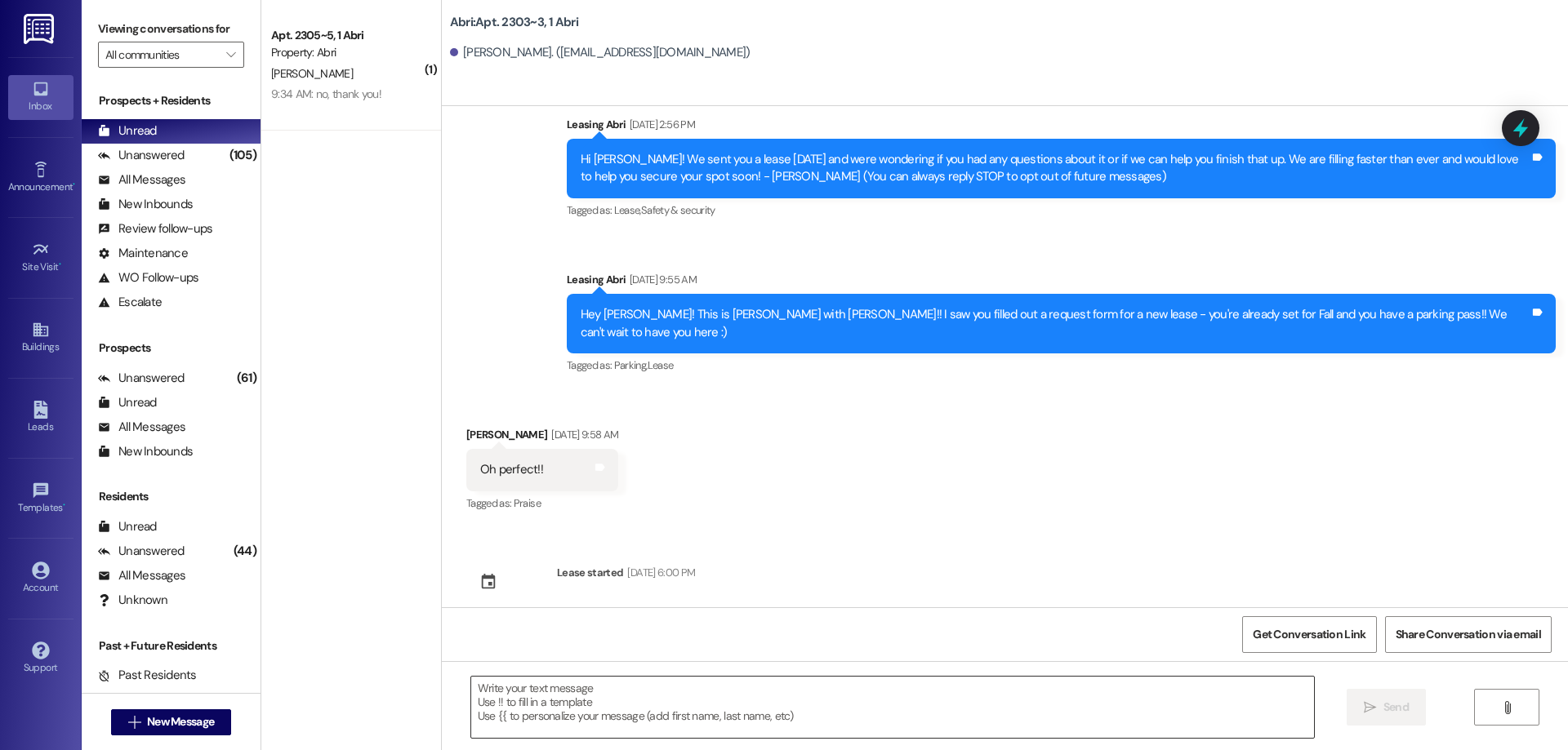
click at [617, 710] on textarea at bounding box center [892, 707] width 843 height 61
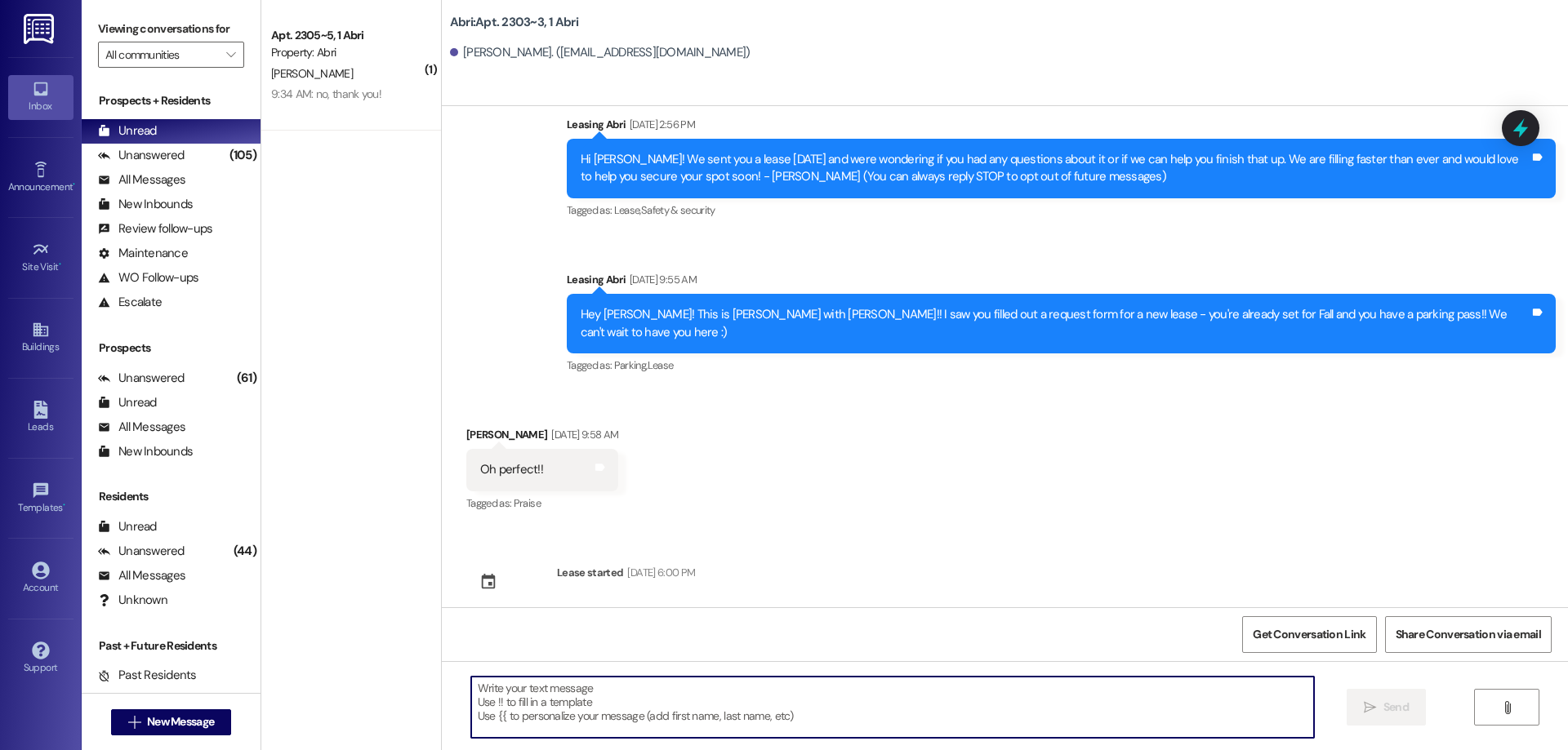
paste textarea "Hey [PERSON_NAME] :) This is [PERSON_NAME] with the Abri Apartments. I just wan…"
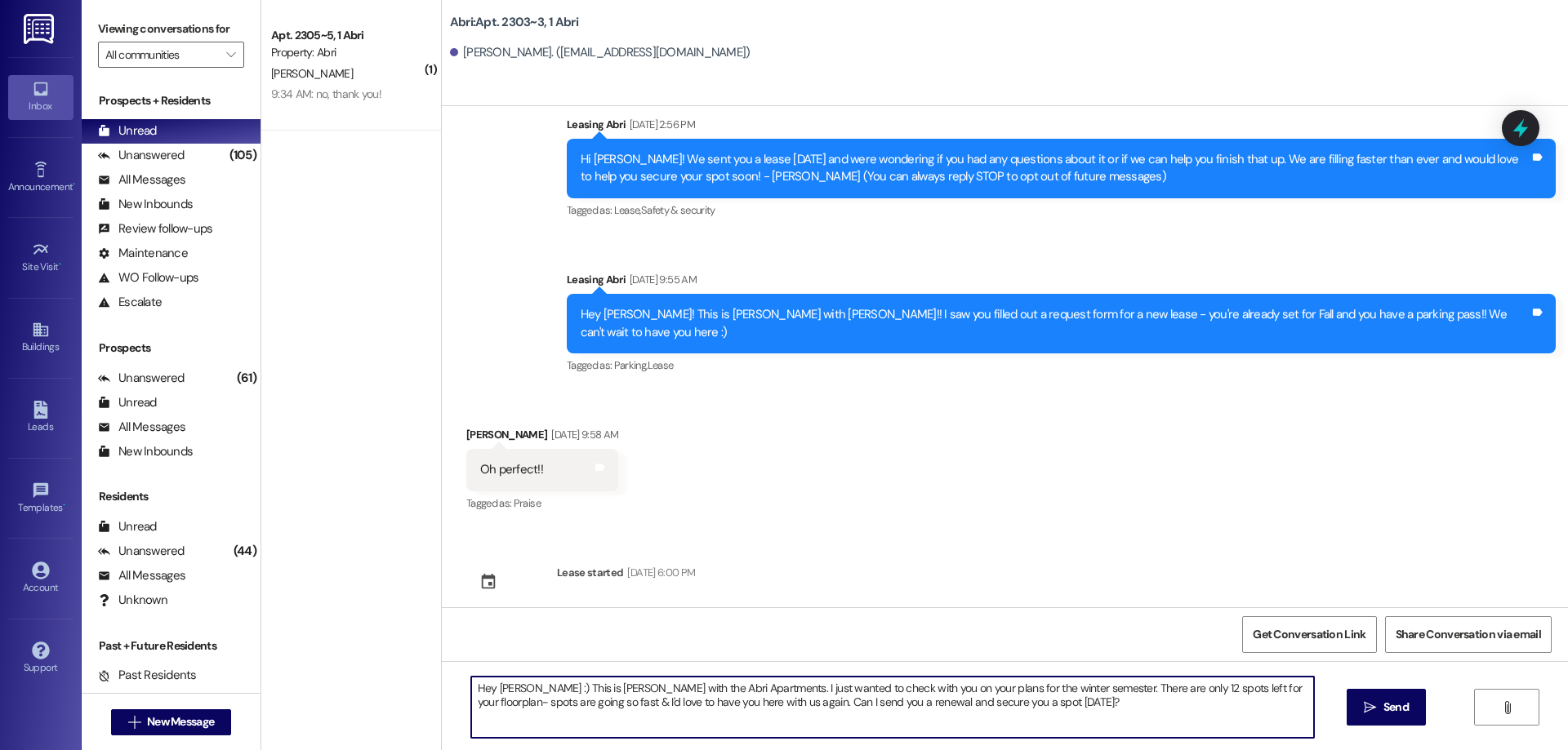
click at [500, 684] on textarea "Hey [PERSON_NAME] :) This is [PERSON_NAME] with the Abri Apartments. I just wan…" at bounding box center [892, 707] width 843 height 61
type textarea "Hey Avary :) This is [PERSON_NAME] with the Abri Apartments. I just wanted to c…"
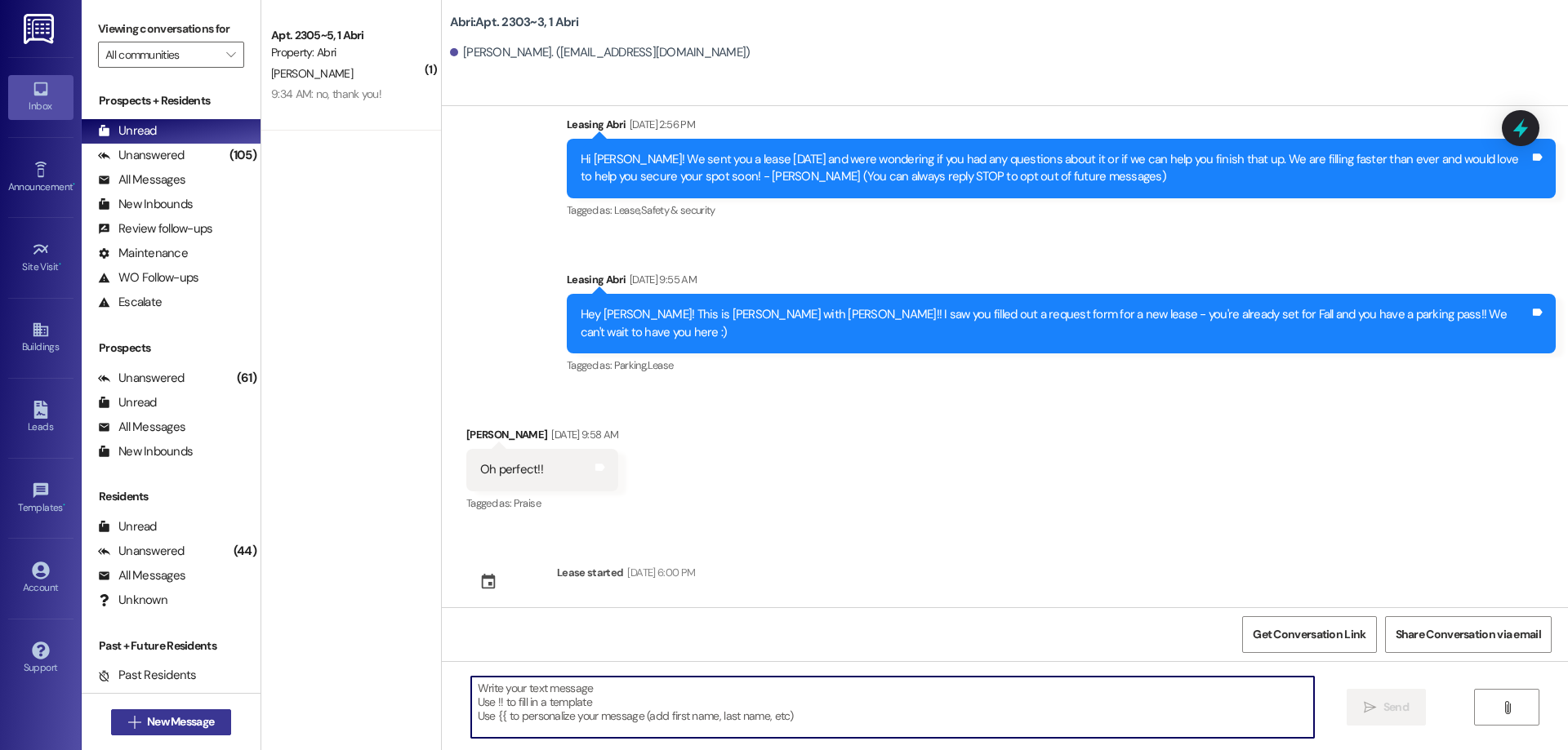
click at [203, 722] on span "New Message" at bounding box center [180, 722] width 67 height 17
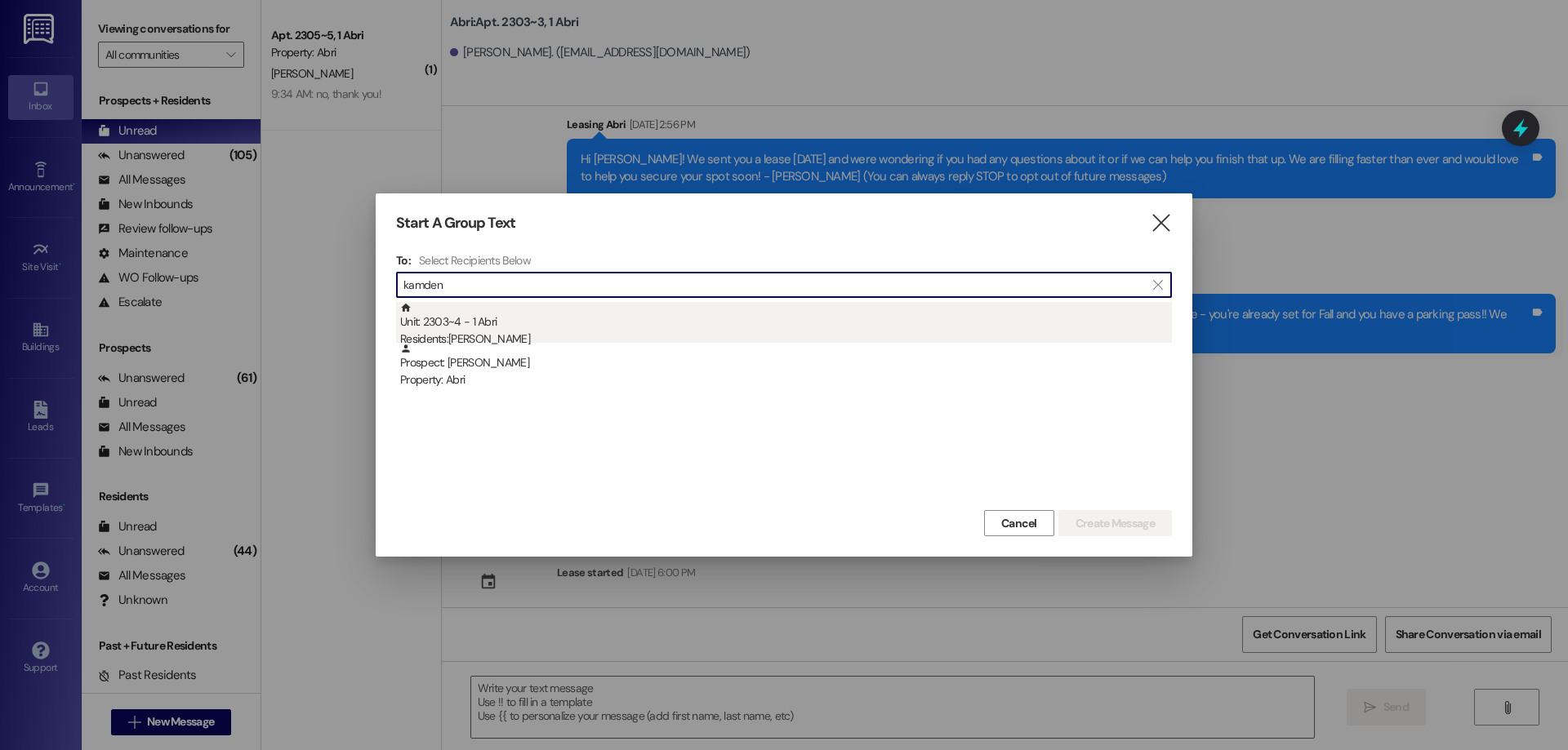
type input "kamden"
click at [499, 340] on div "Residents: [PERSON_NAME]" at bounding box center [785, 339] width 772 height 17
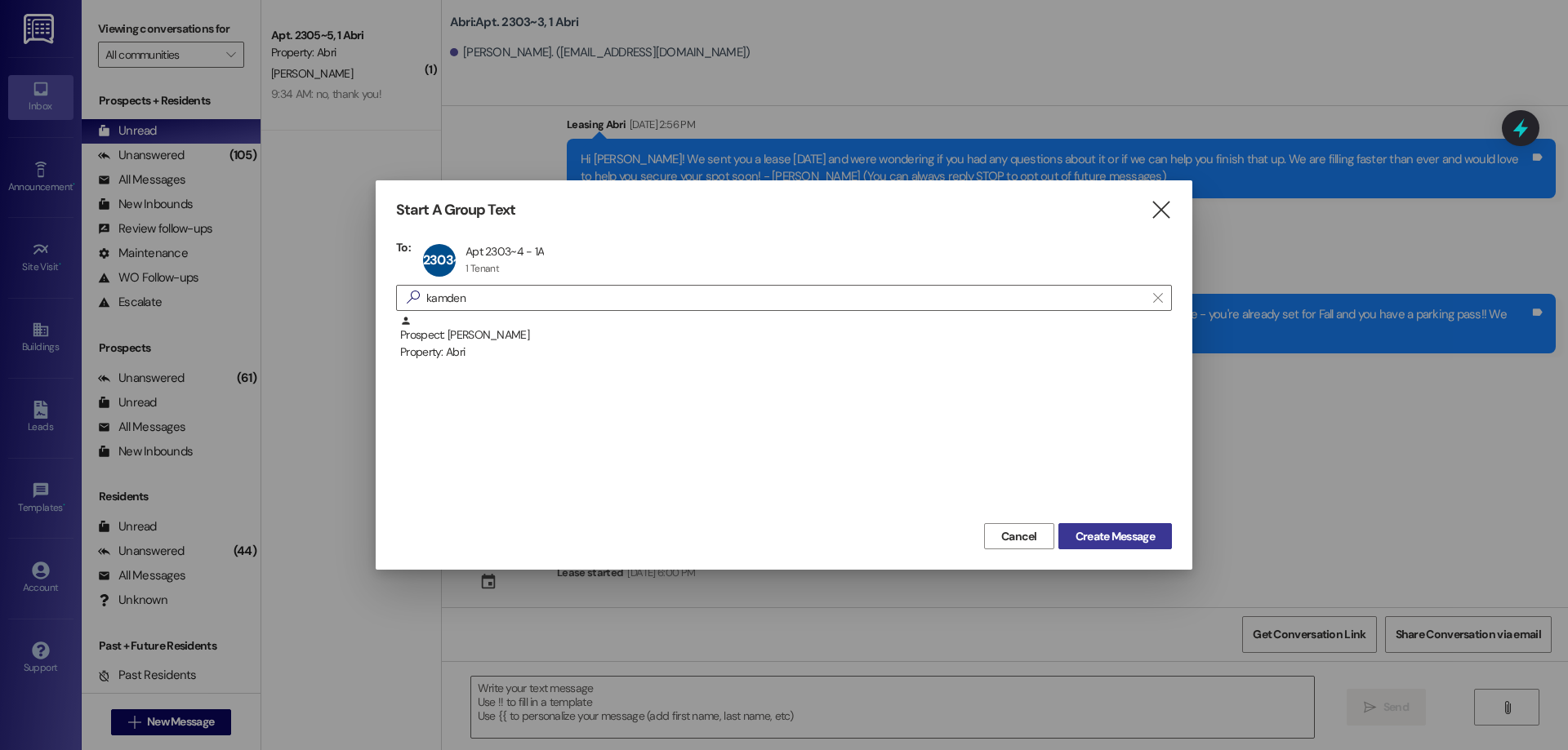
click at [1144, 534] on span "Create Message" at bounding box center [1115, 537] width 79 height 17
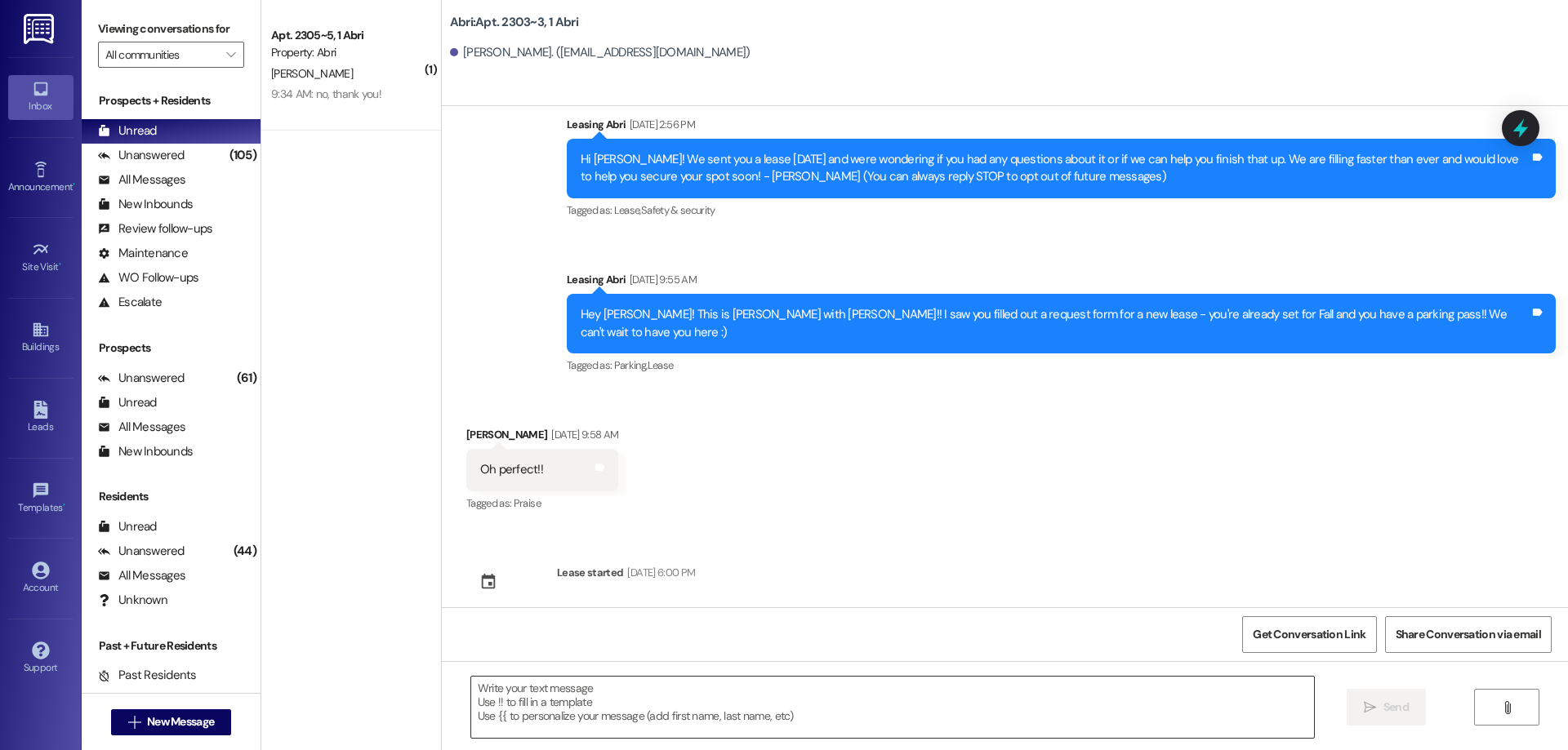
scroll to position [660, 0]
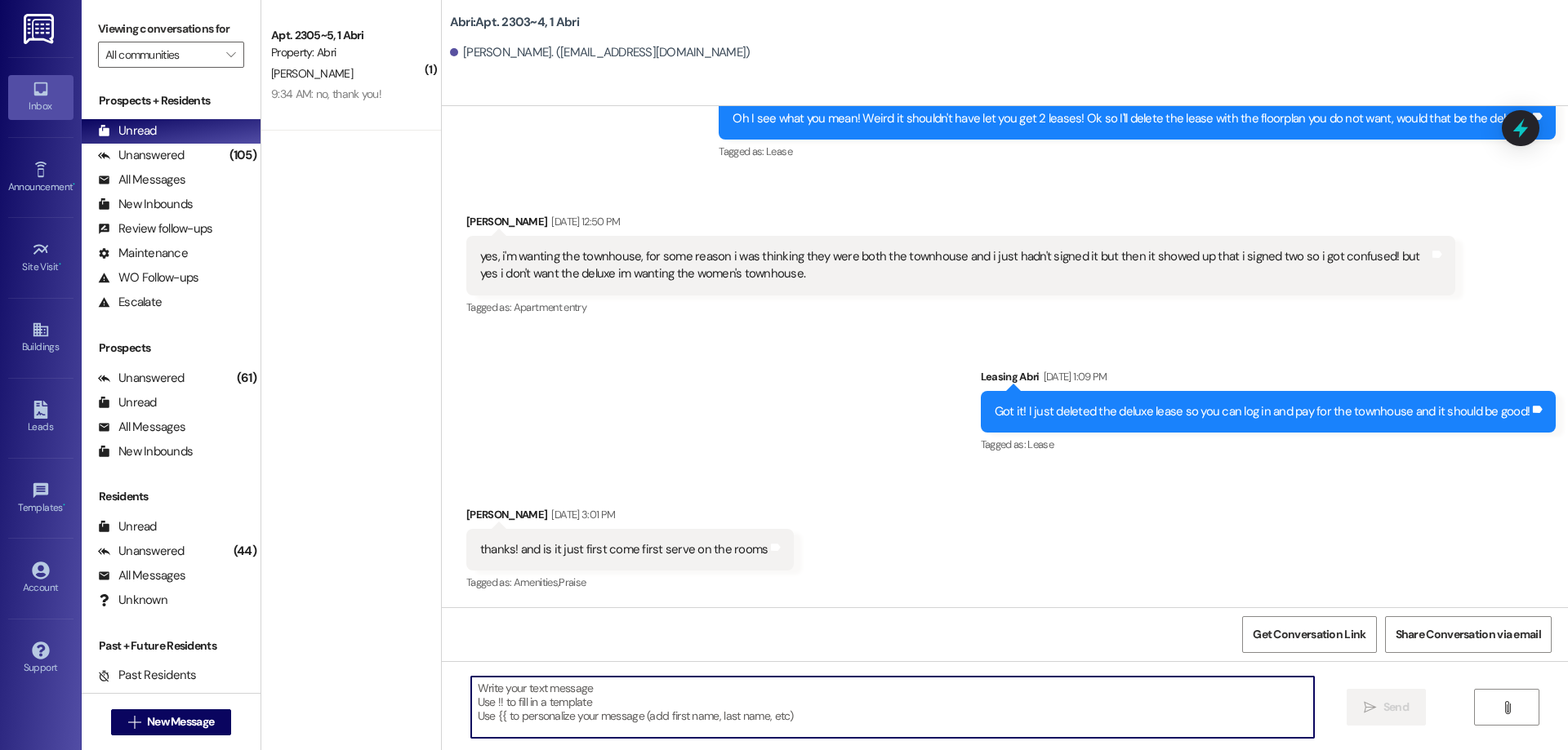
click at [608, 699] on textarea at bounding box center [892, 707] width 843 height 61
paste textarea "Hey [PERSON_NAME] :) This is [PERSON_NAME] with the Abri Apartments. I just wan…"
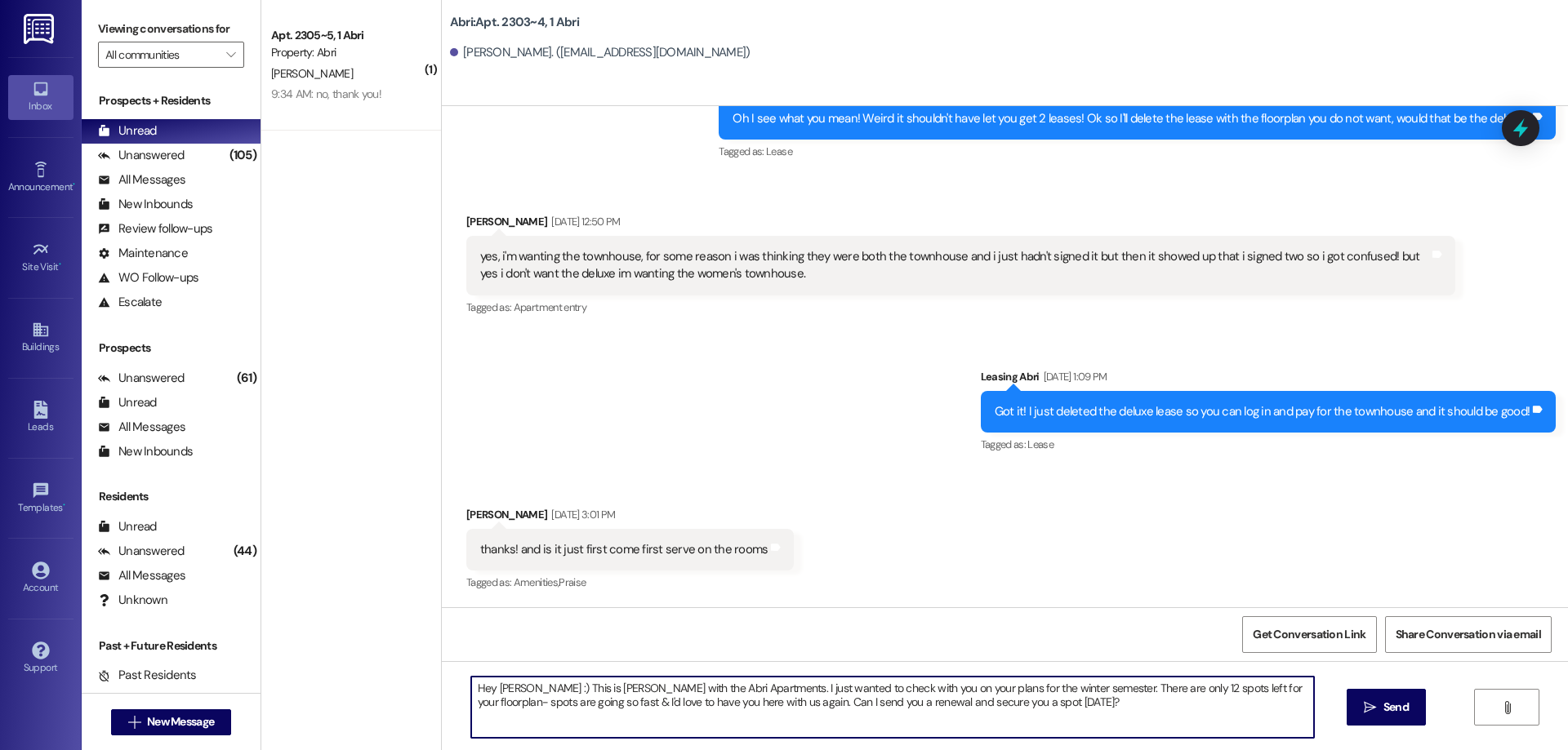
click at [498, 684] on textarea "Hey [PERSON_NAME] :) This is [PERSON_NAME] with the Abri Apartments. I just wan…" at bounding box center [892, 707] width 843 height 61
click at [498, 683] on textarea "Hey [PERSON_NAME] :) This is [PERSON_NAME] with the Abri Apartments. I just wan…" at bounding box center [892, 707] width 843 height 61
type textarea "Hey Kamden :) This is [PERSON_NAME] with the Abri Apartments. I just wanted to …"
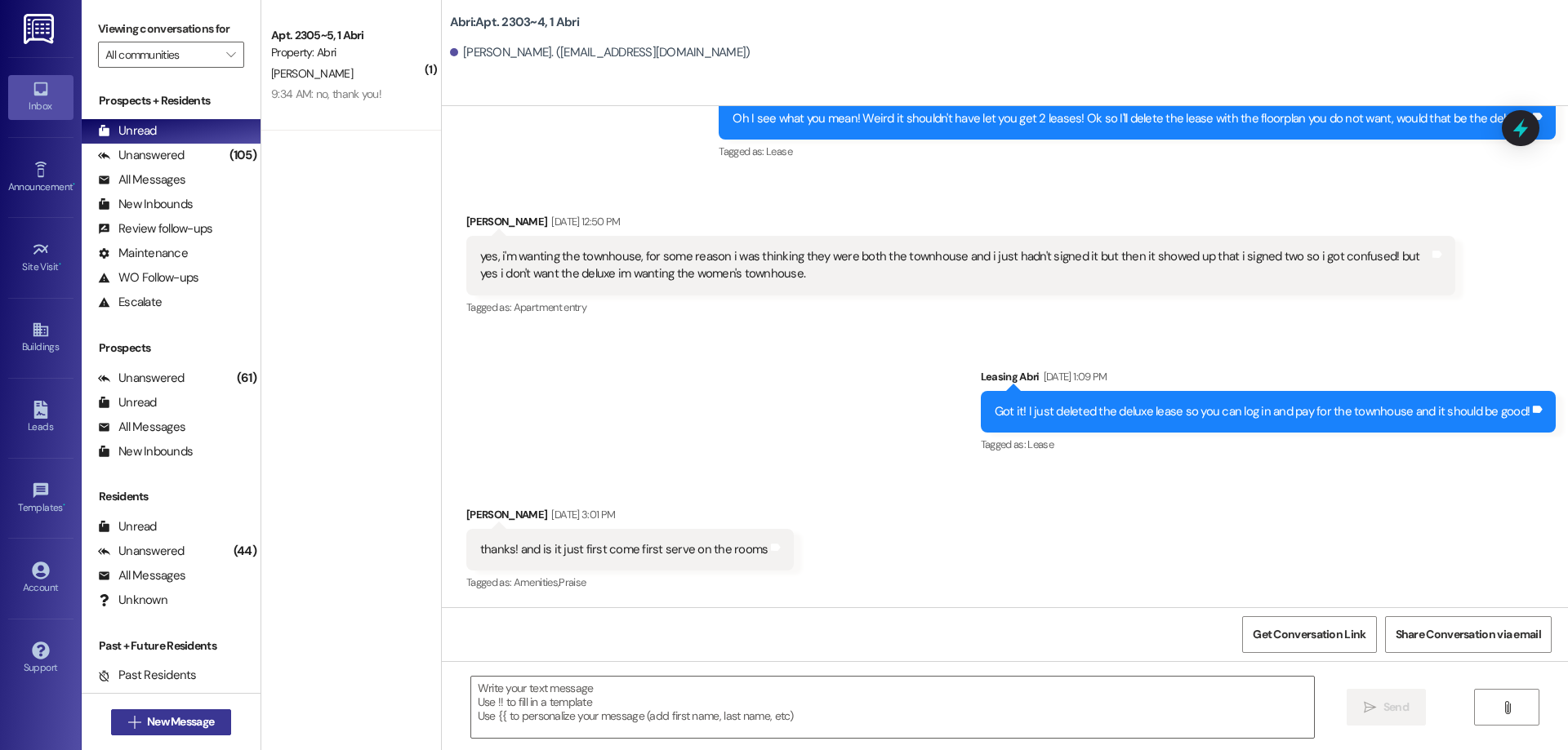
click at [167, 729] on span "New Message" at bounding box center [180, 722] width 67 height 17
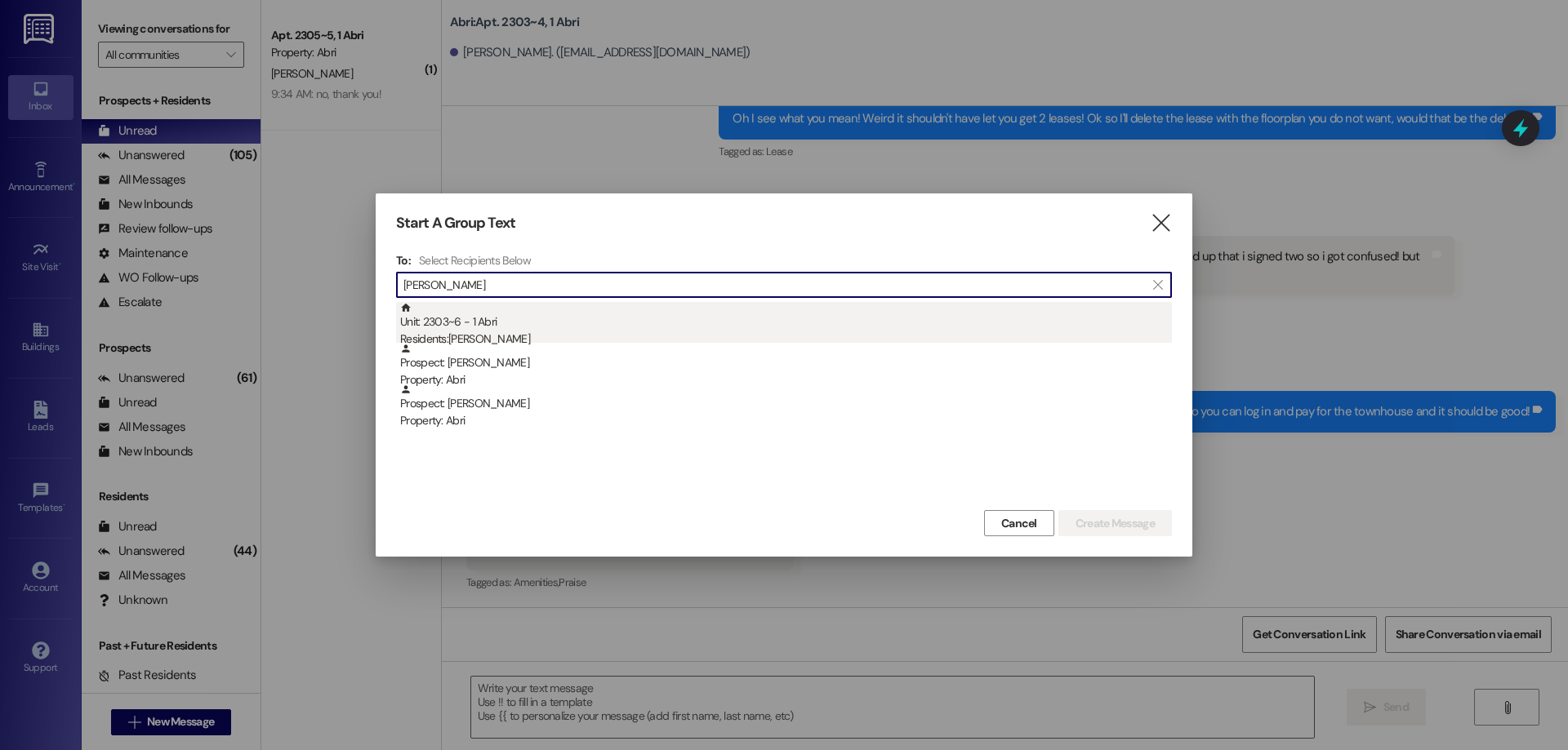
type input "[PERSON_NAME]"
click at [656, 314] on div "Unit: 2303~6 - 1 [DEMOGRAPHIC_DATA] Residents: [PERSON_NAME]" at bounding box center [785, 325] width 772 height 47
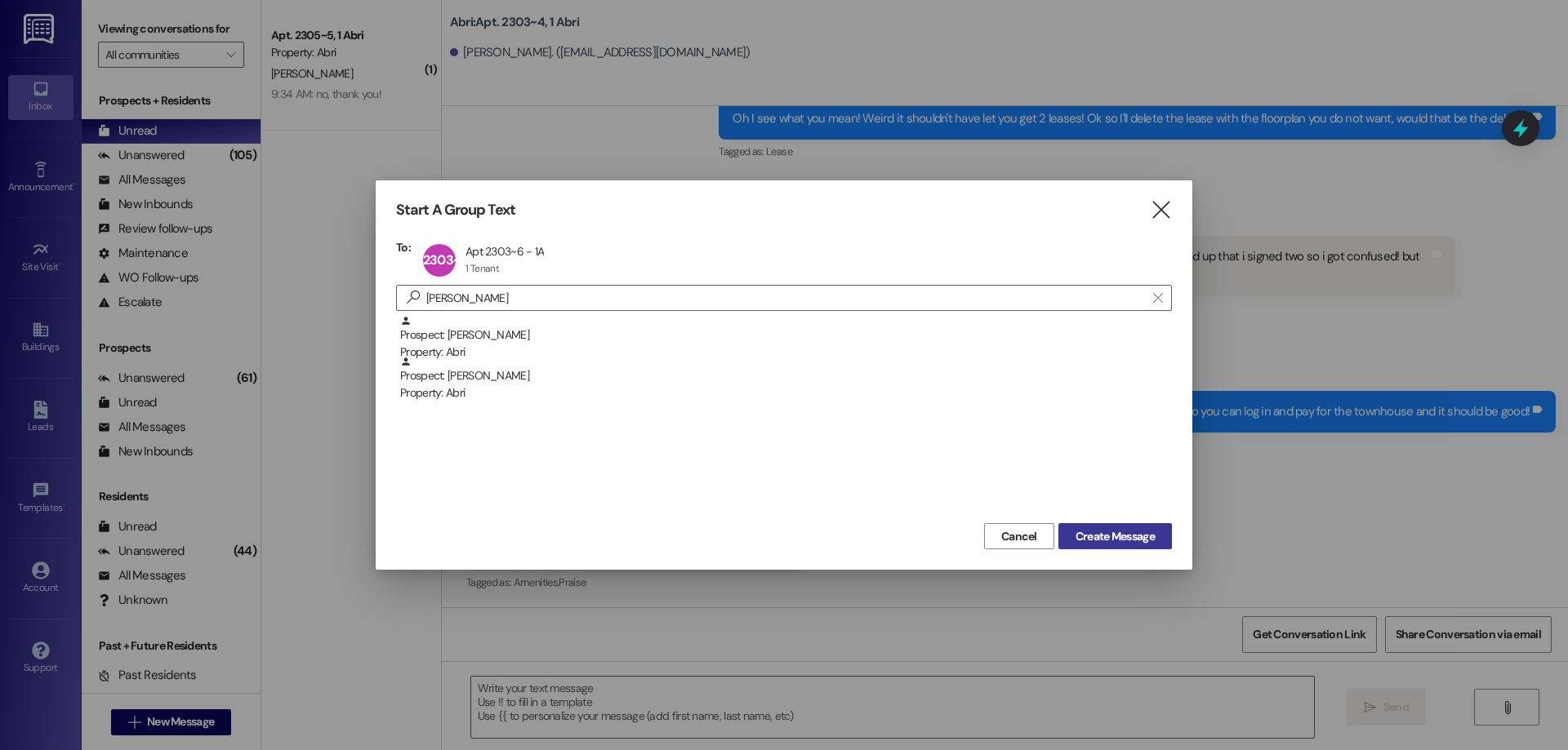
click at [1087, 537] on span "Create Message" at bounding box center [1115, 537] width 79 height 17
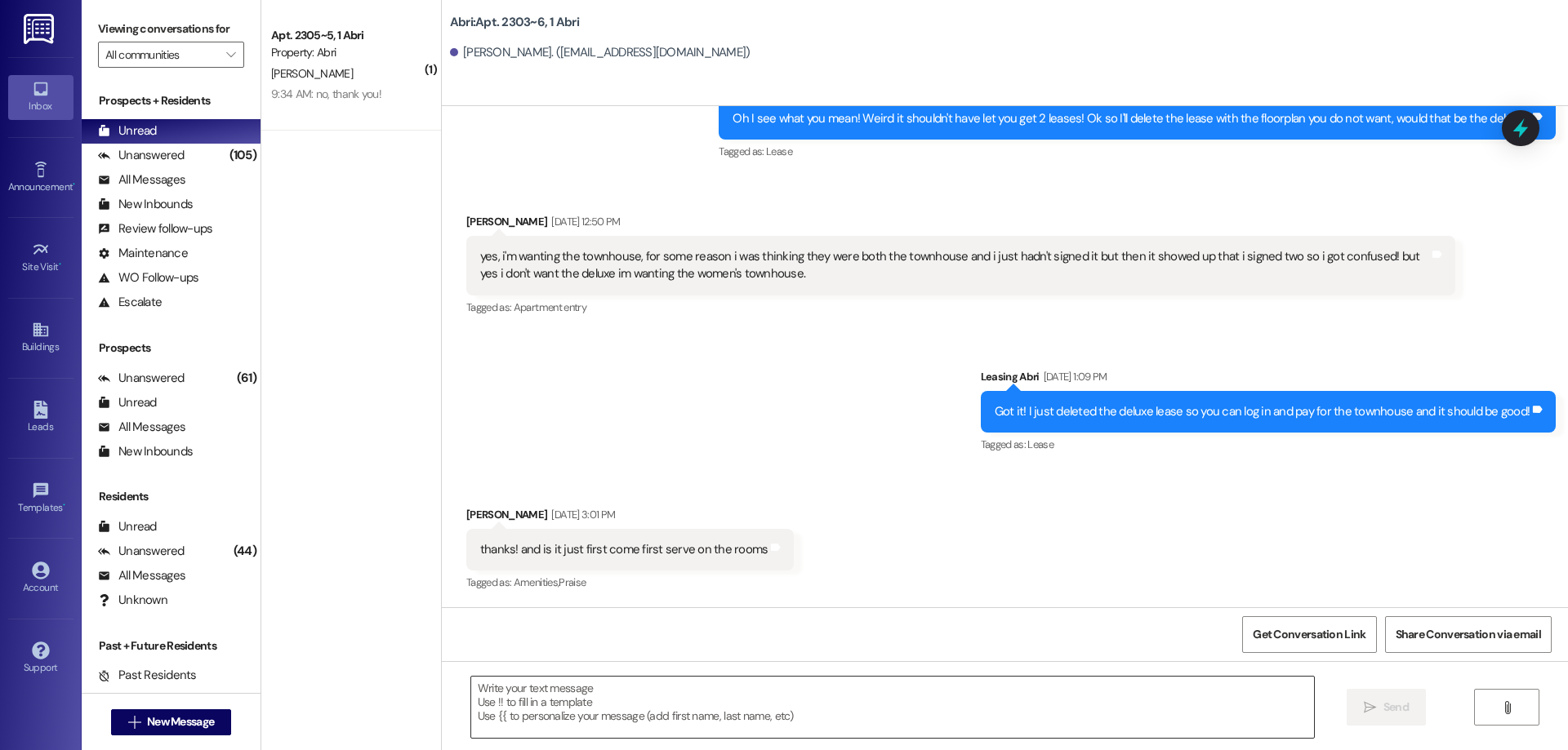
scroll to position [0, 0]
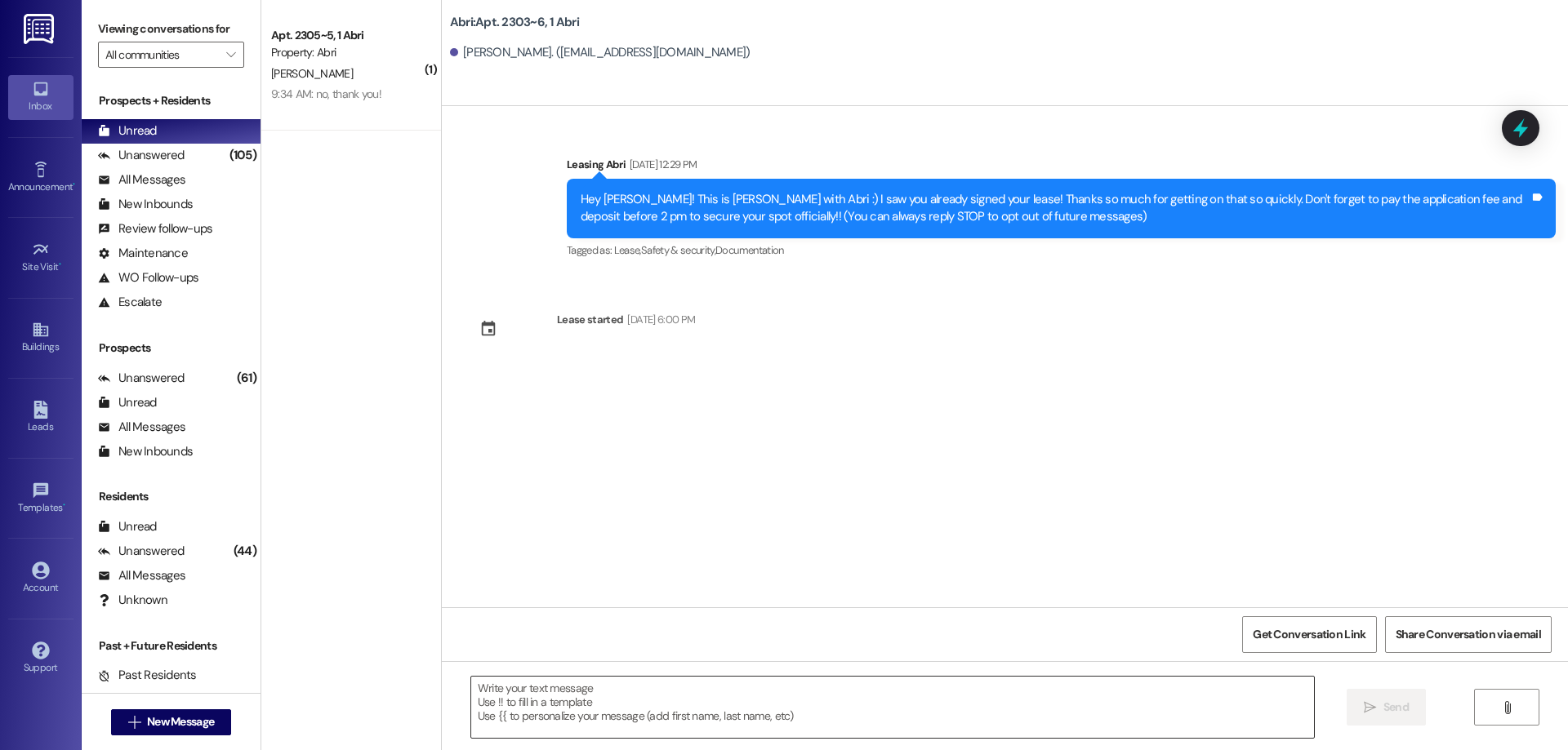
click at [556, 715] on textarea at bounding box center [892, 707] width 843 height 61
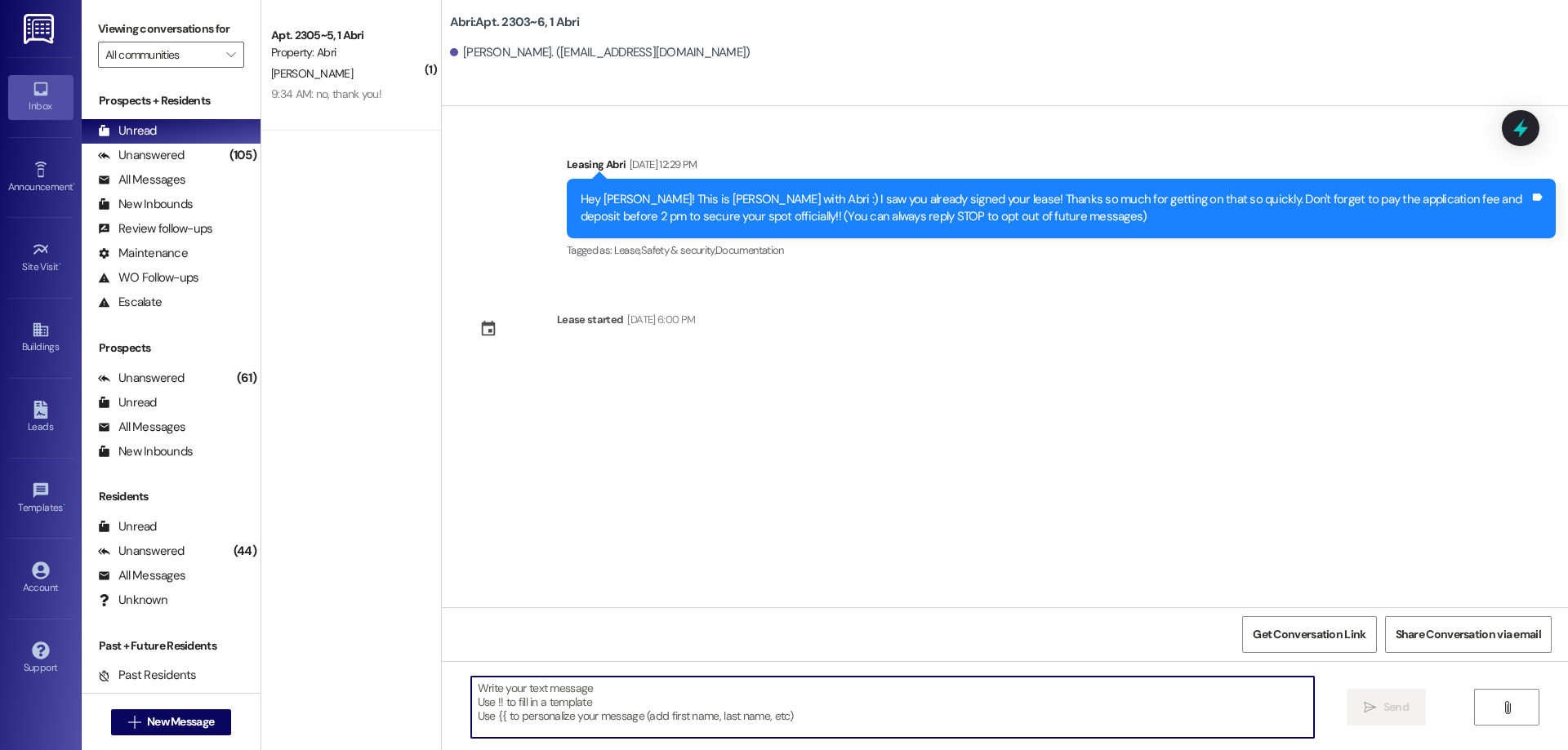
paste textarea "Hey [PERSON_NAME] :) This is [PERSON_NAME] with the Abri Apartments. I just wan…"
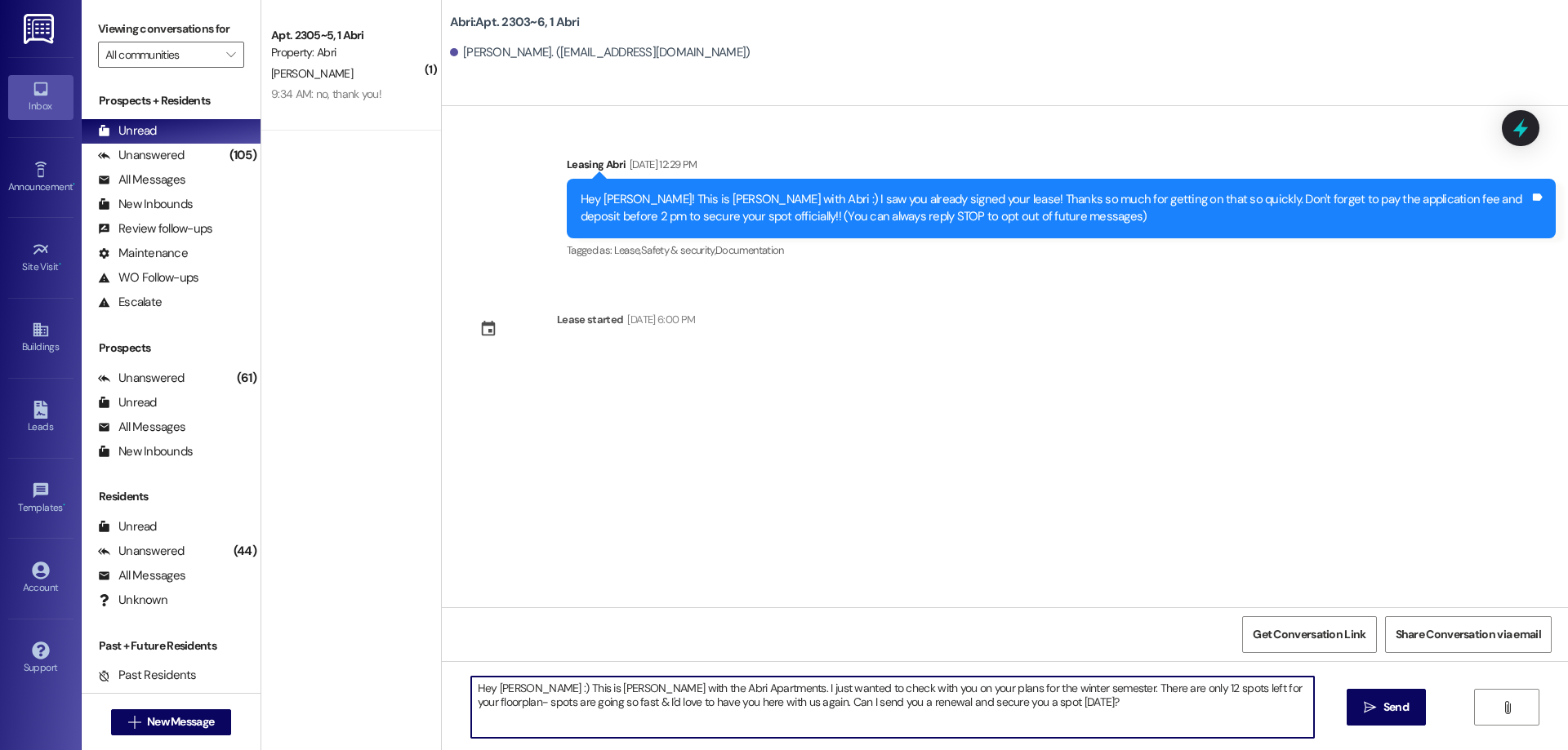
click at [492, 689] on textarea "Hey [PERSON_NAME] :) This is [PERSON_NAME] with the Abri Apartments. I just wan…" at bounding box center [892, 707] width 843 height 61
type textarea "Hey [PERSON_NAME] :) This is [PERSON_NAME] with the Abri Apartments. I just wan…"
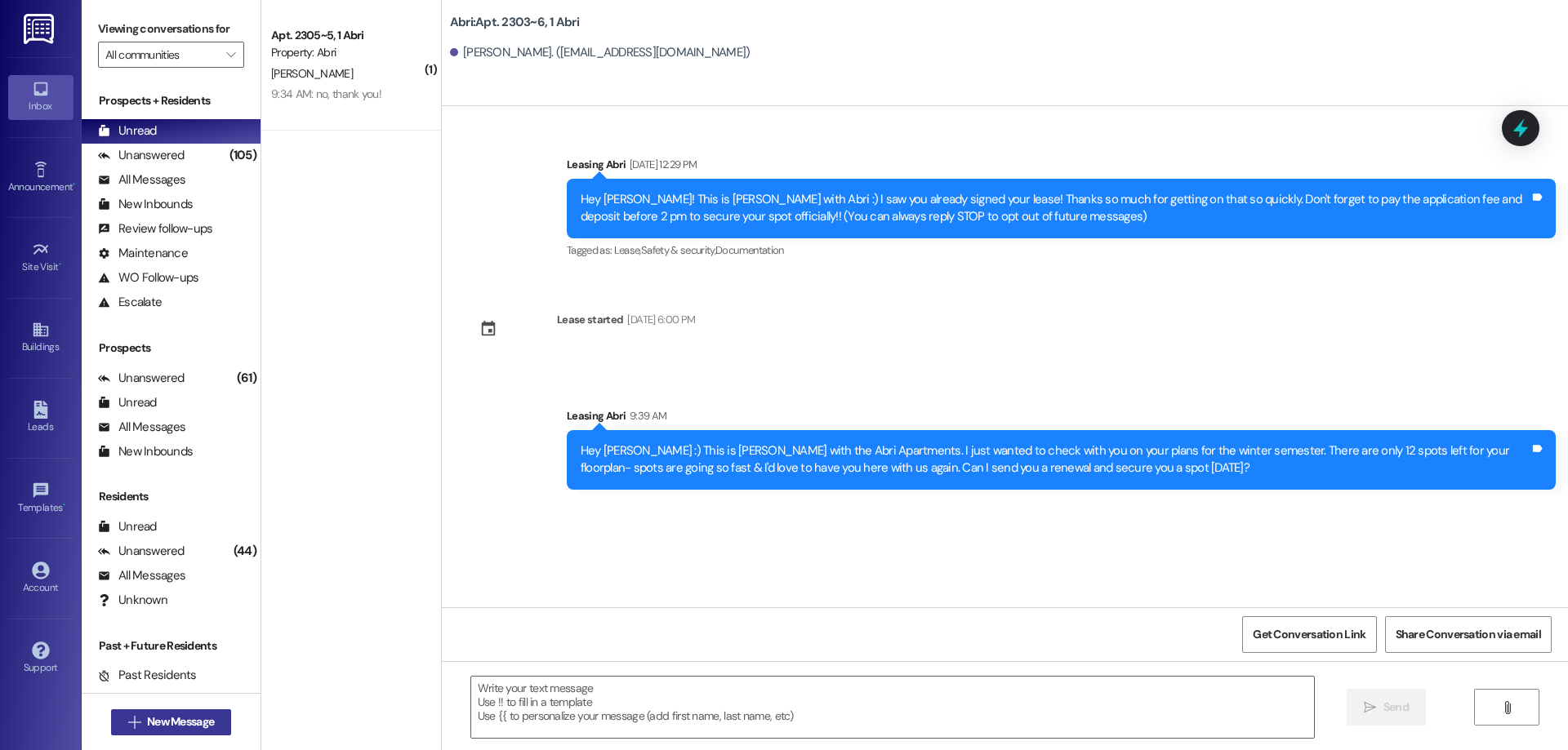
click at [182, 721] on span "New Message" at bounding box center [180, 722] width 67 height 17
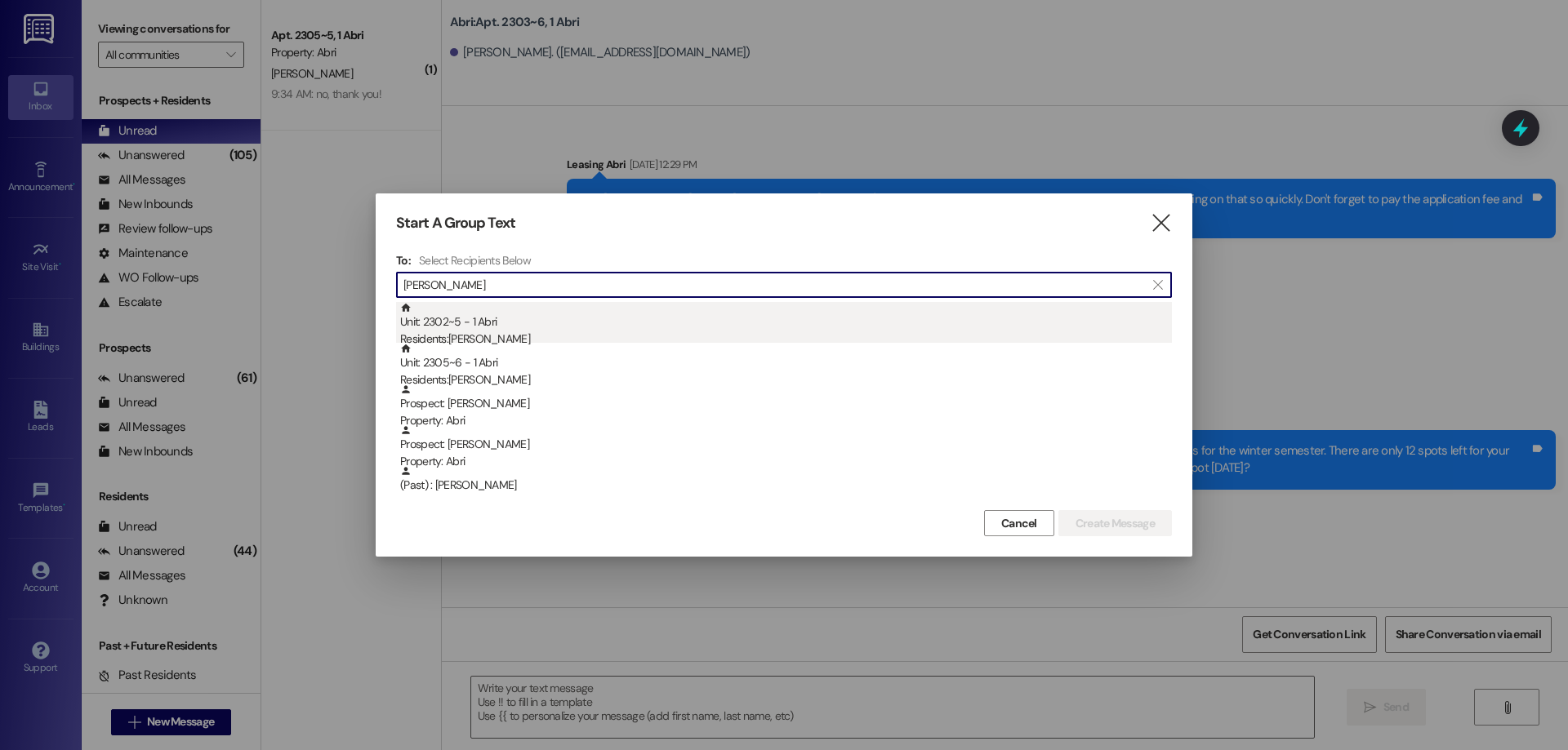
type input "[PERSON_NAME]"
click at [639, 324] on div "Unit: 2302~5 - 1 Abri Residents: [PERSON_NAME]" at bounding box center [785, 325] width 772 height 47
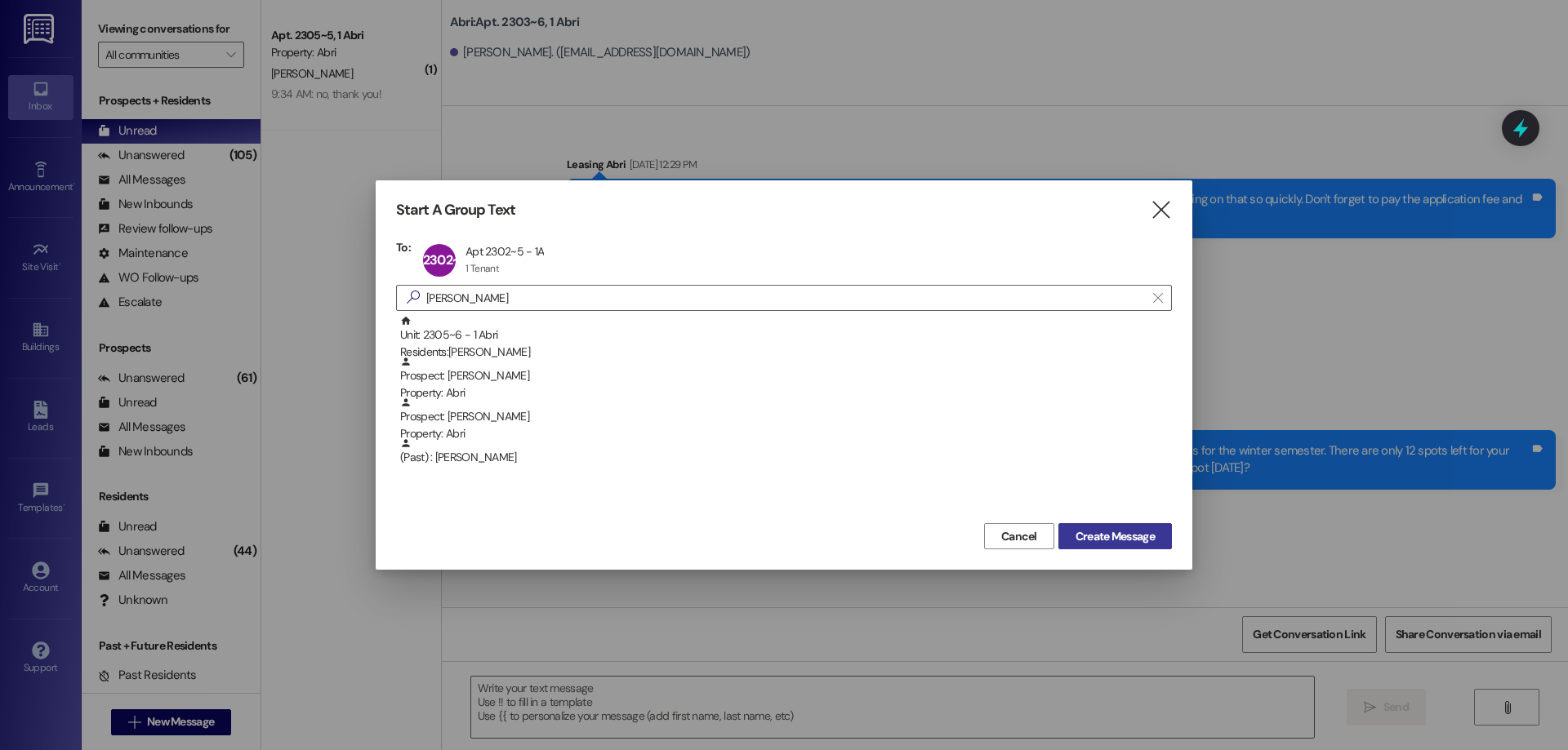
click at [1104, 535] on span "Create Message" at bounding box center [1115, 537] width 79 height 17
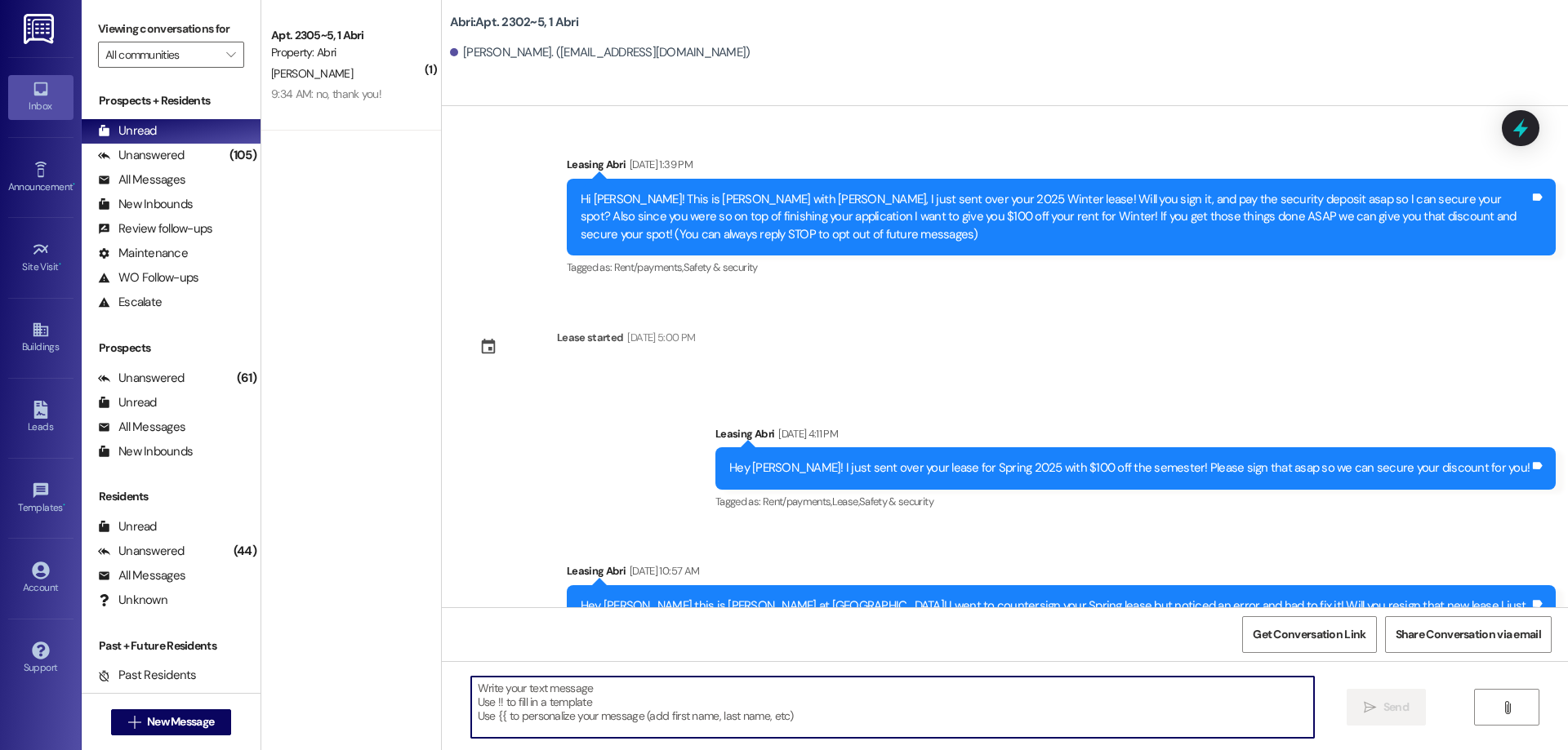
click at [615, 708] on textarea at bounding box center [892, 707] width 843 height 61
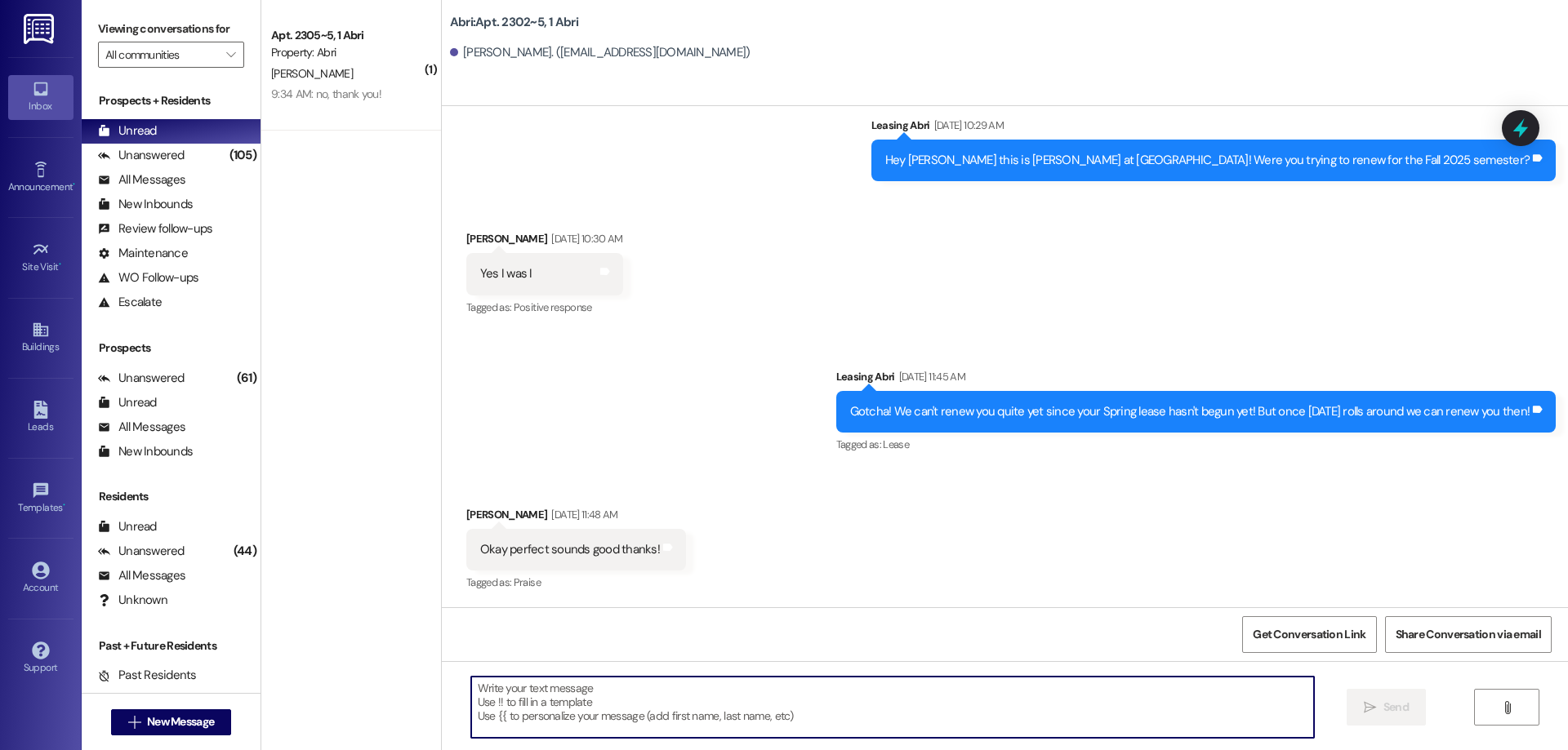
paste textarea "Hey [PERSON_NAME] :) This is [PERSON_NAME] with the Abri Apartments. I just wan…"
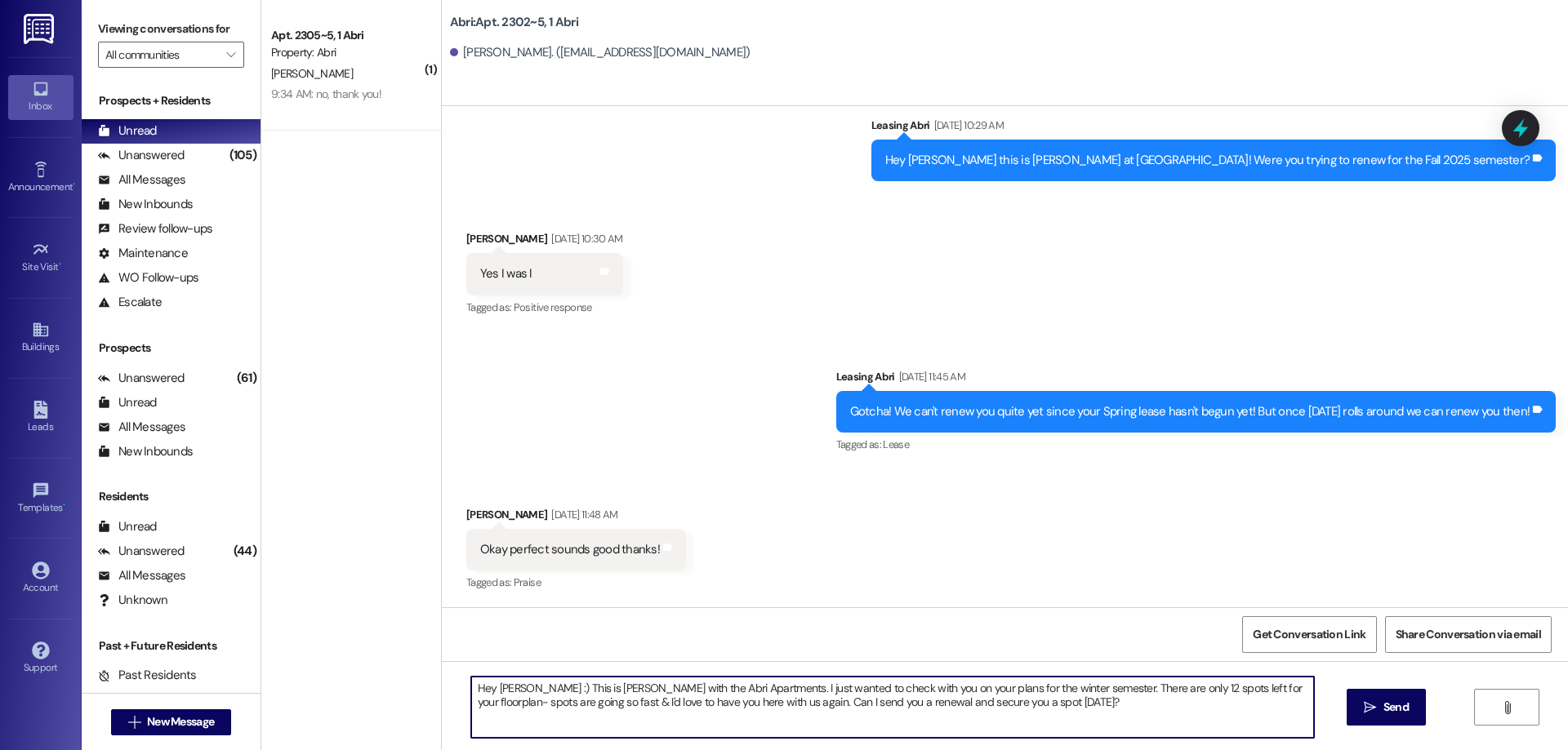
click at [498, 685] on textarea "Hey [PERSON_NAME] :) This is [PERSON_NAME] with the Abri Apartments. I just wan…" at bounding box center [892, 707] width 843 height 61
type textarea "Hey [PERSON_NAME] :) This is [PERSON_NAME] with the Abri Apartments. I just wan…"
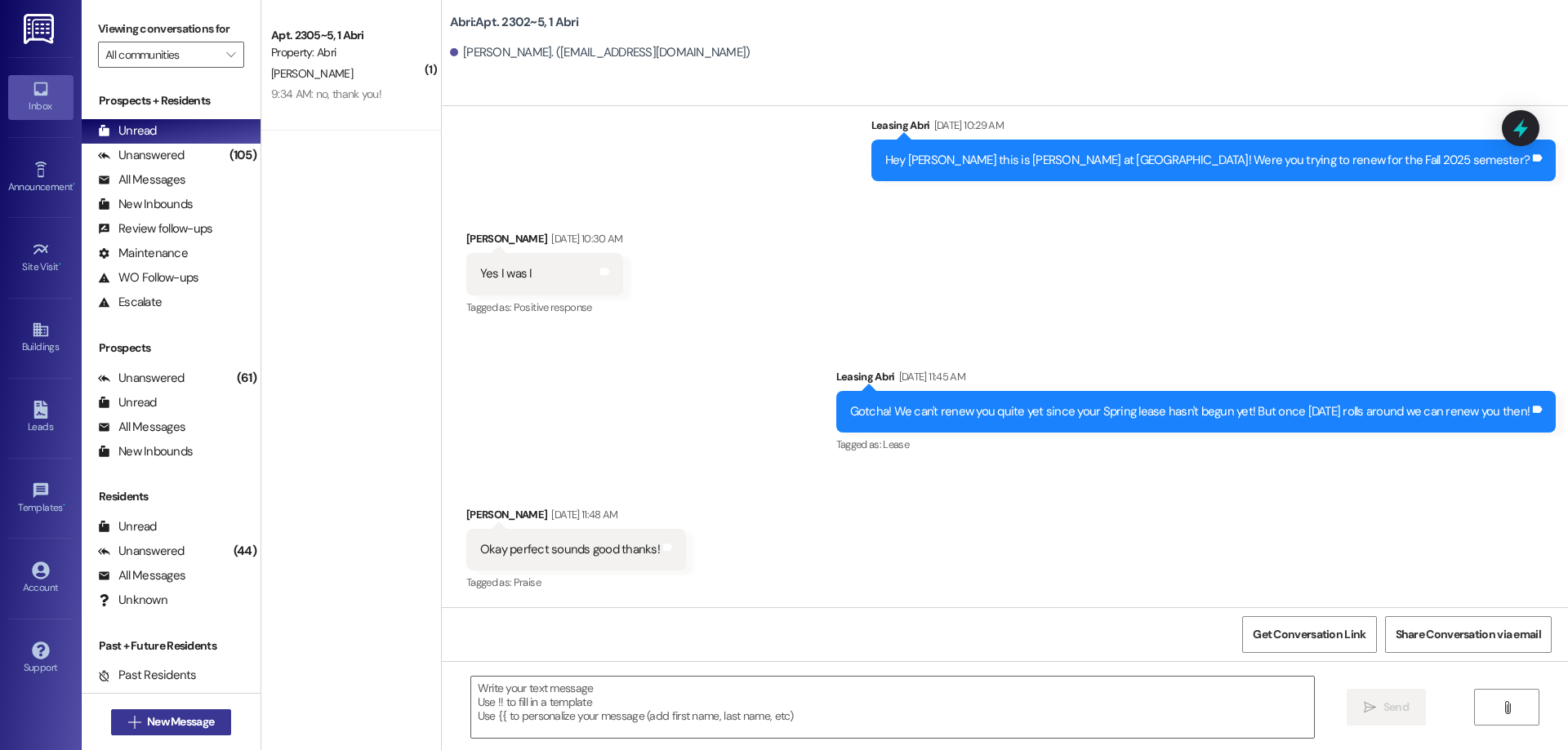
click at [211, 721] on span "New Message" at bounding box center [180, 722] width 73 height 17
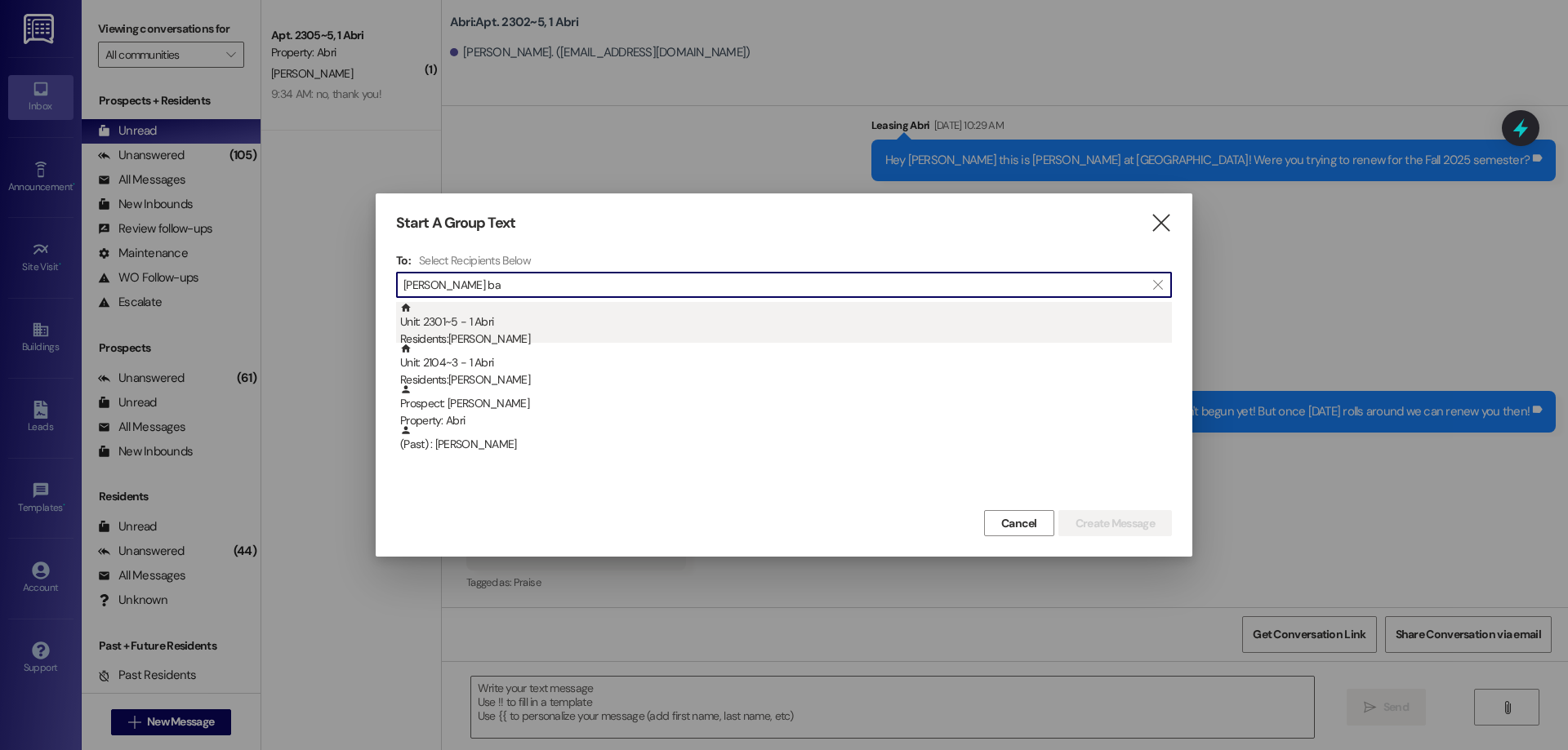
type input "[PERSON_NAME] ba"
click at [646, 313] on div "Unit: 2301~5 - 1 [DEMOGRAPHIC_DATA] Residents: [PERSON_NAME]" at bounding box center [785, 325] width 772 height 47
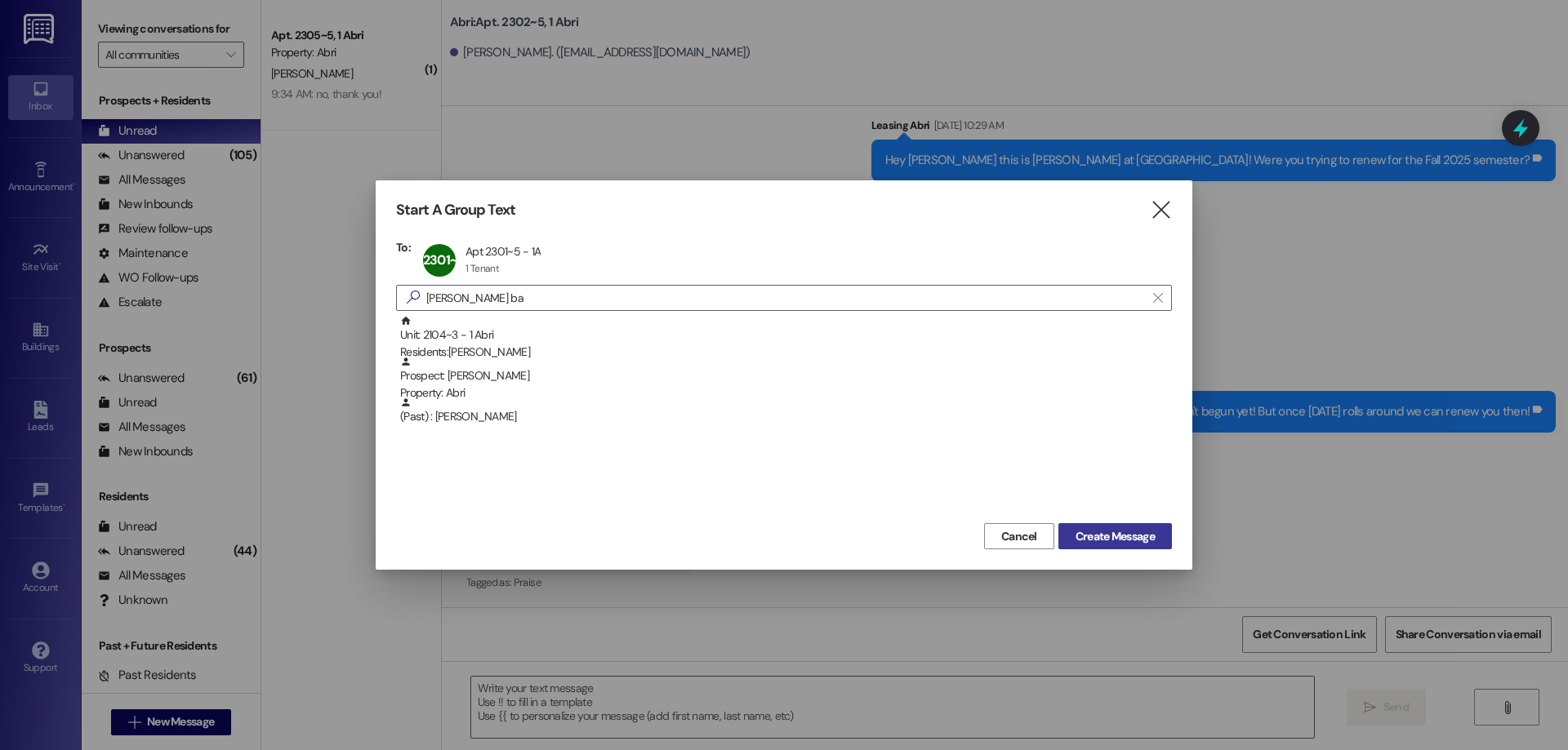
click at [1083, 535] on span "Create Message" at bounding box center [1115, 537] width 79 height 17
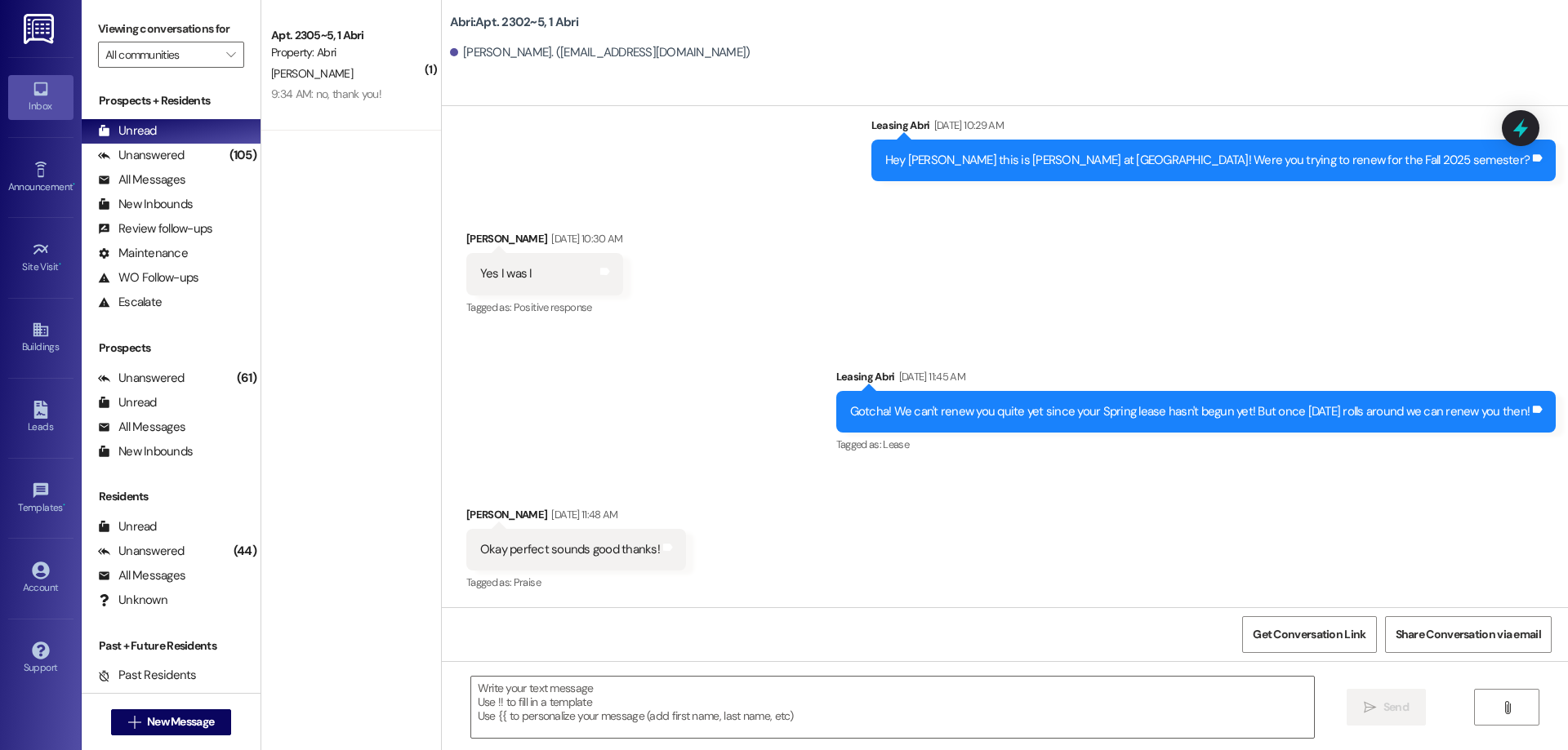
scroll to position [0, 0]
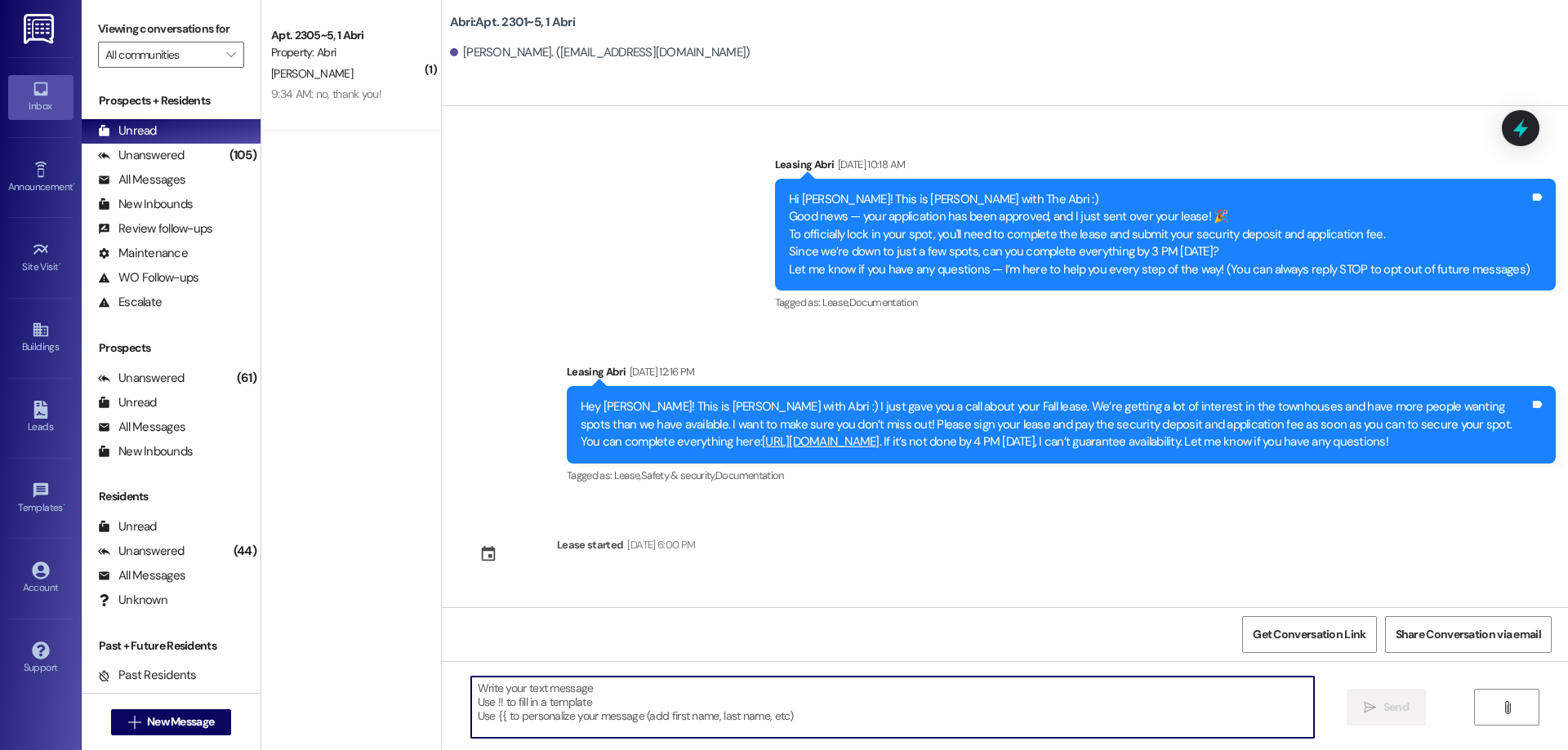
click at [582, 696] on textarea at bounding box center [892, 707] width 843 height 61
paste textarea "Hey [PERSON_NAME] :) This is [PERSON_NAME] with the Abri Apartments. I just wan…"
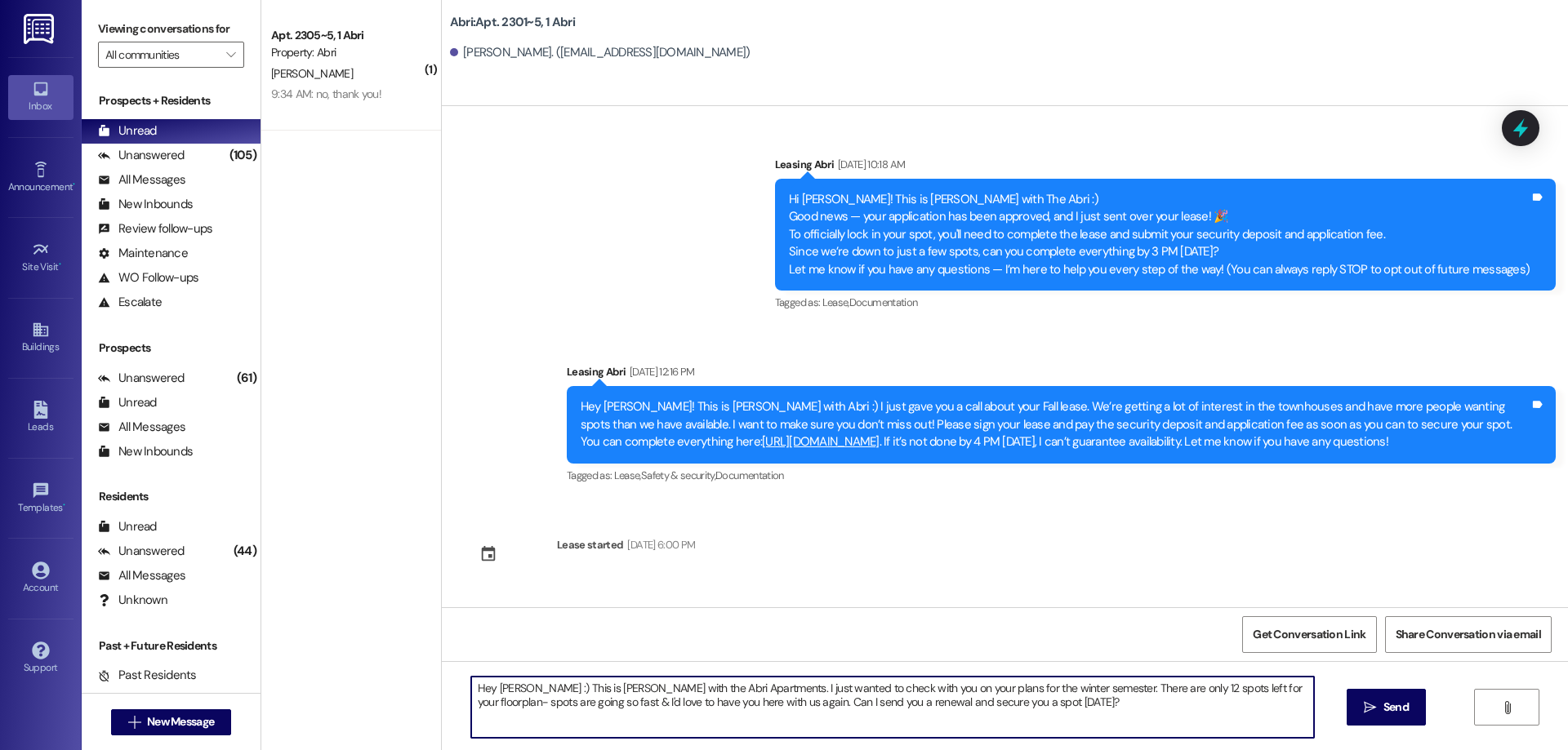
click at [505, 688] on textarea "Hey [PERSON_NAME] :) This is [PERSON_NAME] with the Abri Apartments. I just wan…" at bounding box center [892, 707] width 843 height 61
type textarea "Hey [PERSON_NAME] :) This is [PERSON_NAME] with the Abri Apartments. I just wan…"
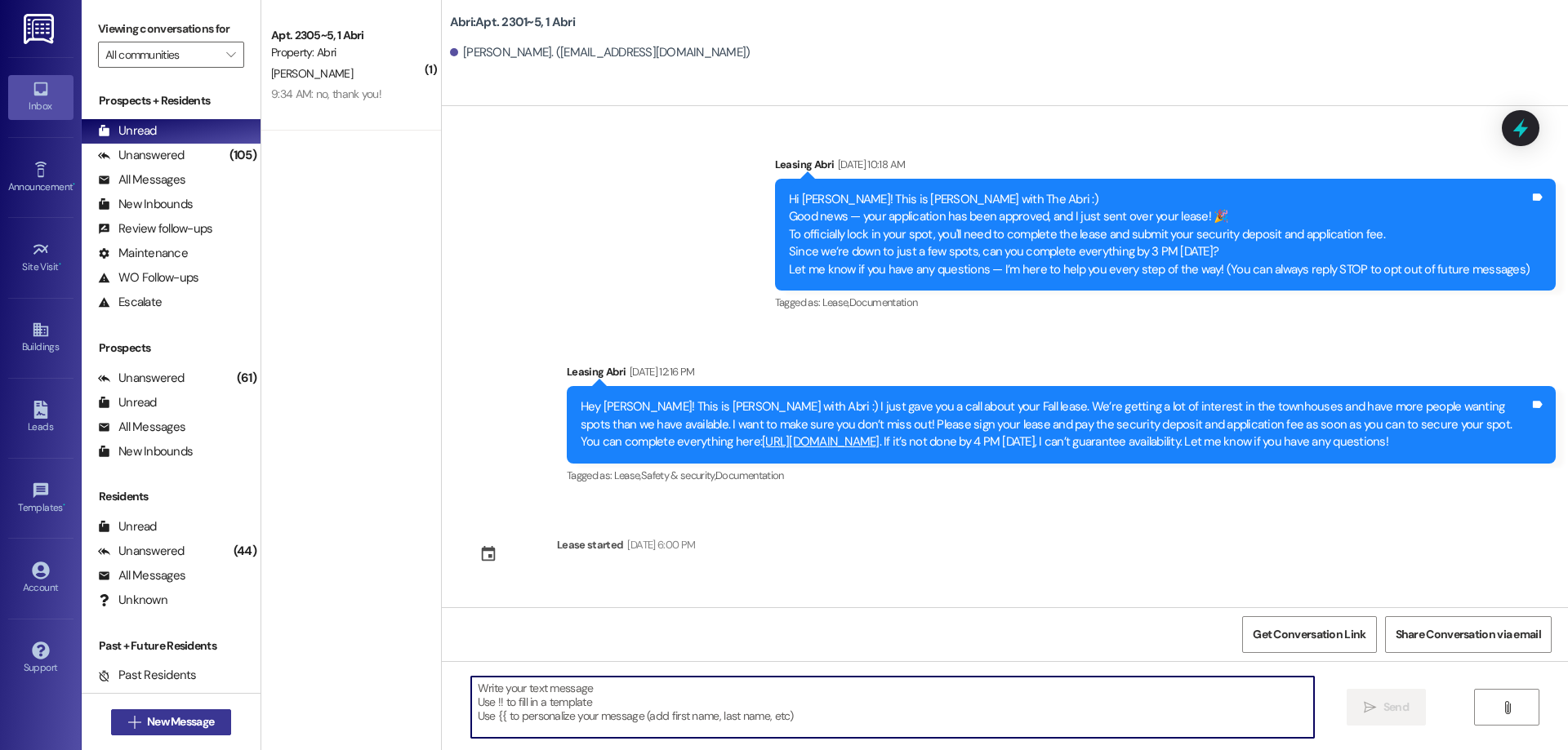
click at [205, 711] on button " New Message" at bounding box center [172, 722] width 121 height 26
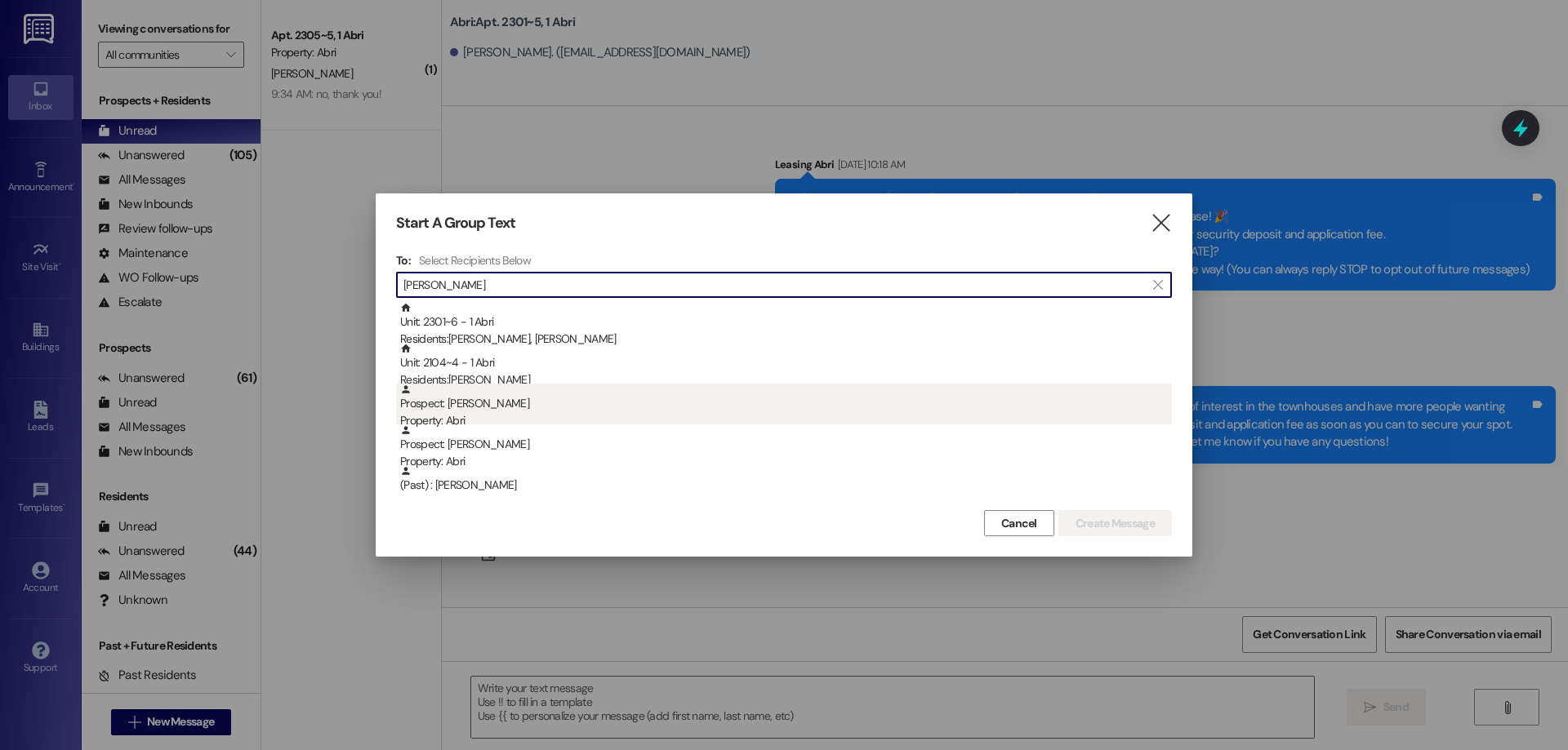
type input "[PERSON_NAME]"
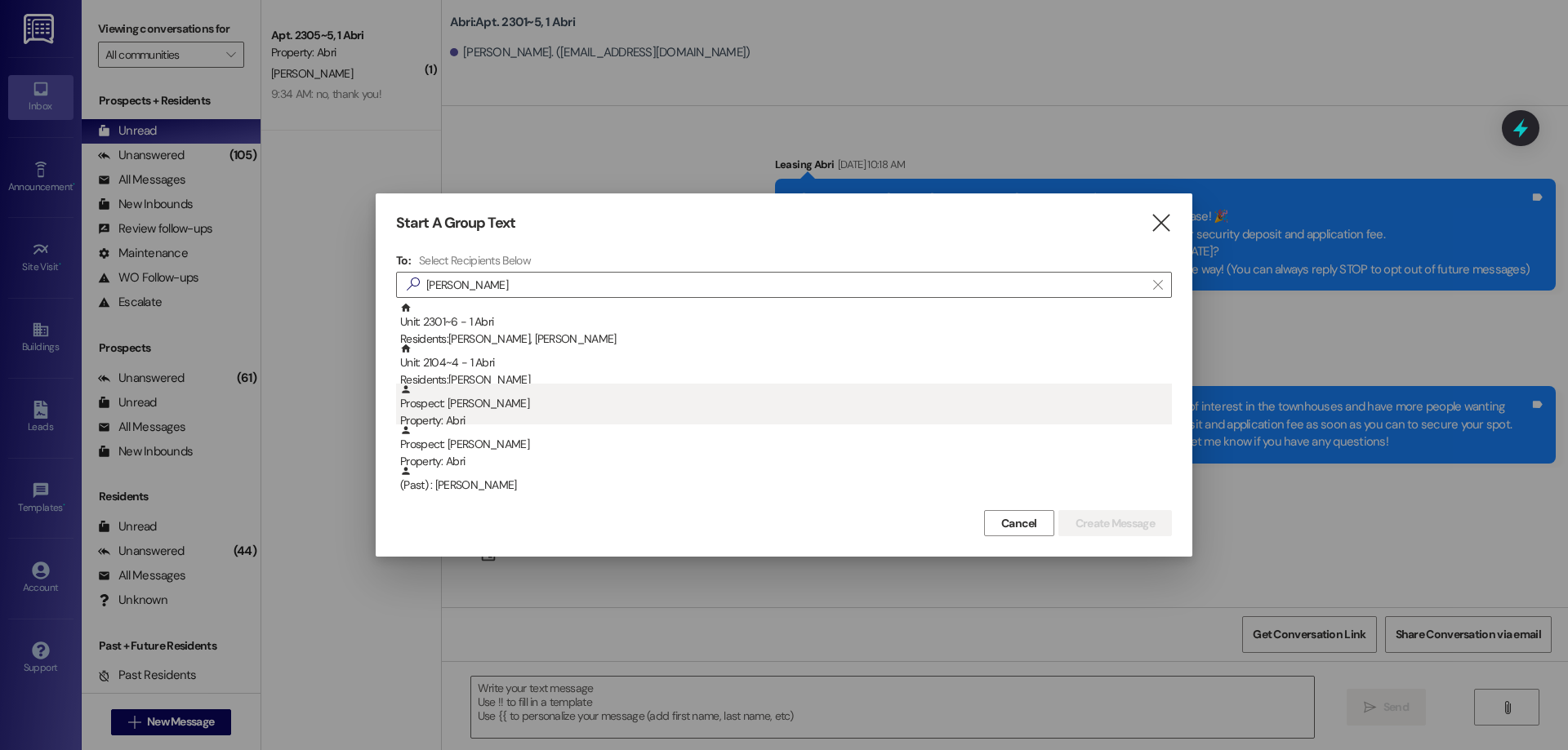
click at [518, 418] on div "Property: Abri" at bounding box center [785, 421] width 772 height 17
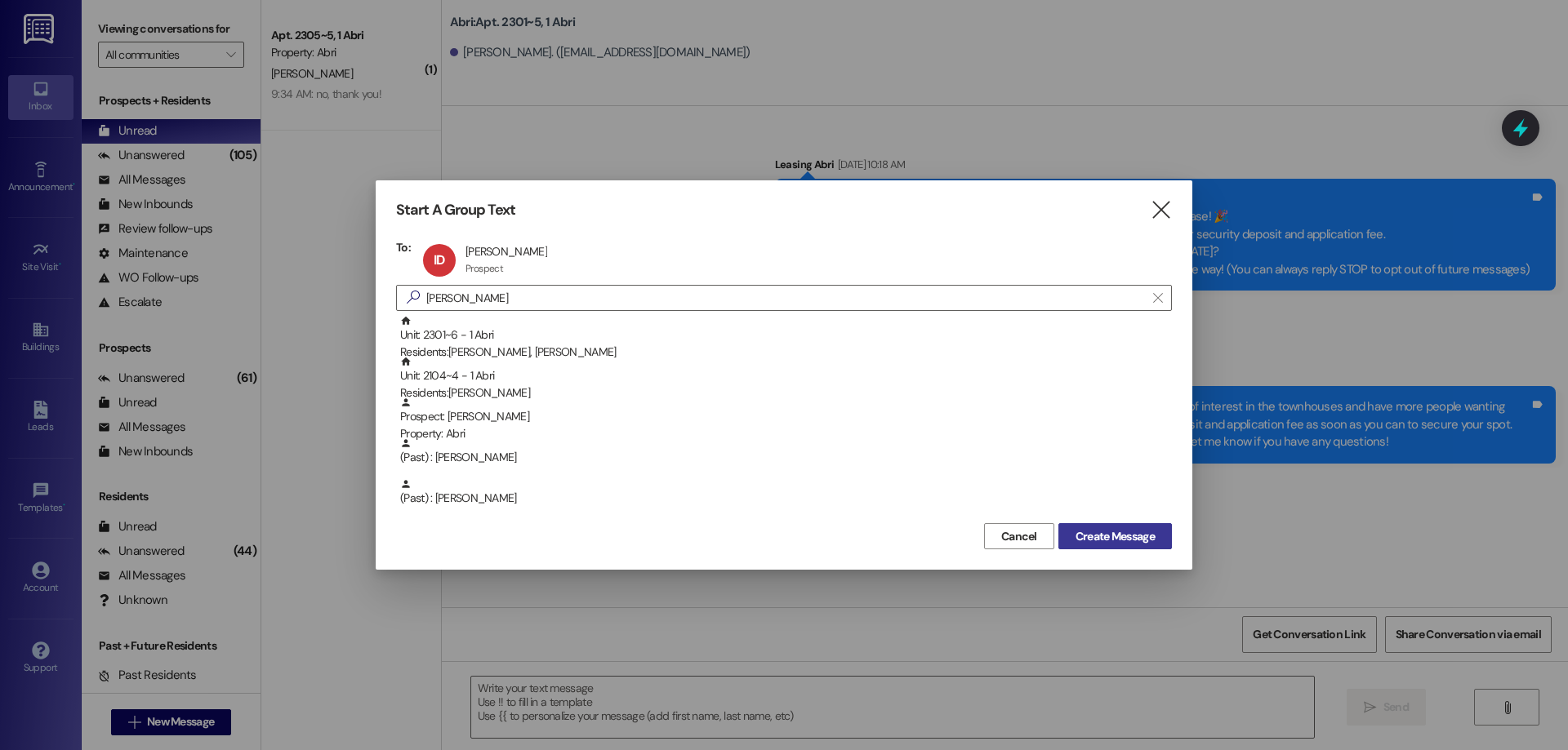
click at [1107, 537] on span "Create Message" at bounding box center [1115, 537] width 79 height 17
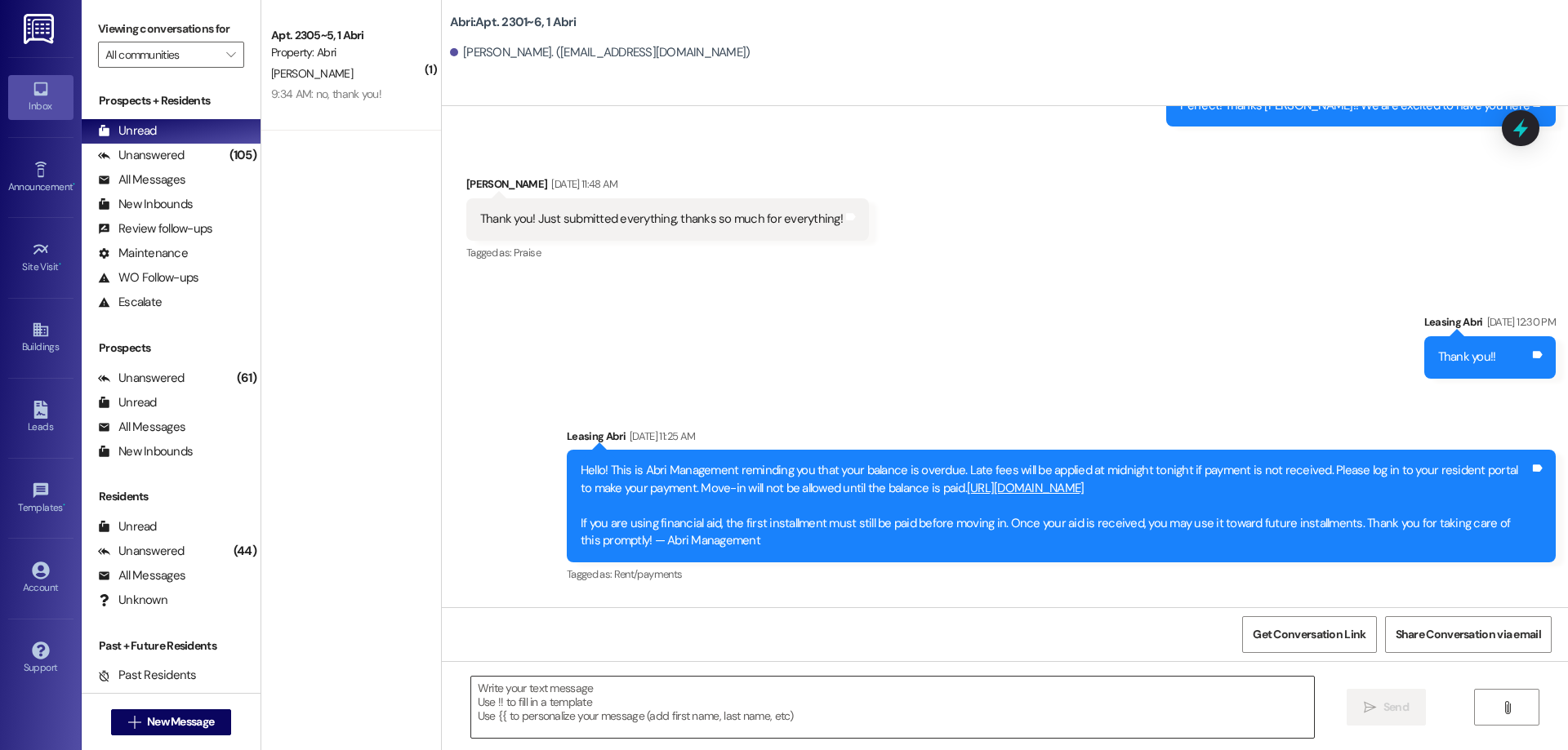
click at [781, 703] on textarea at bounding box center [892, 707] width 843 height 61
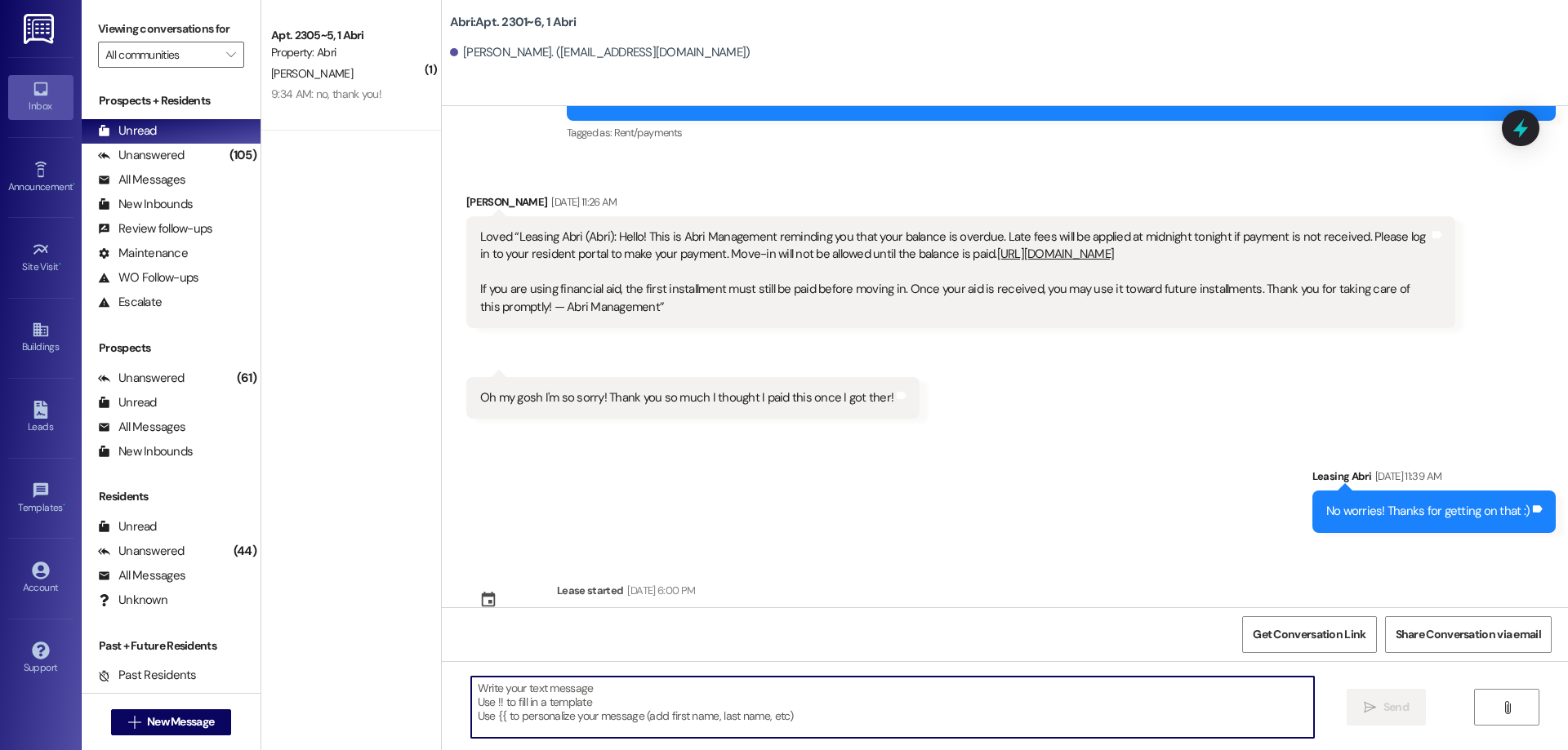
paste textarea "Hey [PERSON_NAME] :) This is [PERSON_NAME] with the Abri Apartments. I just wan…"
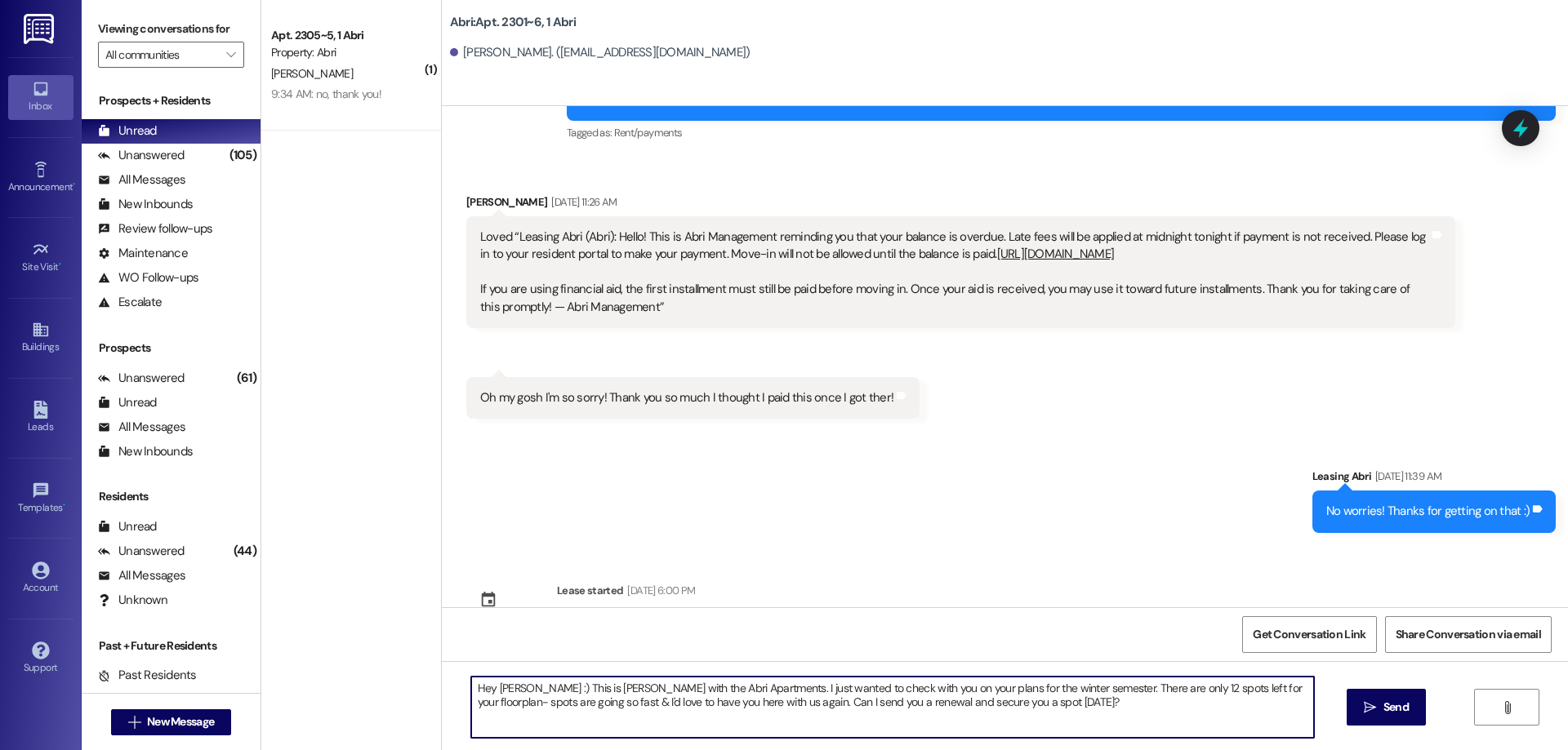
click at [497, 693] on textarea "Hey [PERSON_NAME] :) This is [PERSON_NAME] with the Abri Apartments. I just wan…" at bounding box center [892, 707] width 843 height 61
click at [497, 692] on textarea "Hey [PERSON_NAME] :) This is [PERSON_NAME] with the Abri Apartments. I just wan…" at bounding box center [892, 707] width 843 height 61
type textarea "Hey [PERSON_NAME] :) This is [PERSON_NAME] with the Abri Apartments. I just wan…"
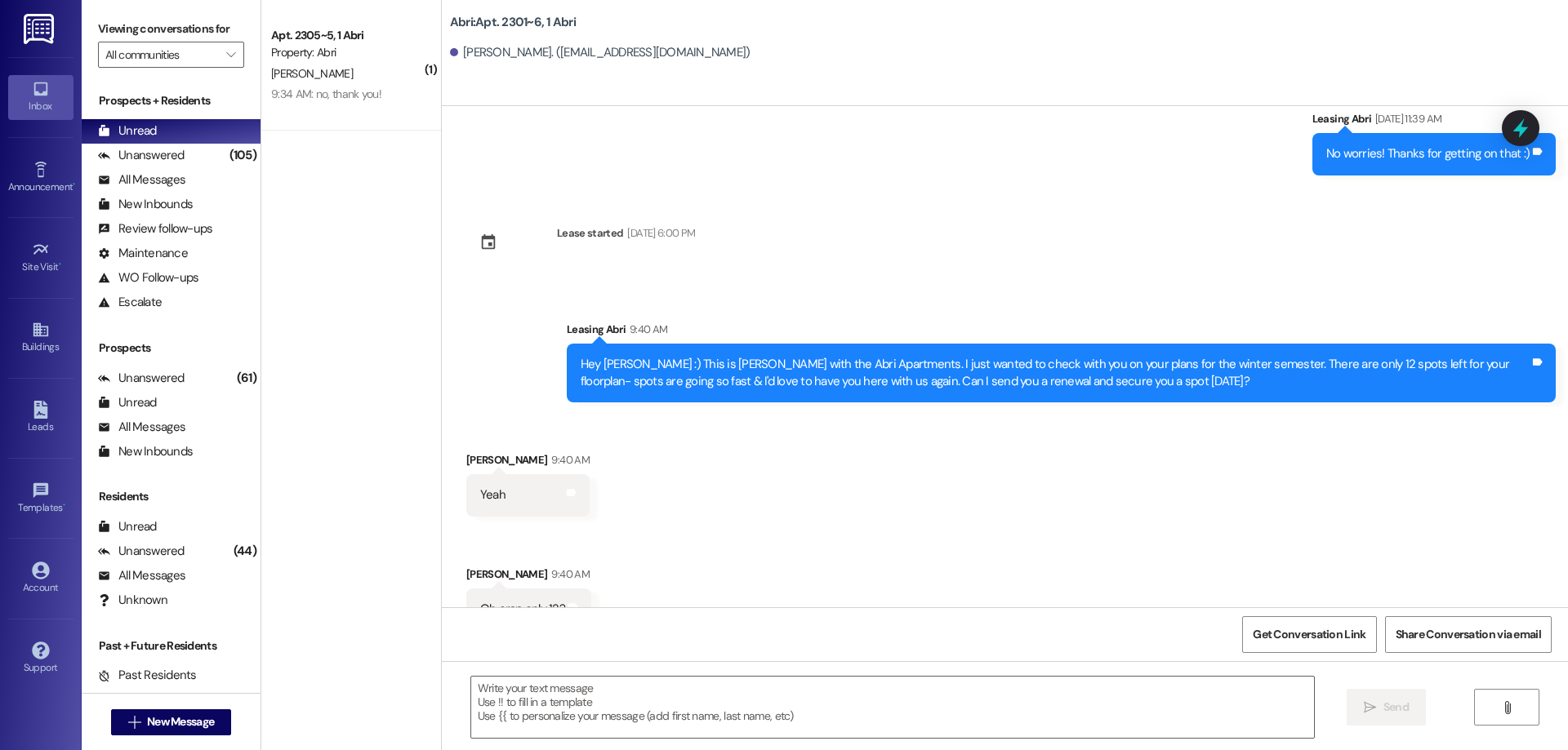
scroll to position [10235, 0]
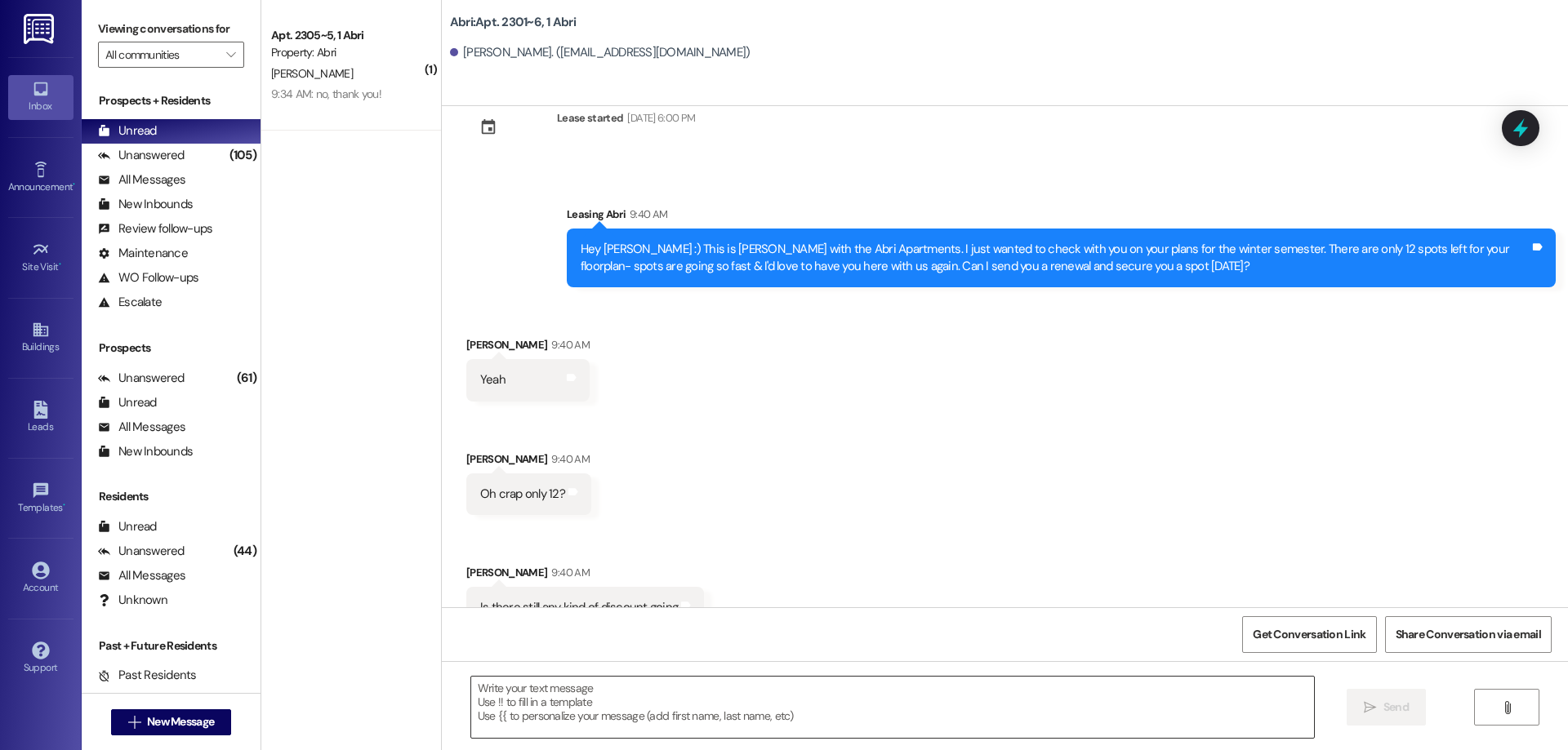
click at [720, 701] on textarea at bounding box center [892, 707] width 843 height 61
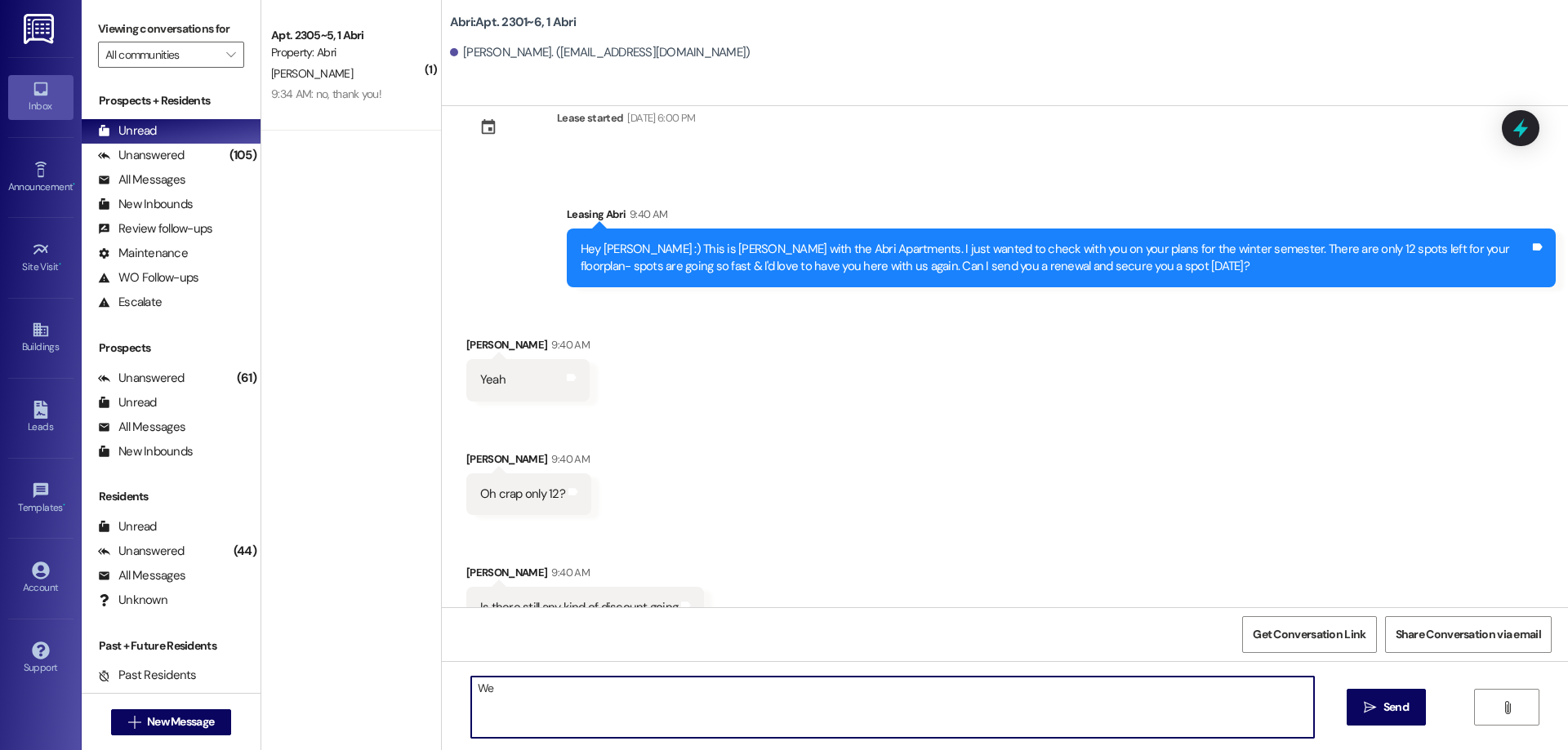
type textarea "W"
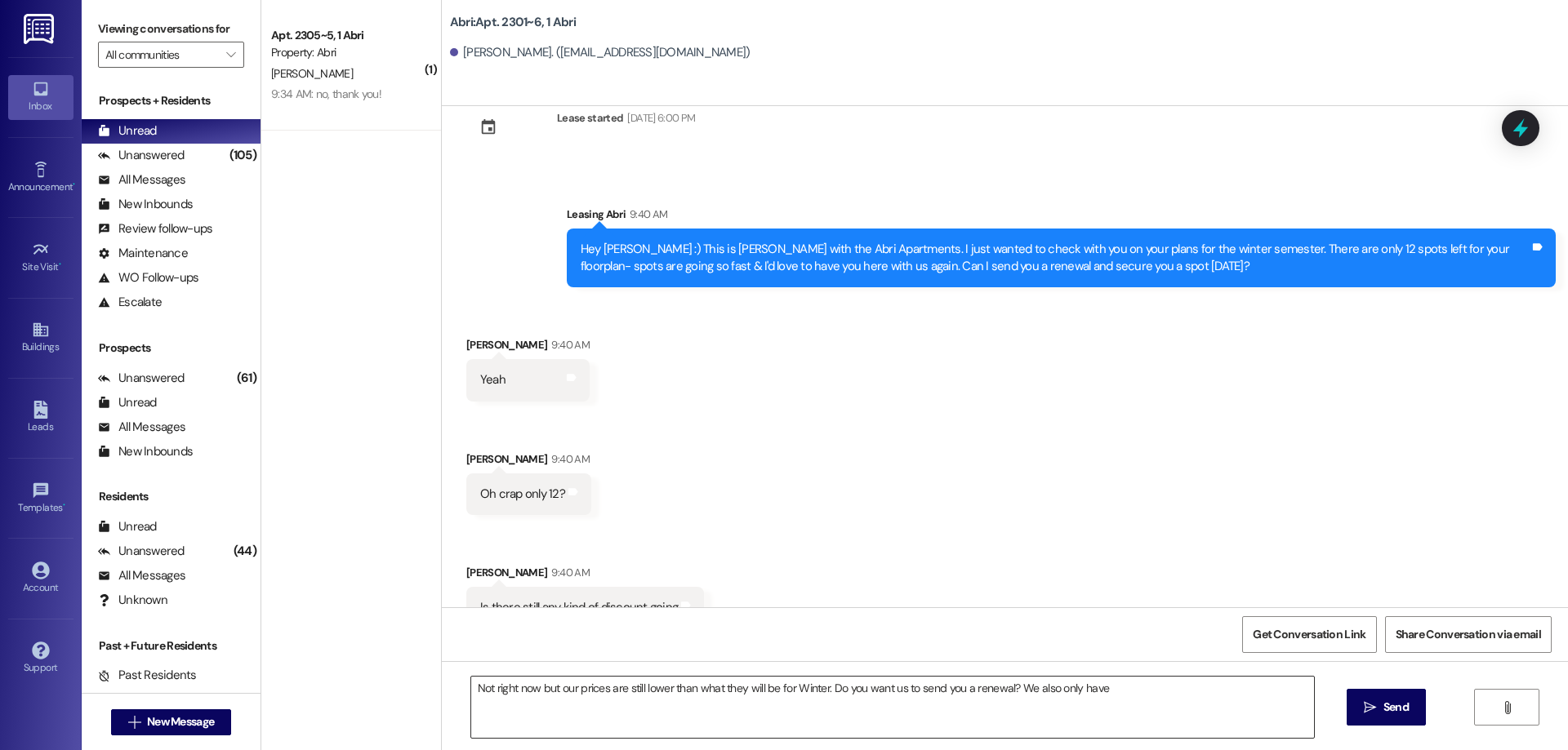
click at [1160, 690] on textarea "Not right now but our prices are still lower than what they will be for Winter.…" at bounding box center [892, 707] width 843 height 61
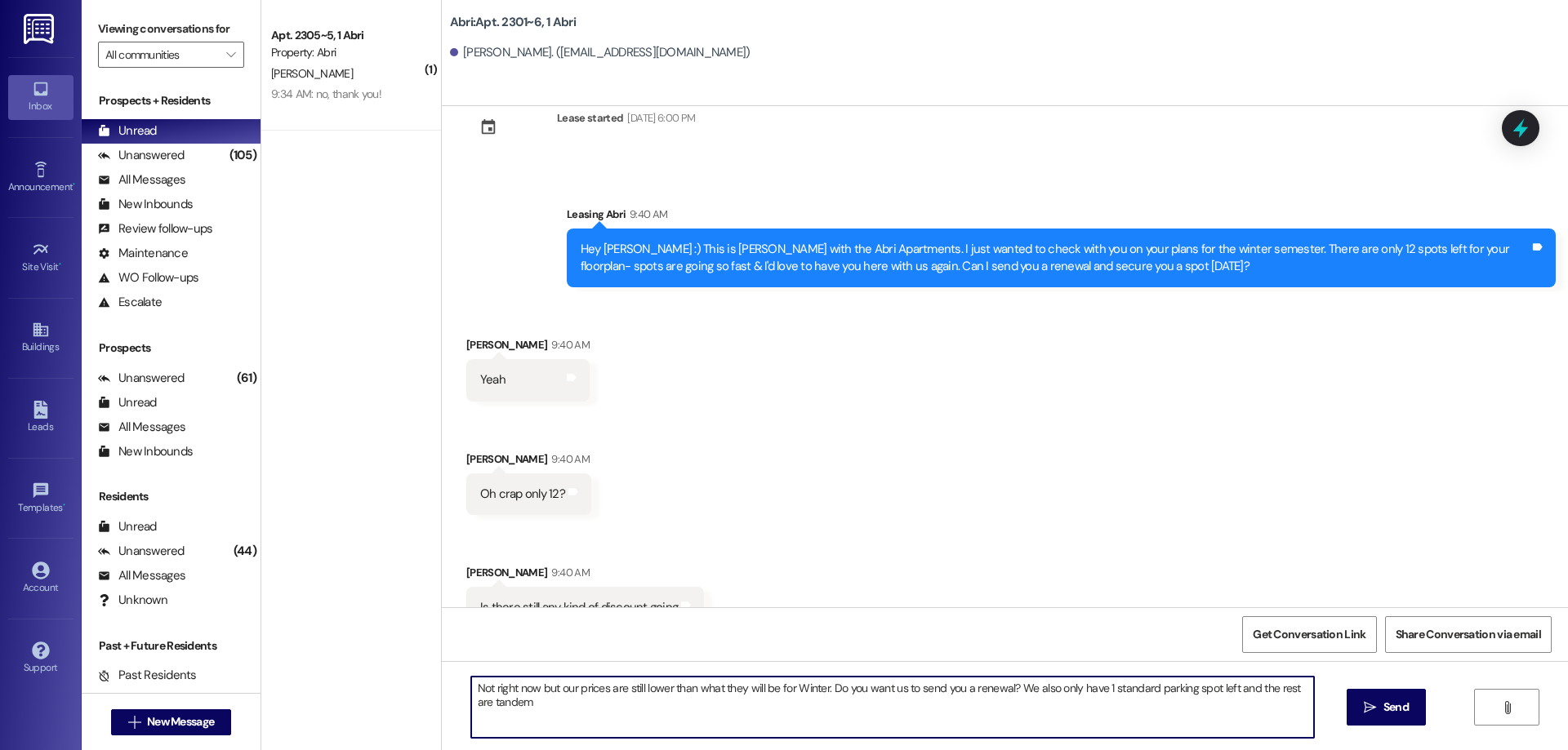
type textarea "Not right now but our prices are still lower than what they will be for Winter.…"
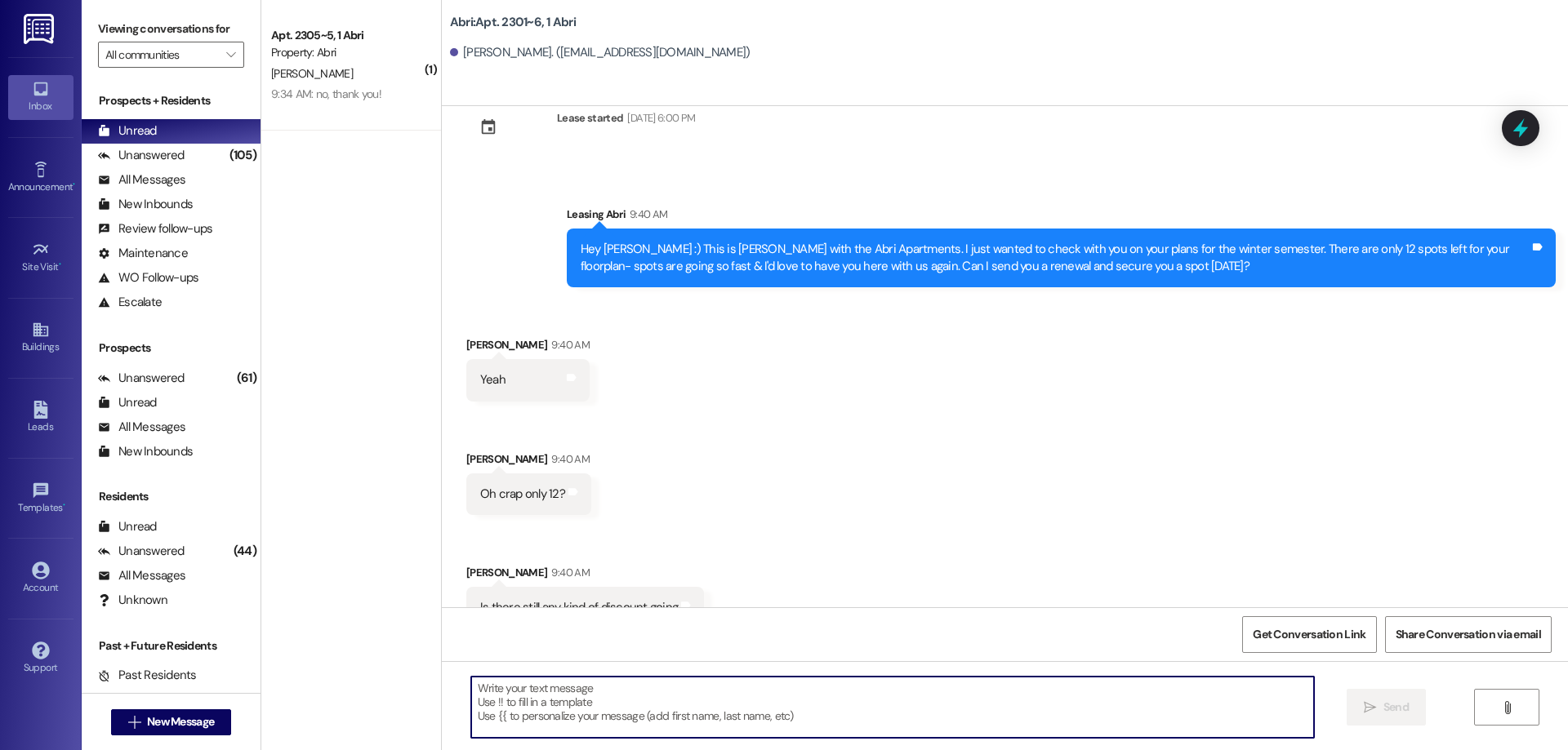
scroll to position [10234, 0]
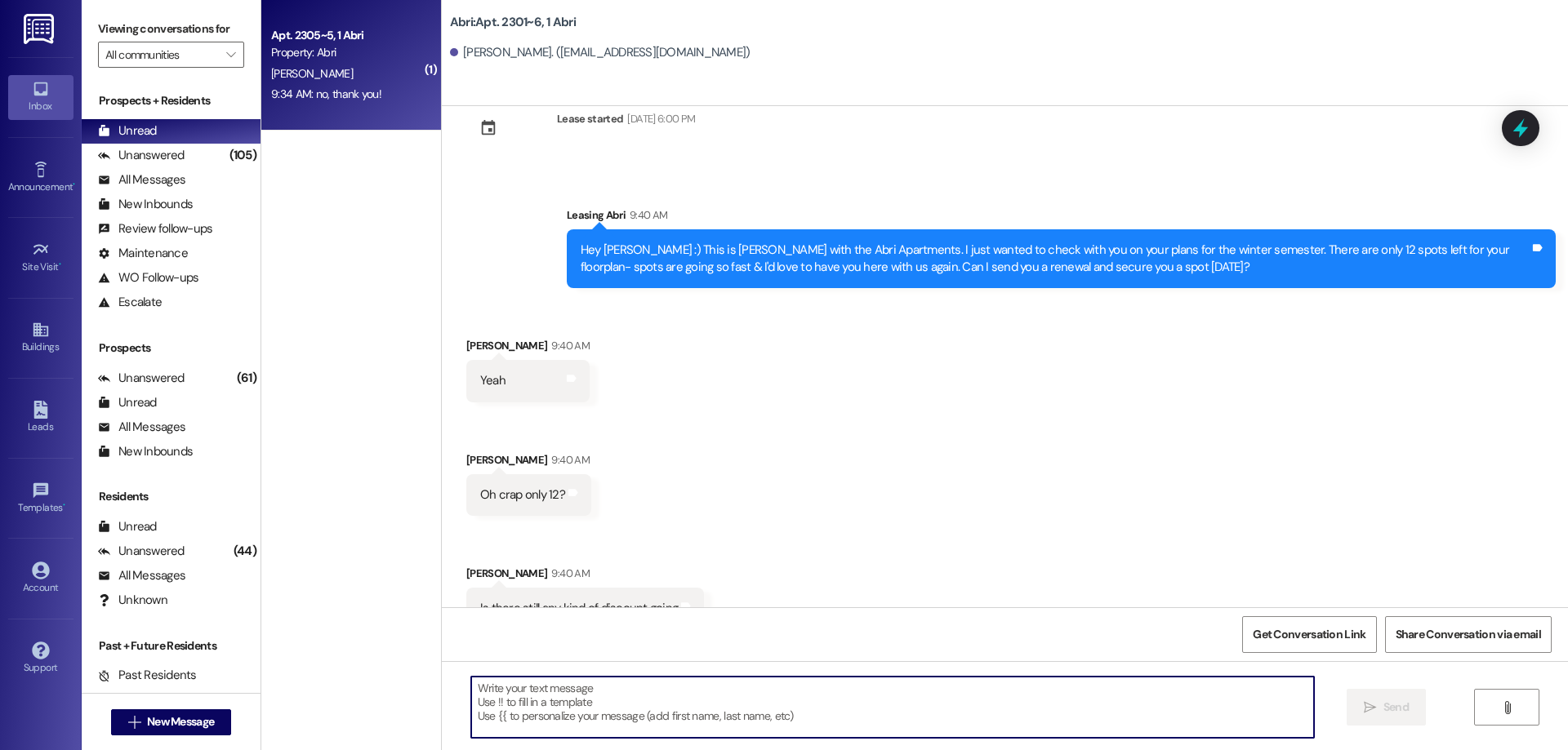
click at [287, 72] on span "[PERSON_NAME]" at bounding box center [312, 73] width 82 height 14
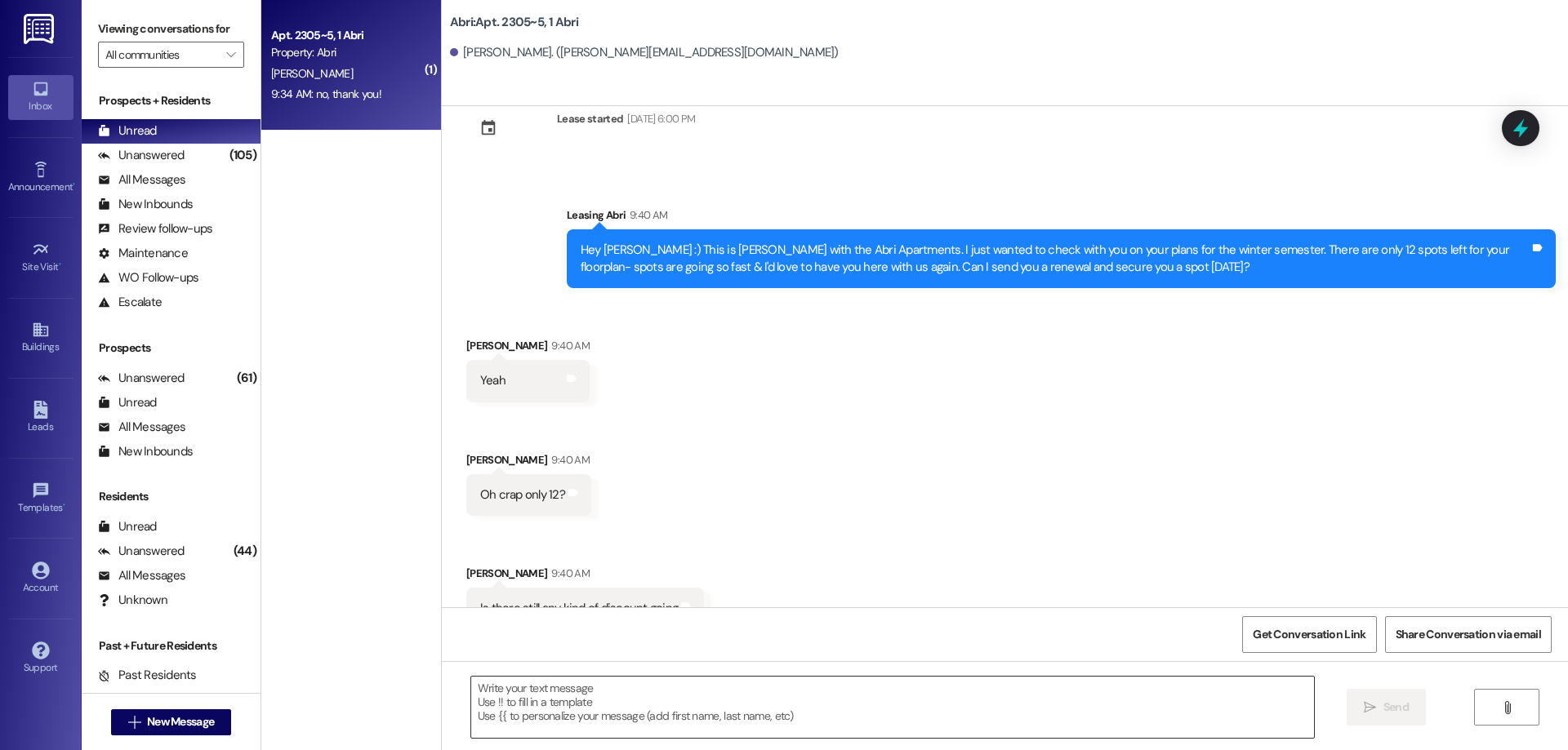
scroll to position [1890, 0]
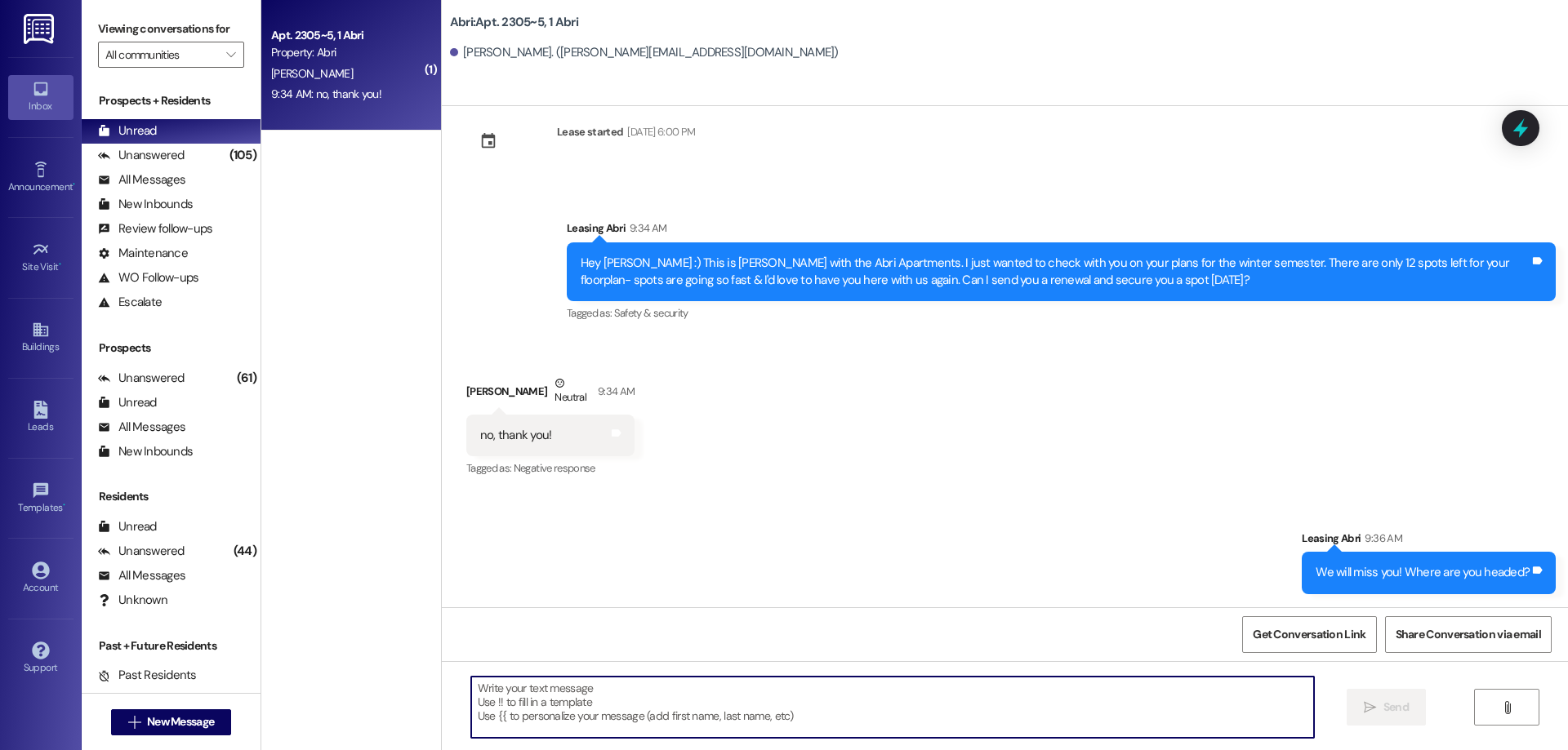
click at [724, 710] on textarea at bounding box center [892, 707] width 843 height 61
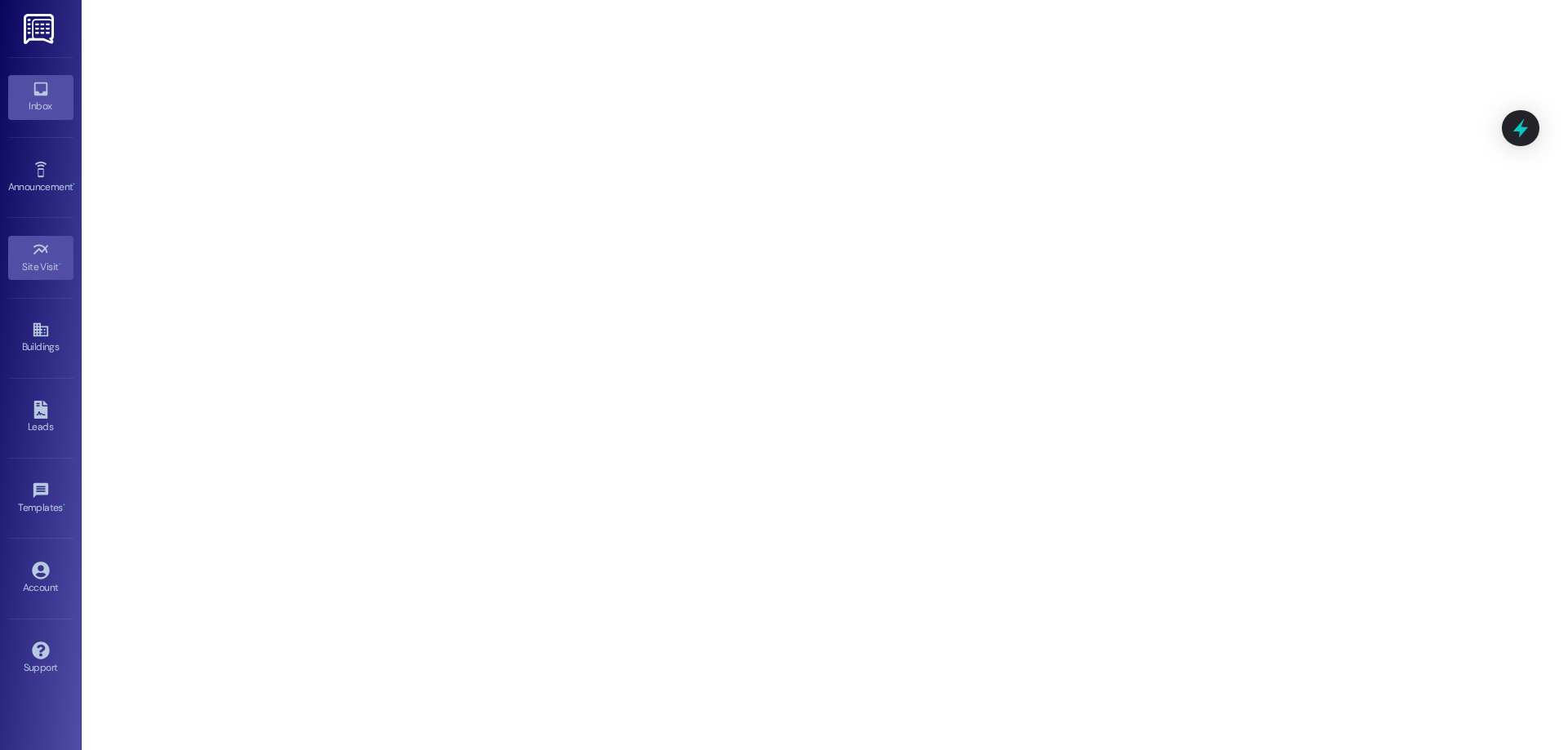
click at [56, 105] on div "Inbox" at bounding box center [41, 105] width 82 height 16
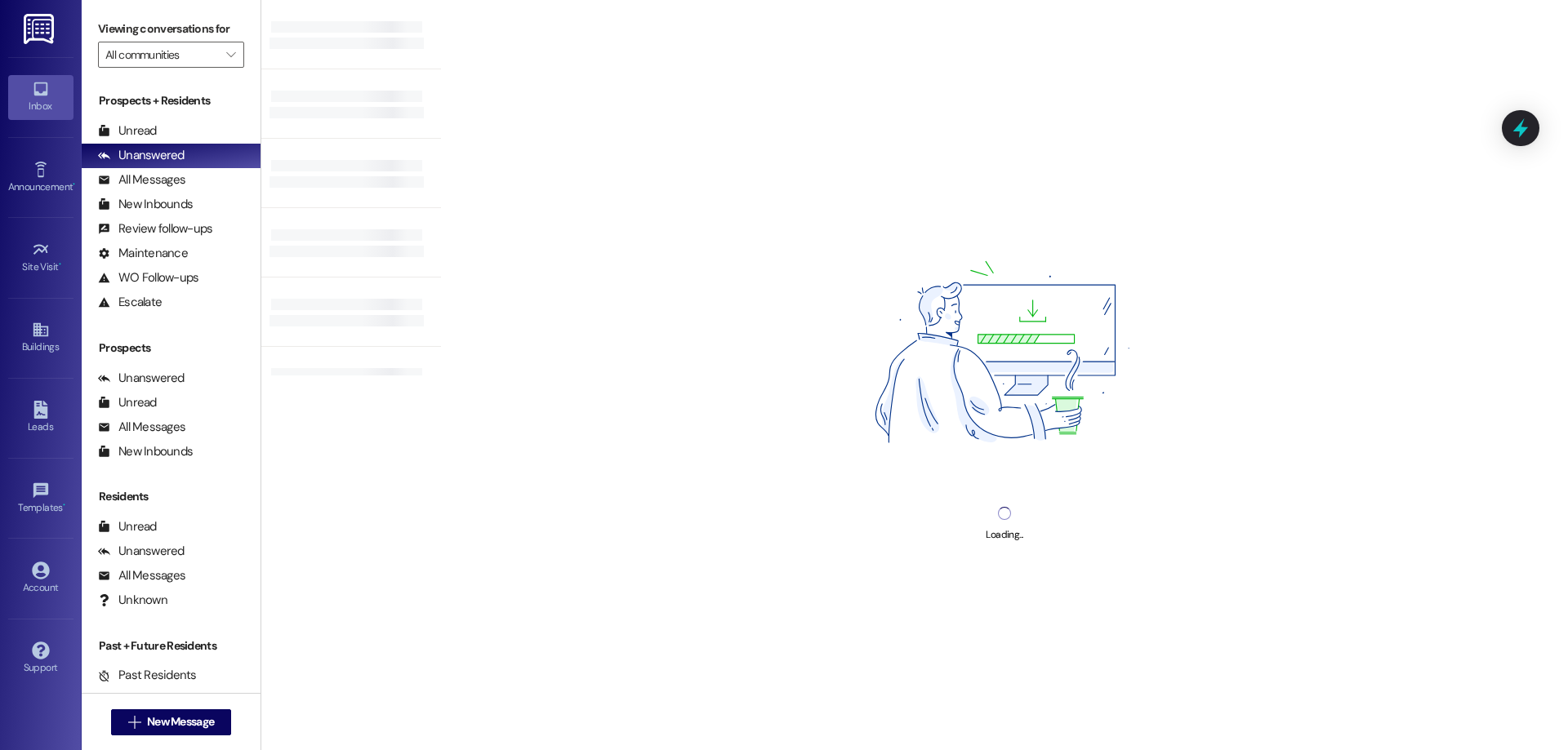
drag, startPoint x: 62, startPoint y: 729, endPoint x: 71, endPoint y: 721, distance: 12.0
click at [66, 724] on div "Inbox Go to Inbox Announcement • Send A Text Announcement Site Visit • Go to Si…" at bounding box center [41, 375] width 82 height 750
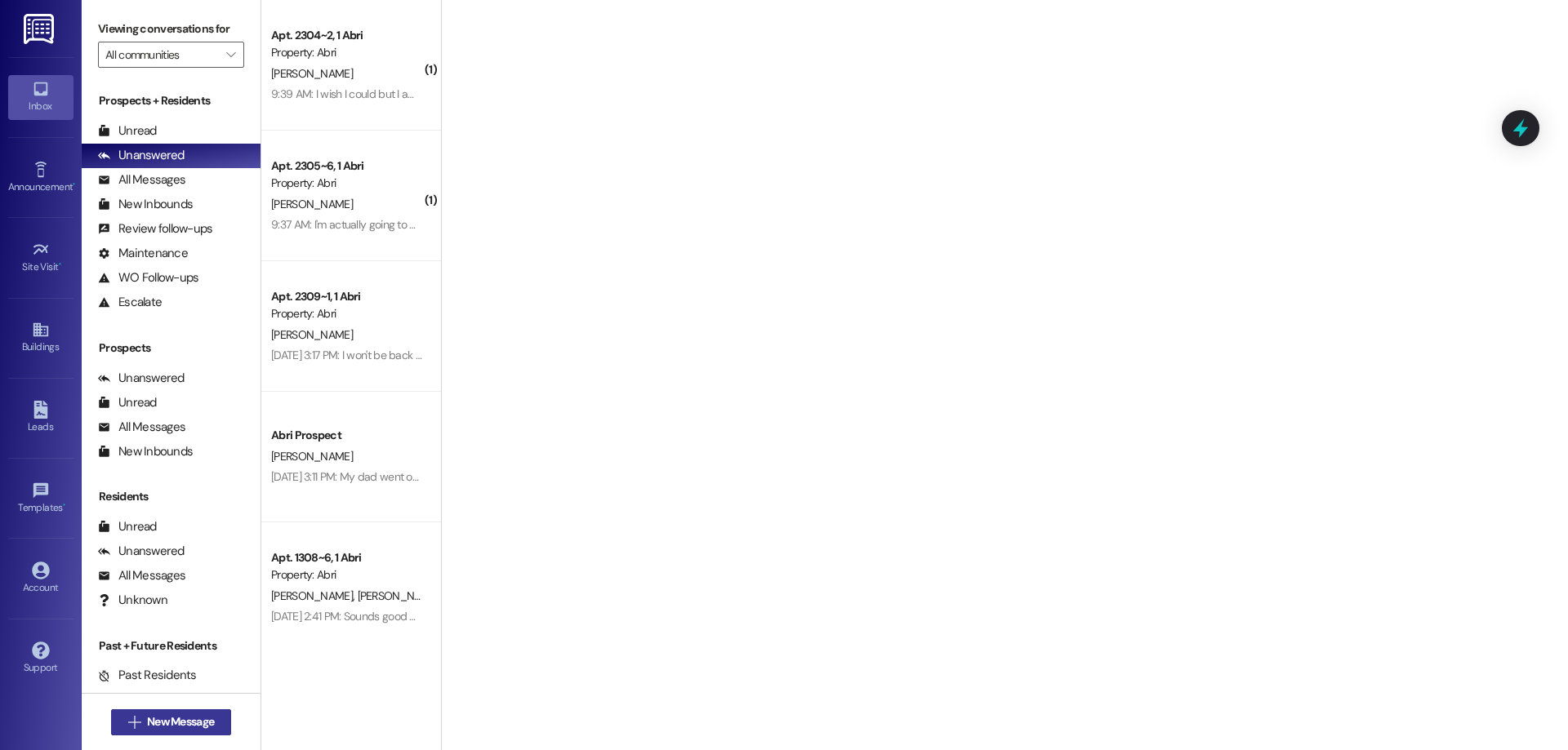
click at [180, 720] on span "New Message" at bounding box center [180, 722] width 67 height 17
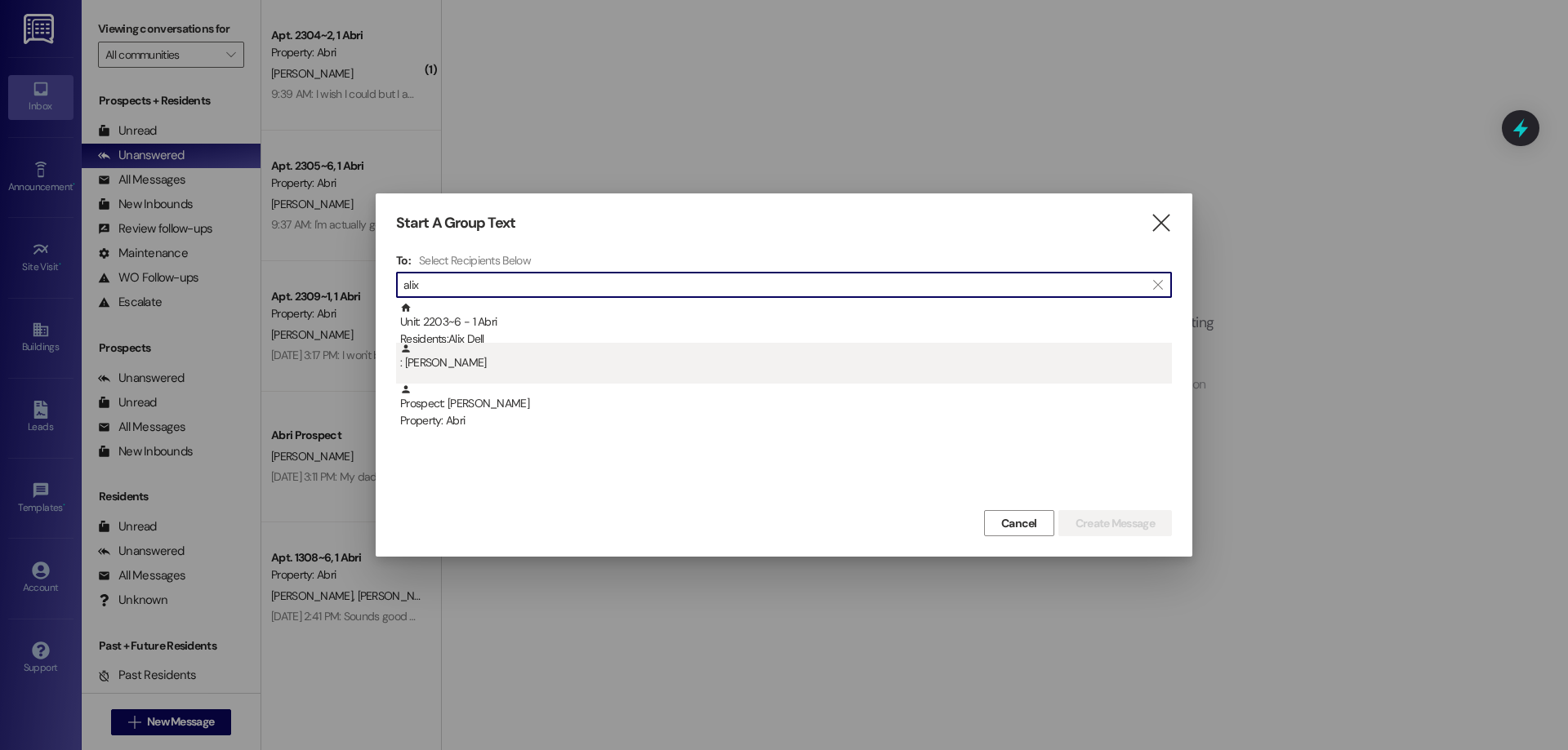
type input "alix"
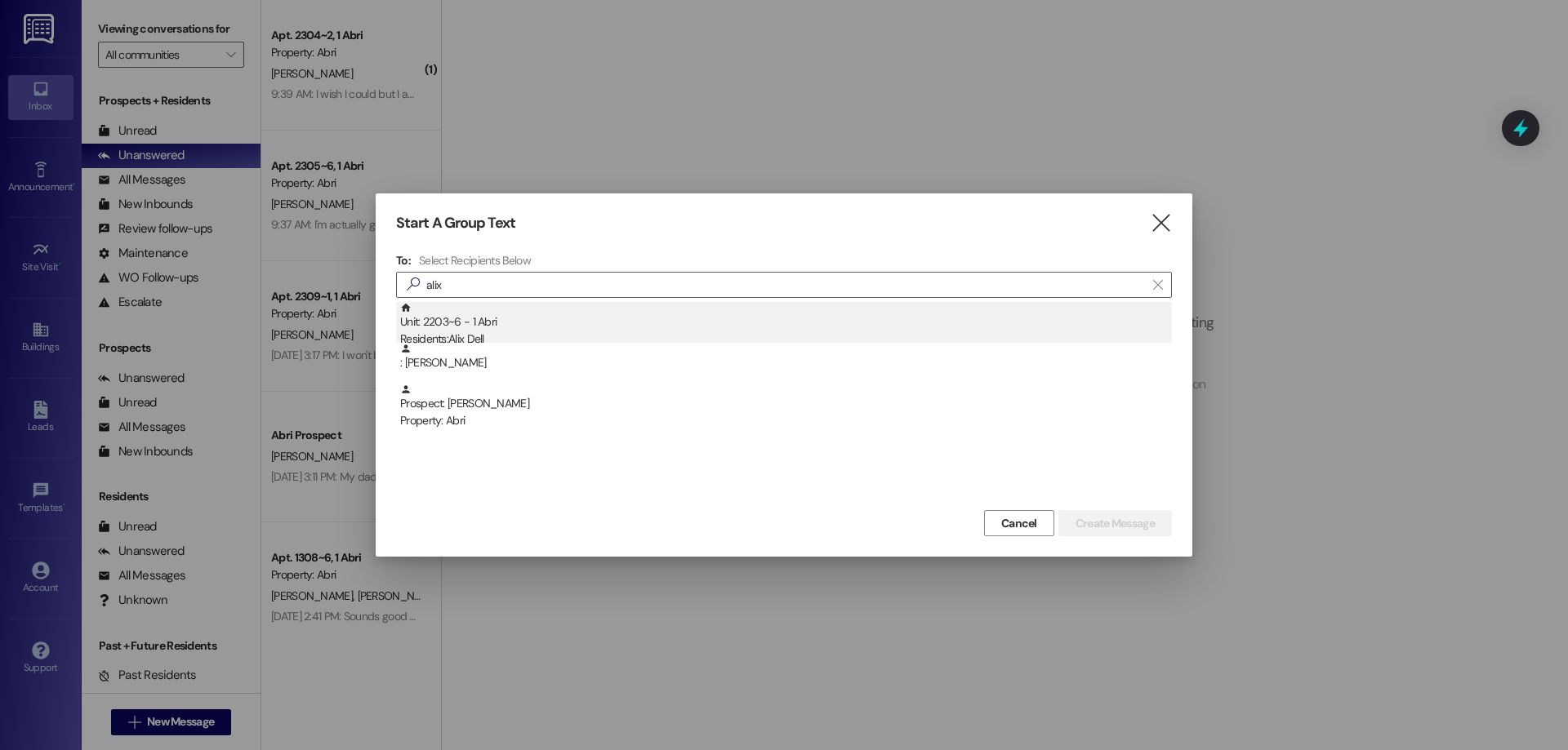
drag, startPoint x: 549, startPoint y: 349, endPoint x: 557, endPoint y: 335, distance: 16.1
click at [557, 335] on div "Unit: 2203~6 - 1 Abri Residents: Alix Dell : Alix Dell Prospect: Alix Dell Prop…" at bounding box center [784, 363] width 776 height 122
click at [557, 335] on div "Residents: Alix Dell" at bounding box center [785, 339] width 772 height 17
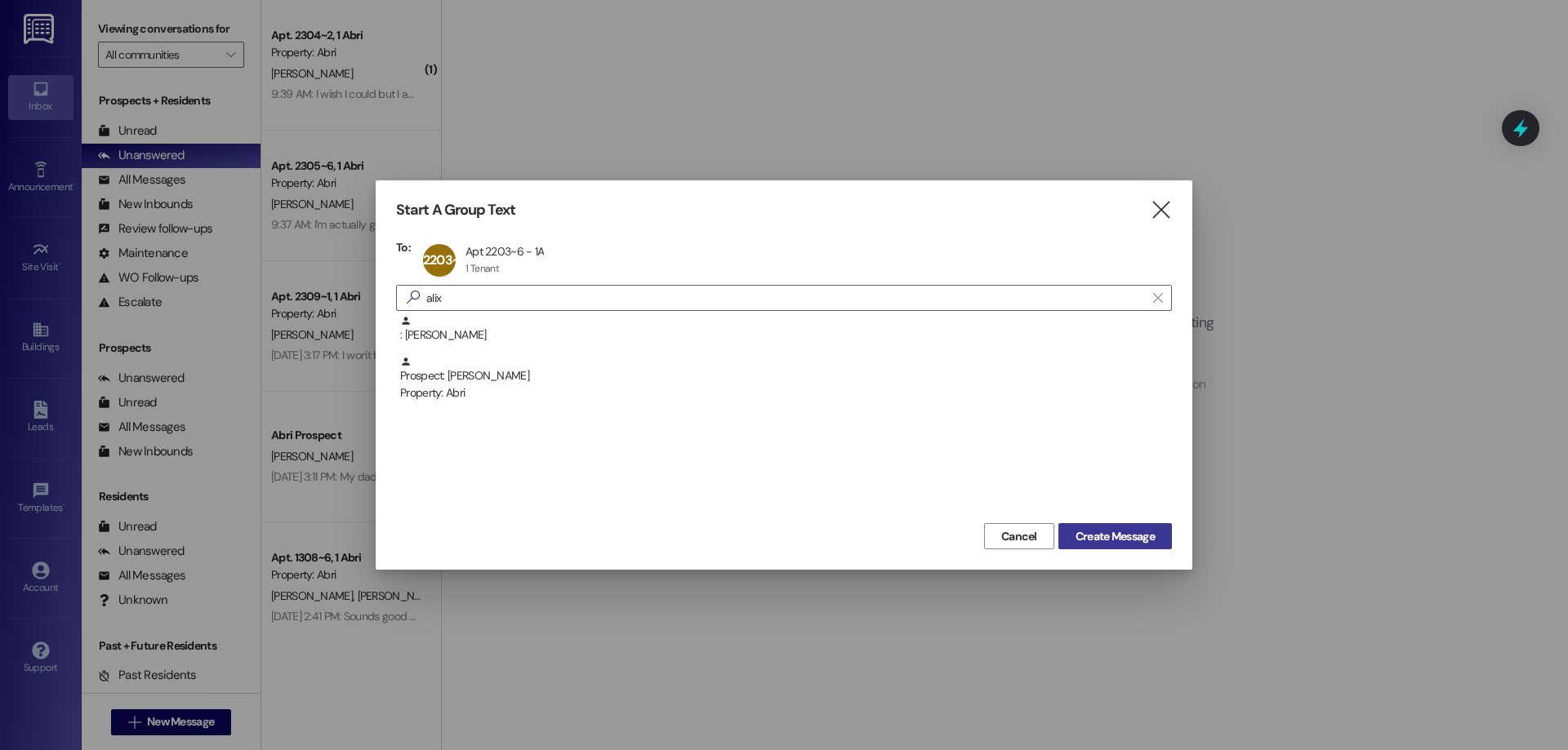
click at [1107, 528] on span "Create Message" at bounding box center [1115, 537] width 79 height 17
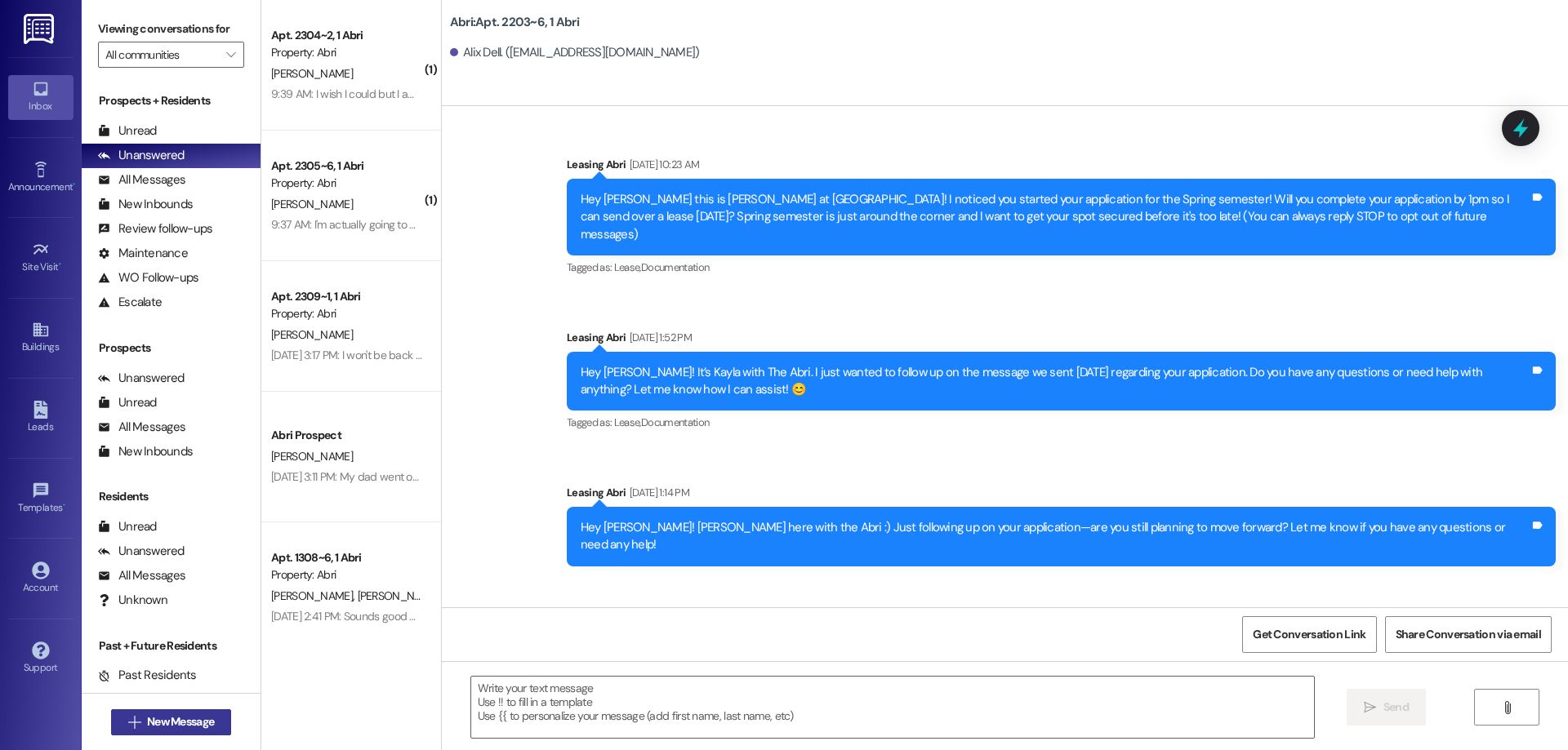
click at [193, 714] on span "New Message" at bounding box center [180, 722] width 67 height 17
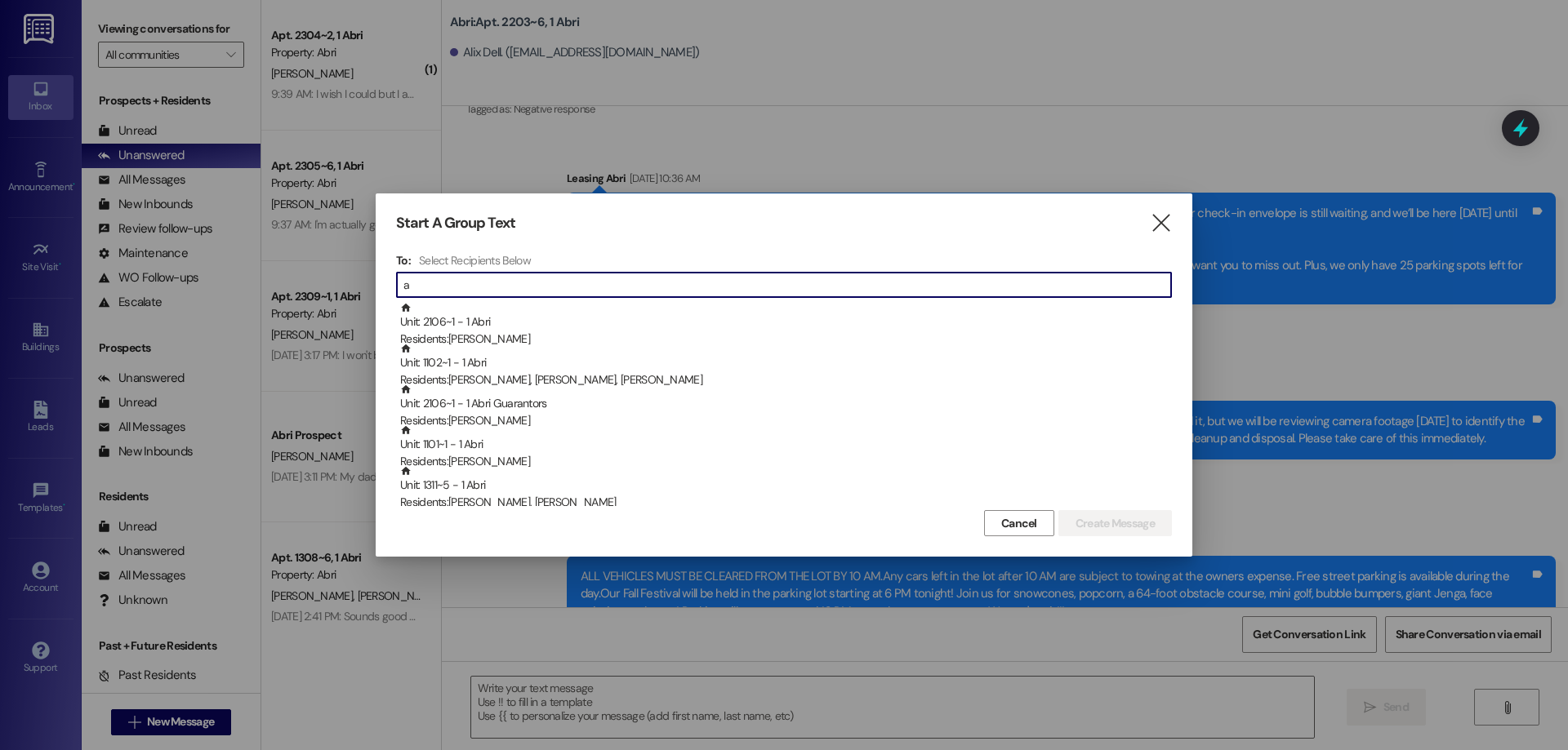
scroll to position [15415, 0]
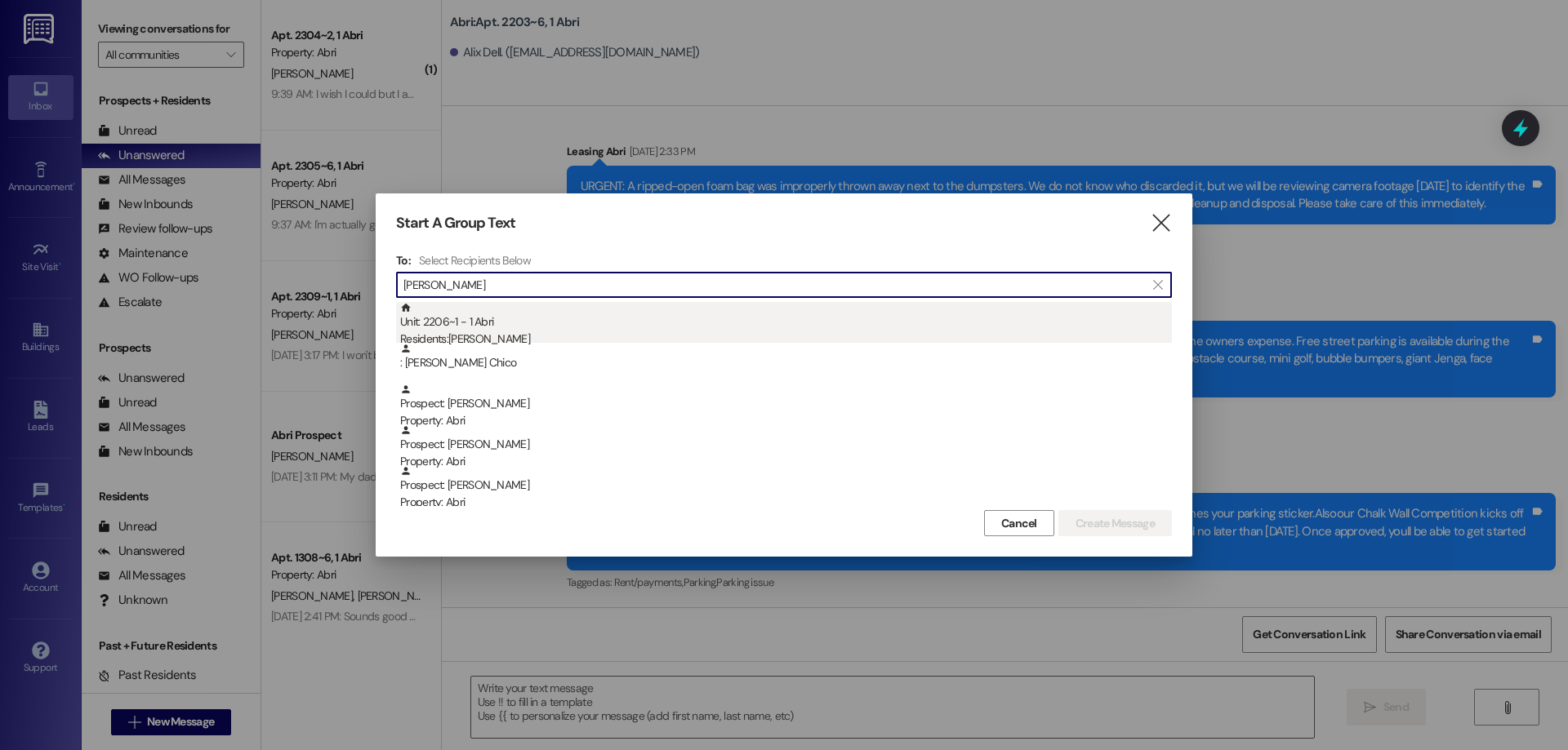
type input "alex l"
click at [517, 325] on div "Unit: 2206~1 - 1 Abri Residents: Alex Landrith" at bounding box center [785, 325] width 772 height 47
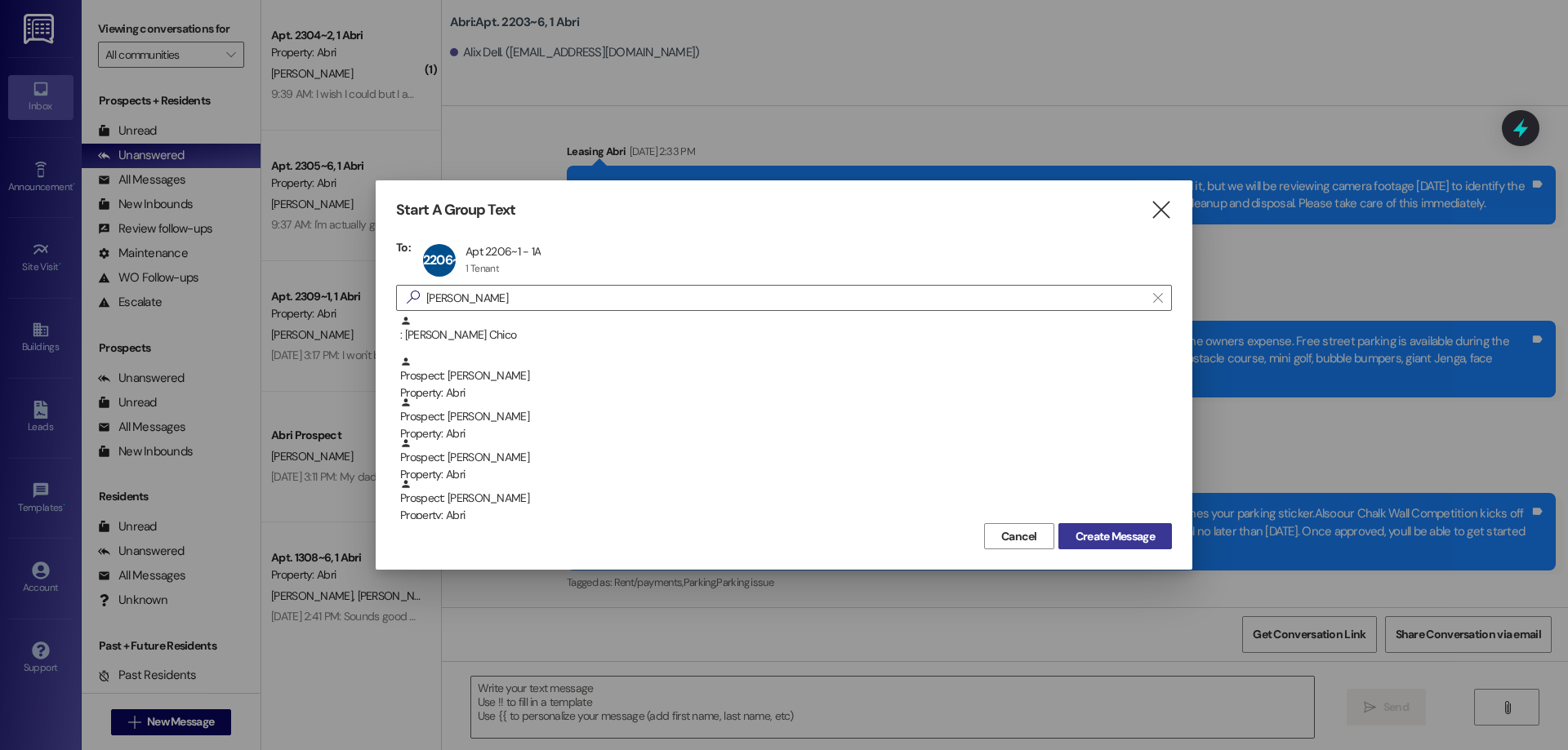
click at [1122, 531] on span "Create Message" at bounding box center [1115, 537] width 79 height 17
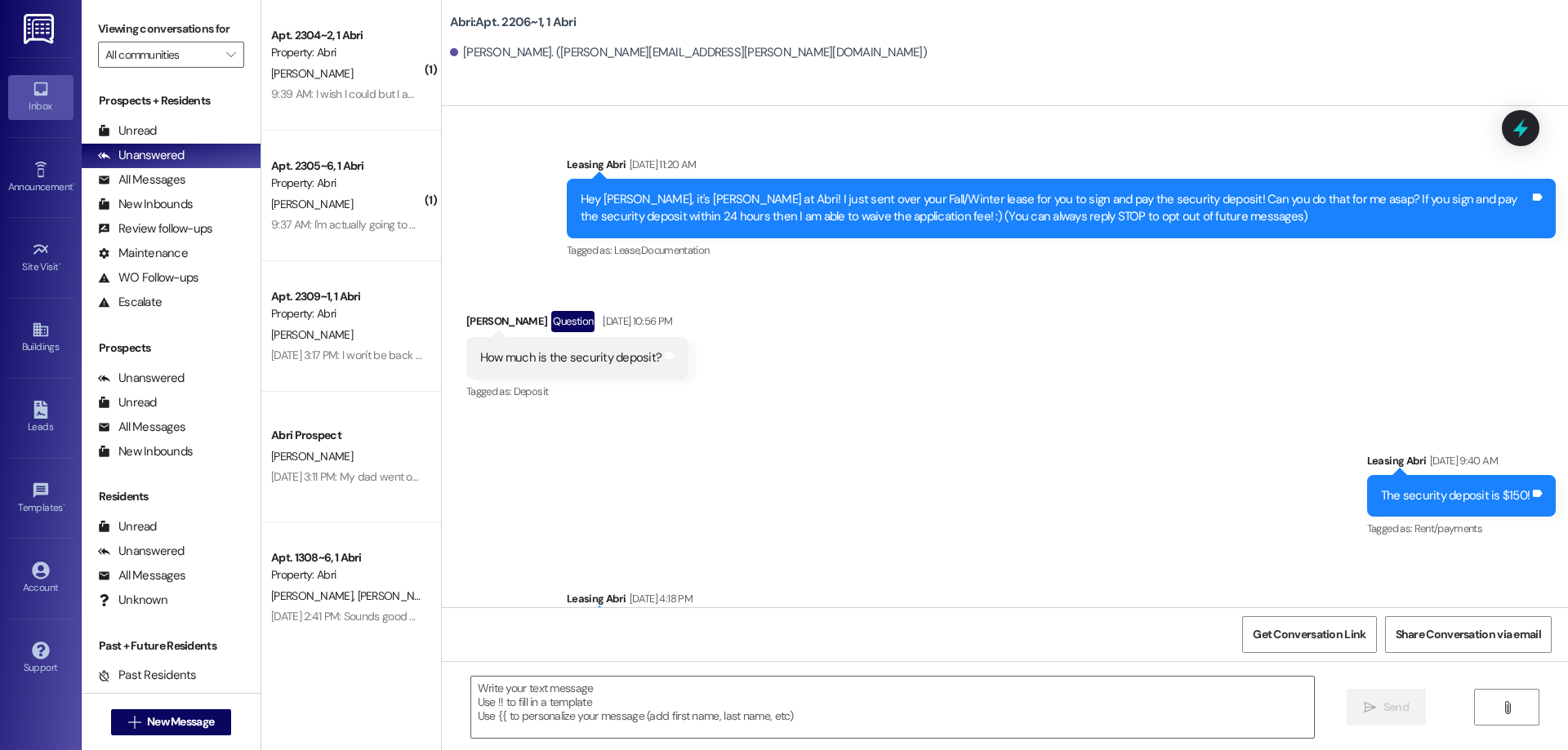
click at [679, 702] on textarea at bounding box center [892, 707] width 843 height 61
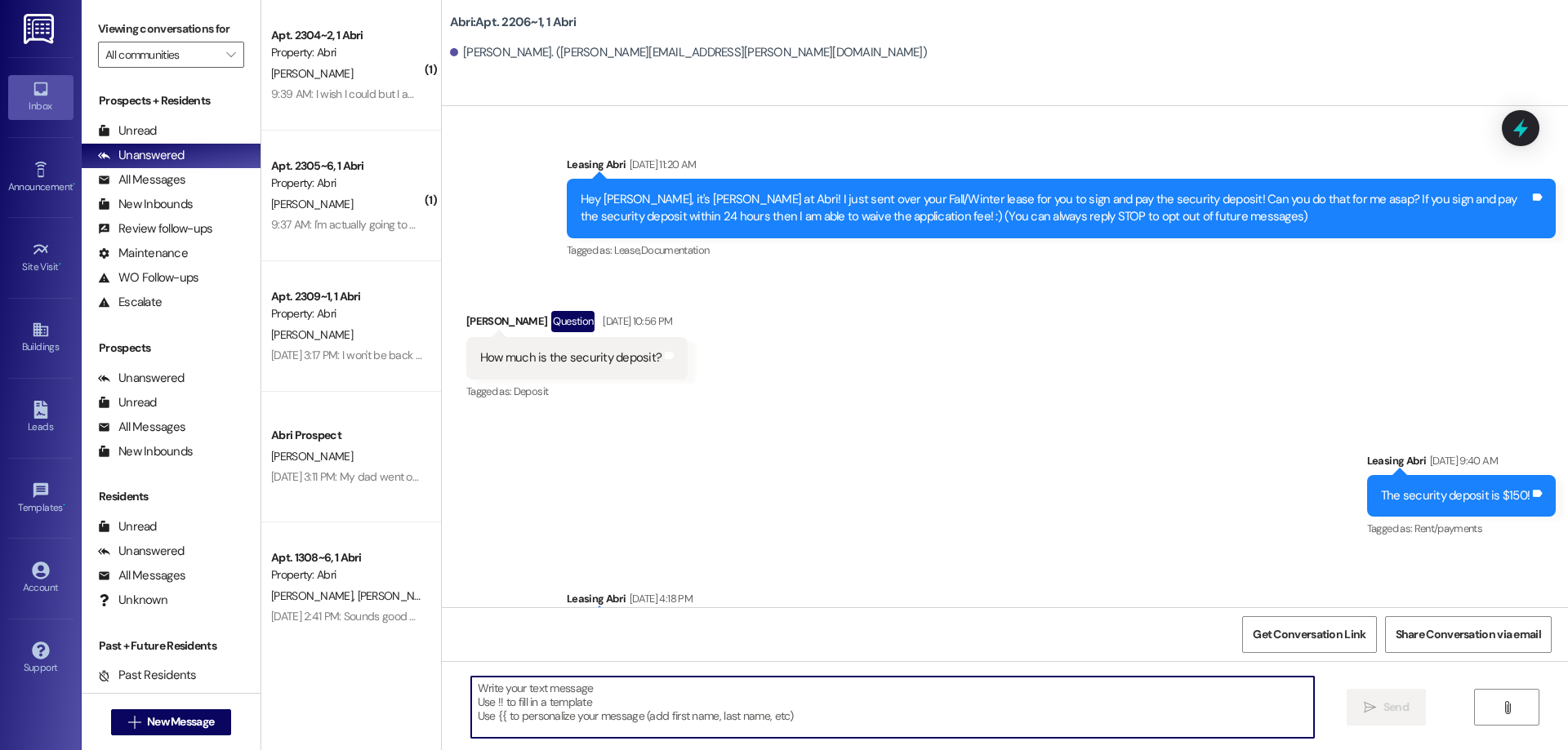
scroll to position [16252, 0]
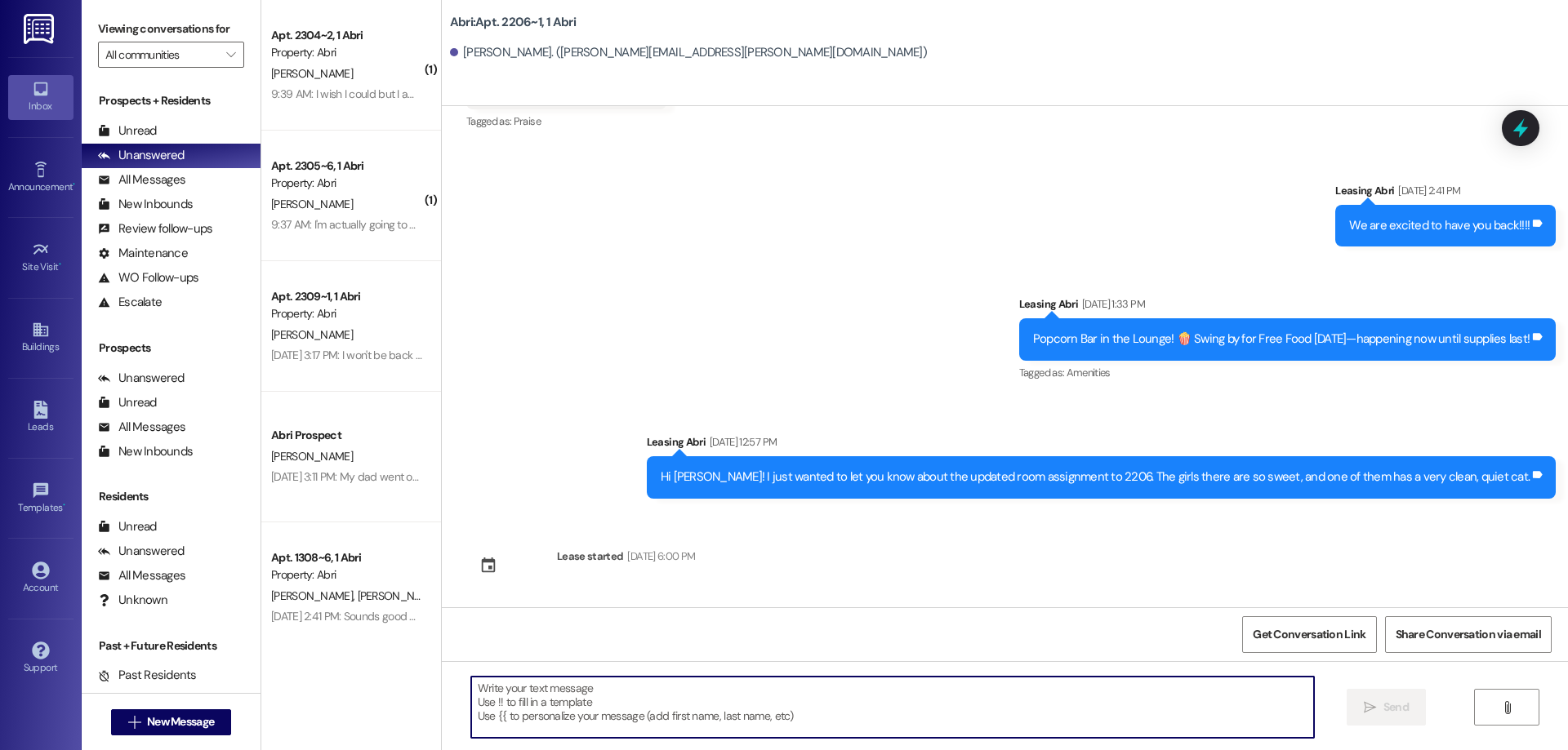
paste textarea "Hey [PERSON_NAME] :) This is [PERSON_NAME] with the Abri Apartments. I just wan…"
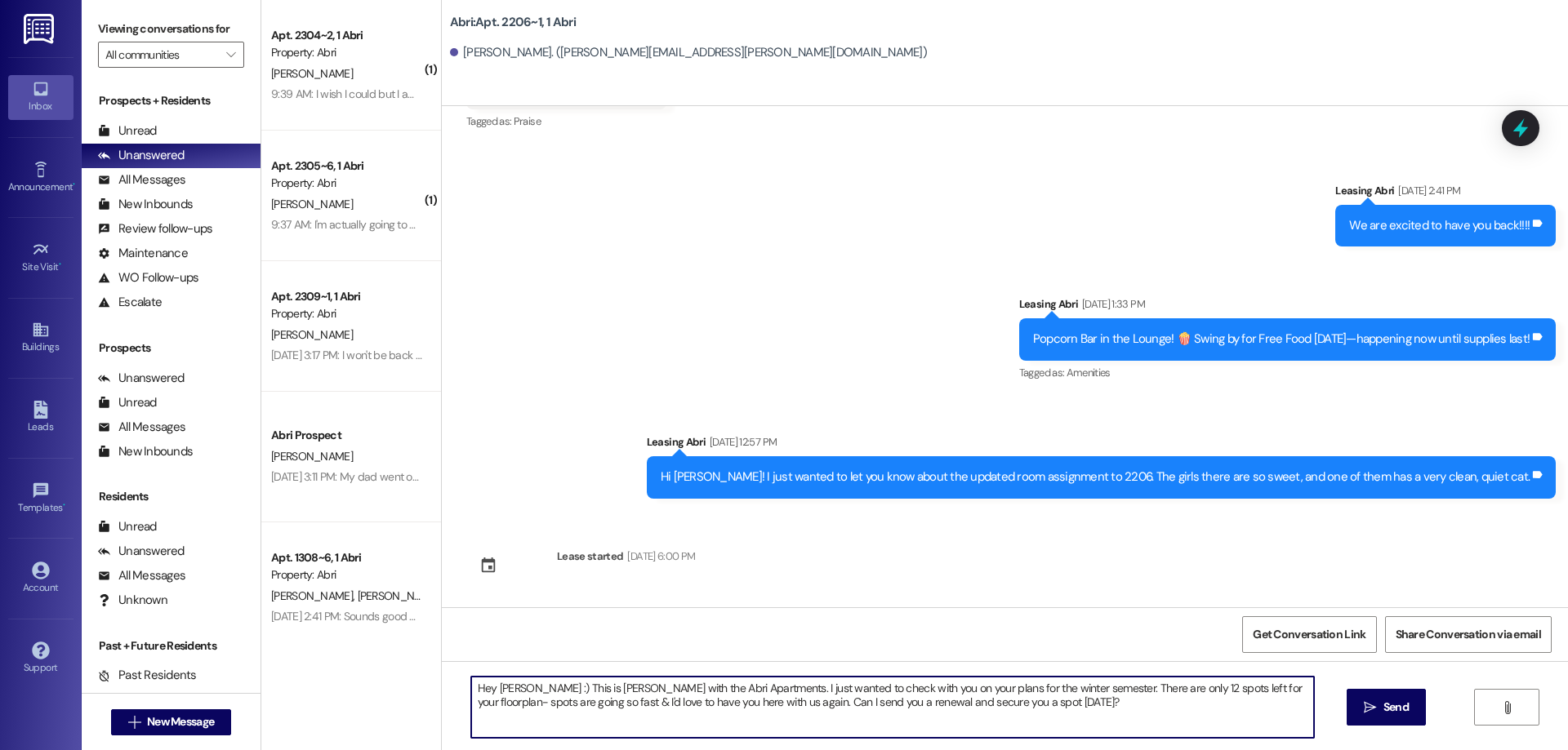
click at [503, 694] on textarea "Hey [PERSON_NAME] :) This is [PERSON_NAME] with the Abri Apartments. I just wan…" at bounding box center [892, 707] width 843 height 61
click at [503, 693] on textarea "Hey [PERSON_NAME] :) This is [PERSON_NAME] with the Abri Apartments. I just wan…" at bounding box center [892, 707] width 843 height 61
type textarea "Hey Alex :) This is Kayla with the Abri Apartments. I just wanted to check with…"
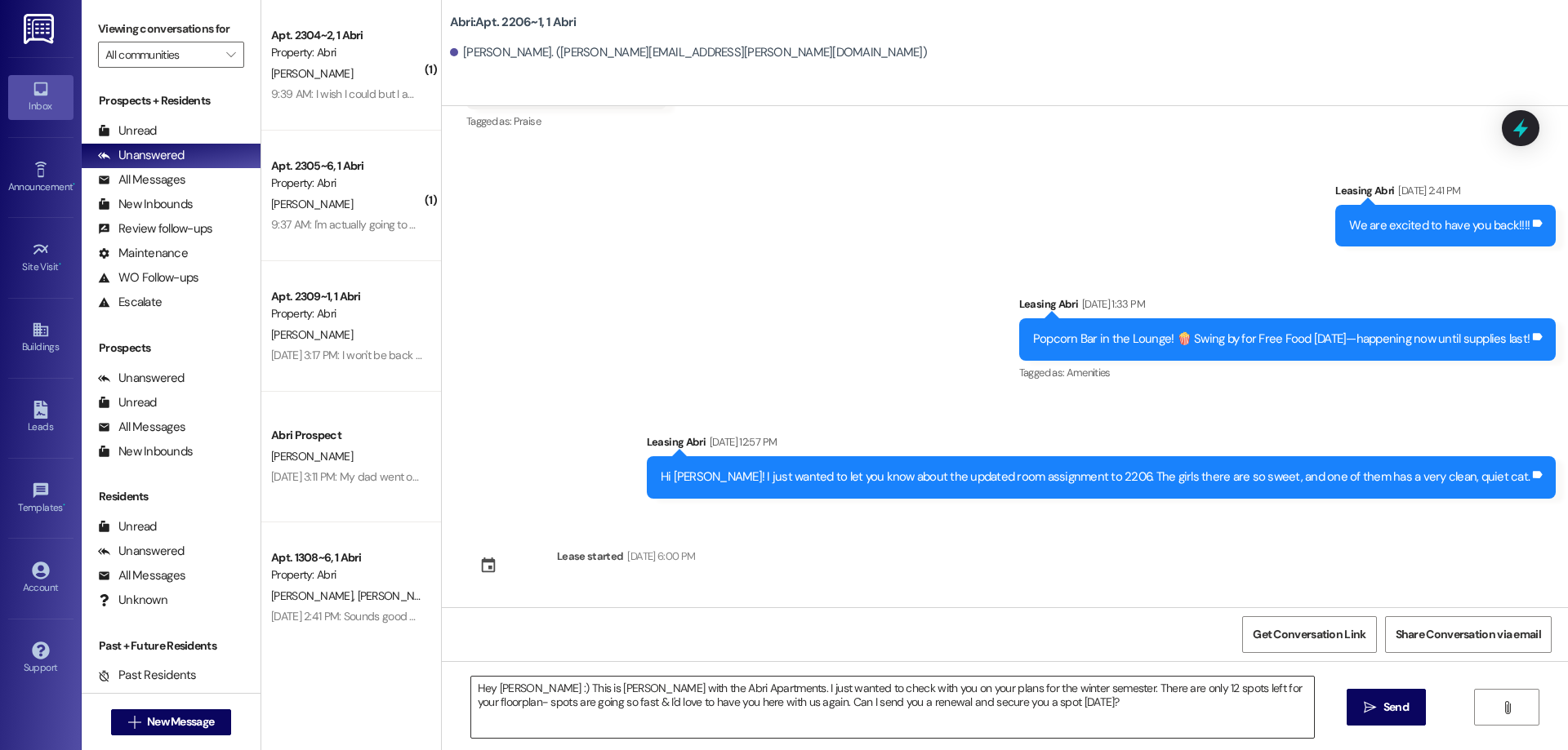
click at [1136, 700] on textarea "Hey Alex :) This is Kayla with the Abri Apartments. I just wanted to check with…" at bounding box center [892, 707] width 843 height 61
click at [1369, 708] on icon "" at bounding box center [1370, 707] width 12 height 13
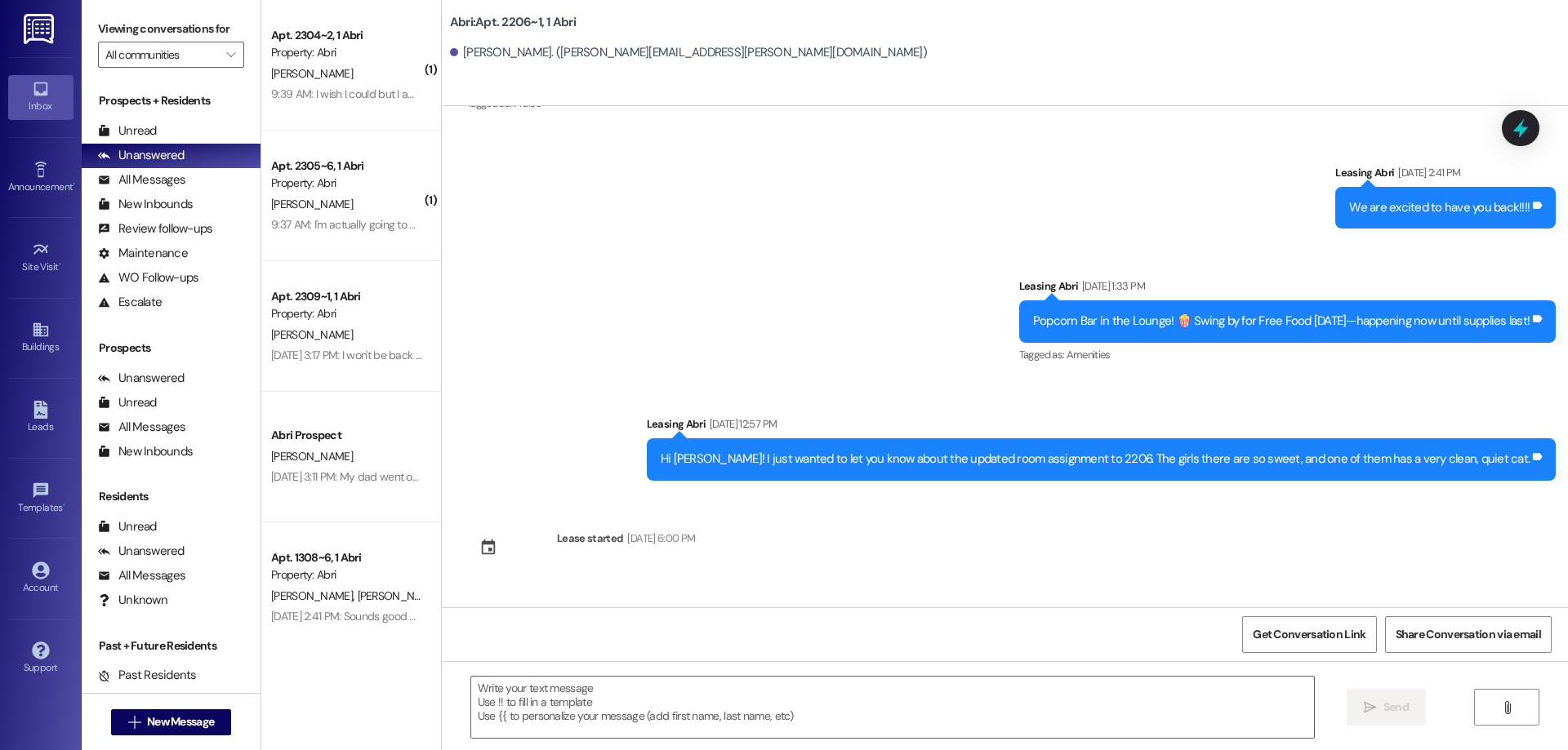
scroll to position [15790, 0]
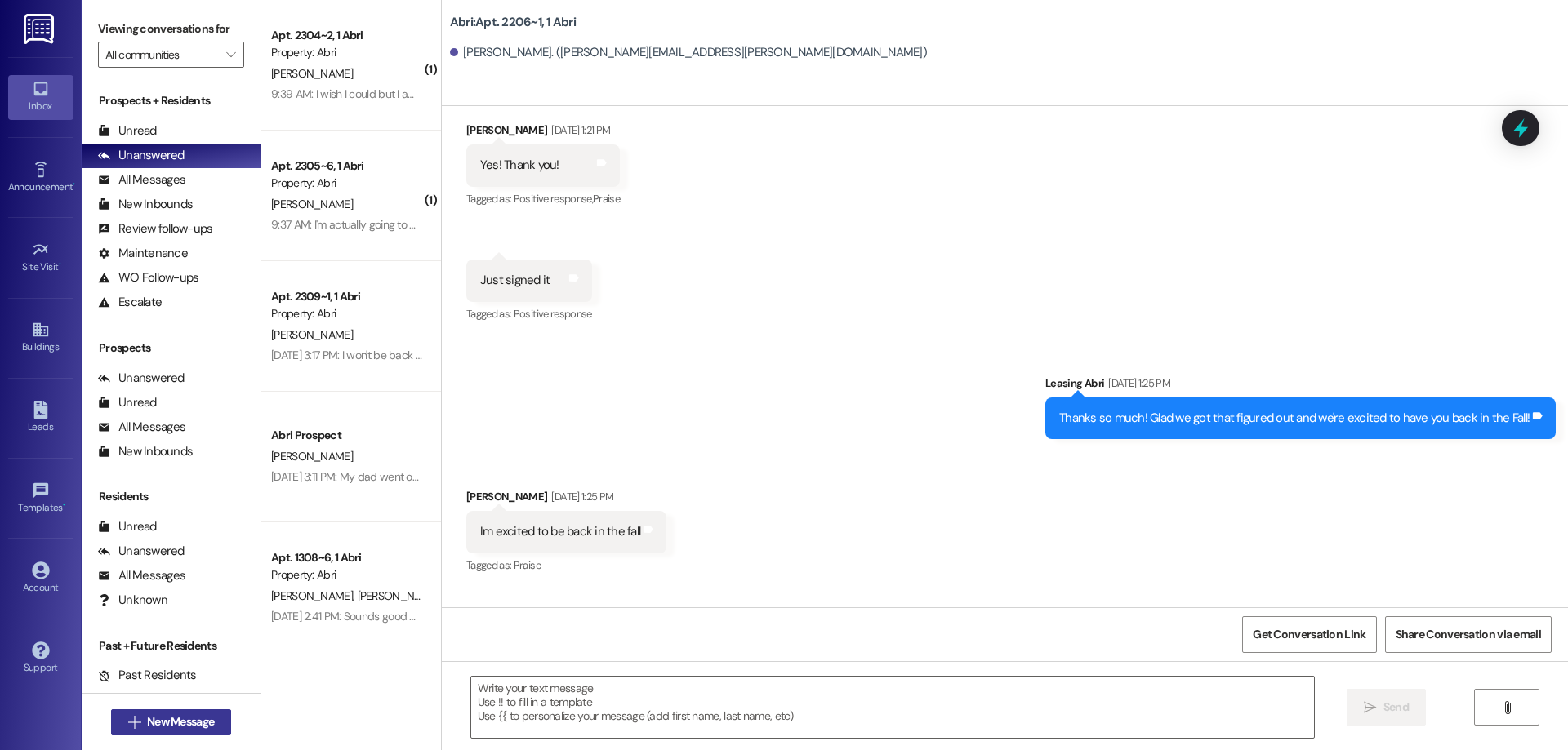
click at [200, 725] on span "New Message" at bounding box center [180, 722] width 67 height 17
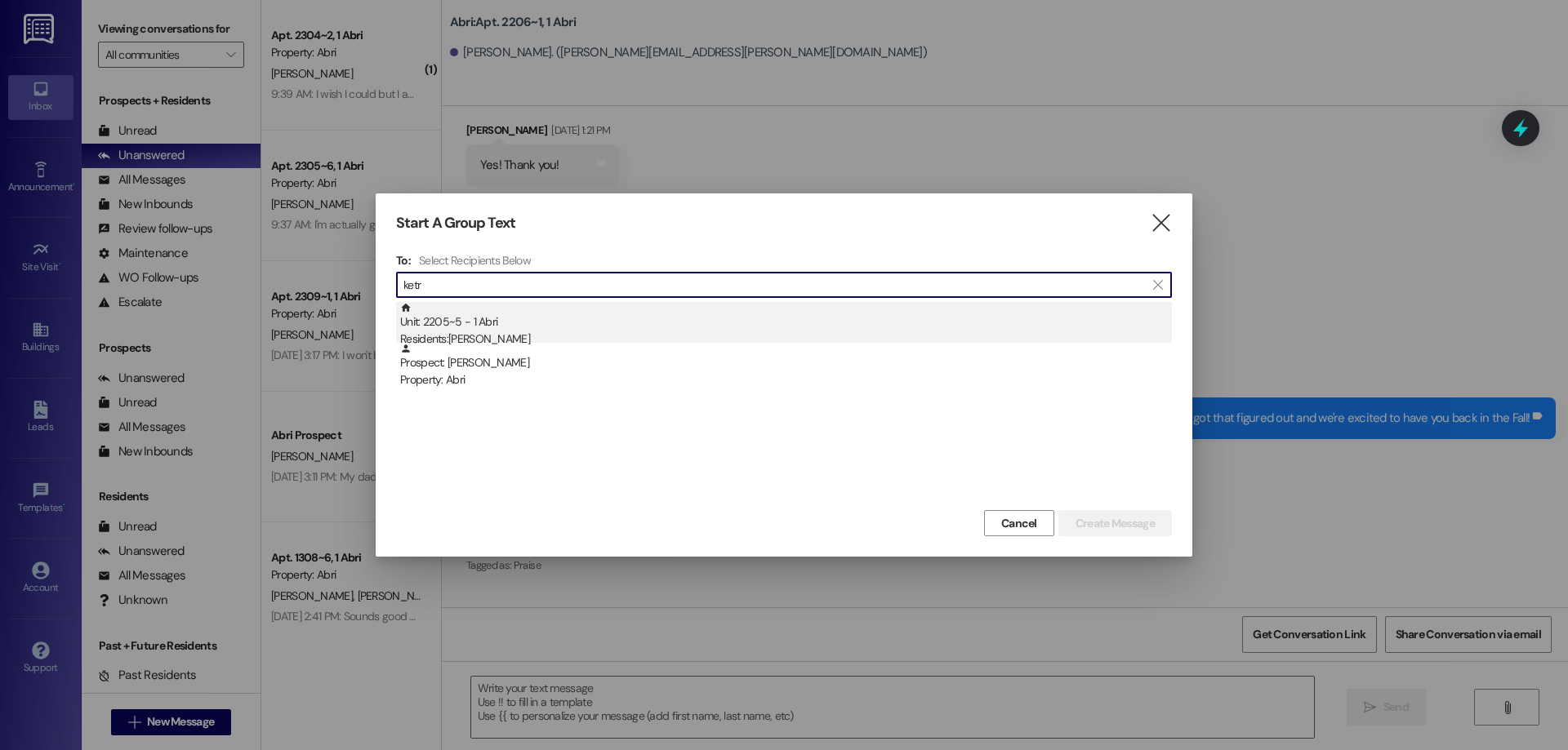
type input "ketr"
click at [577, 320] on div "Unit: 2205~5 - 1 Abri Residents: Ketryn Tubaugh" at bounding box center [785, 325] width 772 height 47
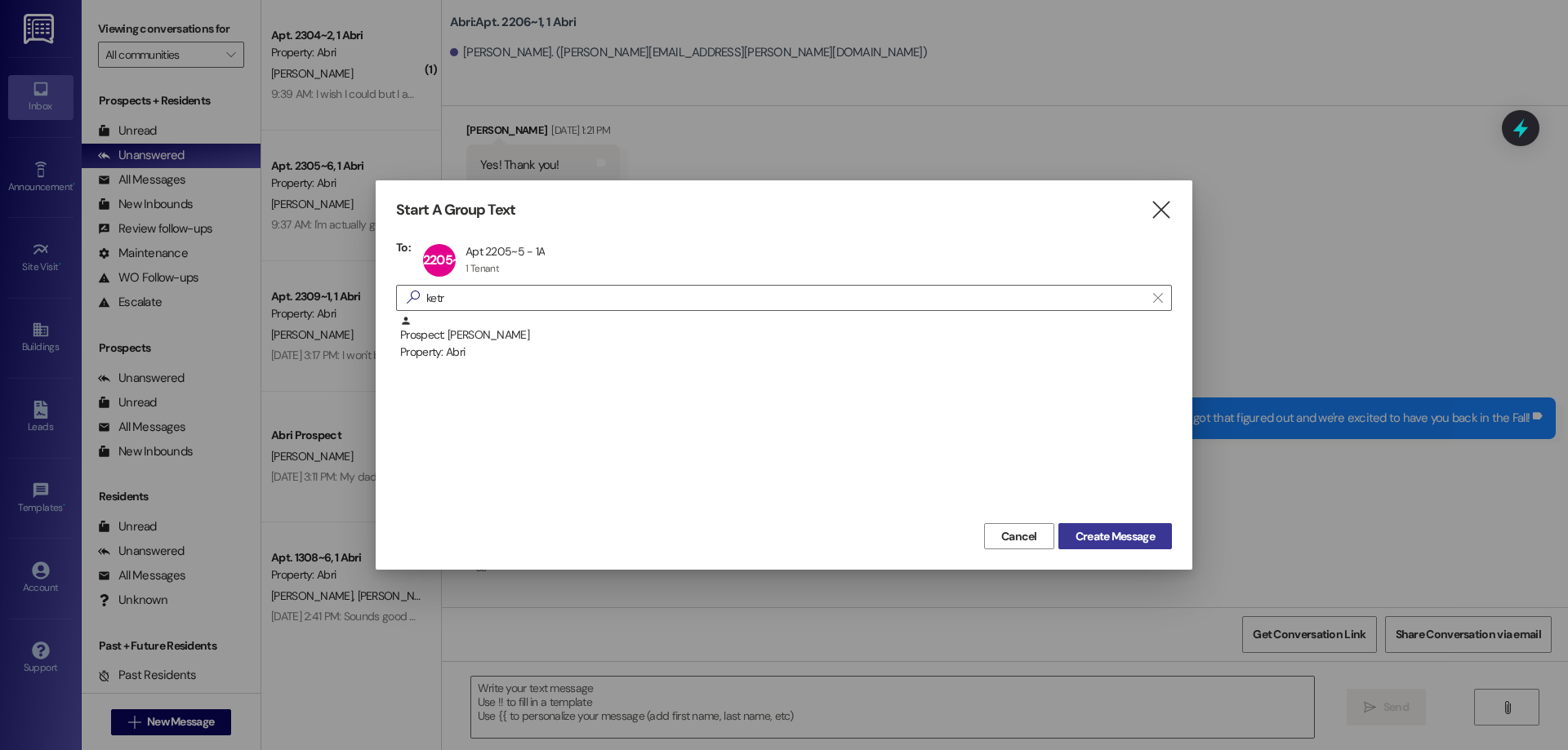
click at [1104, 533] on span "Create Message" at bounding box center [1115, 537] width 79 height 17
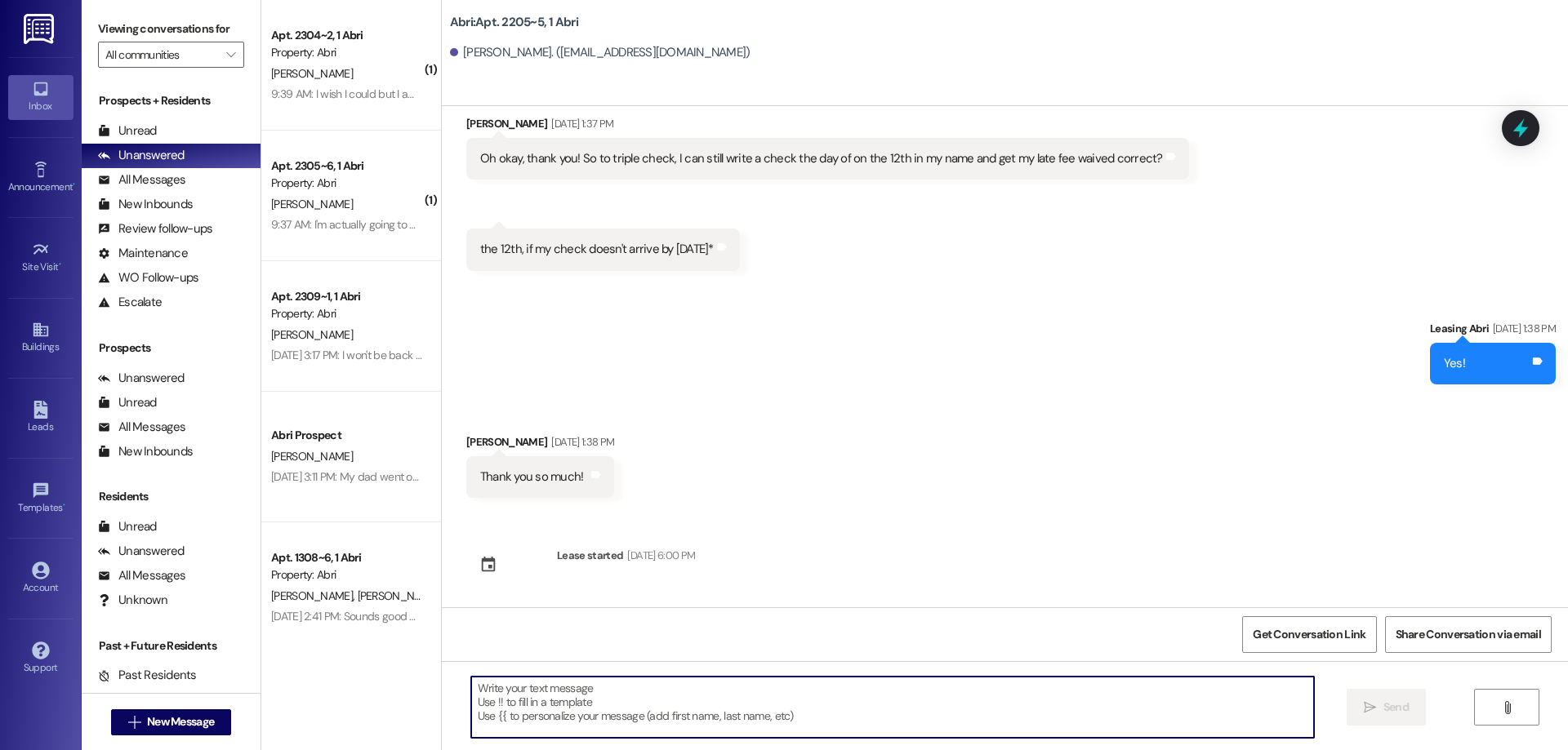
click at [632, 709] on textarea at bounding box center [892, 707] width 843 height 61
paste textarea "Hey Alex :) This is Kayla with the Abri Apartments. I just wanted to check with…"
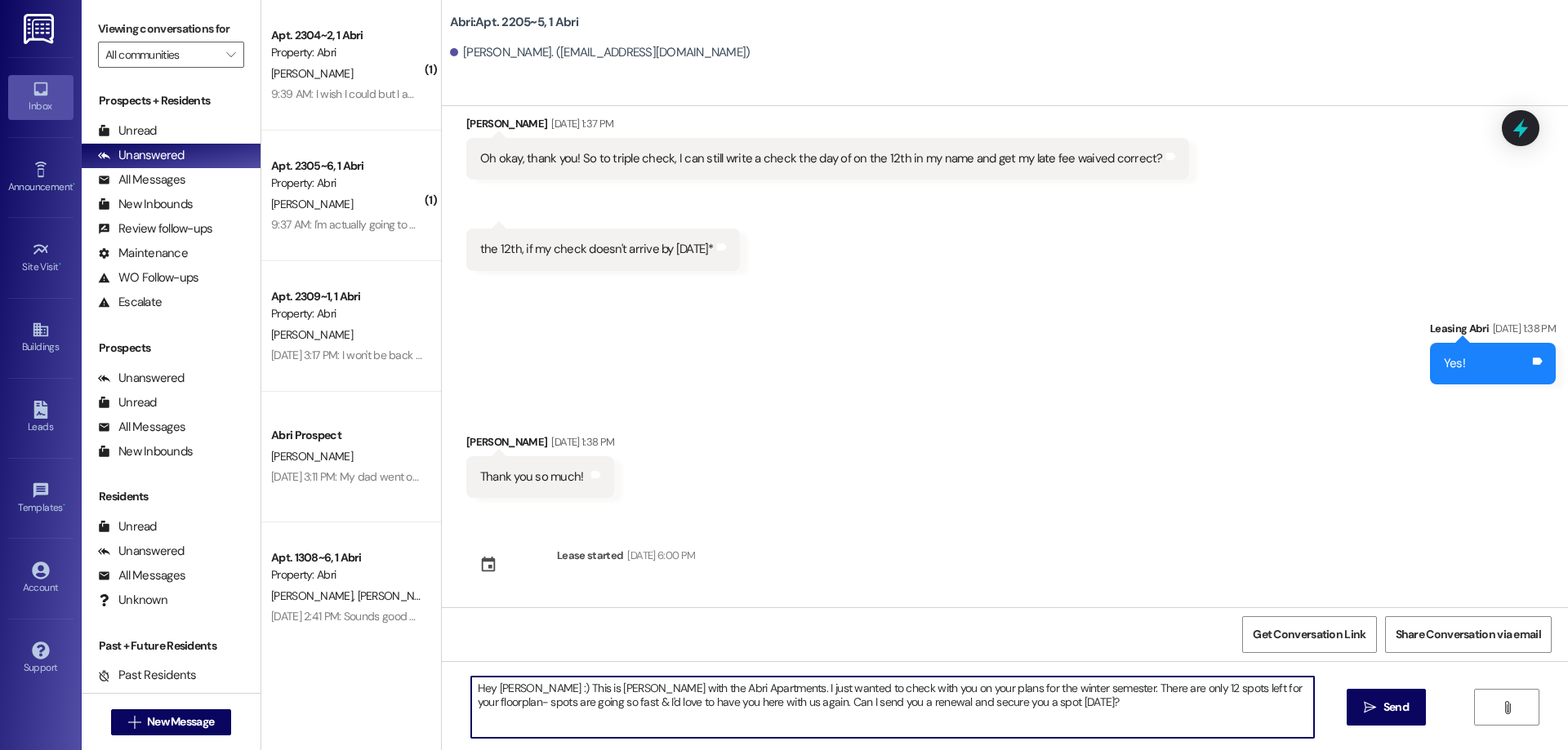
click at [498, 690] on textarea "Hey Alex :) This is Kayla with the Abri Apartments. I just wanted to check with…" at bounding box center [892, 707] width 843 height 61
type textarea "Hey Ketryn :) This is Kayla with the Abri Apartments. I just wanted to check wi…"
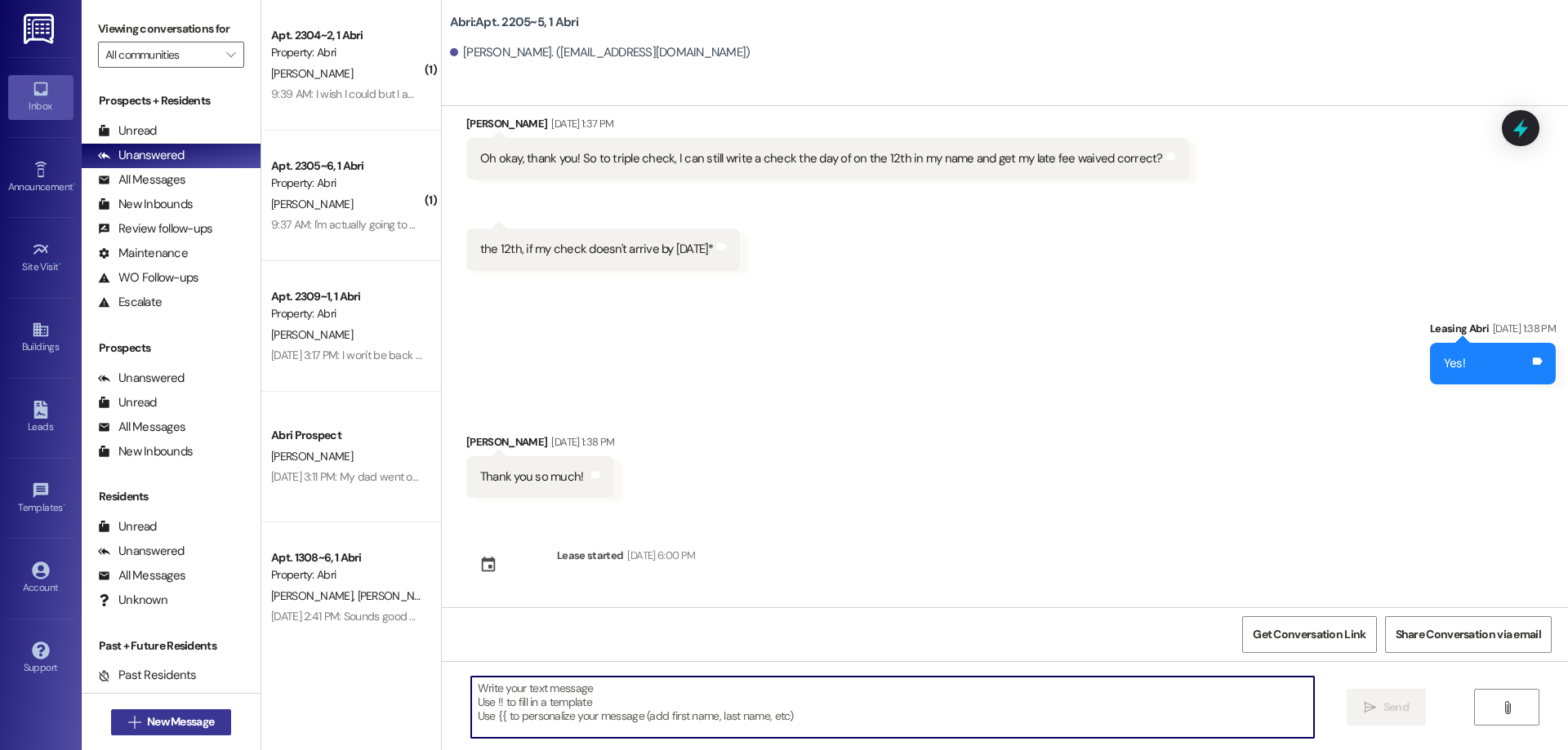
click at [189, 718] on span "New Message" at bounding box center [180, 722] width 67 height 17
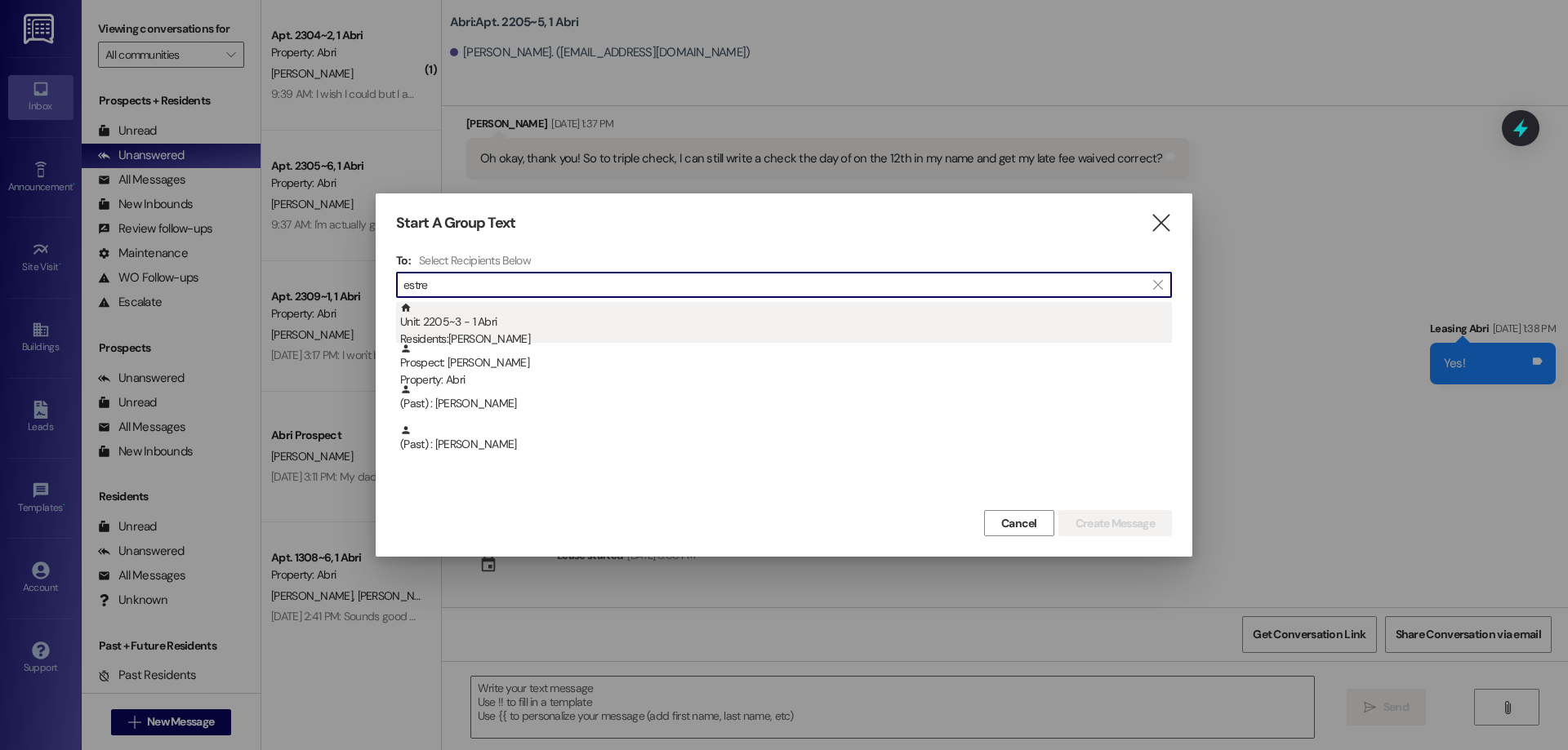
type input "estre"
click at [558, 324] on div "Unit: 2205~3 - 1 Abri Residents: Estrella Luna" at bounding box center [785, 325] width 772 height 47
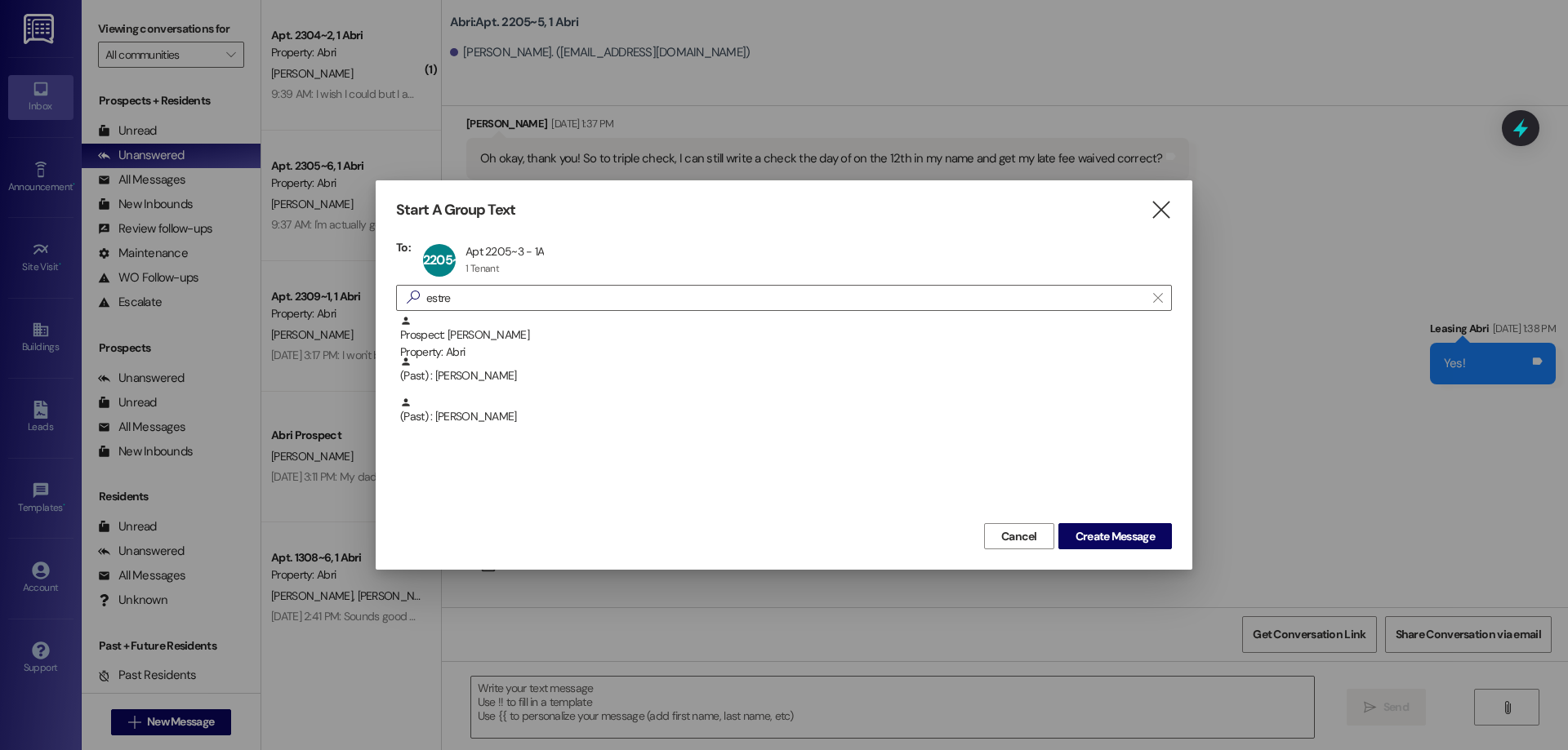
click at [1097, 516] on div "Prospect: Estrella Luna Property: Abri (Past) : Estrella Luna (Past) : Daniel R…" at bounding box center [784, 417] width 776 height 204
click at [1163, 212] on icon "" at bounding box center [1160, 210] width 22 height 17
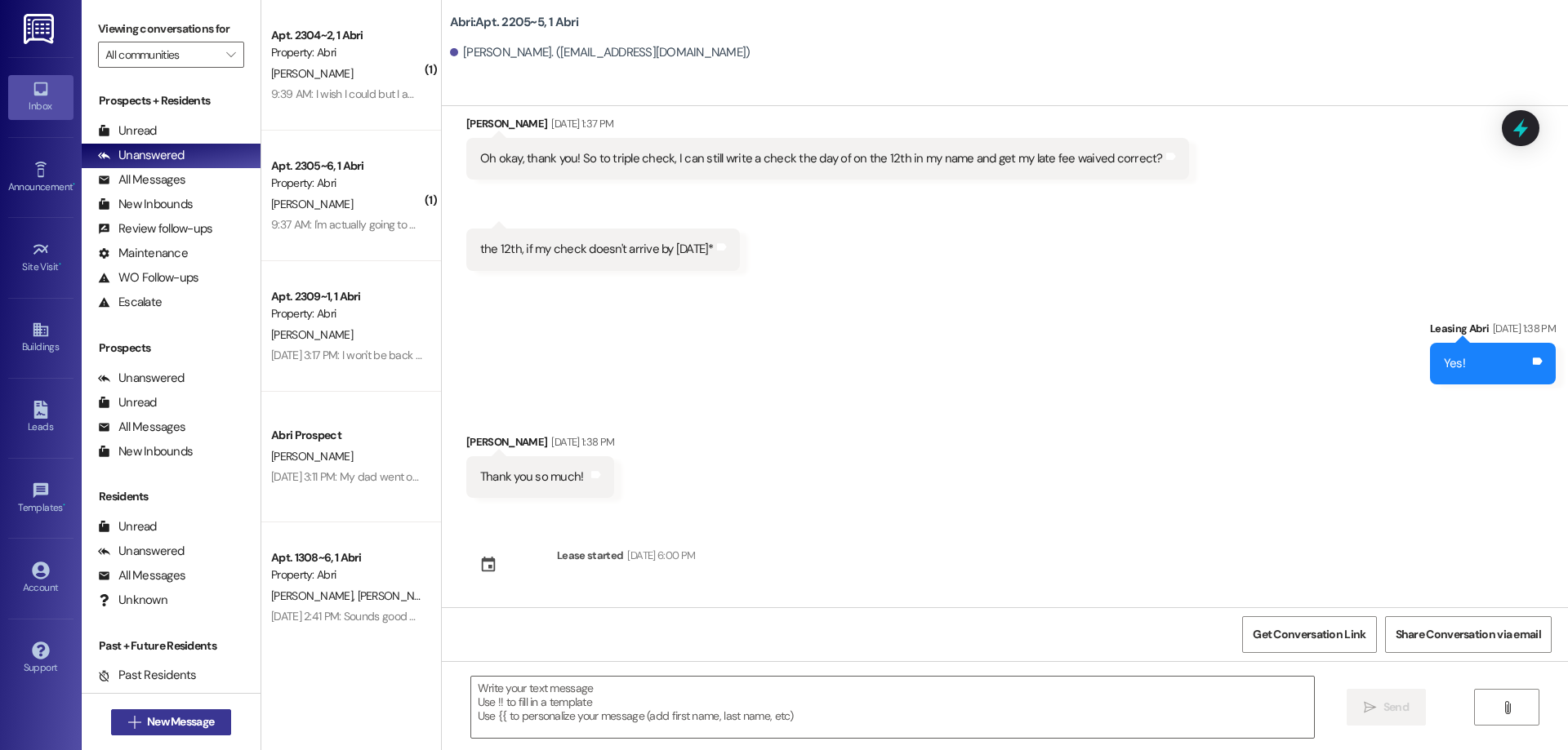
click at [167, 730] on span "New Message" at bounding box center [180, 722] width 67 height 17
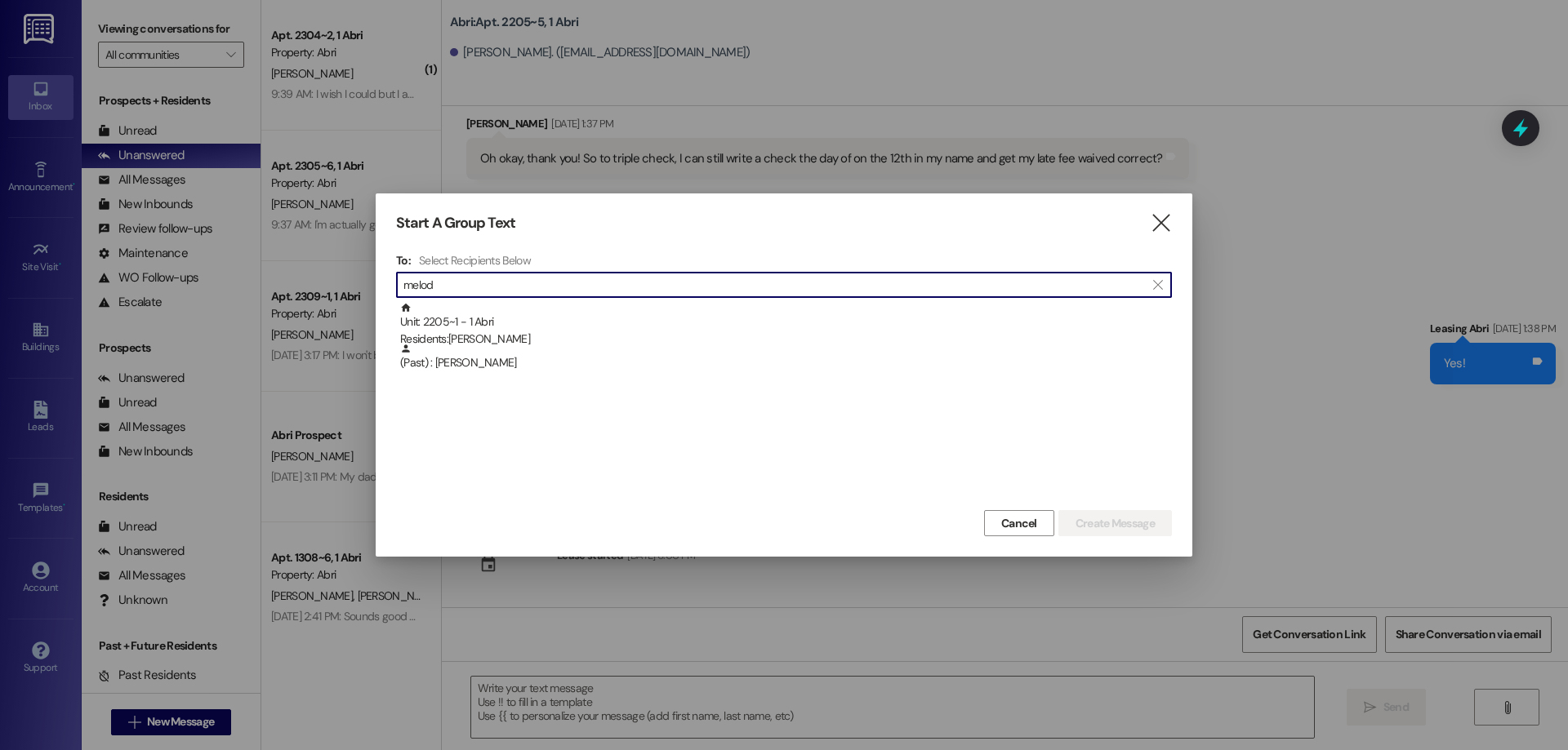
type input "melod"
click at [1180, 223] on div "Start A Group Text  To: Select Recipients Below  melod  Unit: 2205~1 - 1 Abr…" at bounding box center [784, 374] width 817 height 363
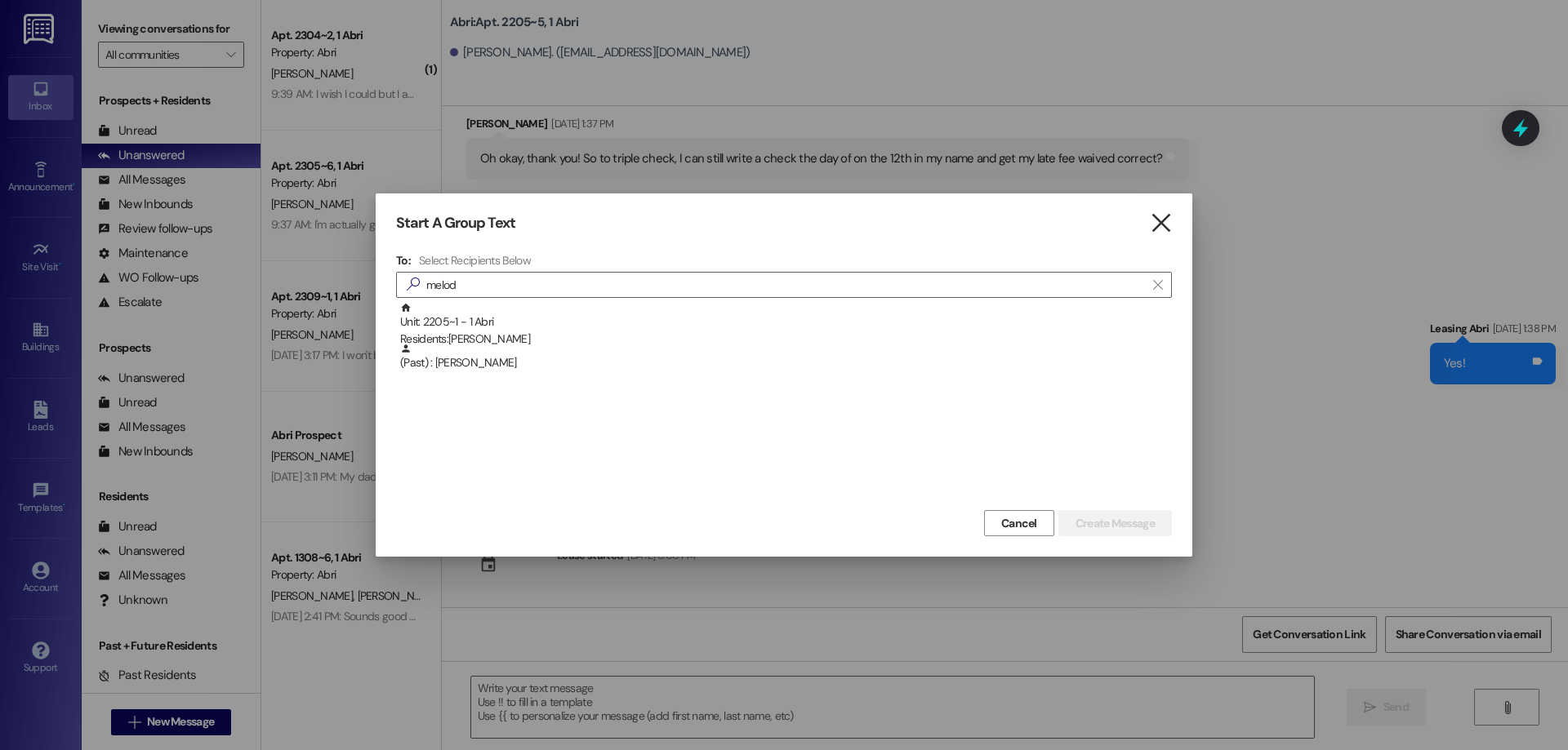
click at [1159, 220] on icon "" at bounding box center [1160, 223] width 22 height 17
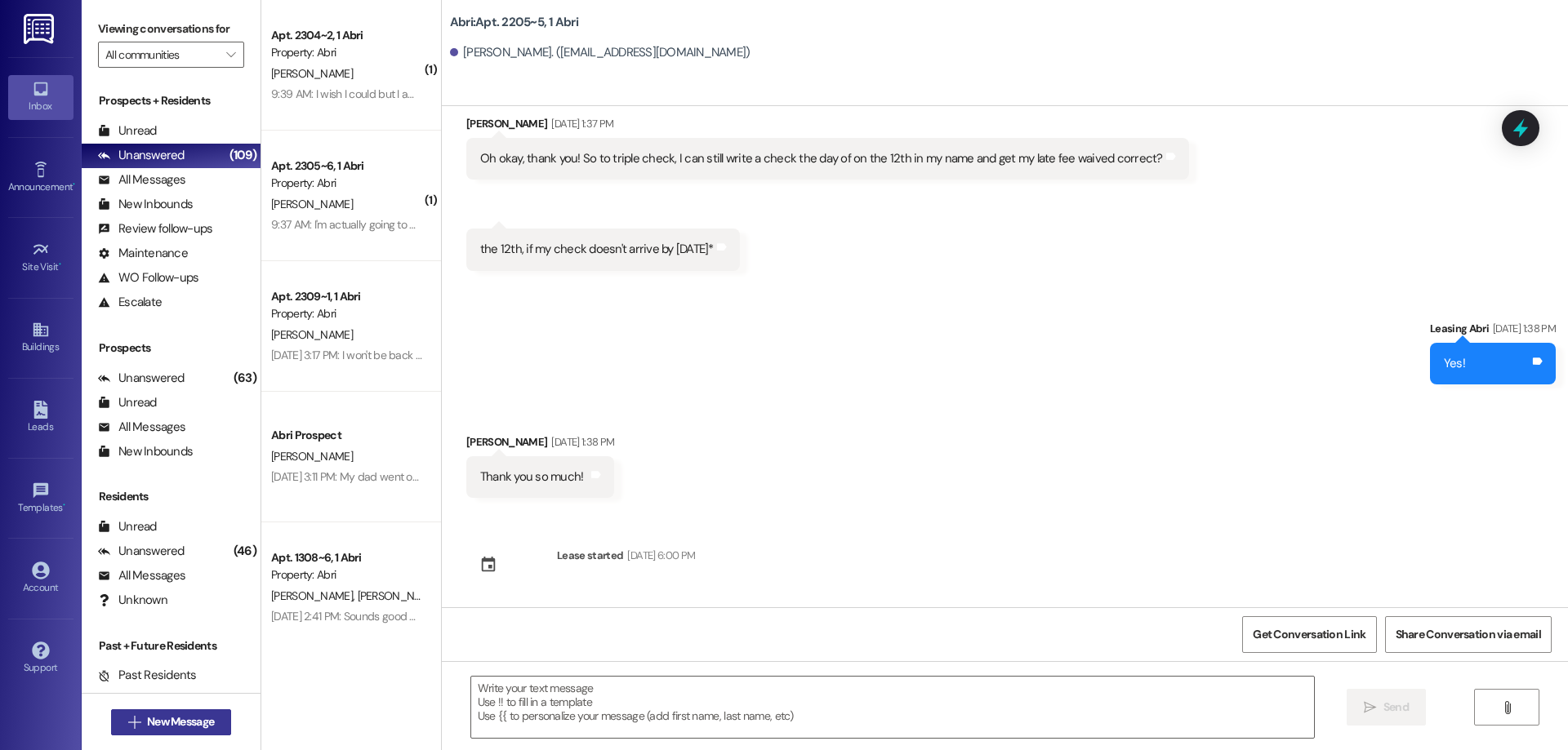
click at [174, 730] on span "New Message" at bounding box center [180, 722] width 67 height 17
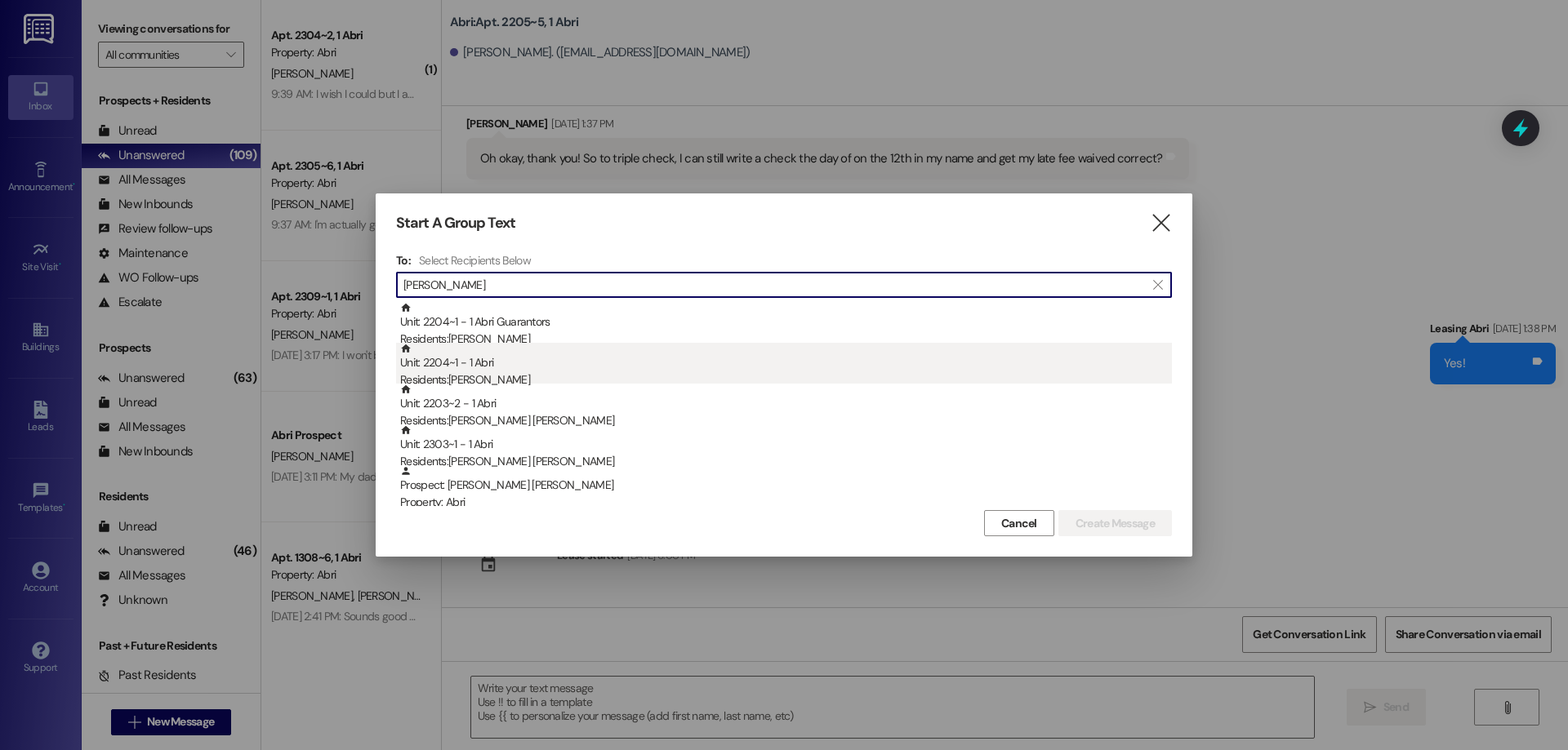
type input "kennedy"
click at [499, 361] on div "Unit: 2204~1 - 1 Abri Residents: Illyria Kennedy" at bounding box center [785, 366] width 772 height 47
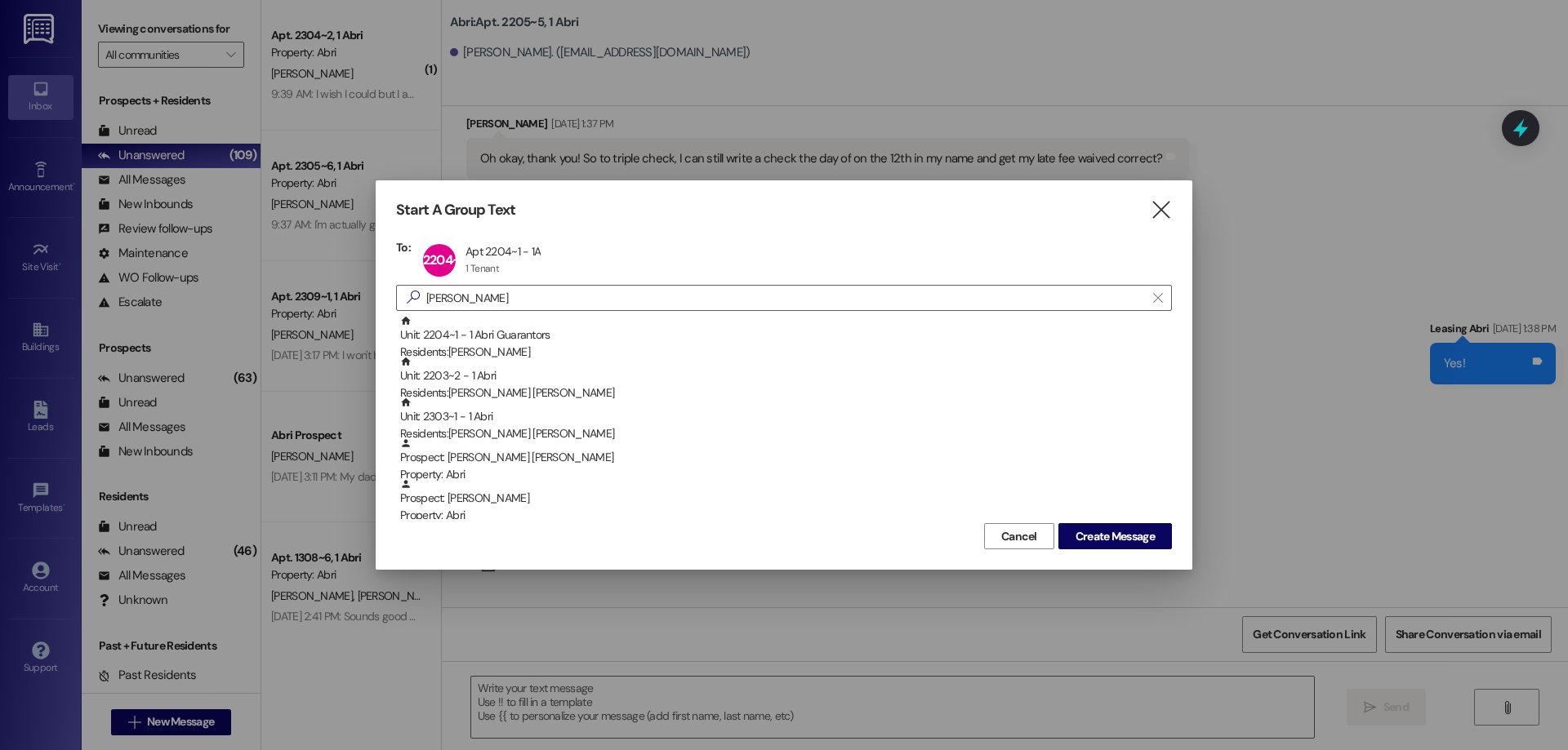
click at [1087, 520] on div "Cancel Create Message" at bounding box center [784, 534] width 776 height 31
click at [1091, 530] on span "Create Message" at bounding box center [1115, 537] width 79 height 17
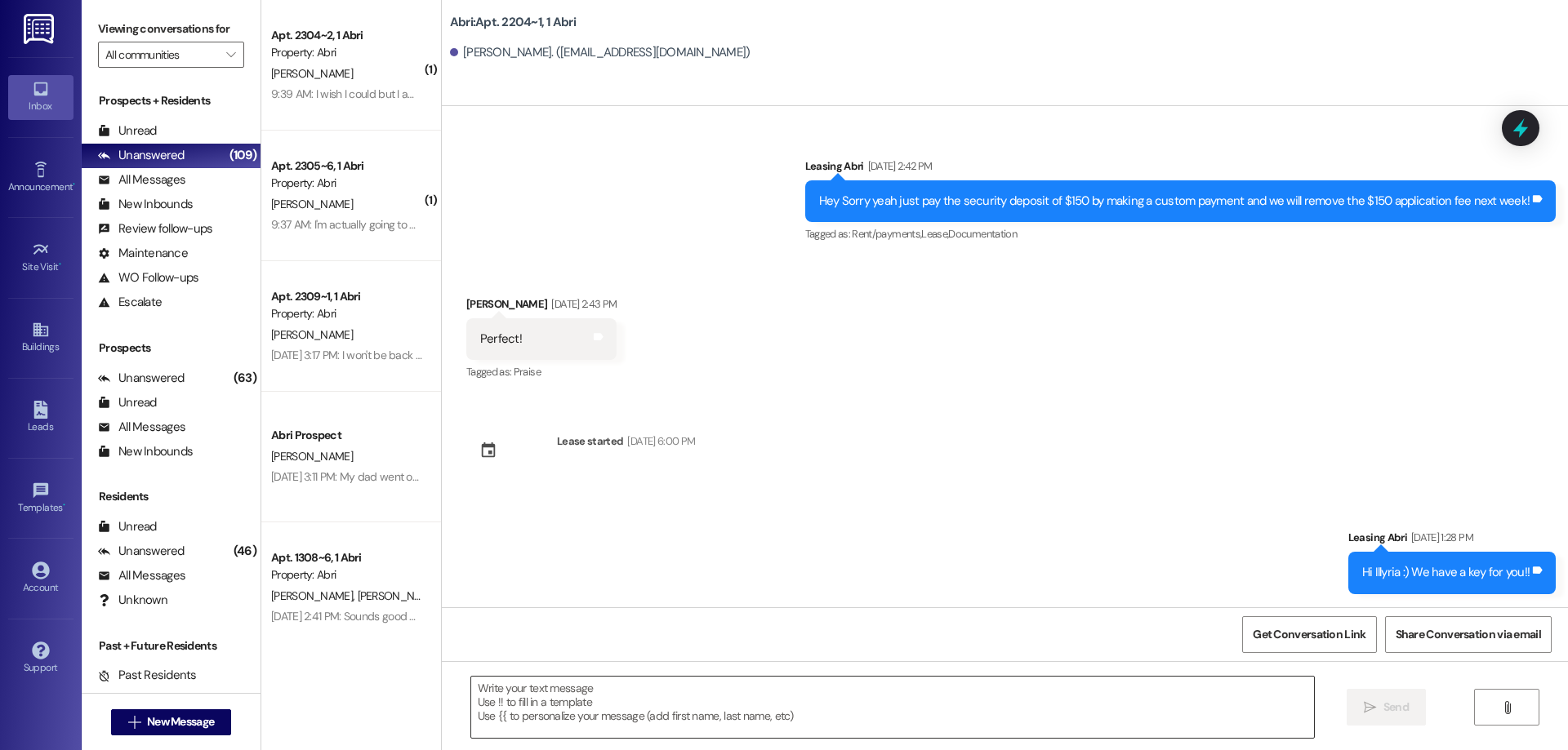
scroll to position [2185, 0]
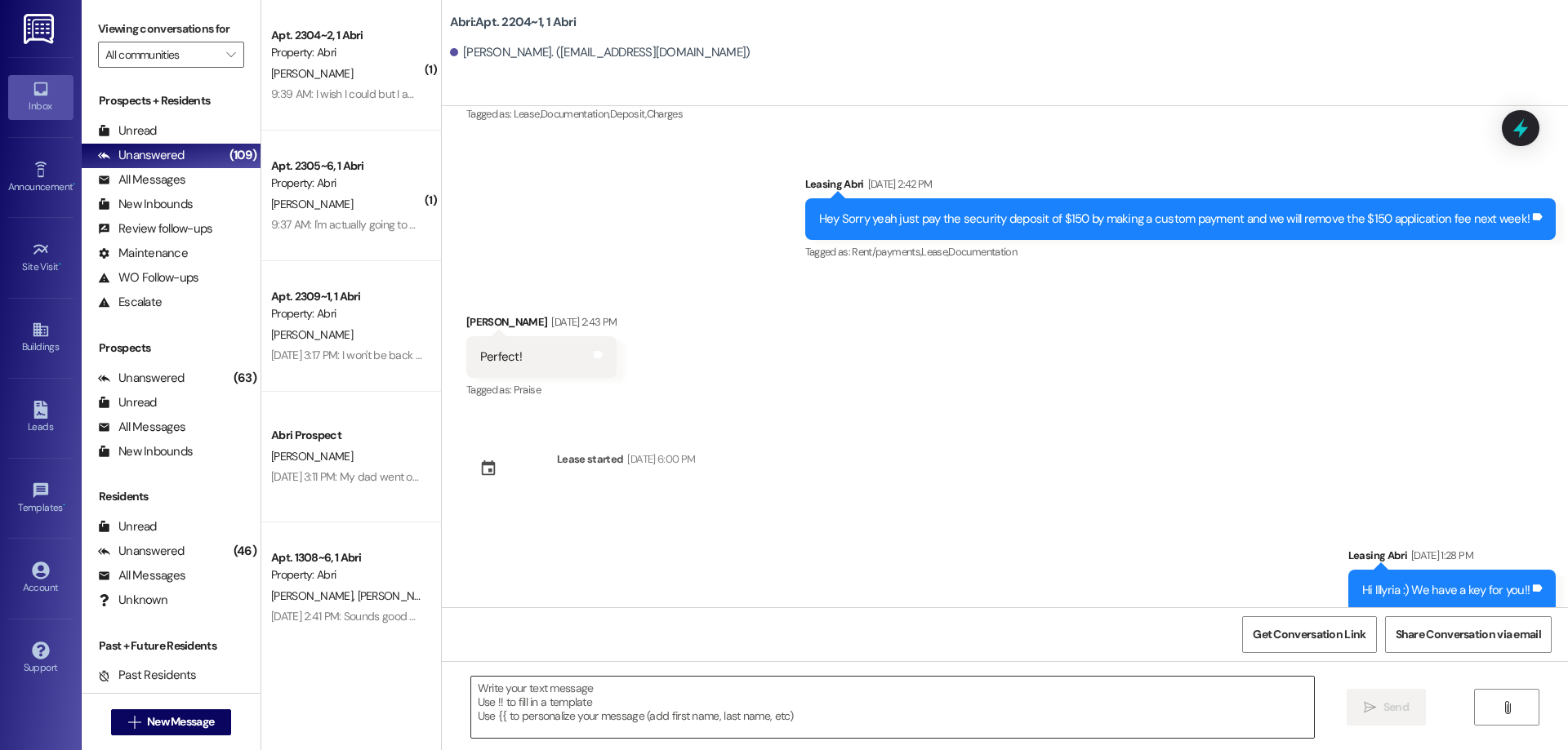
click at [575, 708] on textarea at bounding box center [892, 707] width 843 height 61
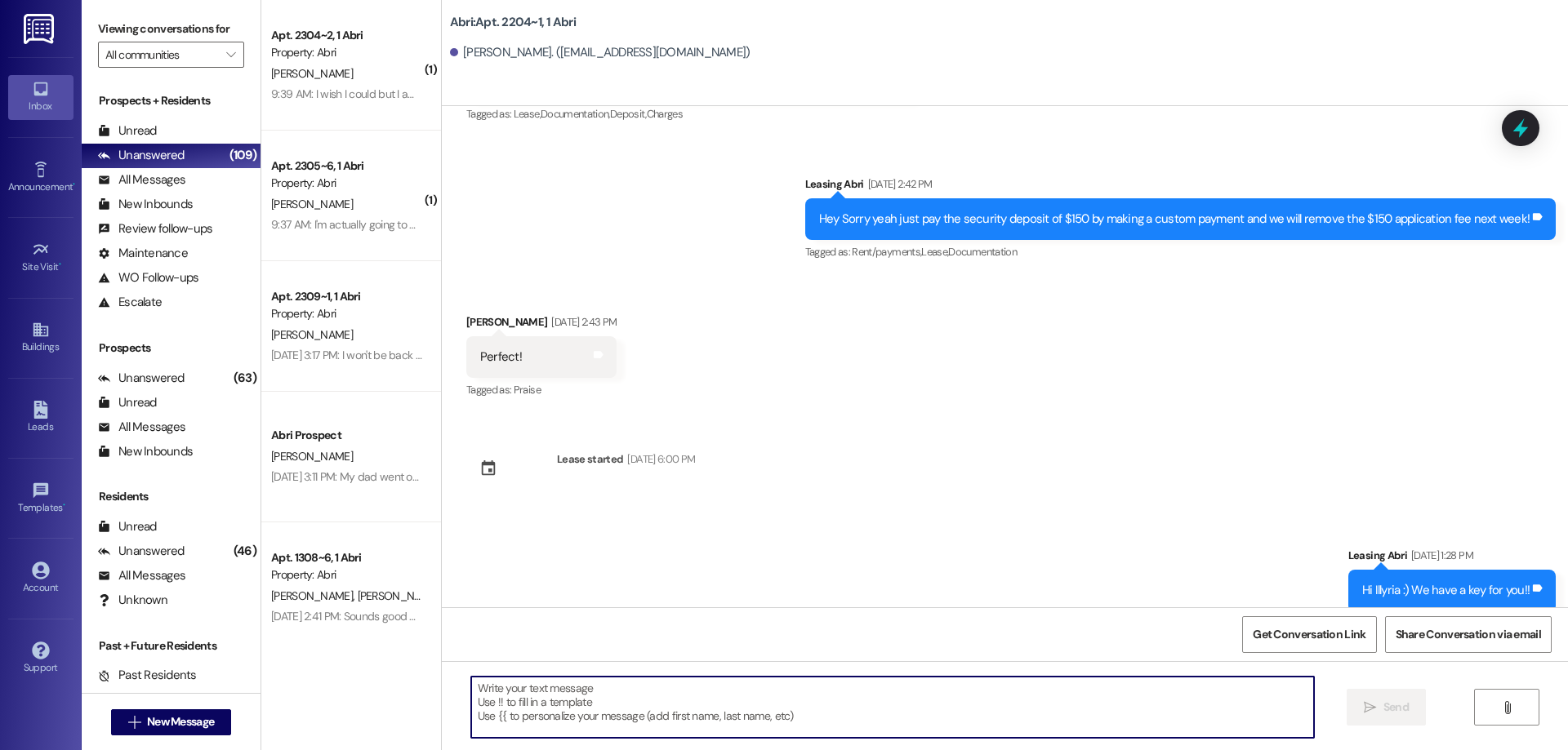
paste textarea "Hey Alex :) This is Kayla with the Abri Apartments. I just wanted to check with…"
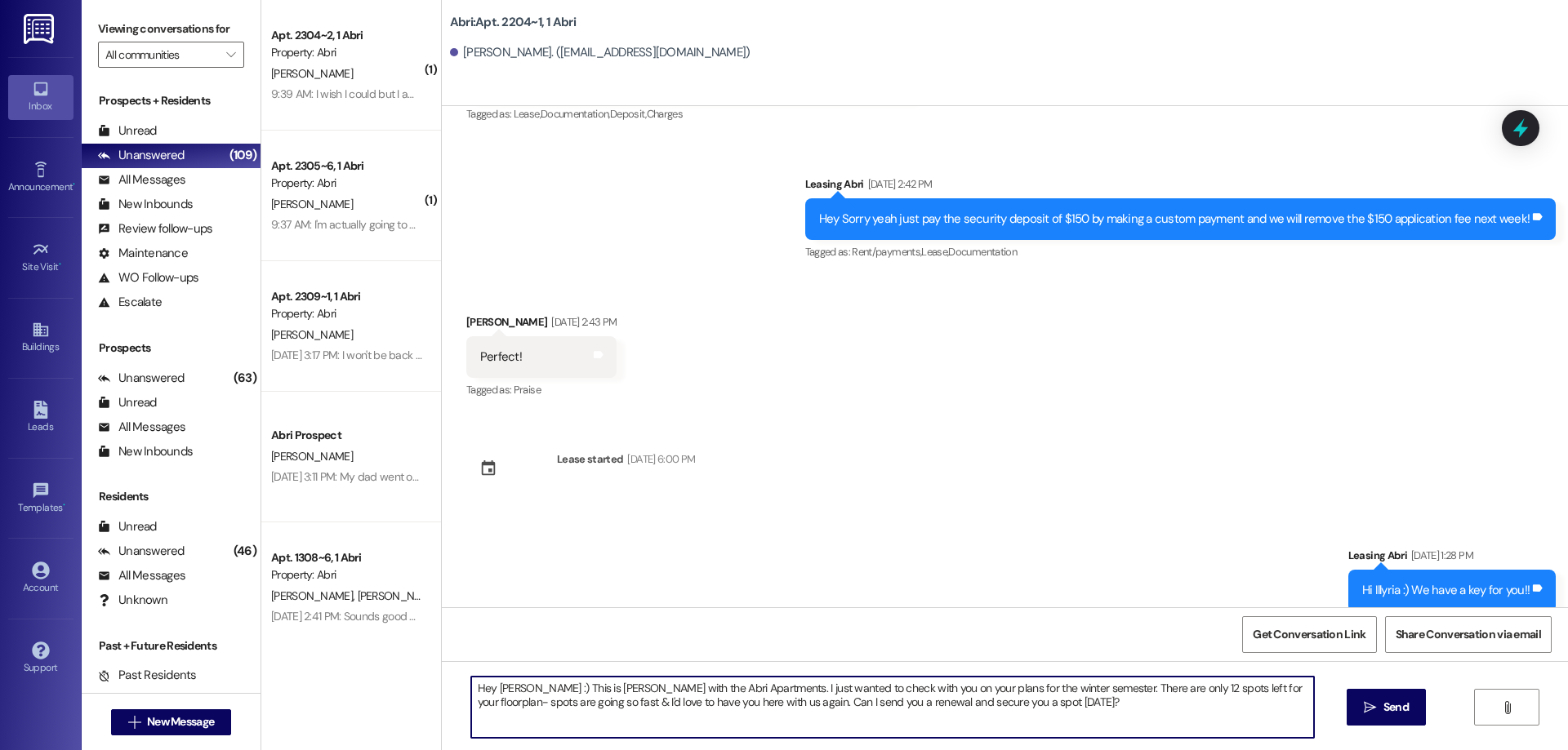
click at [488, 690] on textarea "Hey Alex :) This is Kayla with the Abri Apartments. I just wanted to check with…" at bounding box center [892, 707] width 843 height 61
type textarea "Hey Illyria :) This is Kayla with the Abri Apartments. I just wanted to check w…"
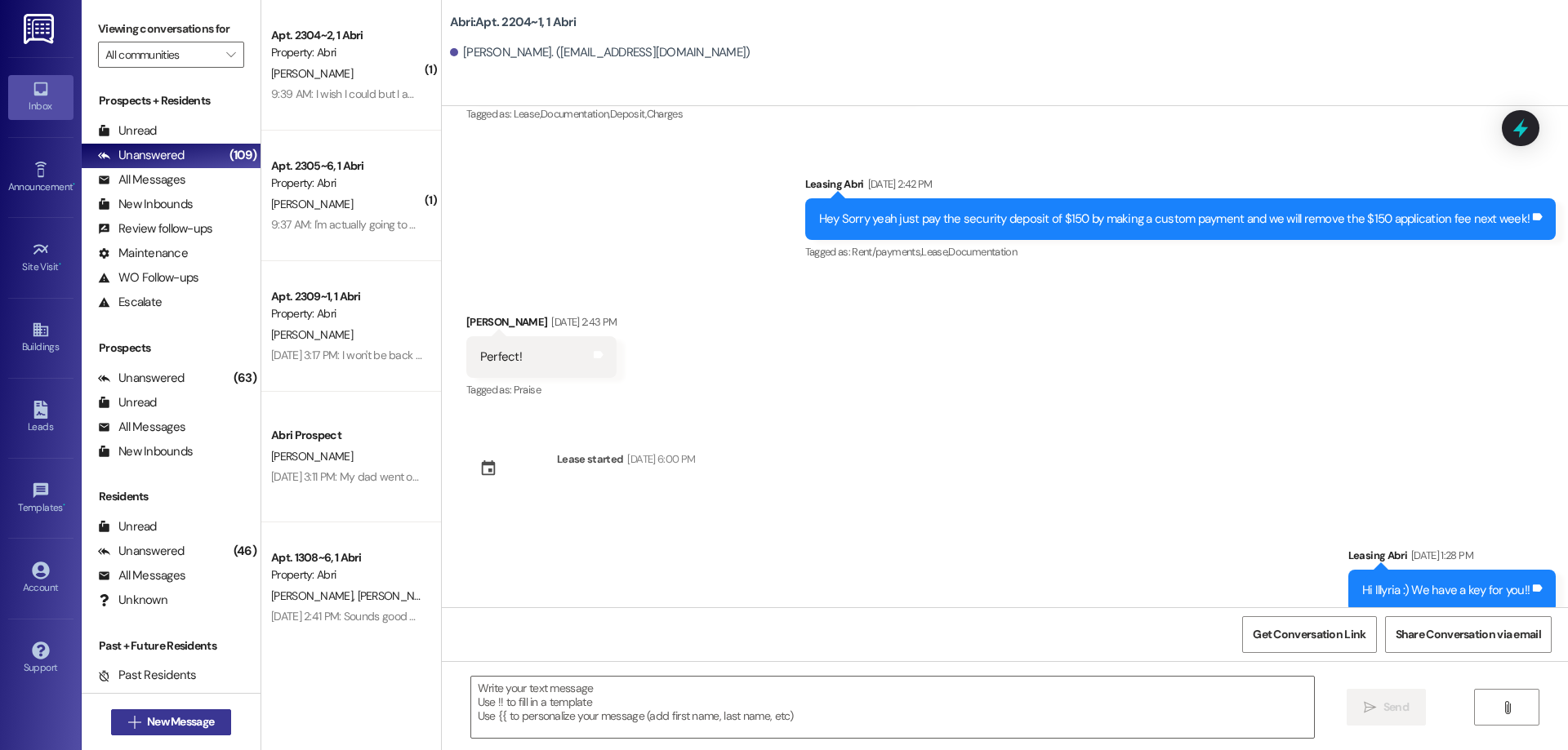
click at [166, 718] on span "New Message" at bounding box center [180, 722] width 67 height 17
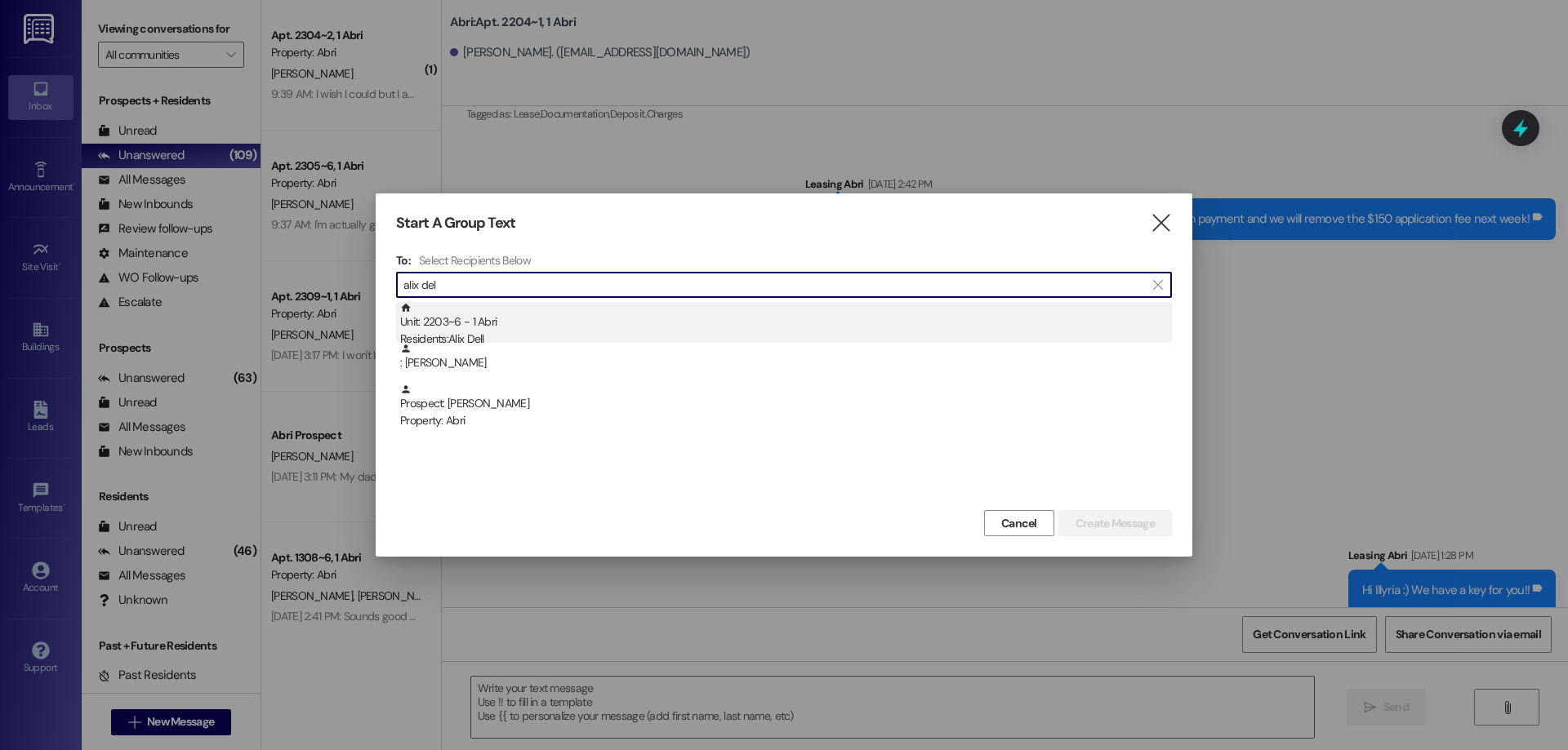
type input "alix del"
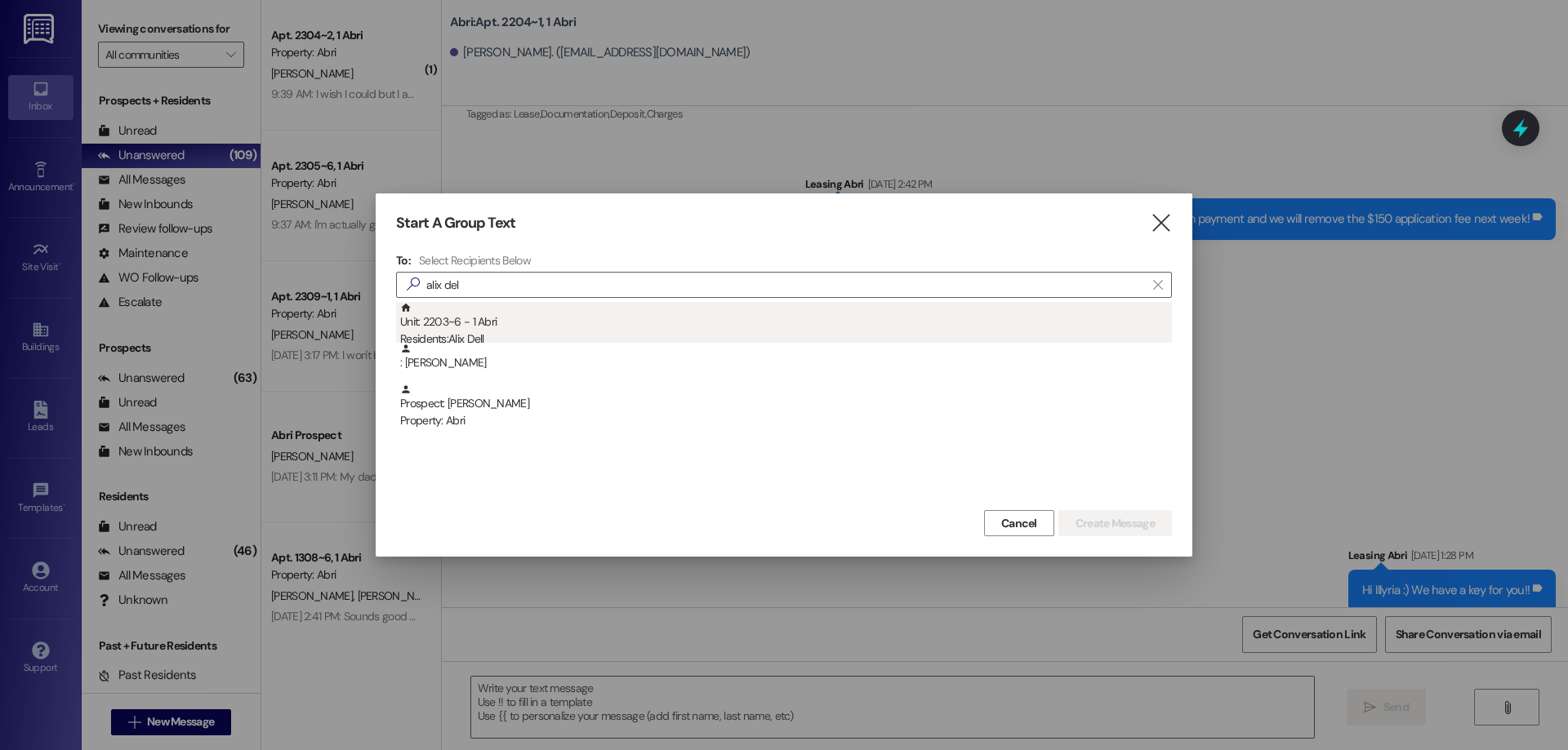
click at [525, 329] on div "Unit: 2203~6 - 1 Abri Residents: Alix Dell" at bounding box center [785, 325] width 772 height 47
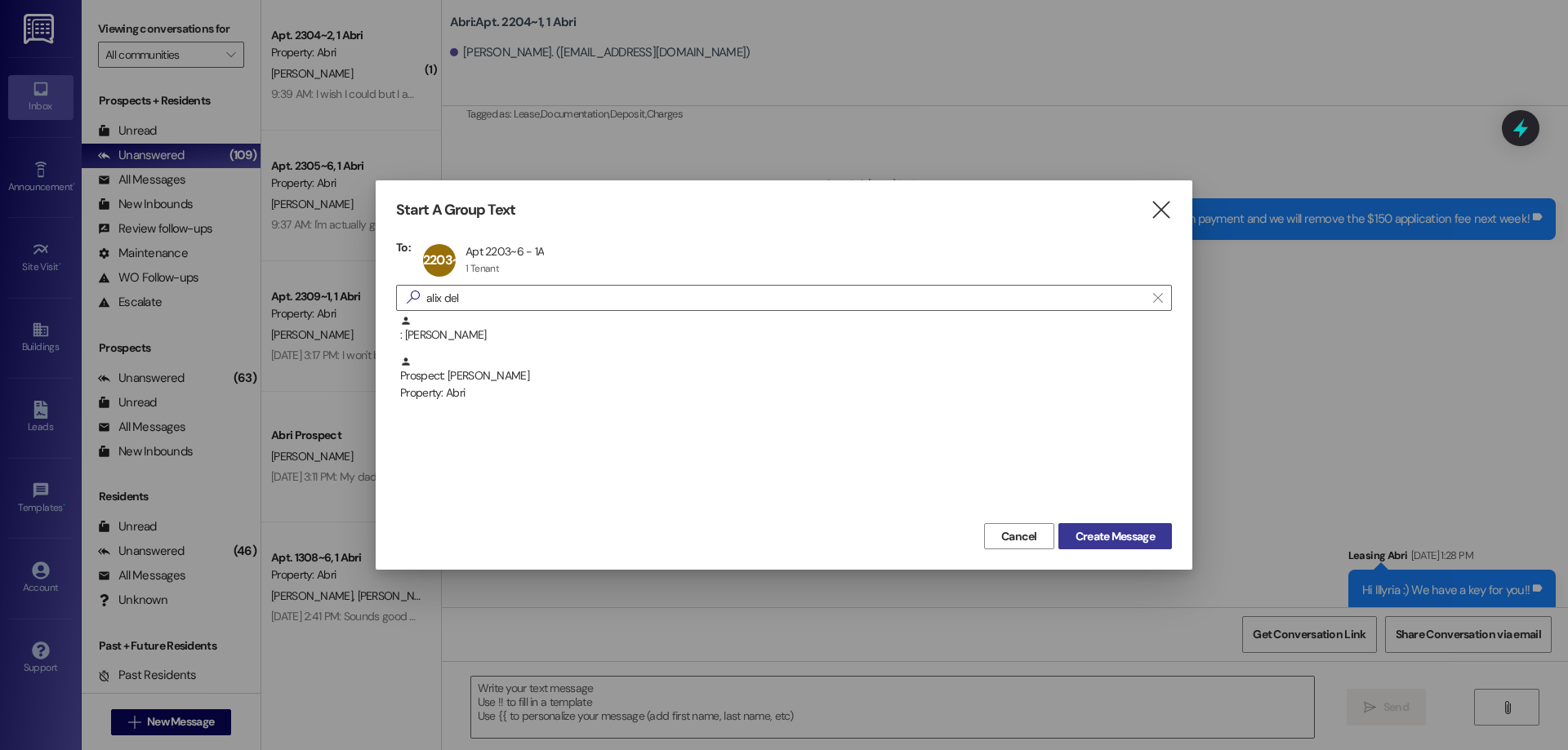
click at [1122, 540] on span "Create Message" at bounding box center [1115, 537] width 79 height 17
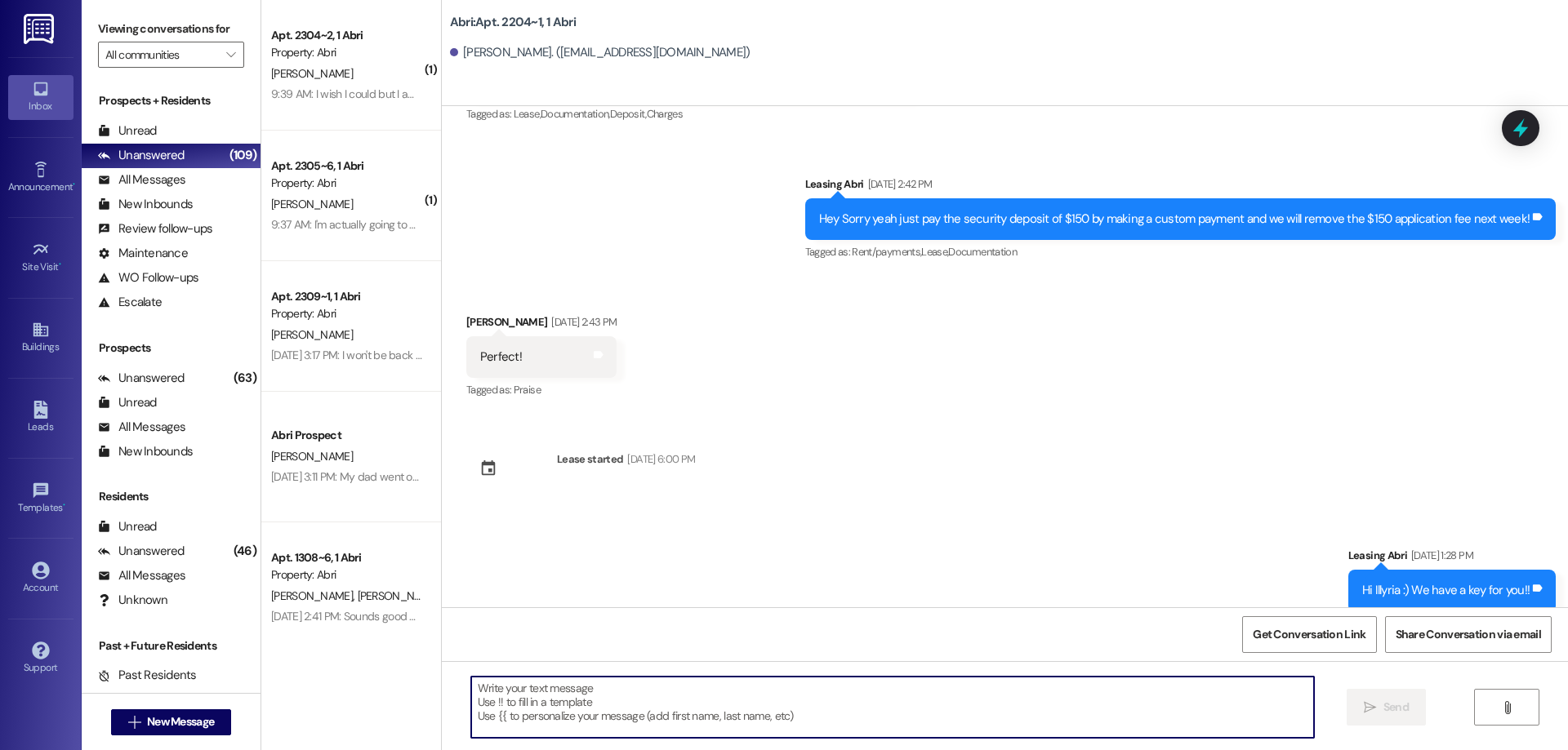
click at [575, 709] on textarea at bounding box center [892, 707] width 843 height 61
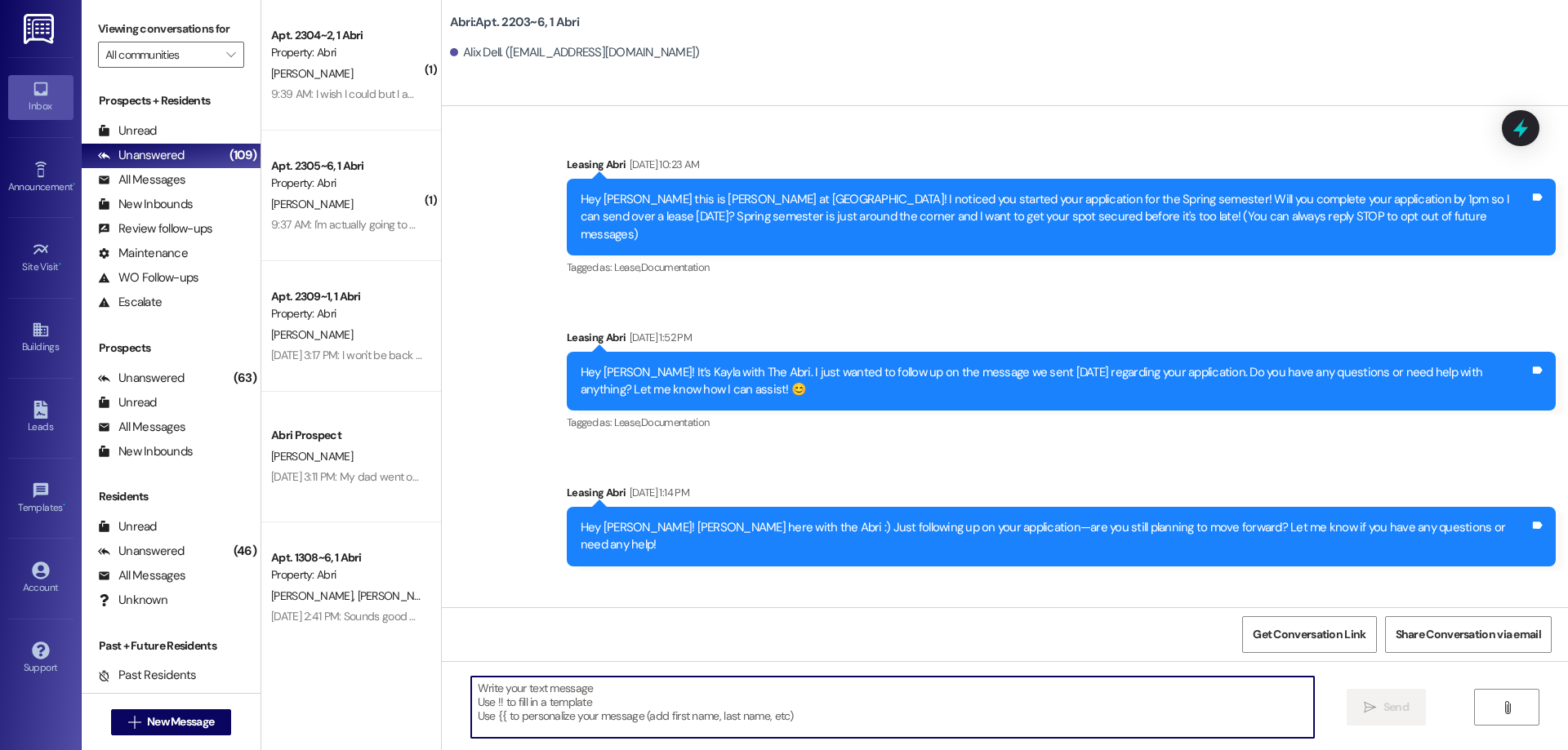
scroll to position [15415, 0]
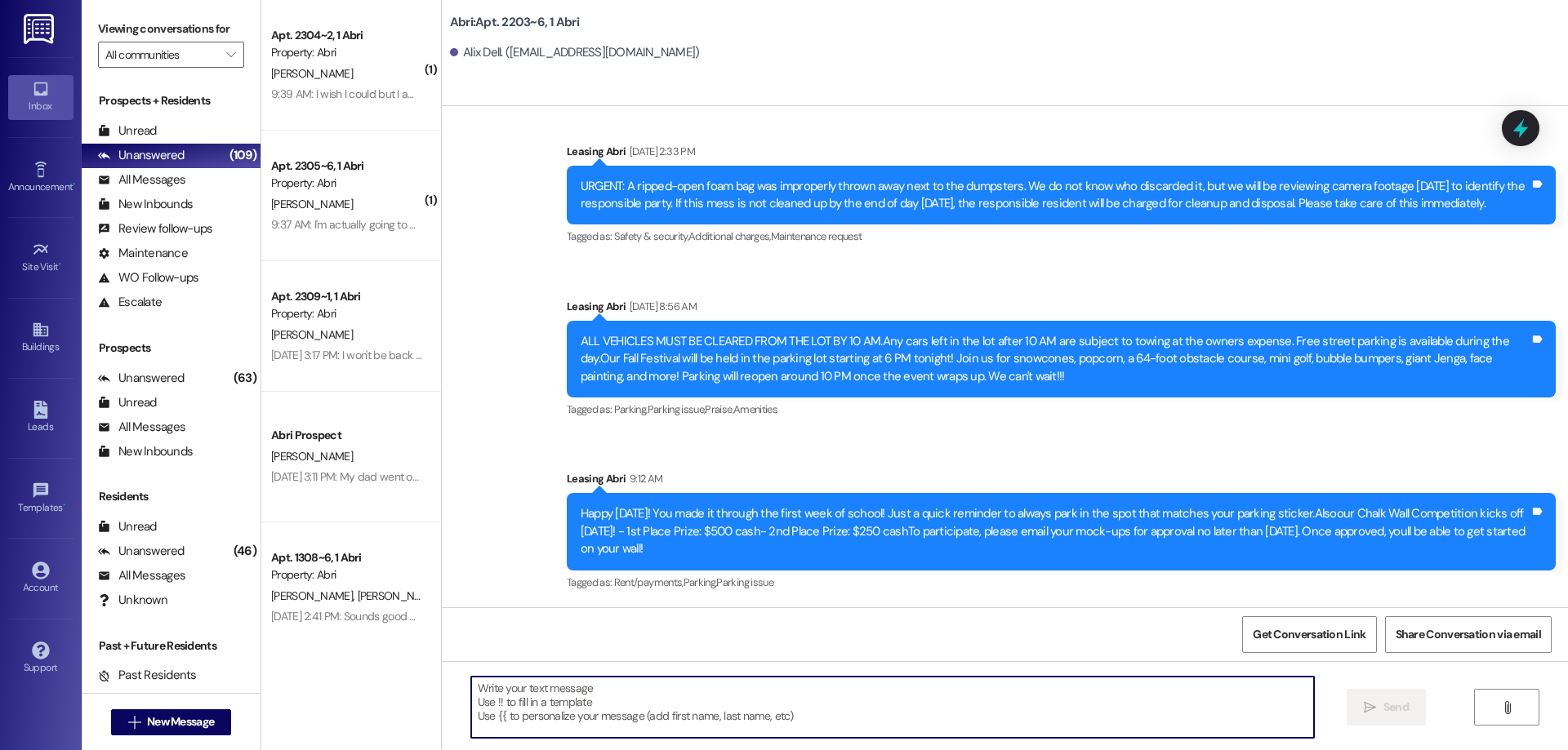
click at [573, 708] on textarea at bounding box center [892, 707] width 843 height 61
paste textarea "Hey Alex :) This is Kayla with the Abri Apartments. I just wanted to check with…"
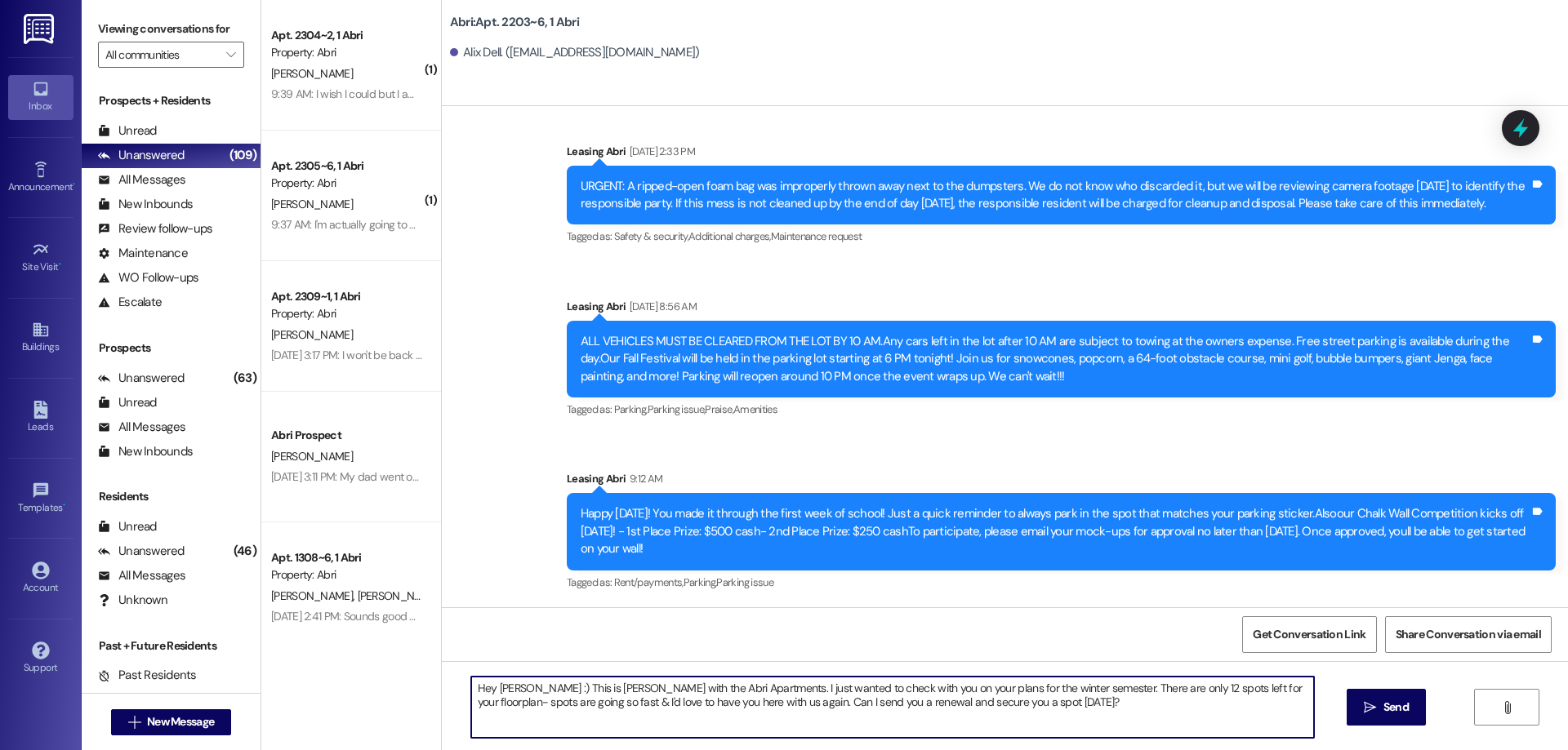
click at [497, 690] on textarea "Hey Alex :) This is Kayla with the Abri Apartments. I just wanted to check with…" at bounding box center [892, 707] width 843 height 61
click at [501, 692] on textarea "Hey Alex :) This is Kayla with the Abri Apartments. I just wanted to check with…" at bounding box center [892, 707] width 843 height 61
type textarea "Hey Alix :) This is Kayla with the Abri Apartments. I just wanted to check with…"
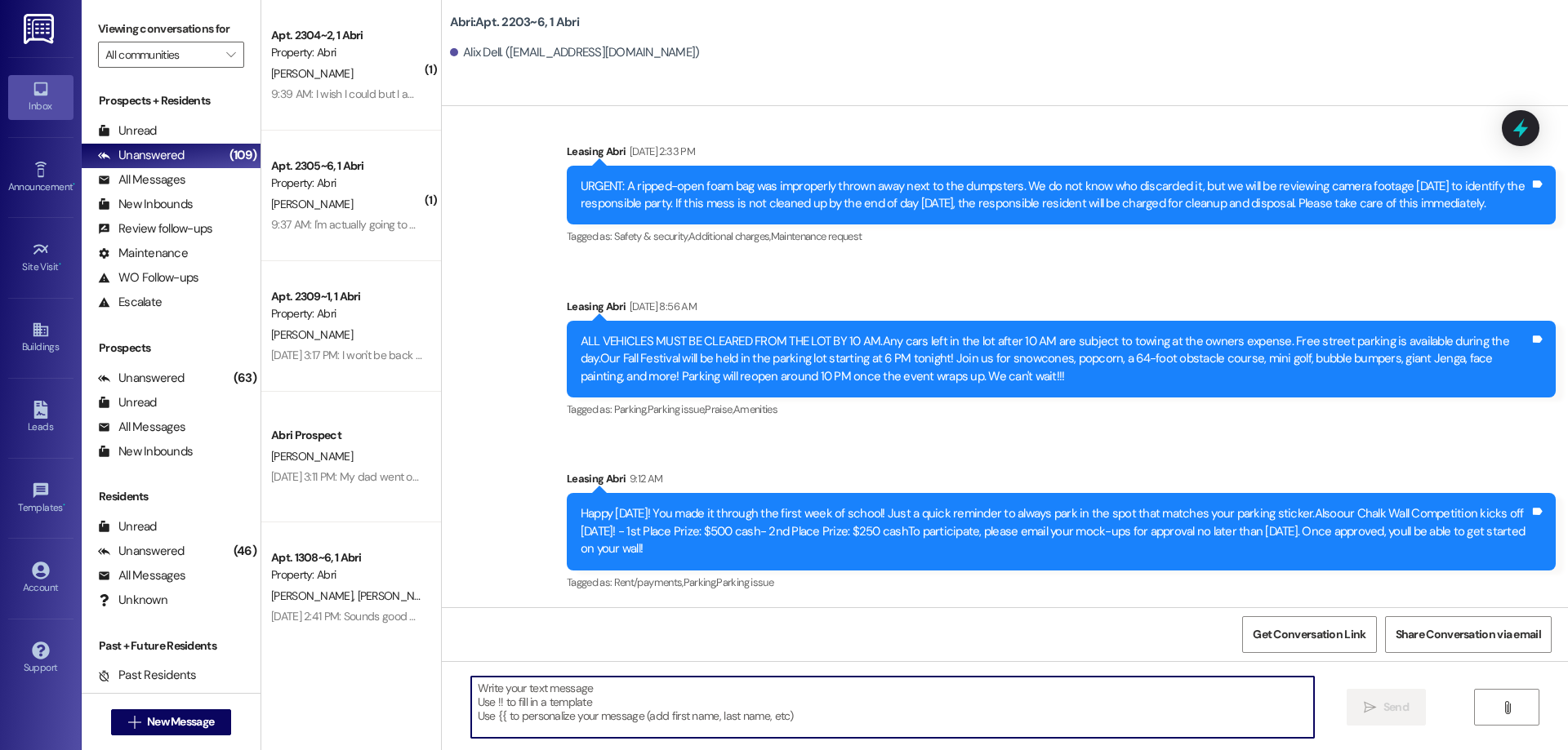
scroll to position [14707, 0]
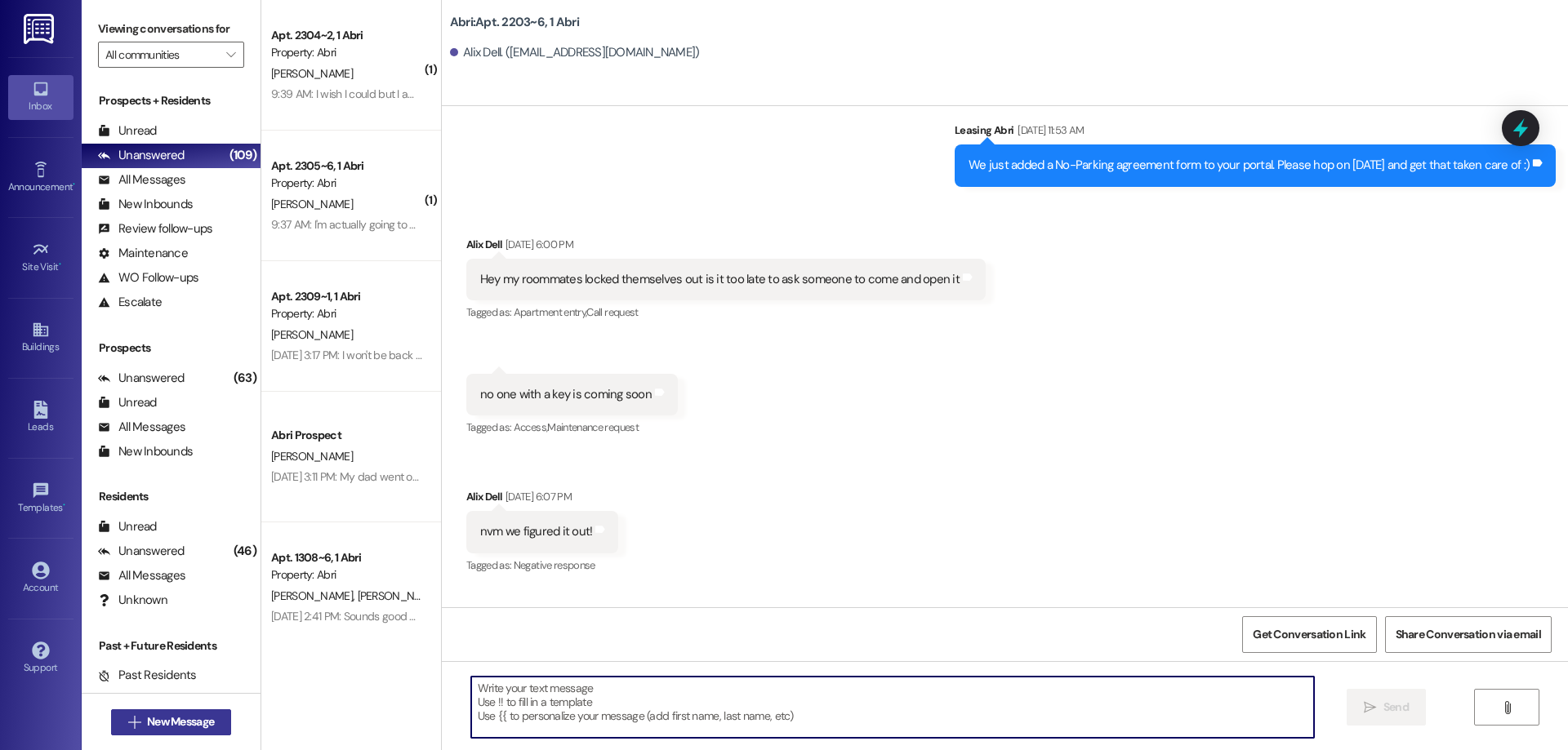
click at [212, 721] on button " New Message" at bounding box center [172, 722] width 121 height 26
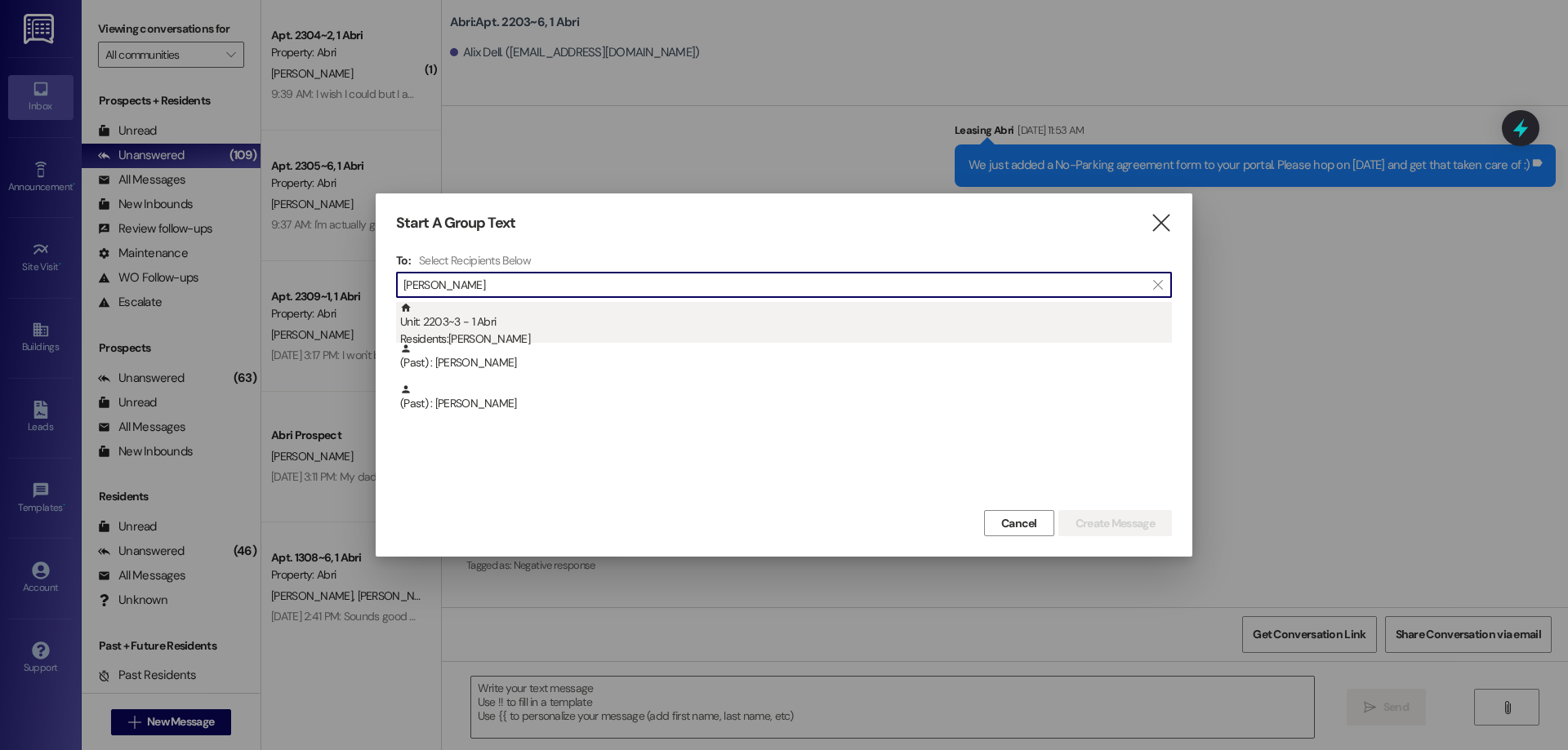
type input "emma mc"
click at [579, 328] on div "Unit: 2203~3 - 1 Abri Residents: Emma McHenry" at bounding box center [785, 325] width 772 height 47
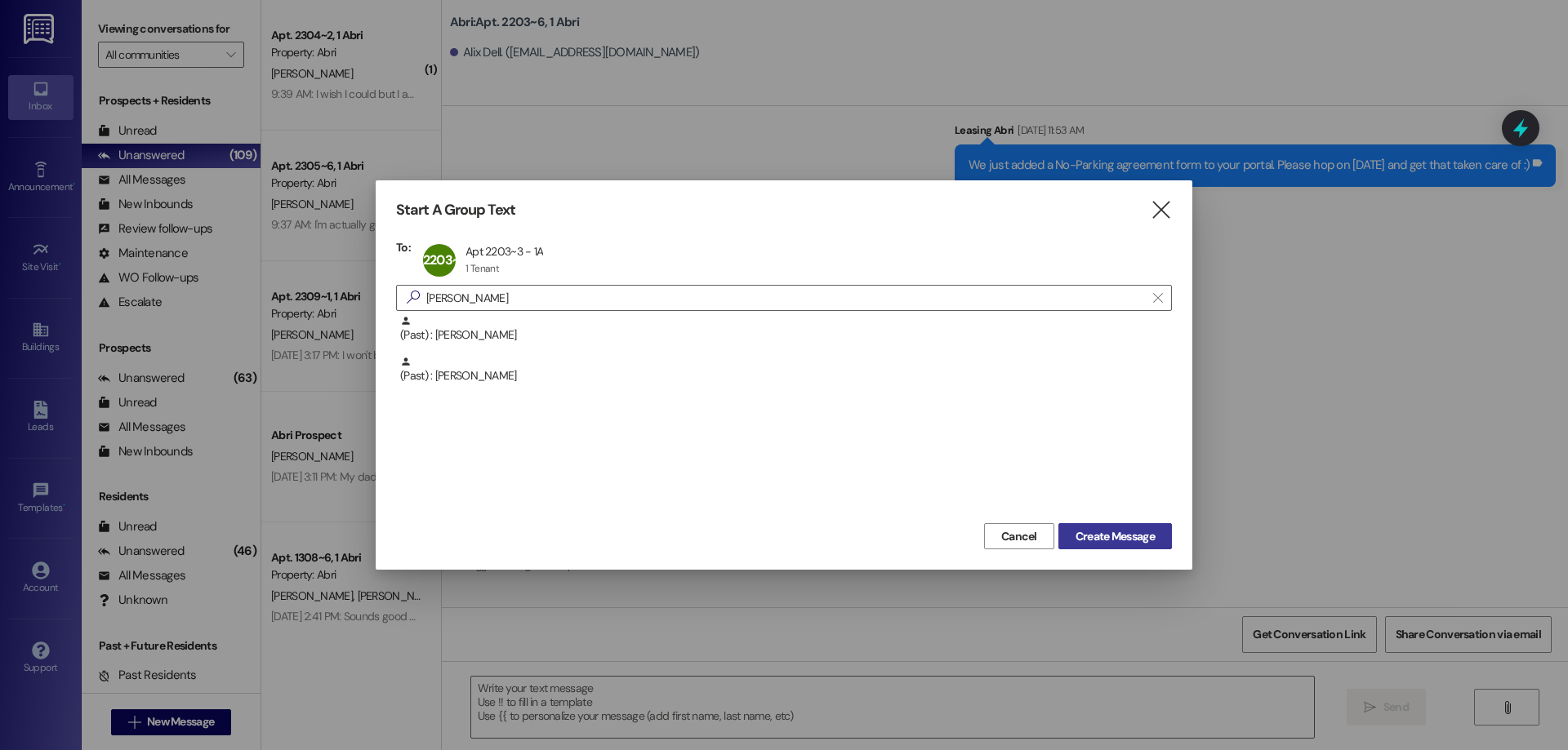
click at [1122, 532] on span "Create Message" at bounding box center [1115, 537] width 79 height 17
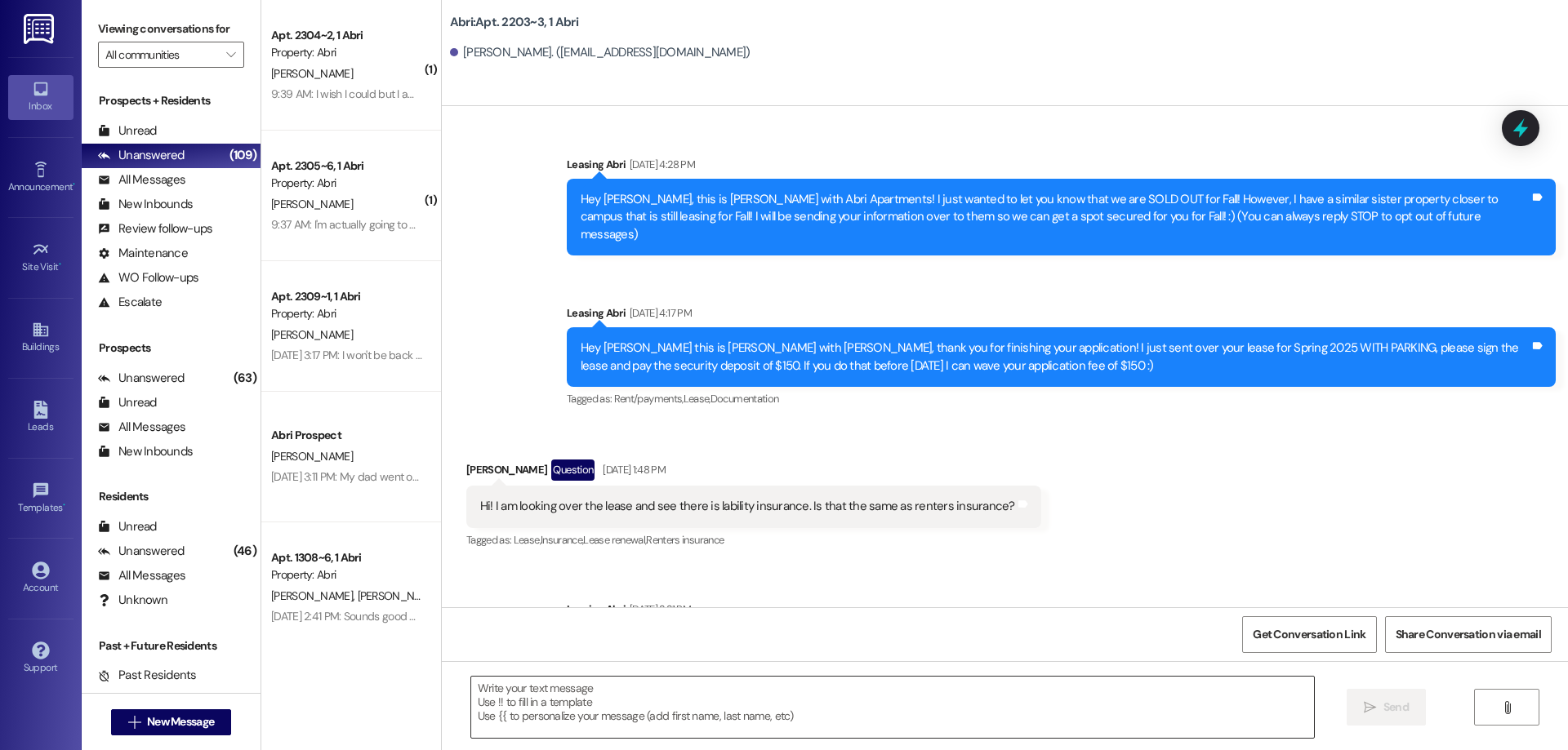
click at [633, 694] on textarea at bounding box center [892, 707] width 843 height 61
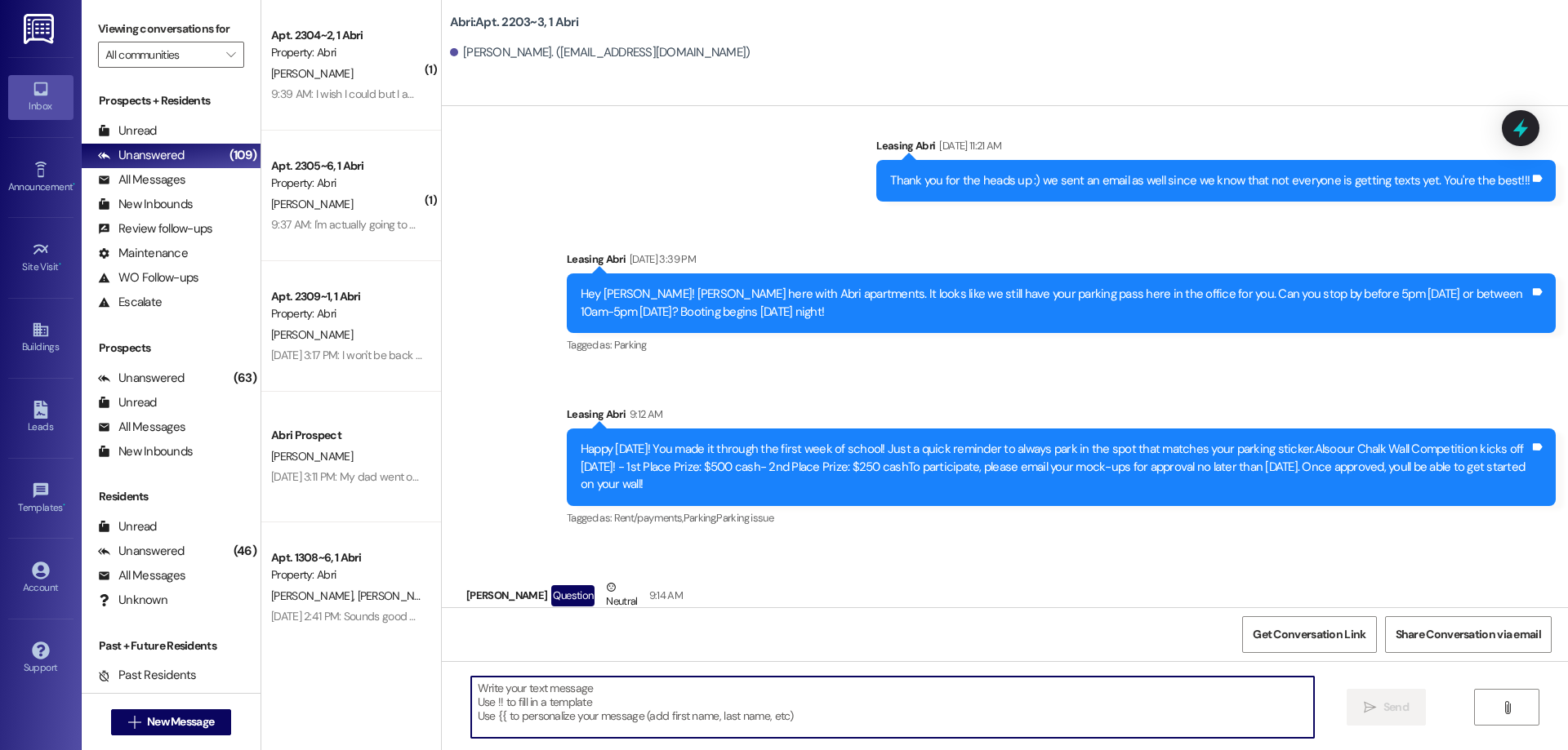
scroll to position [18192, 0]
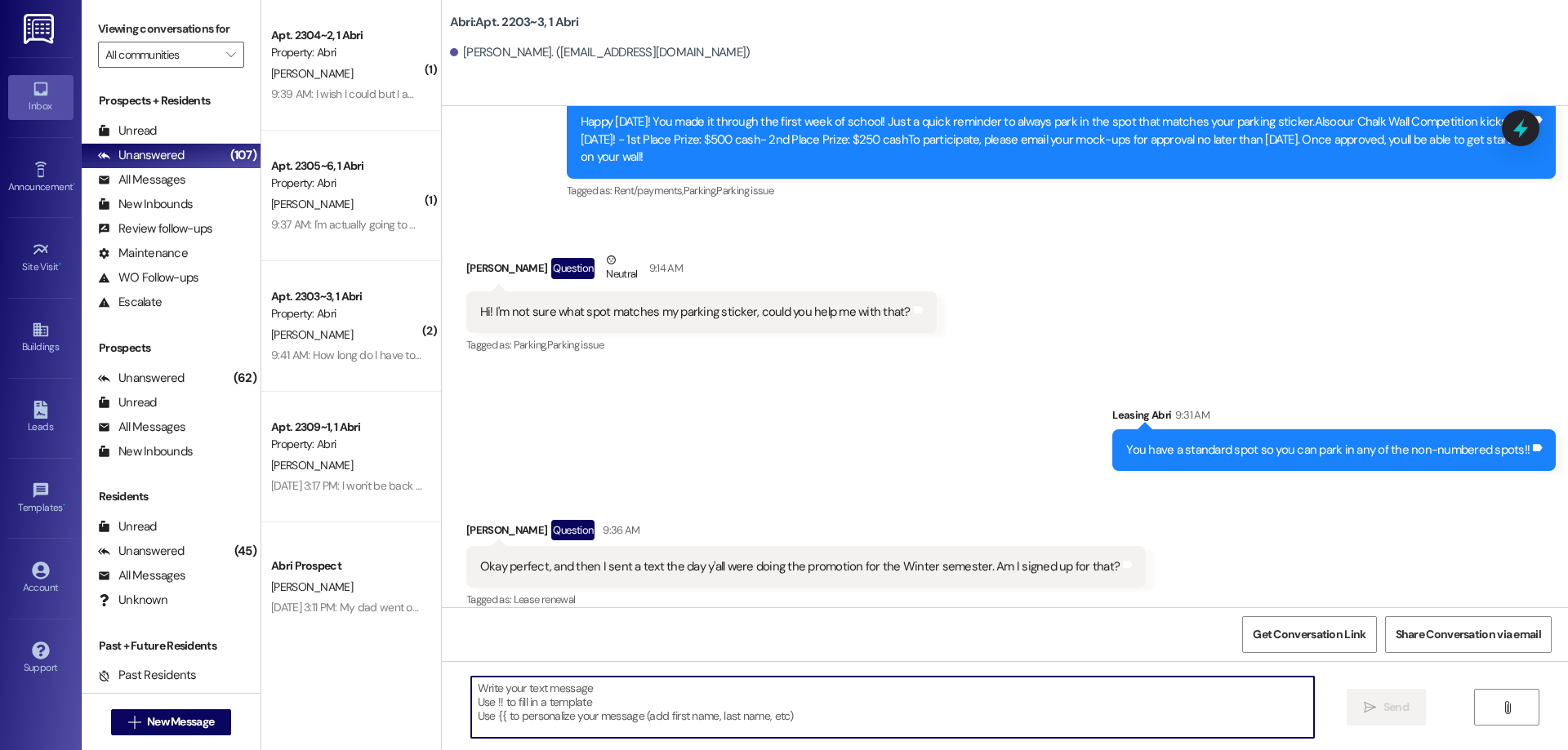
click at [802, 718] on textarea at bounding box center [892, 707] width 843 height 61
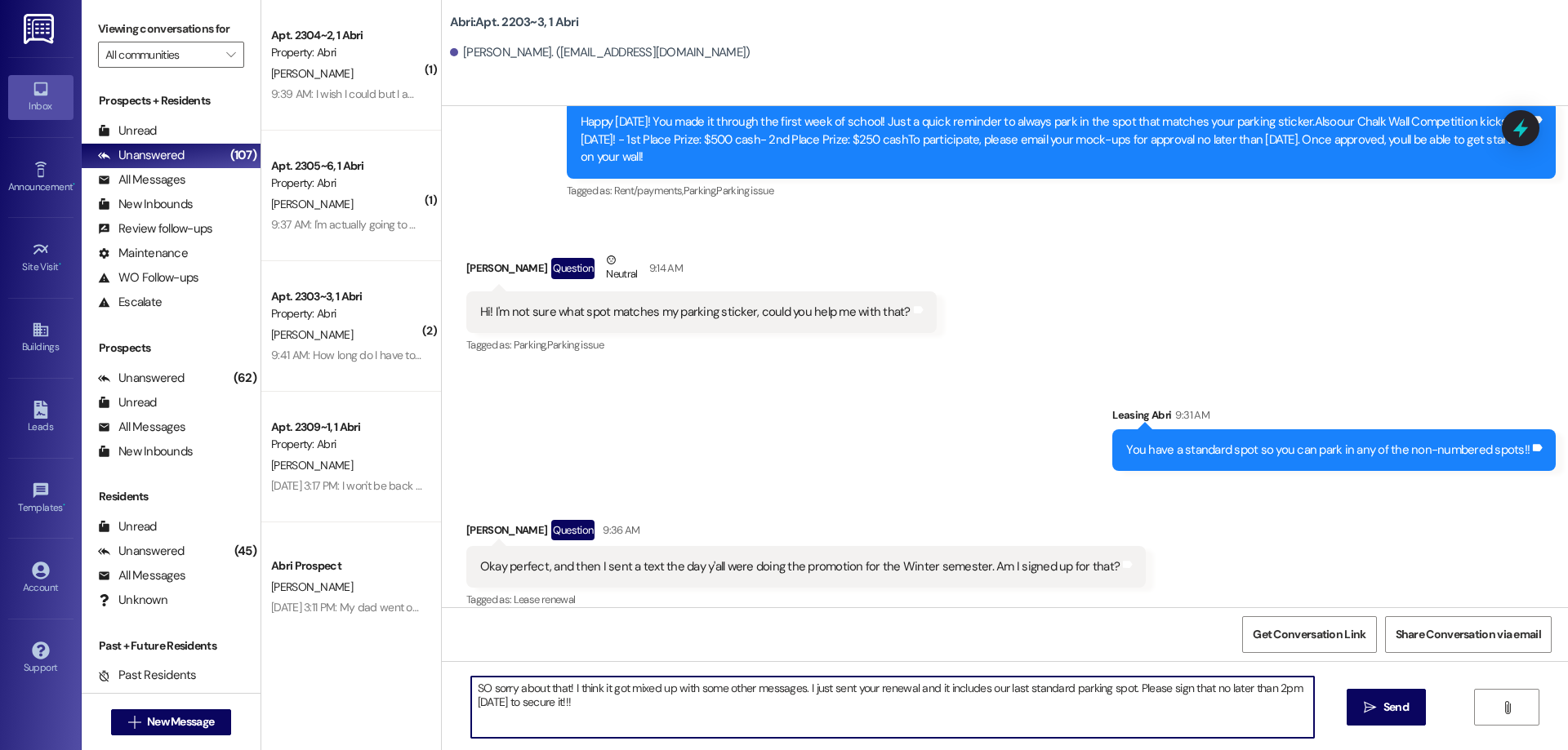
type textarea "SO sorry about that! I think it got mixed up with some other messages. I just s…"
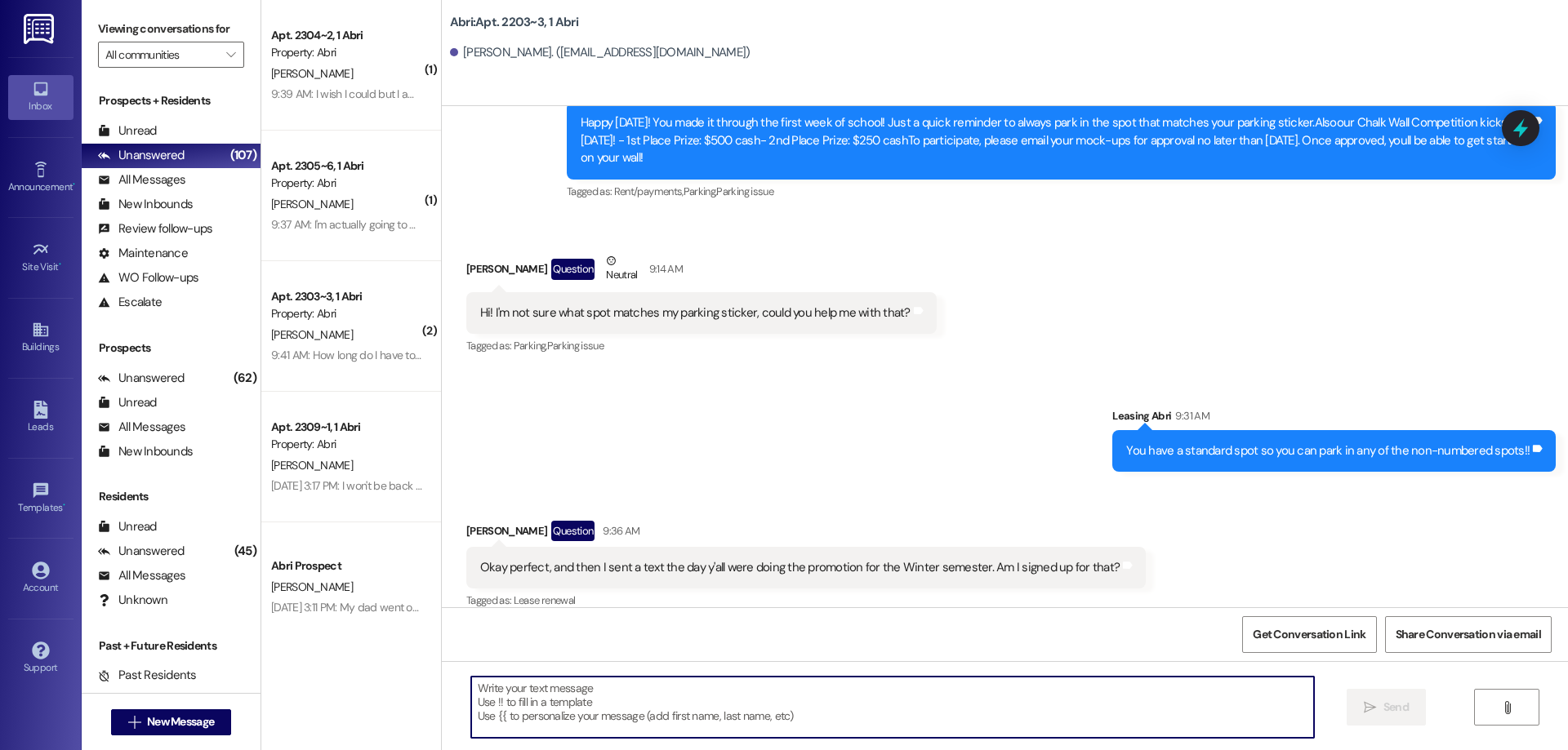
scroll to position [18324, 0]
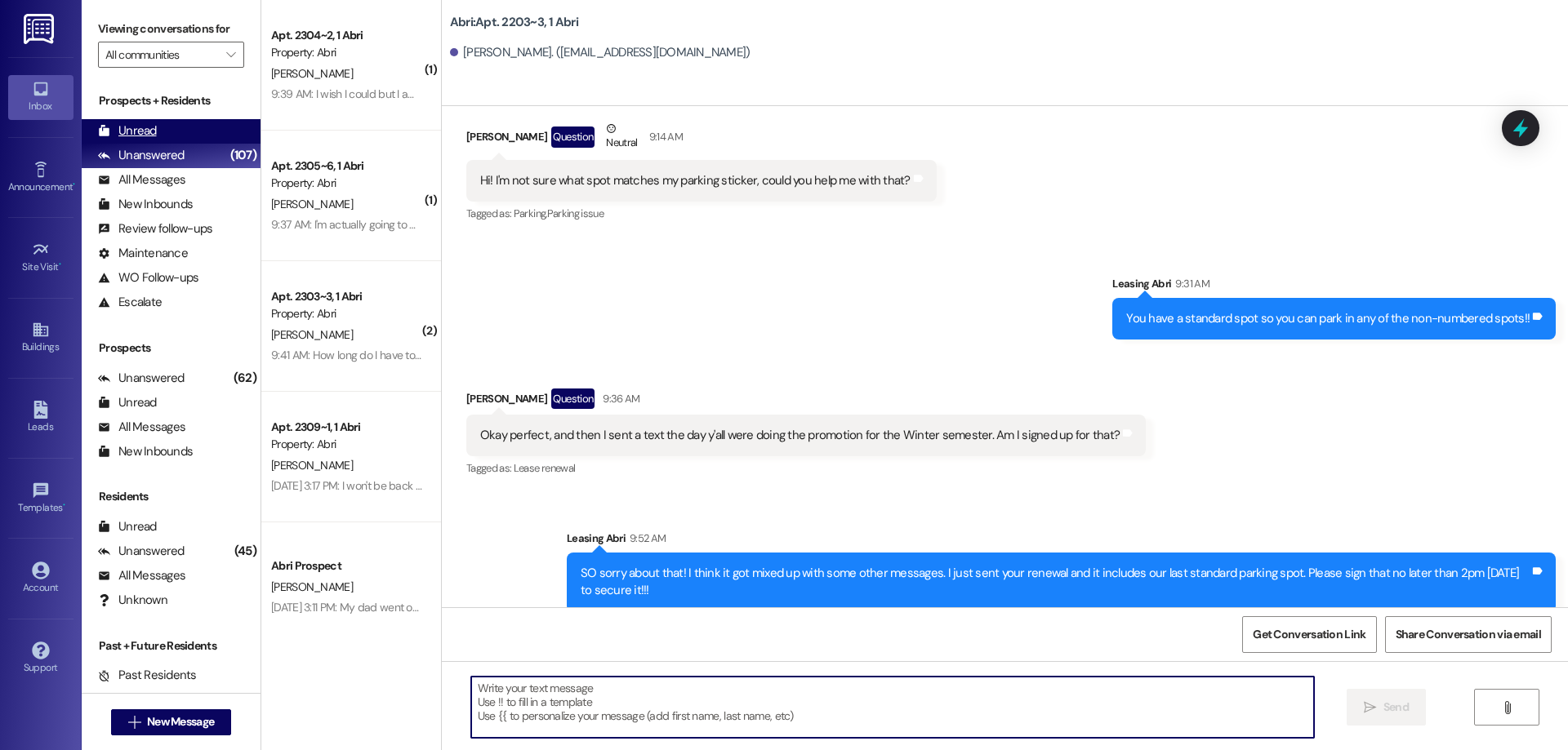
click at [169, 132] on div "Unread (0)" at bounding box center [171, 131] width 179 height 25
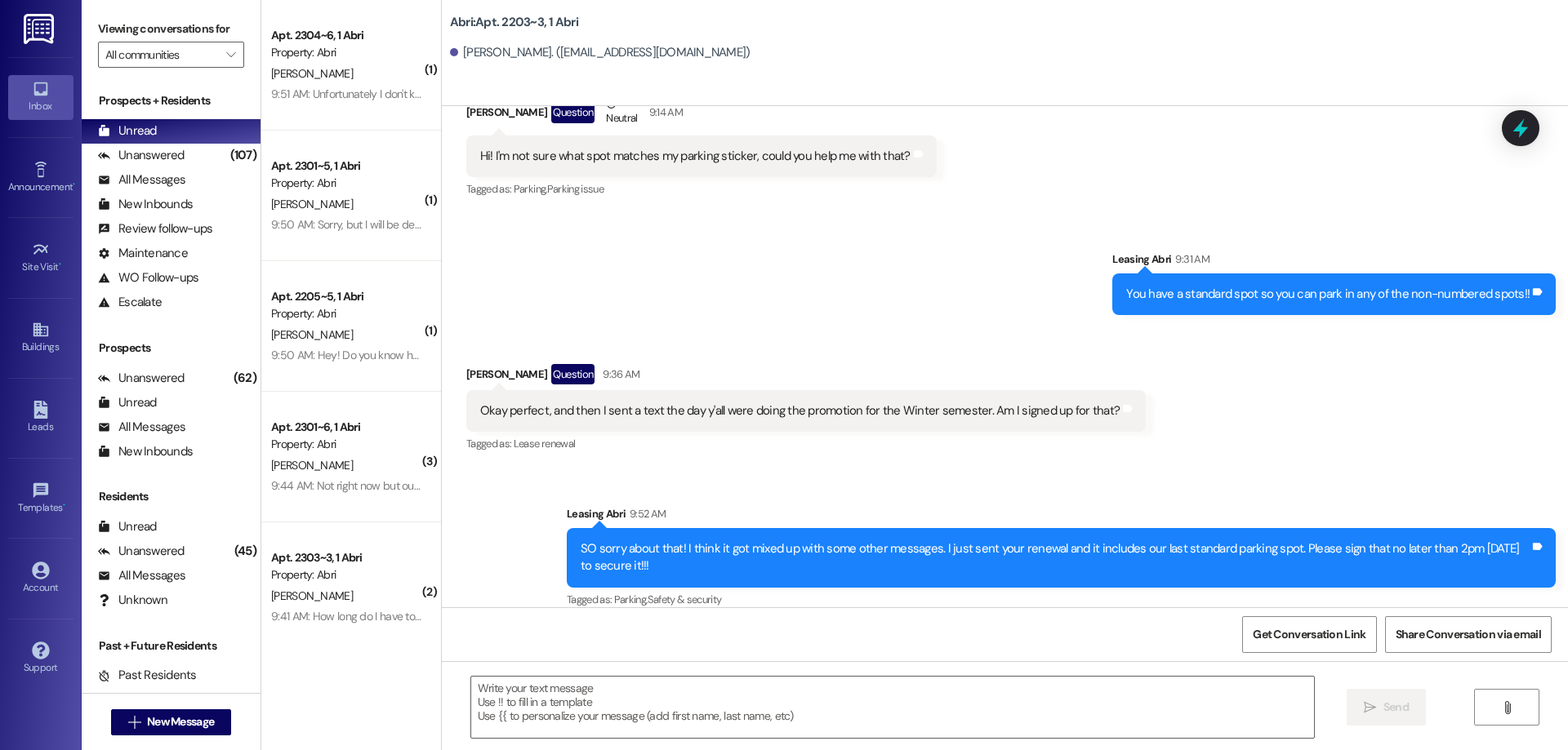
scroll to position [280, 0]
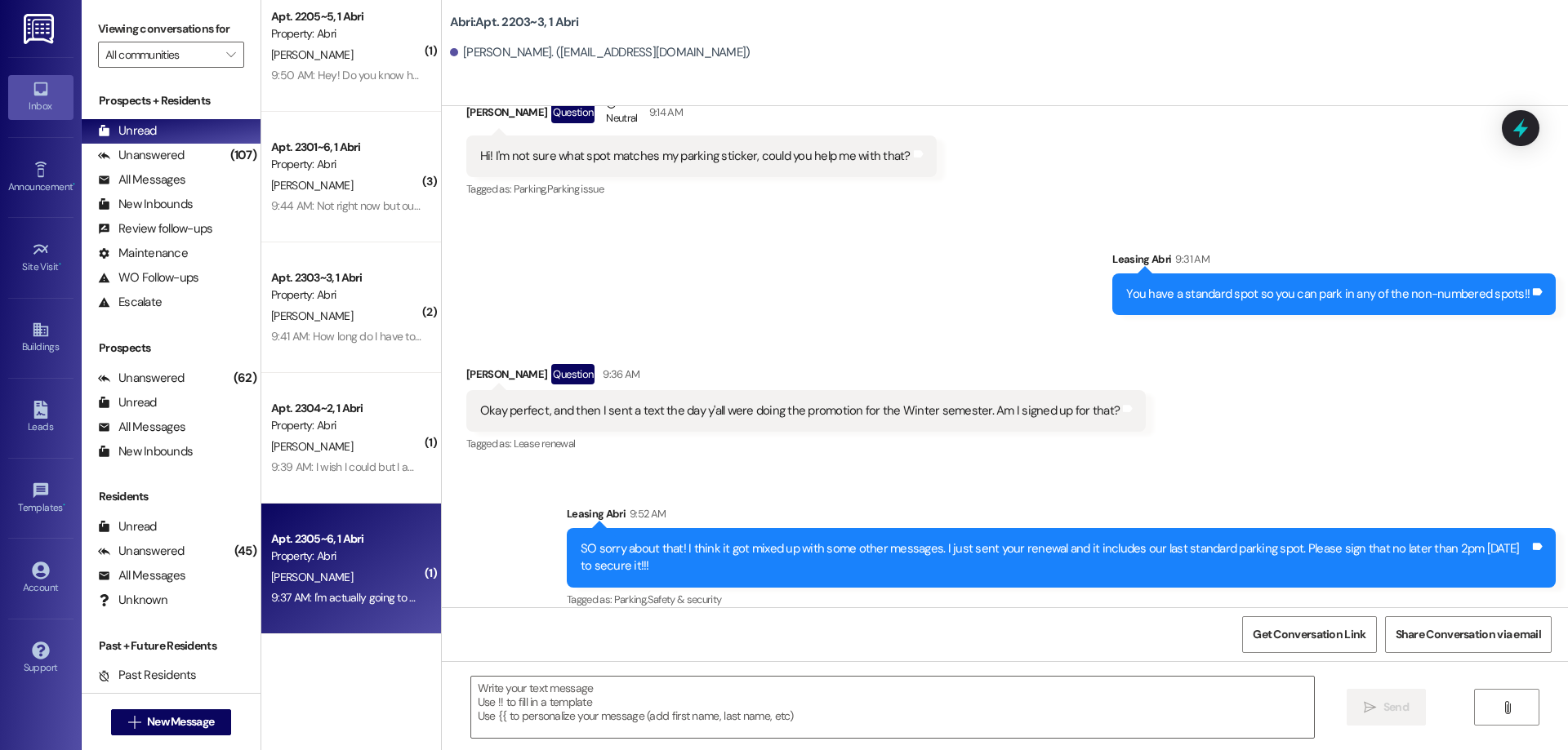
click at [374, 547] on div "Apt. 2305~6, 1 Abri" at bounding box center [347, 539] width 151 height 17
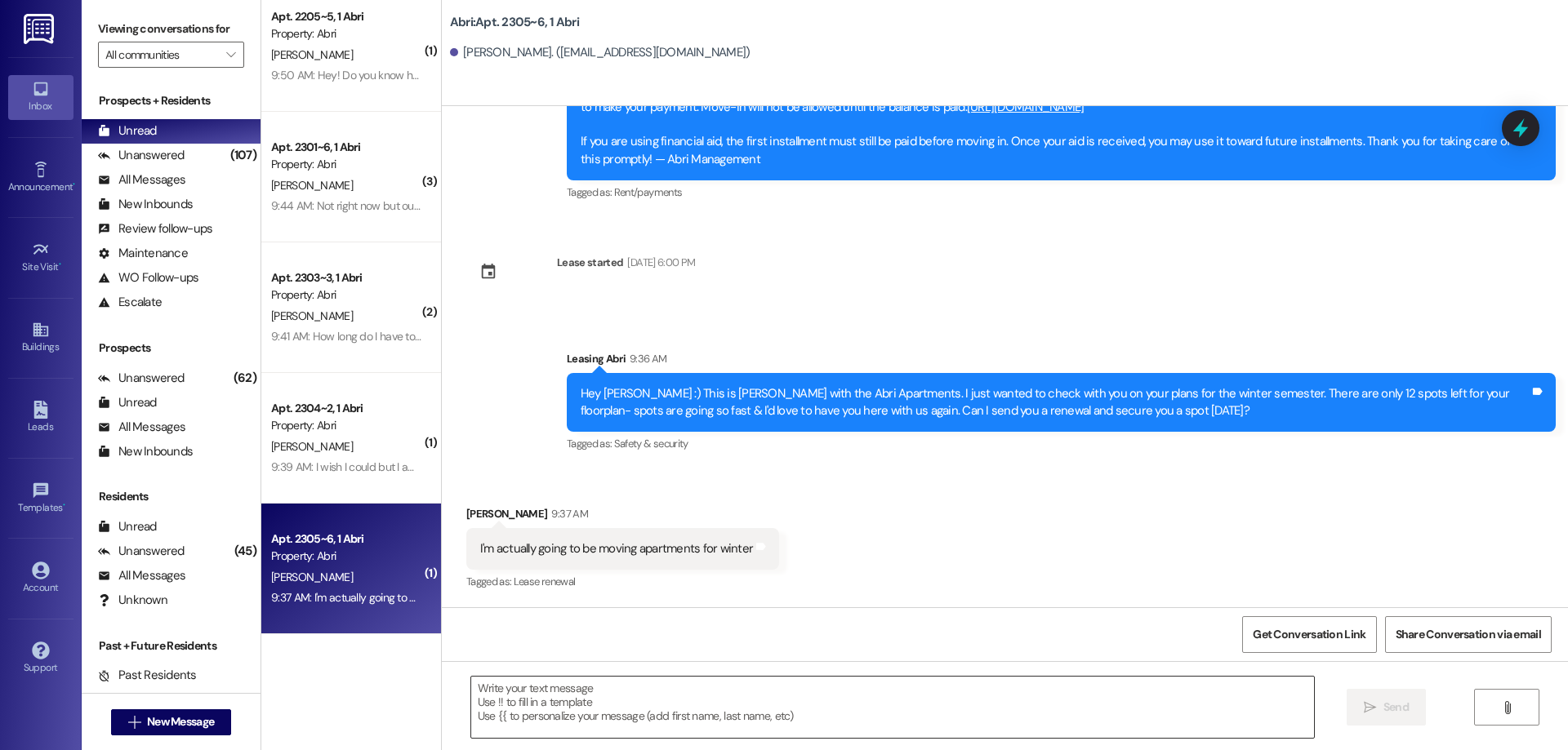
scroll to position [520, 0]
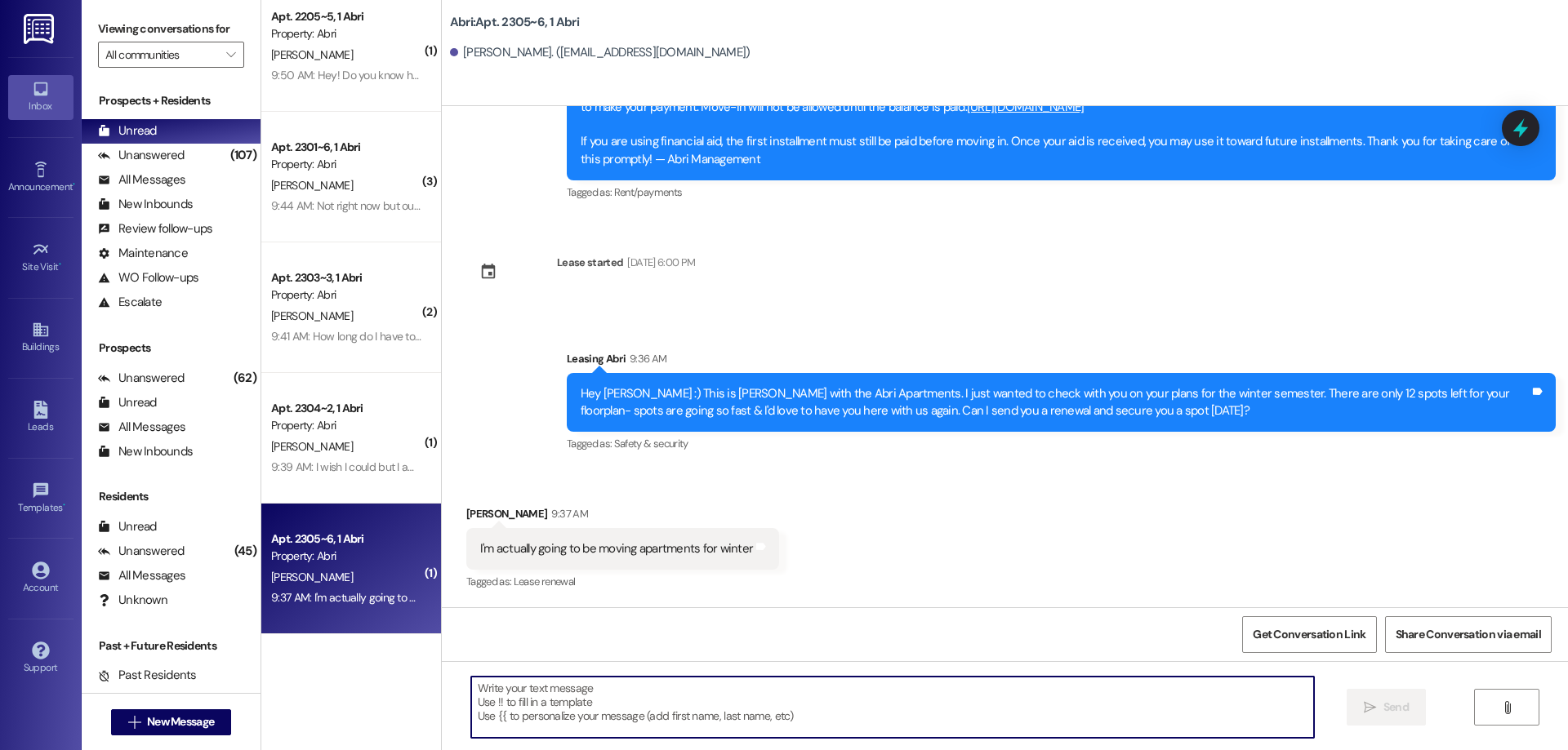
click at [659, 696] on textarea at bounding box center [892, 707] width 843 height 61
type textarea "N"
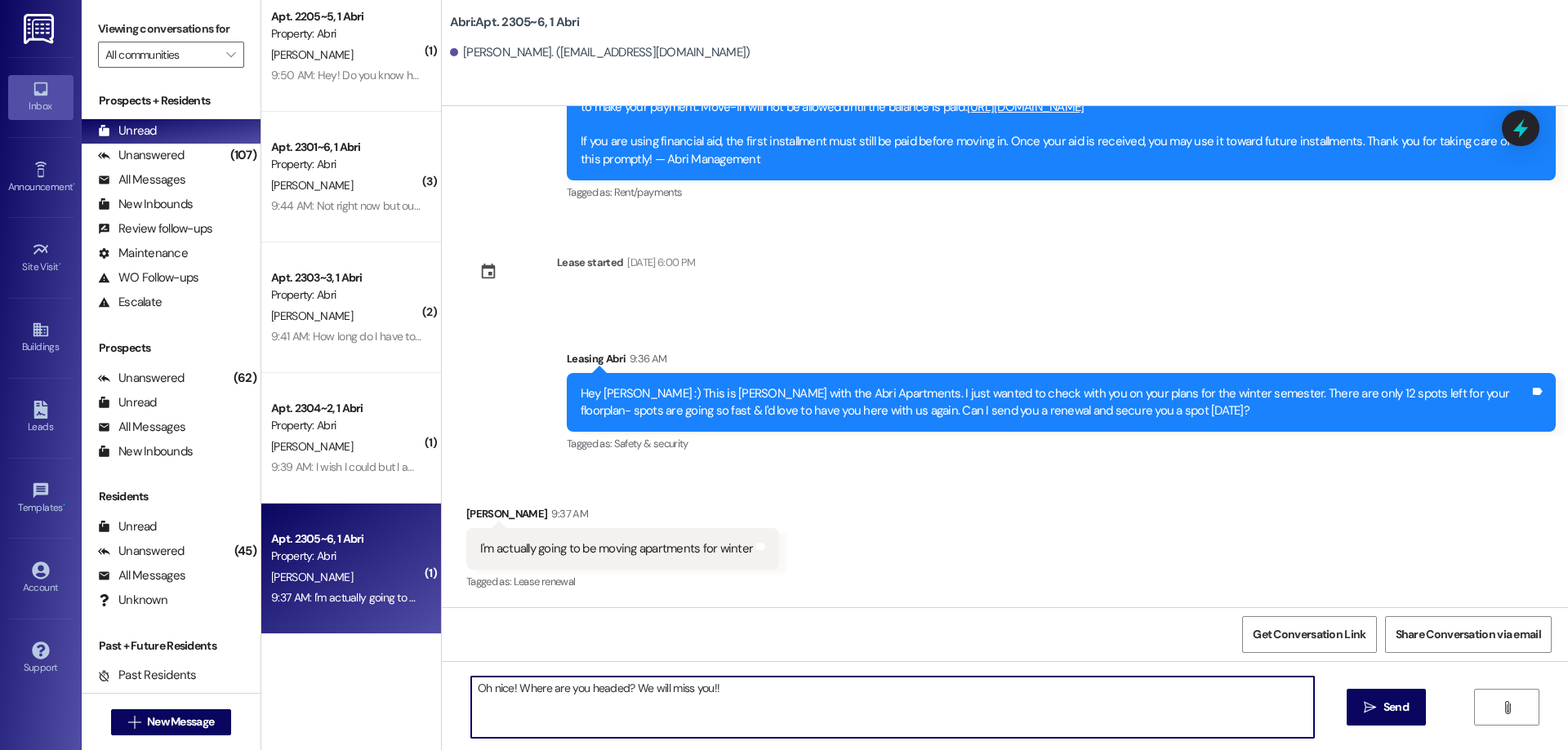
type textarea "Oh nice! Where are you headed? We will miss you!!"
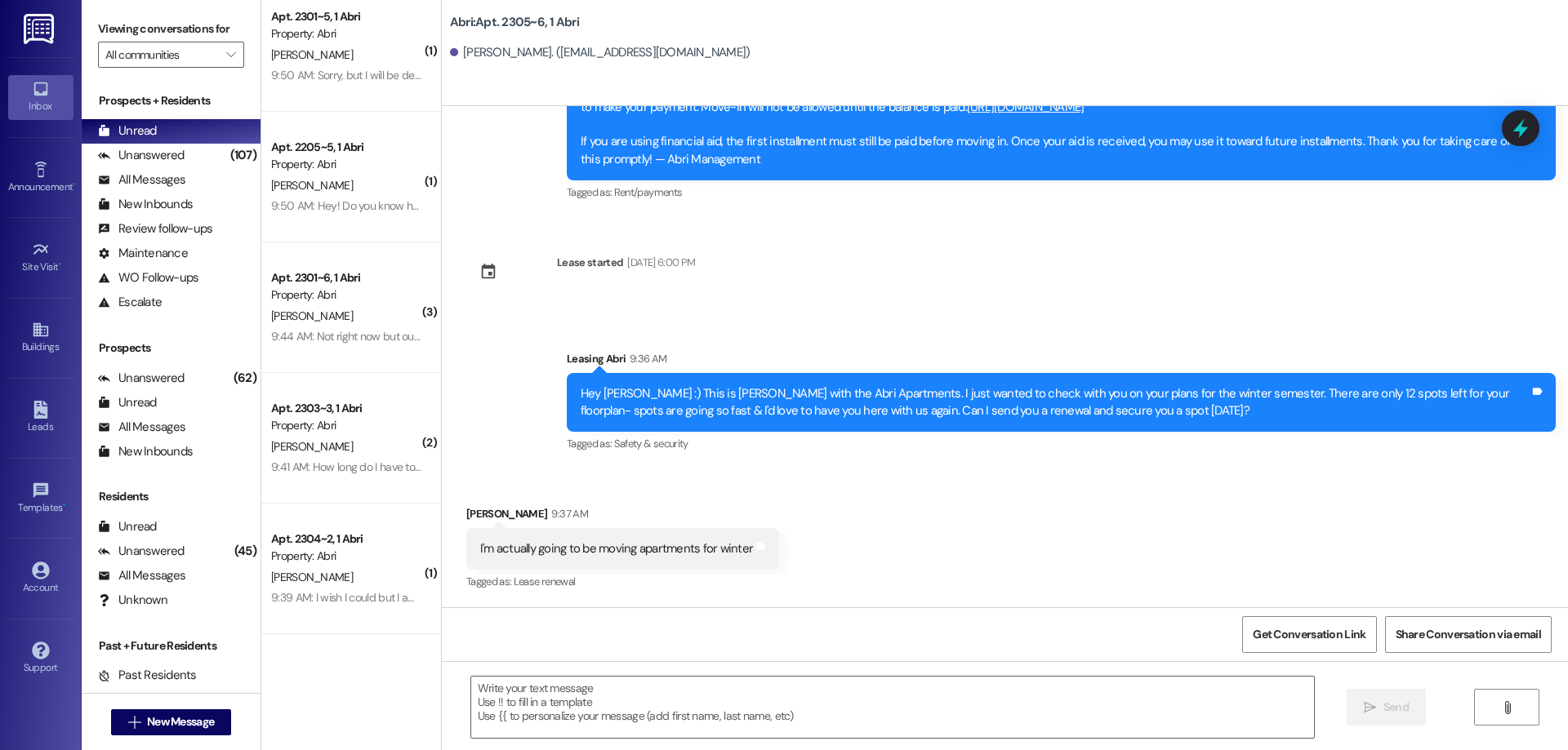
scroll to position [634, 0]
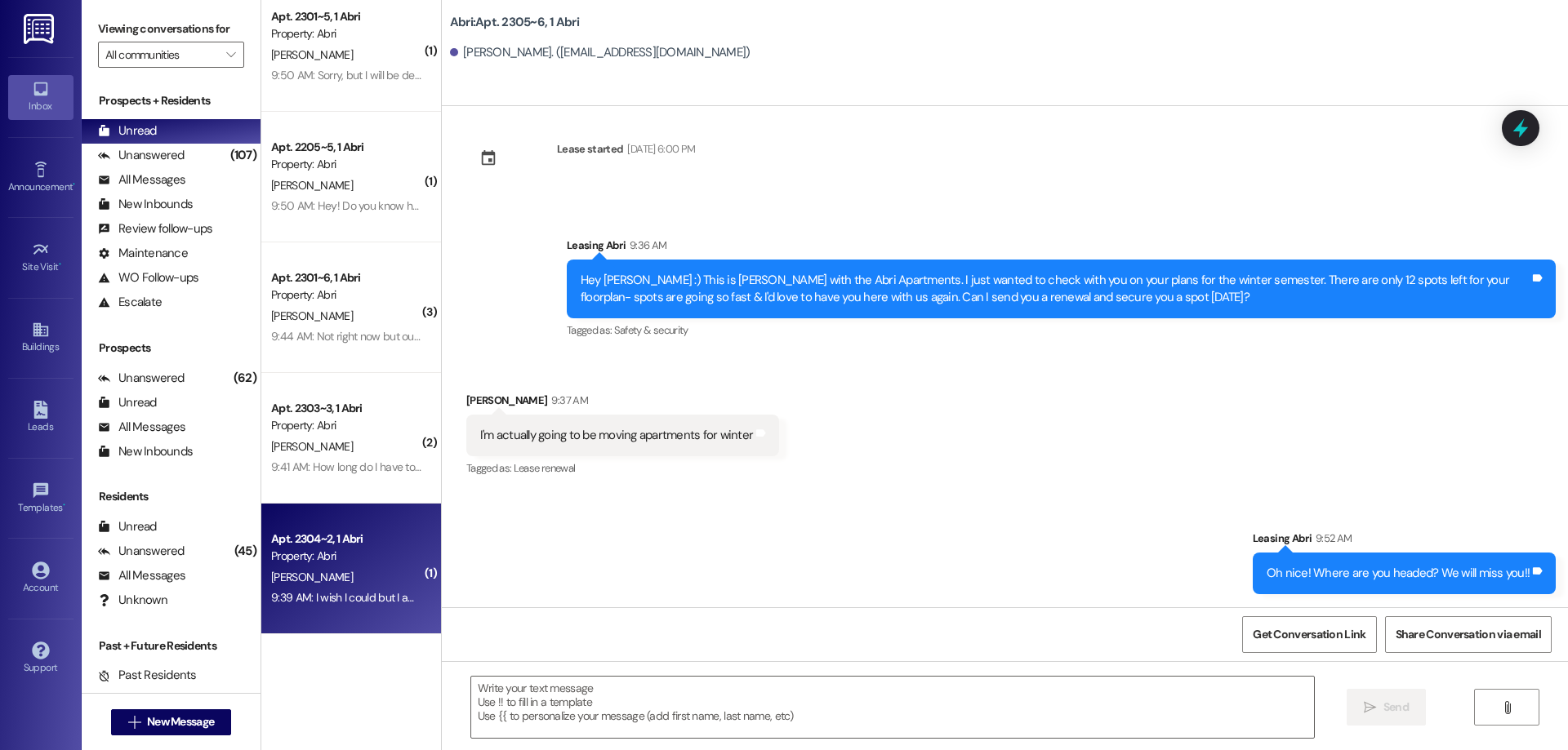
click at [328, 573] on div "H. Sanders" at bounding box center [346, 577] width 154 height 20
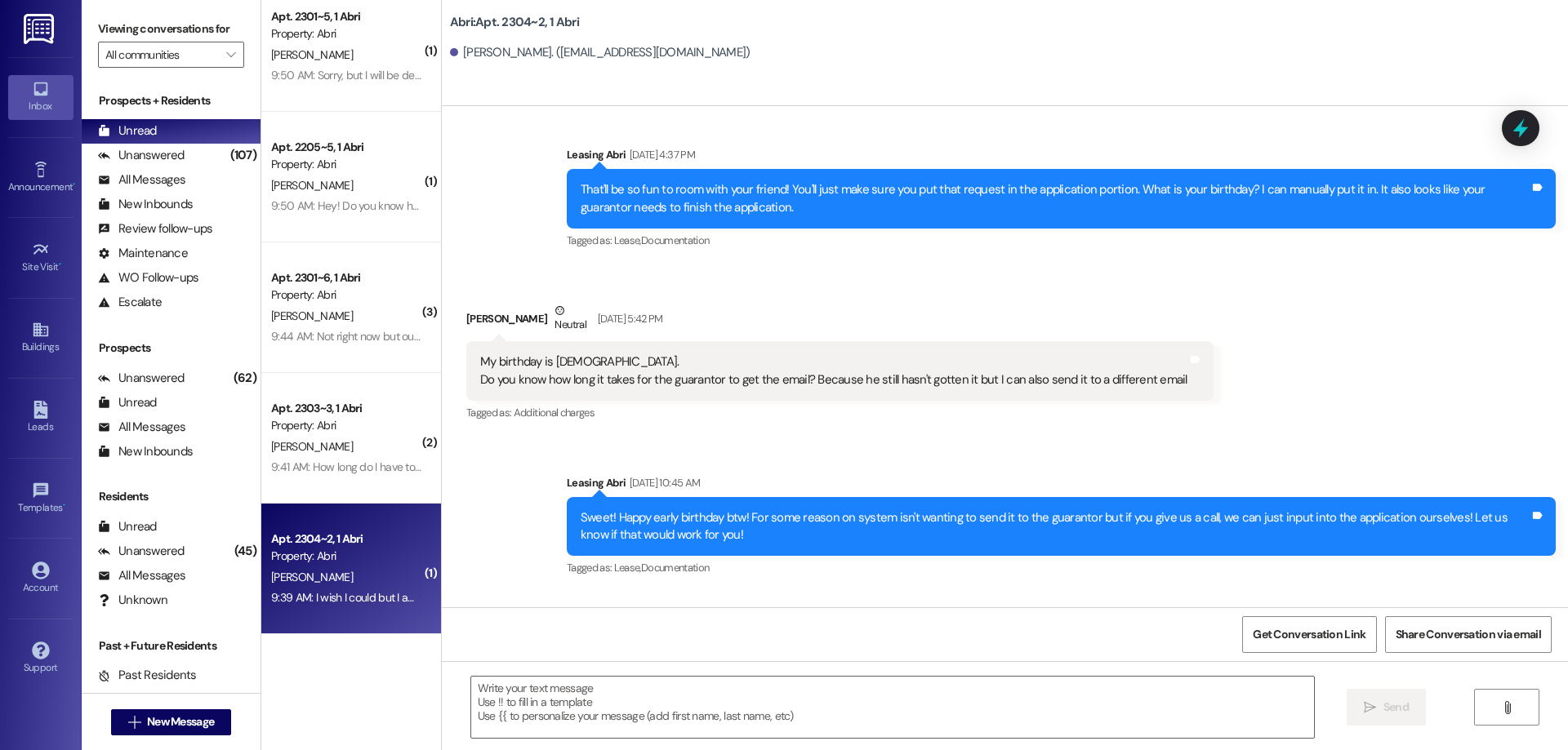
scroll to position [3436, 0]
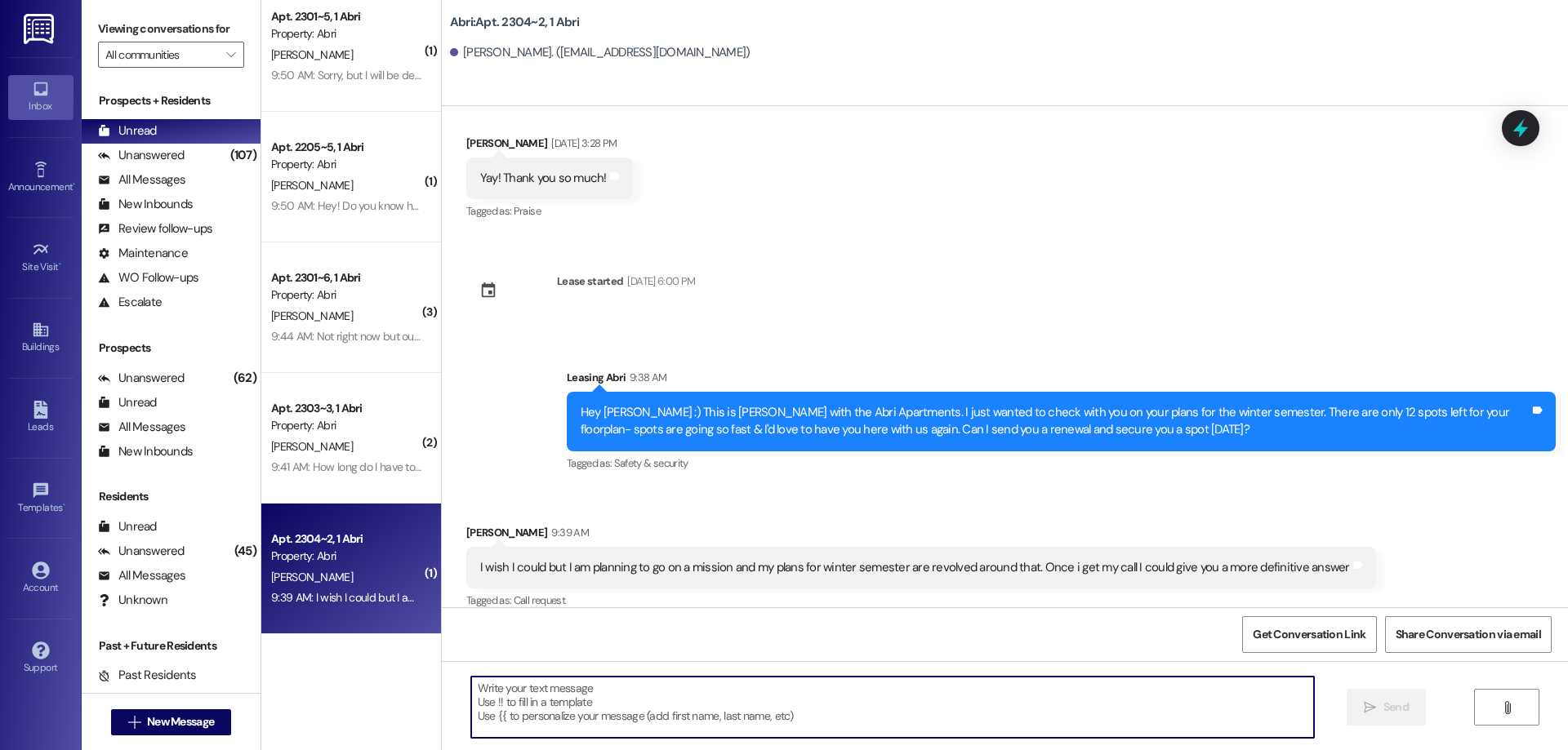
click at [724, 696] on textarea at bounding box center [892, 707] width 843 height 61
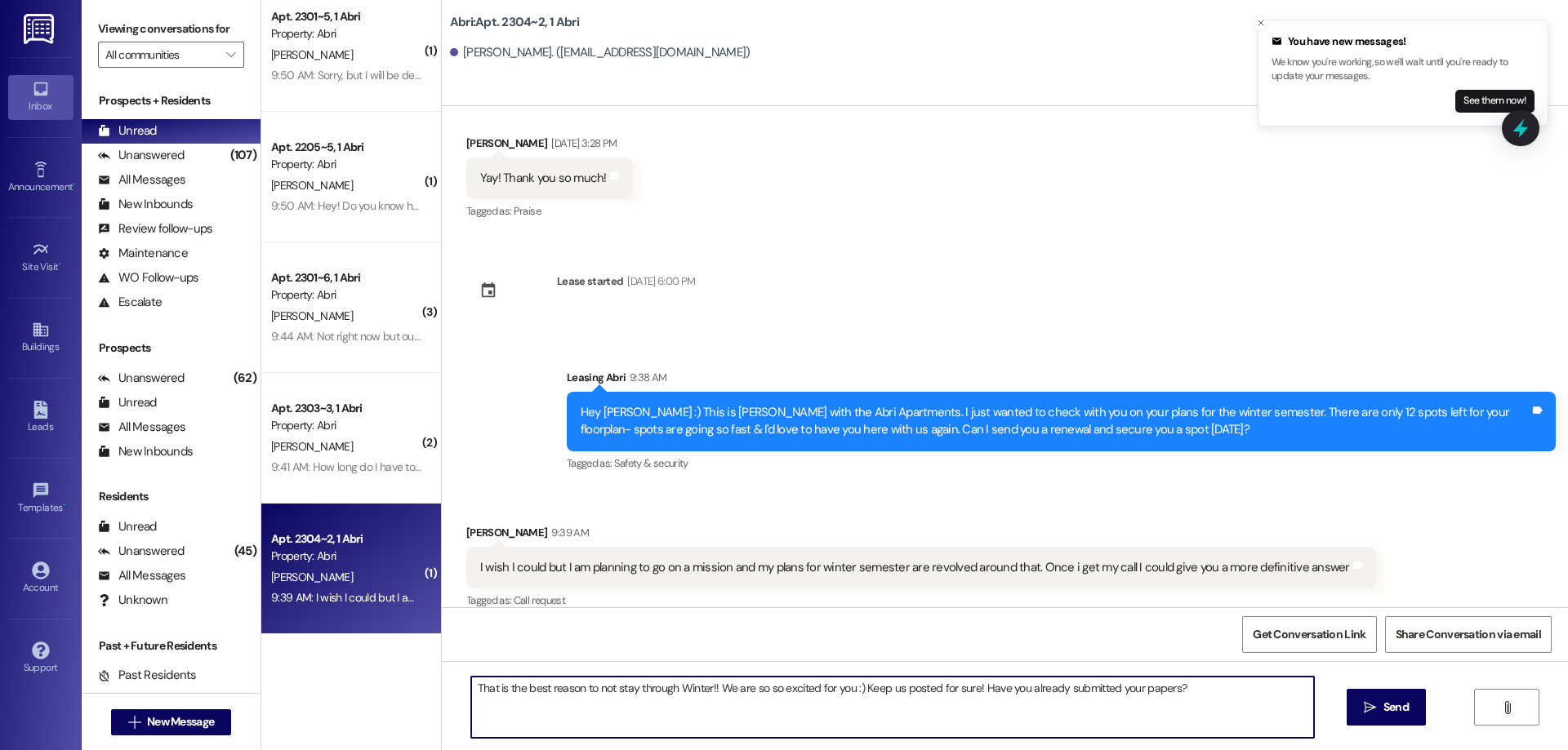
type textarea "That is the best reason to not stay through Winter!! We are so so excited for y…"
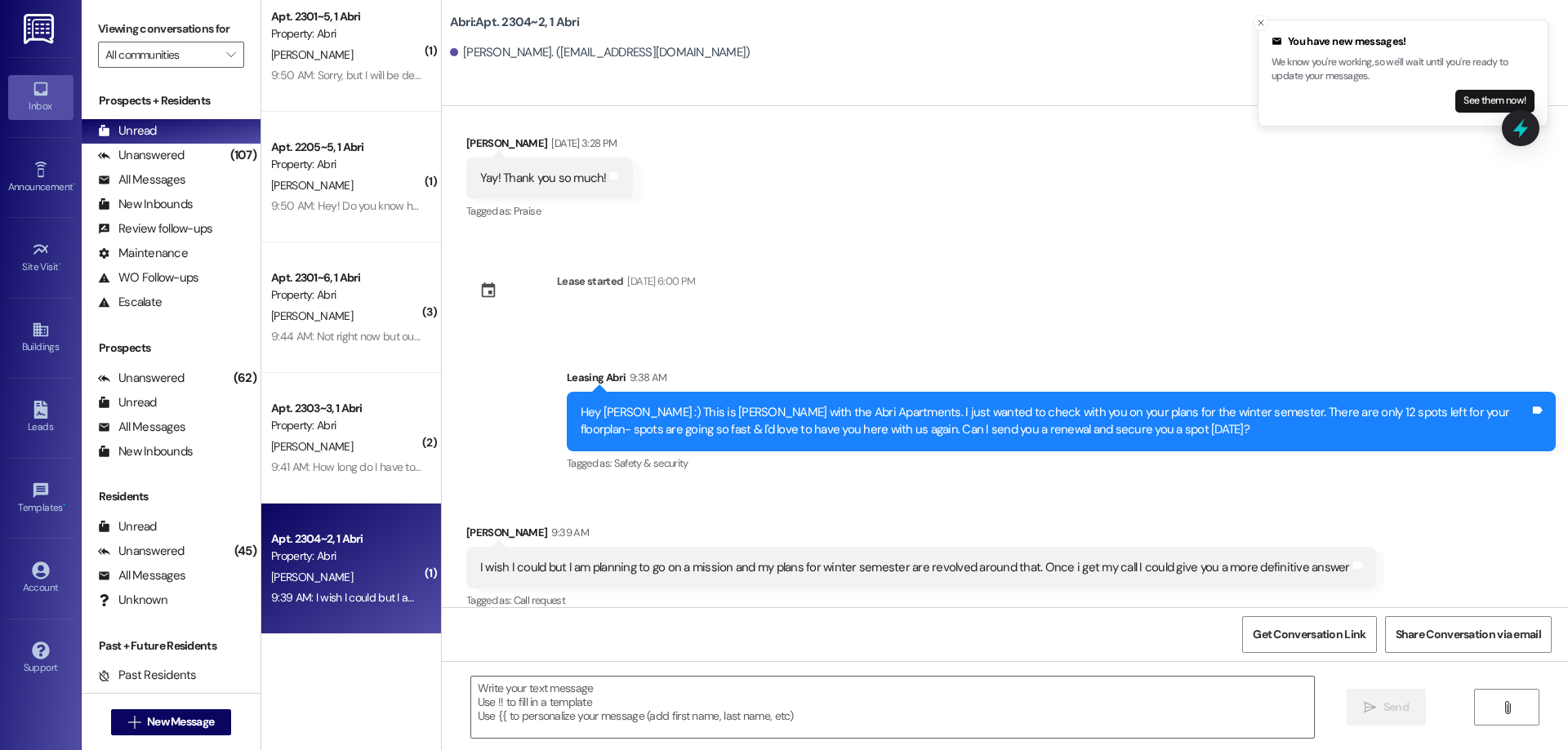
click at [316, 422] on div "Property: Abri" at bounding box center [347, 425] width 151 height 17
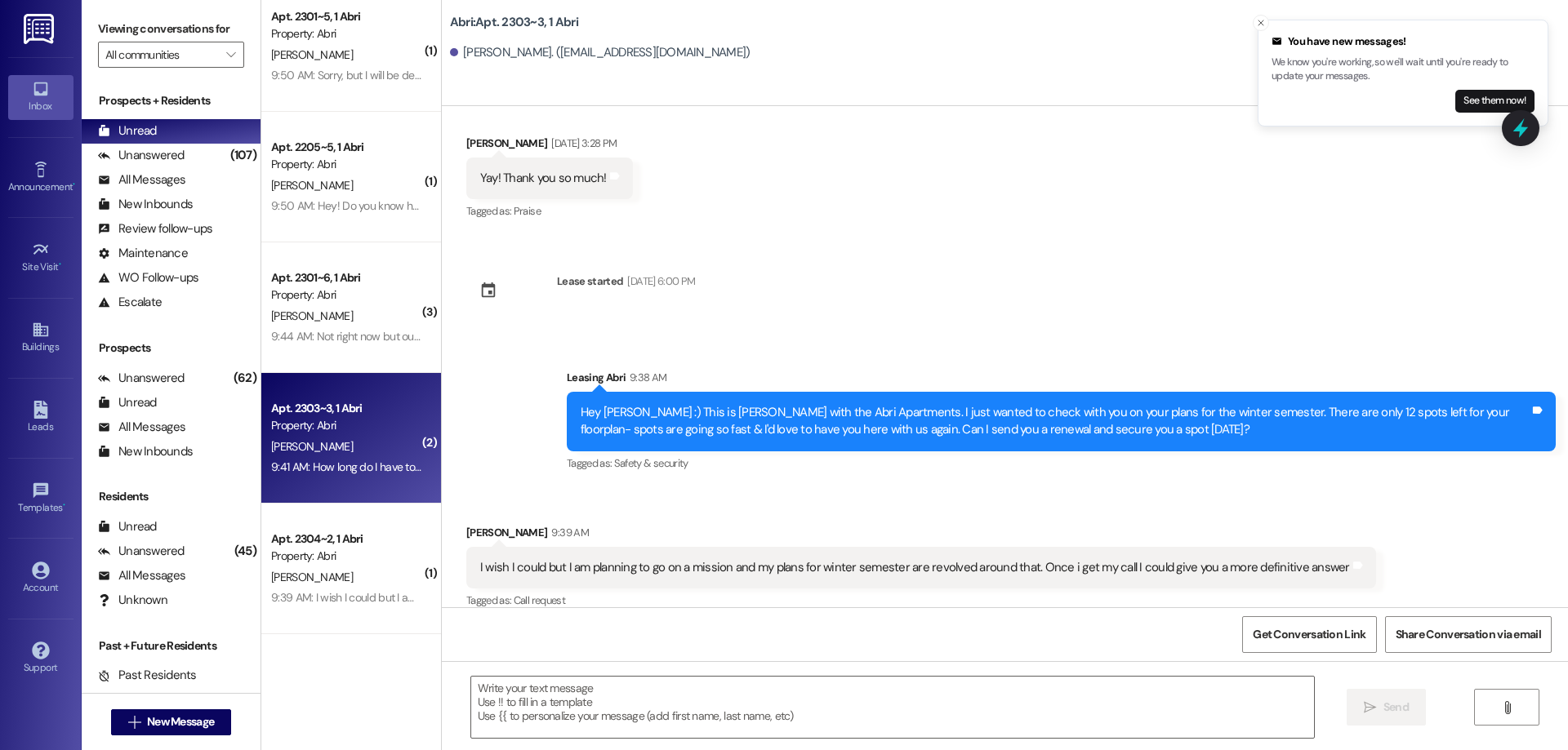
scroll to position [451, 0]
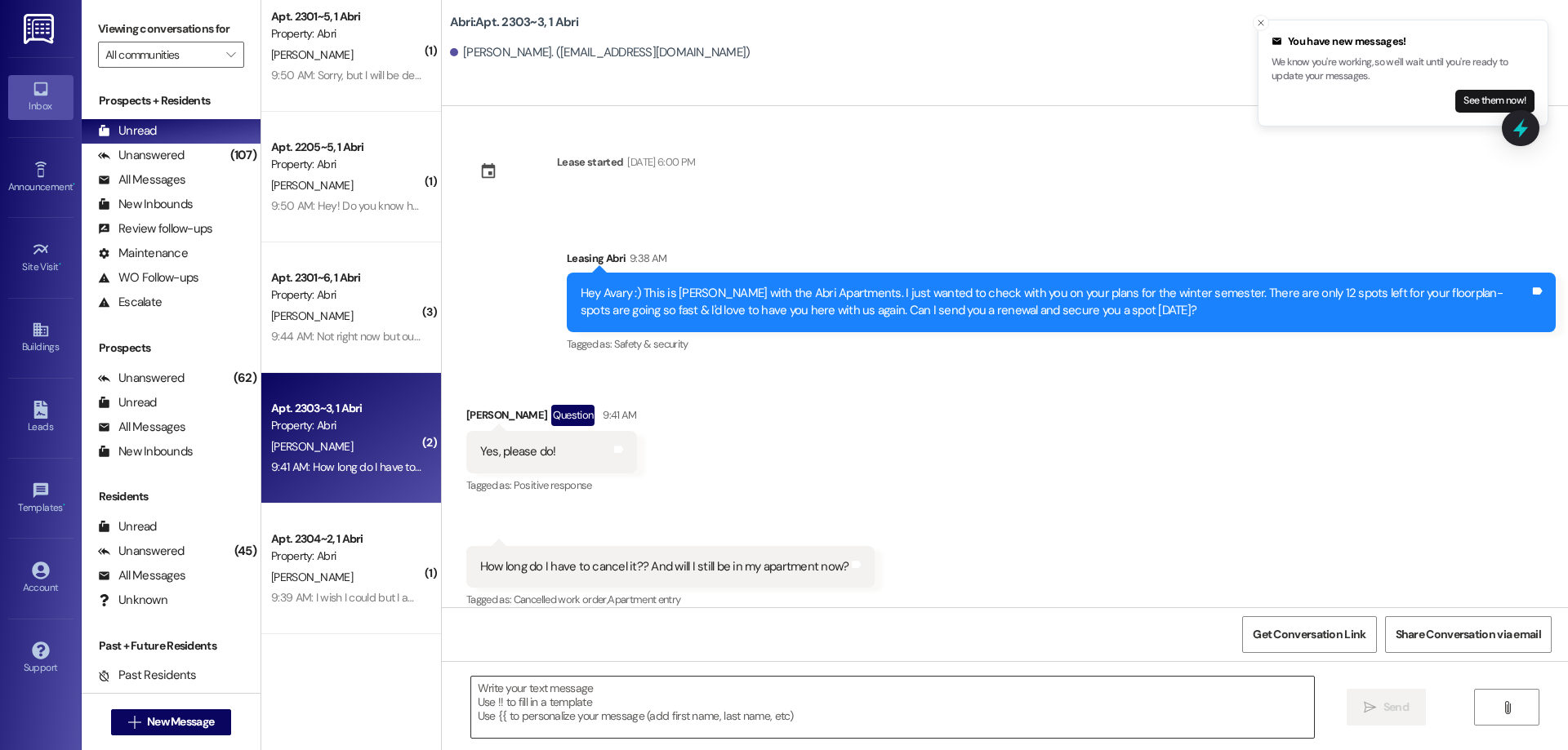
click at [700, 698] on textarea at bounding box center [892, 707] width 843 height 61
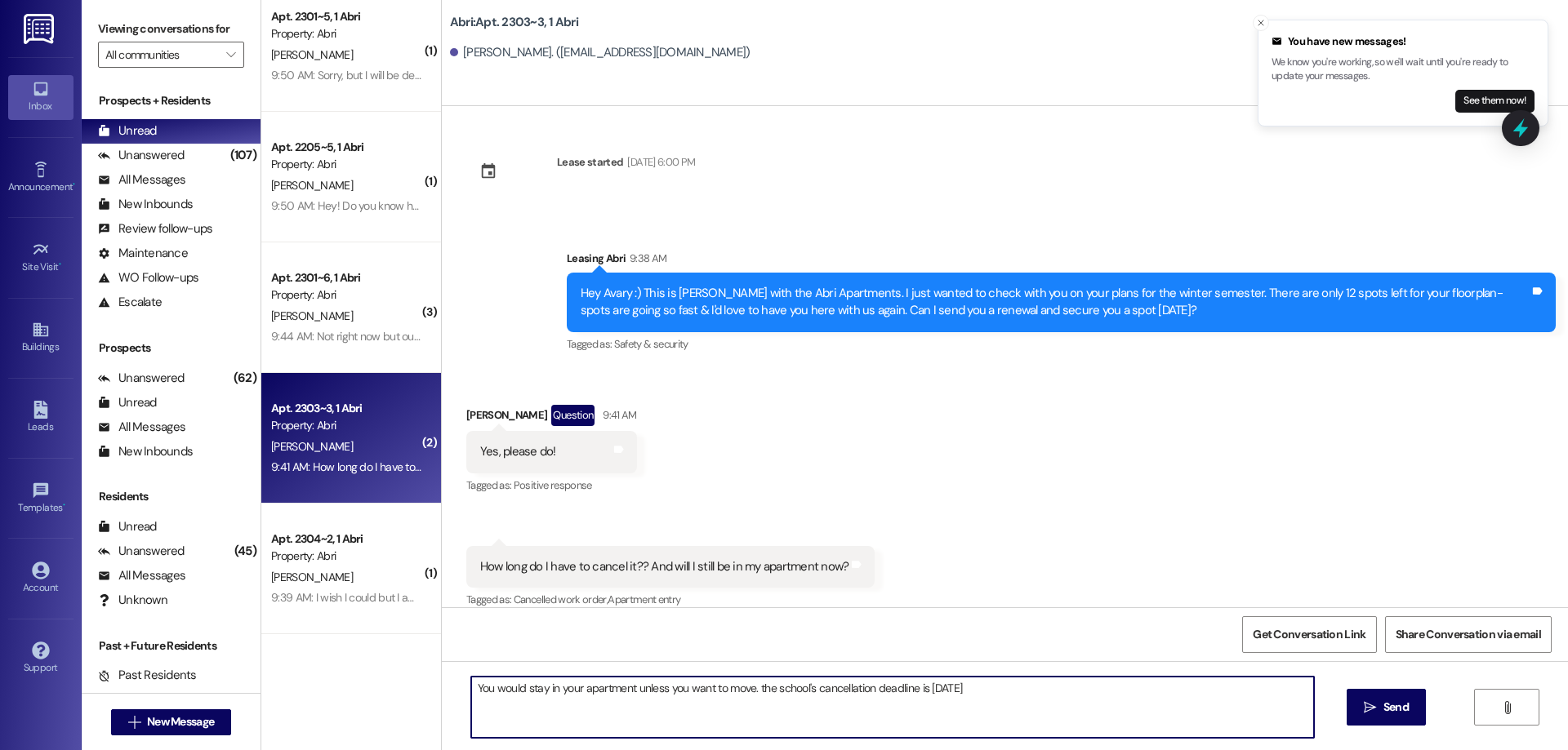
type textarea "You would stay in your apartment unless you want to move. the school's cancella…"
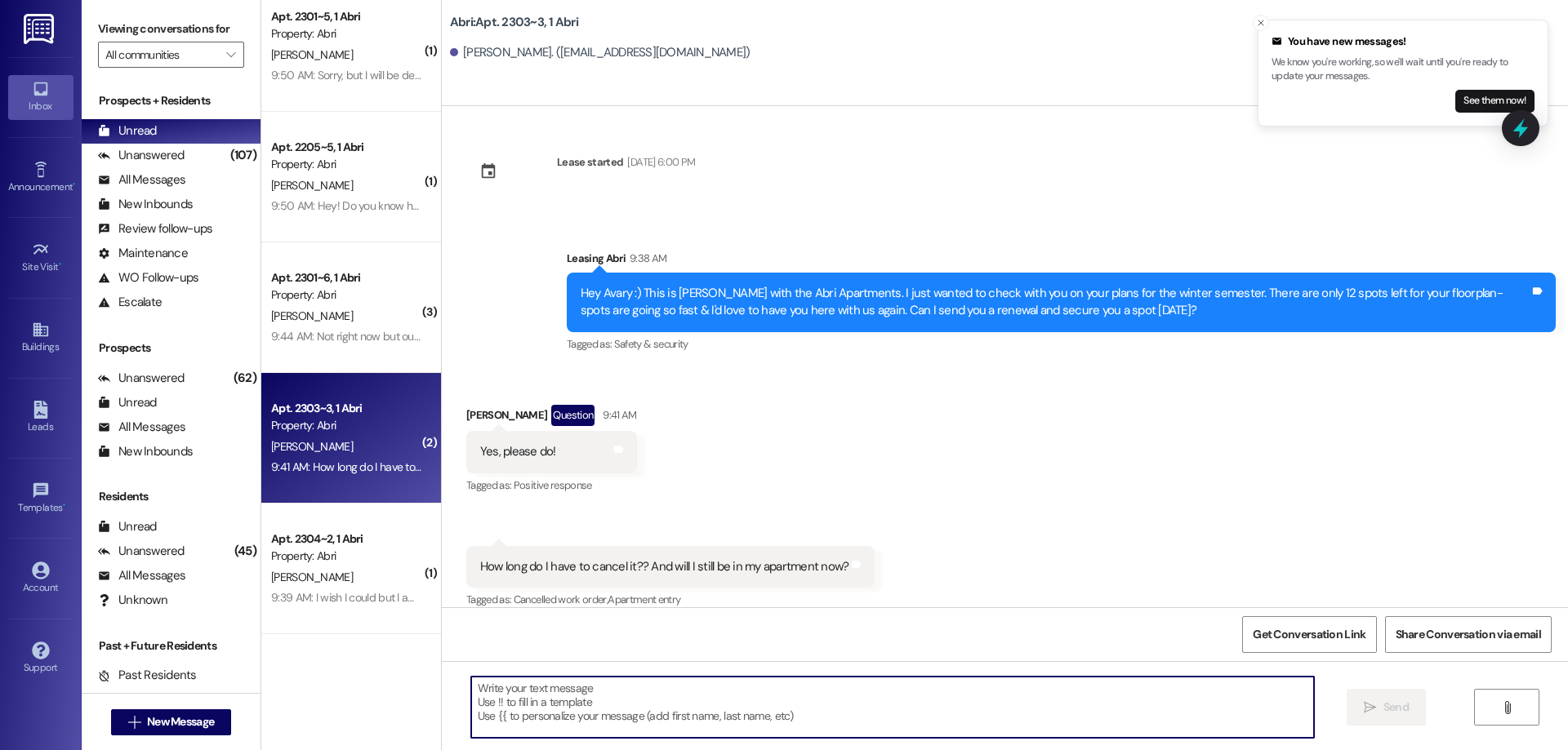
scroll to position [696, 0]
